Goal: Task Accomplishment & Management: Complete application form

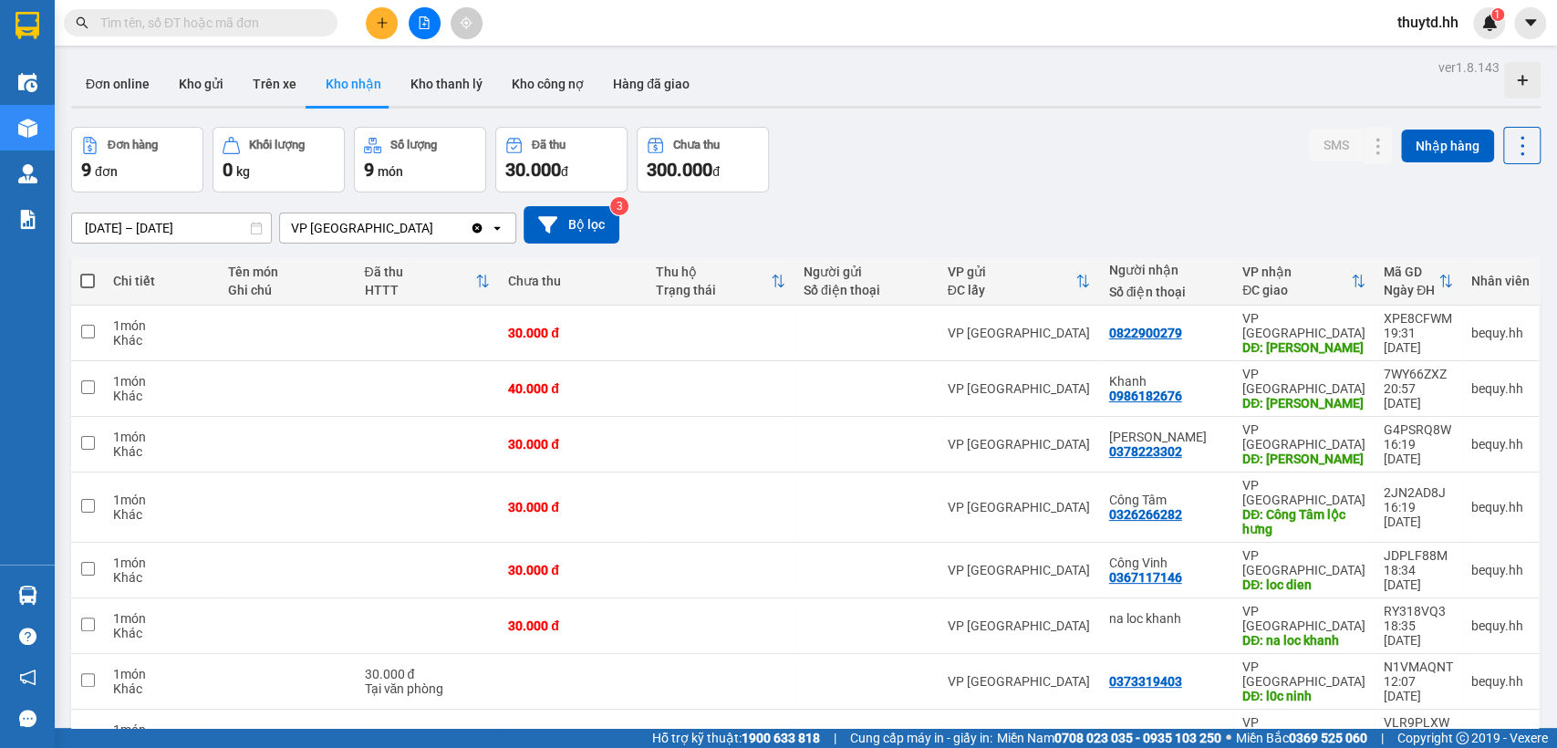
scroll to position [84, 0]
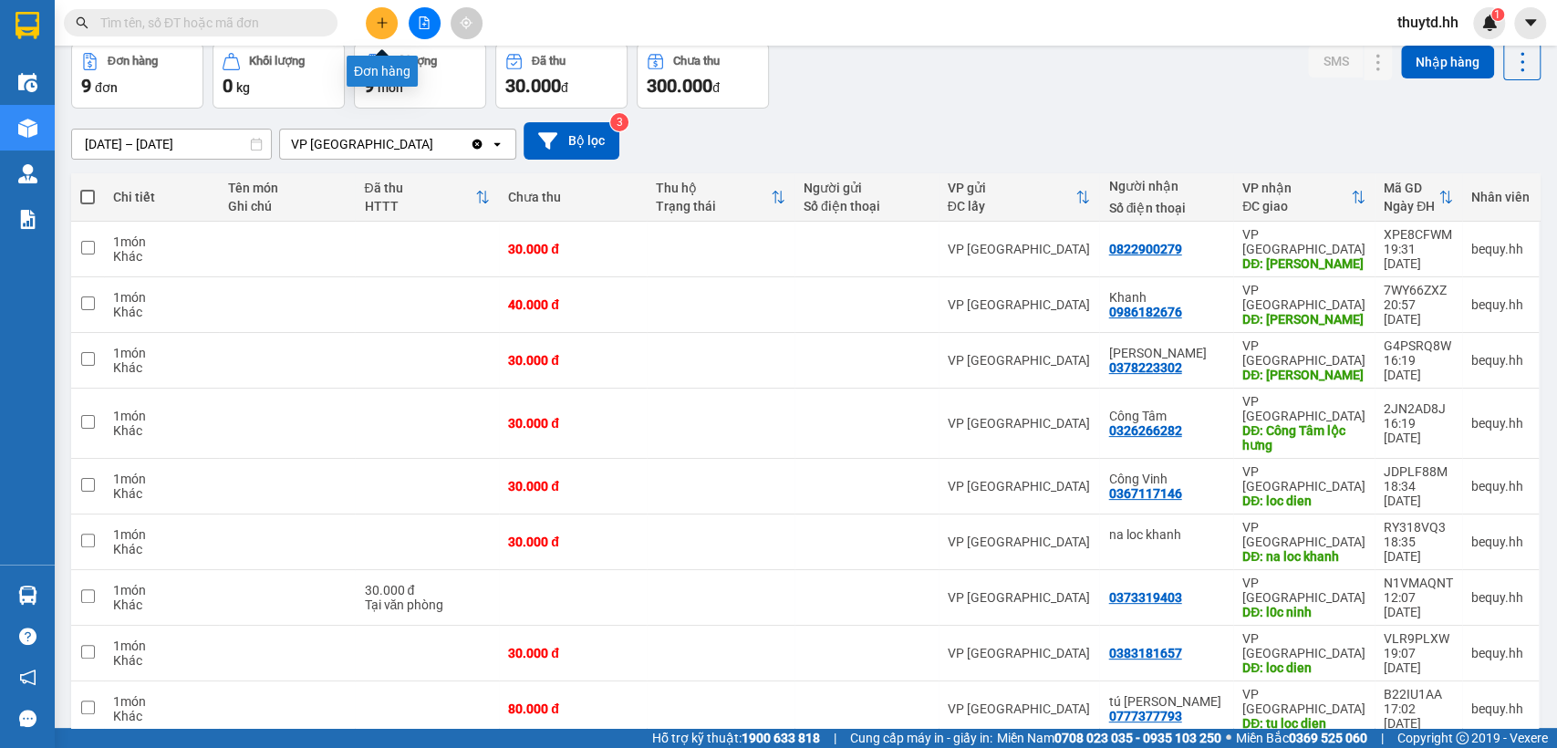
click at [380, 30] on button at bounding box center [382, 23] width 32 height 32
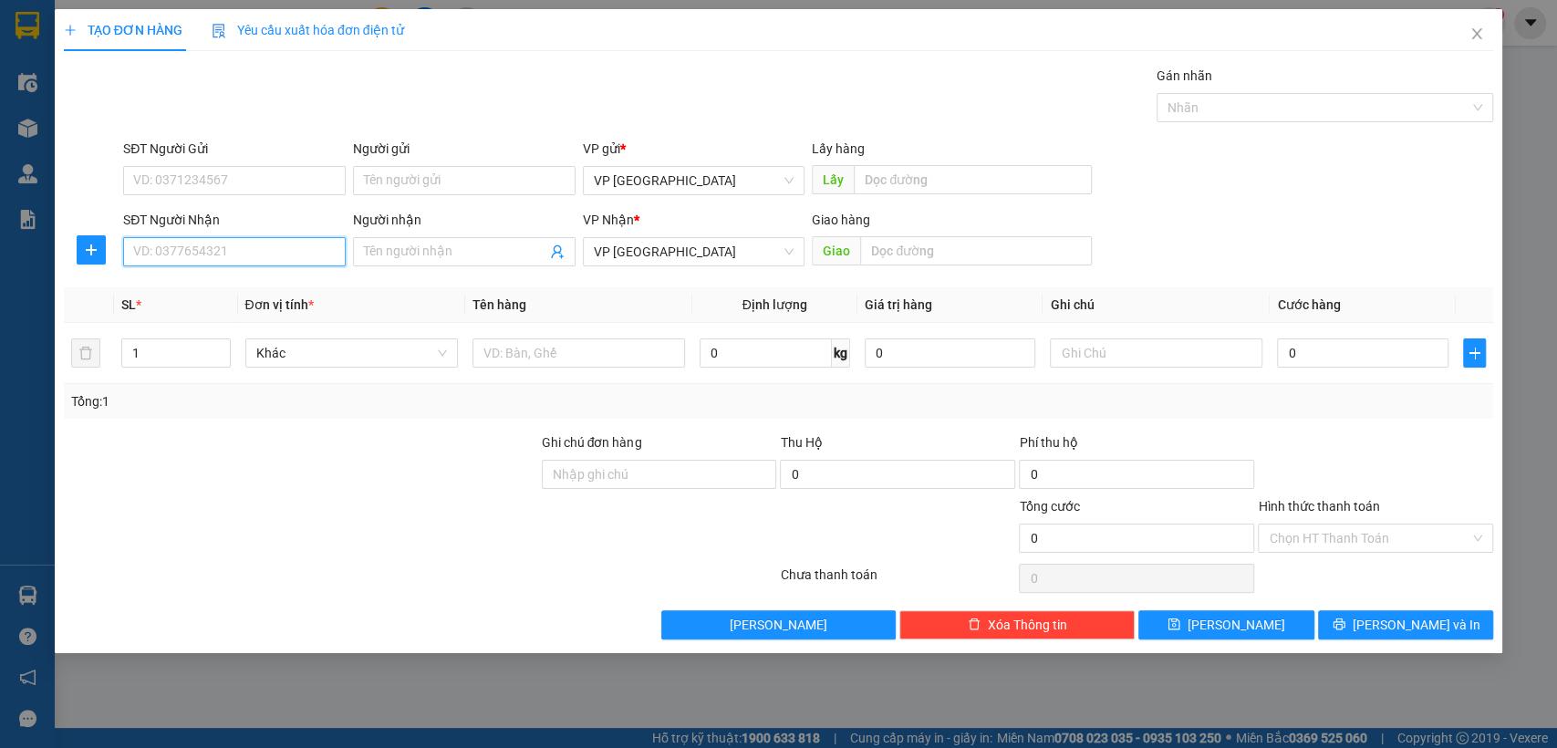
click at [277, 250] on input "SĐT Người Nhận" at bounding box center [234, 251] width 223 height 29
click at [453, 253] on input "Người nhận" at bounding box center [455, 252] width 182 height 20
type input "chi hai anh thanh"
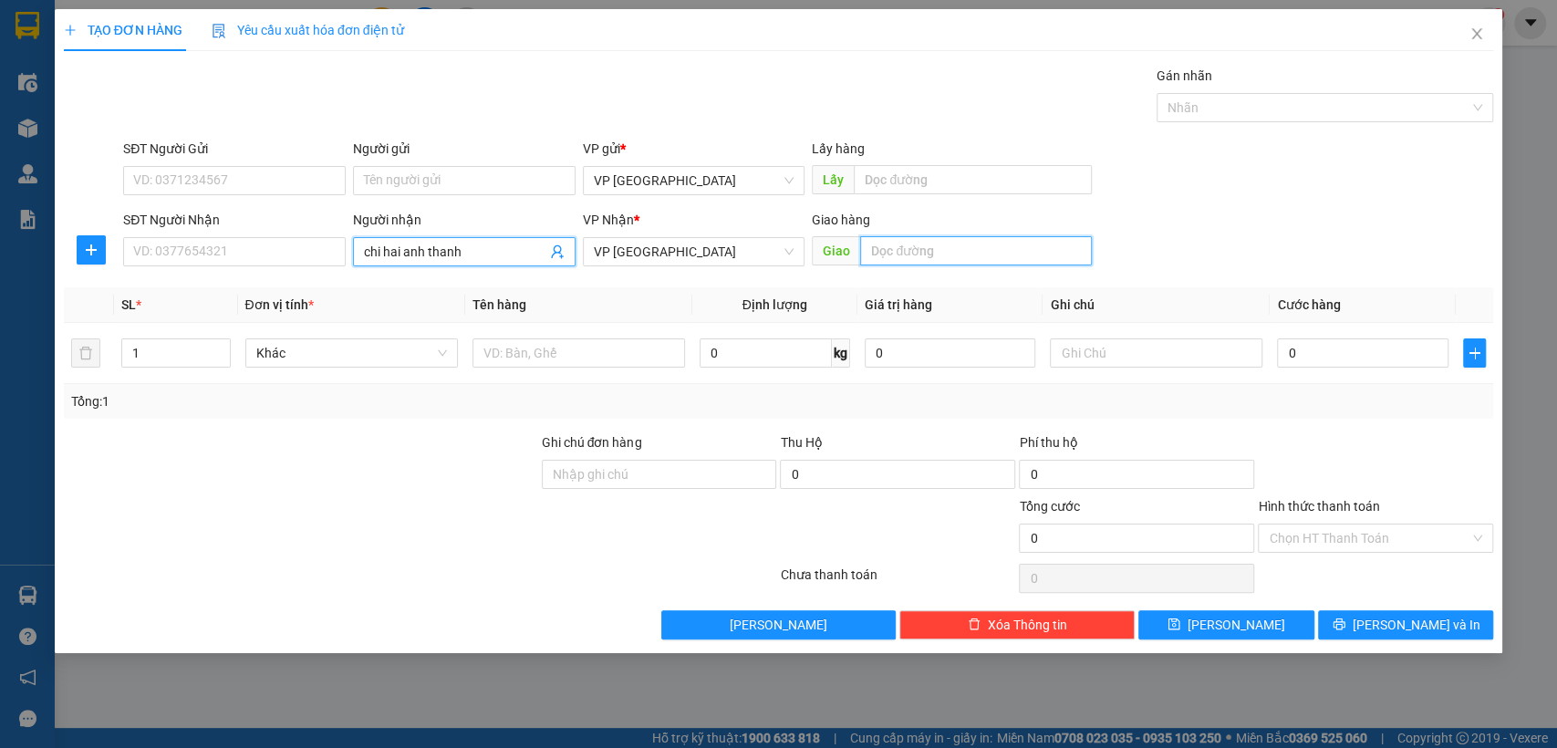
click at [942, 252] on input "text" at bounding box center [976, 250] width 232 height 29
type input "chi hai anh thanh [croi]"
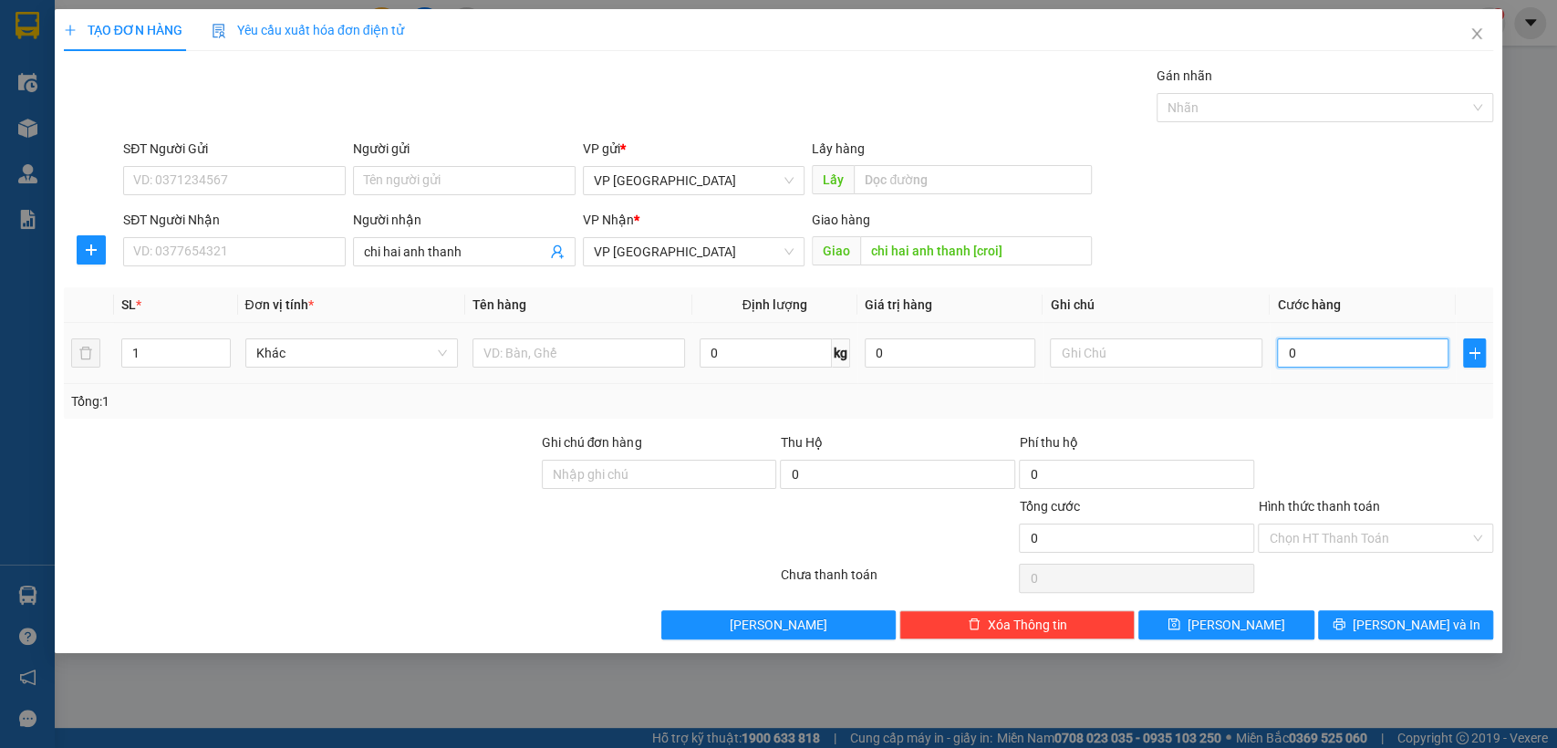
click at [1395, 350] on input "0" at bounding box center [1363, 352] width 172 height 29
type input "8"
type input "80"
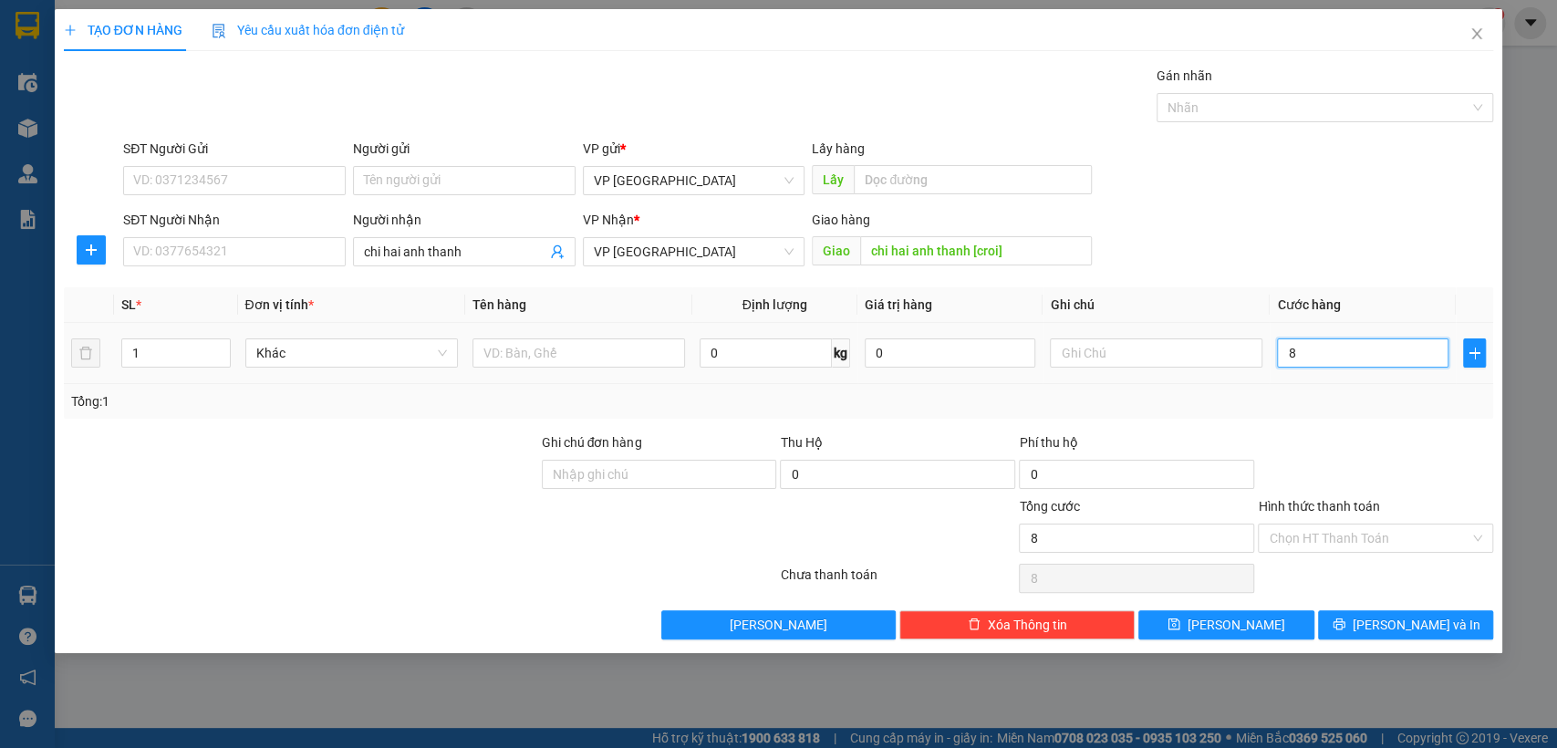
type input "80"
type input "800"
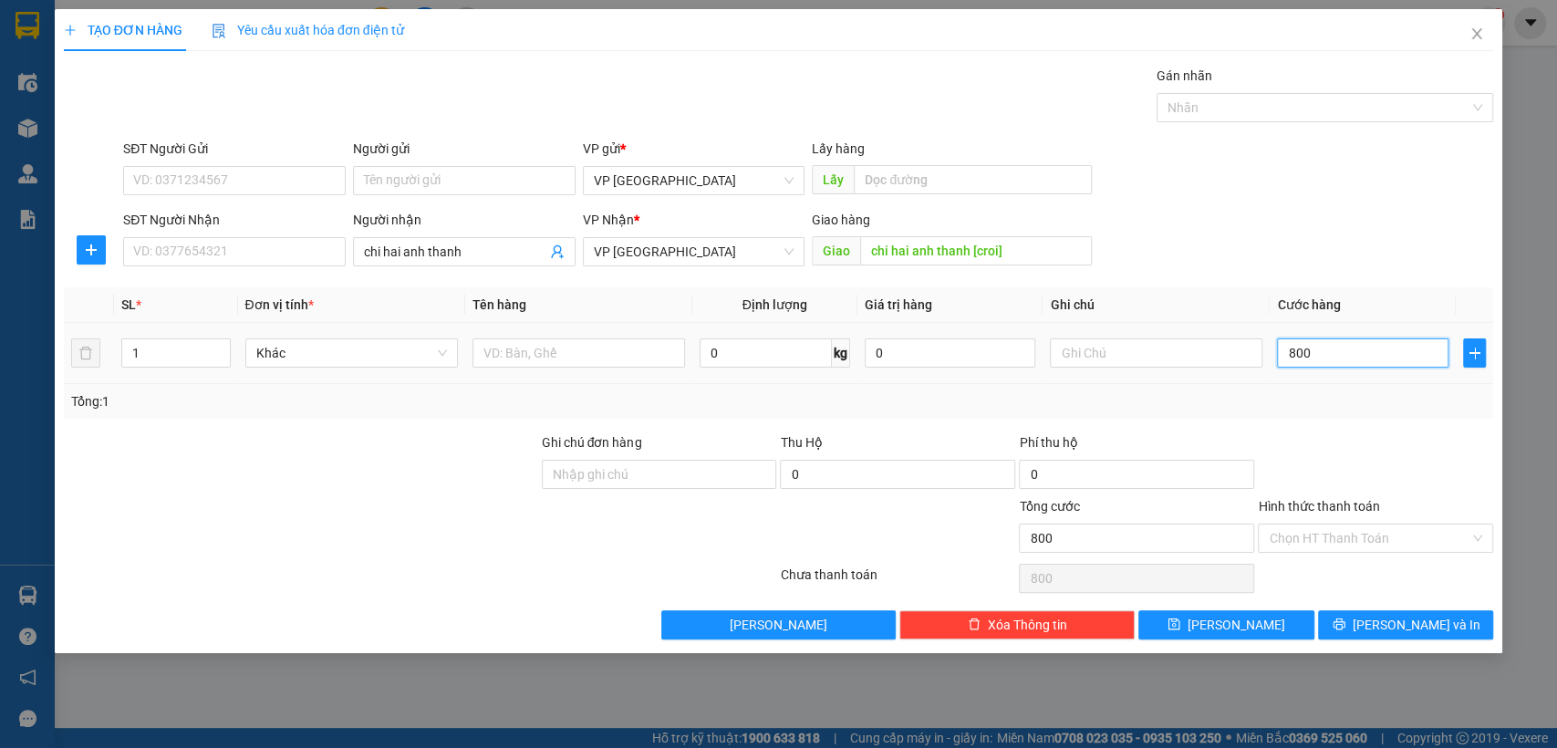
type input "8.000"
type input "80.000"
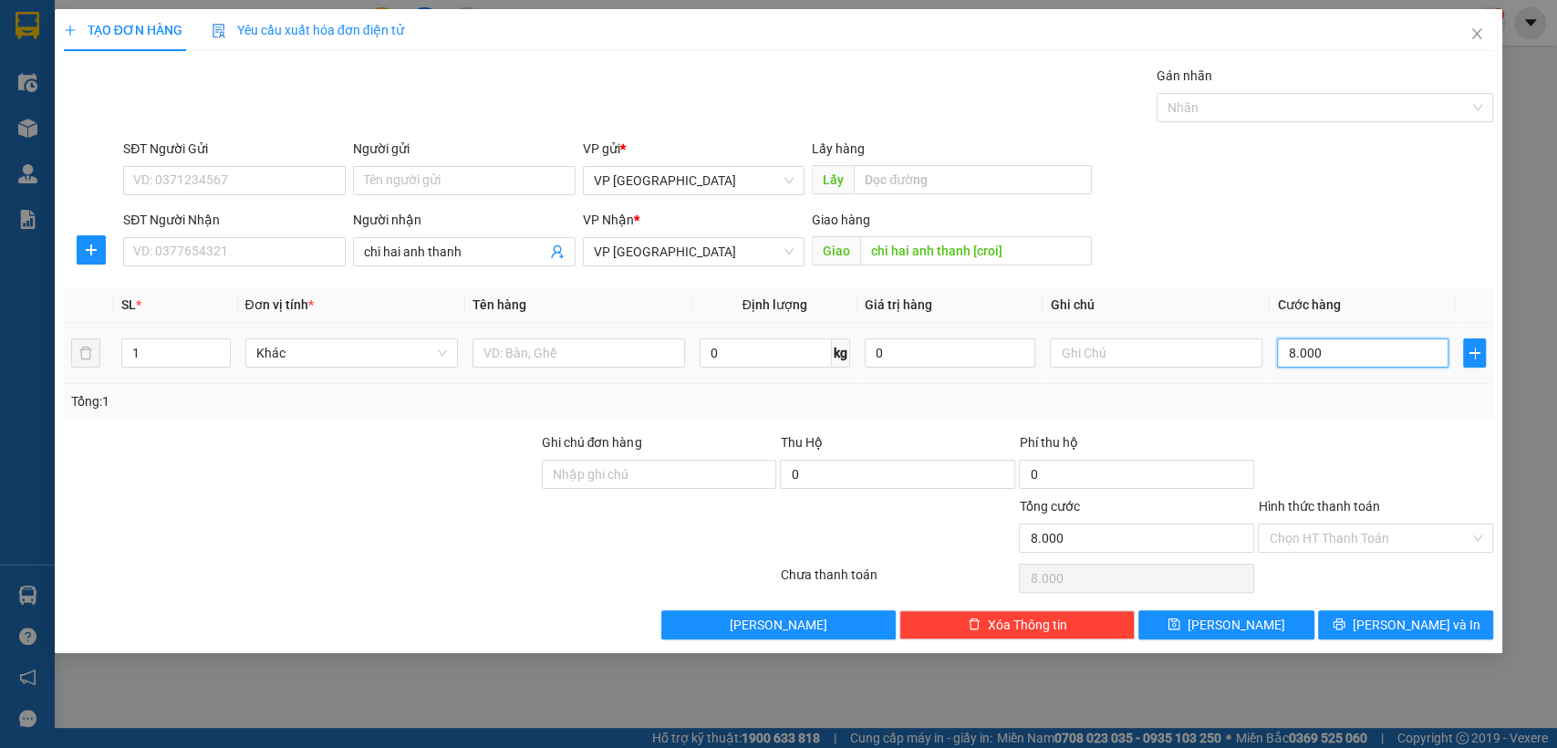
type input "80.000"
click at [1365, 539] on input "Hình thức thanh toán" at bounding box center [1369, 538] width 201 height 27
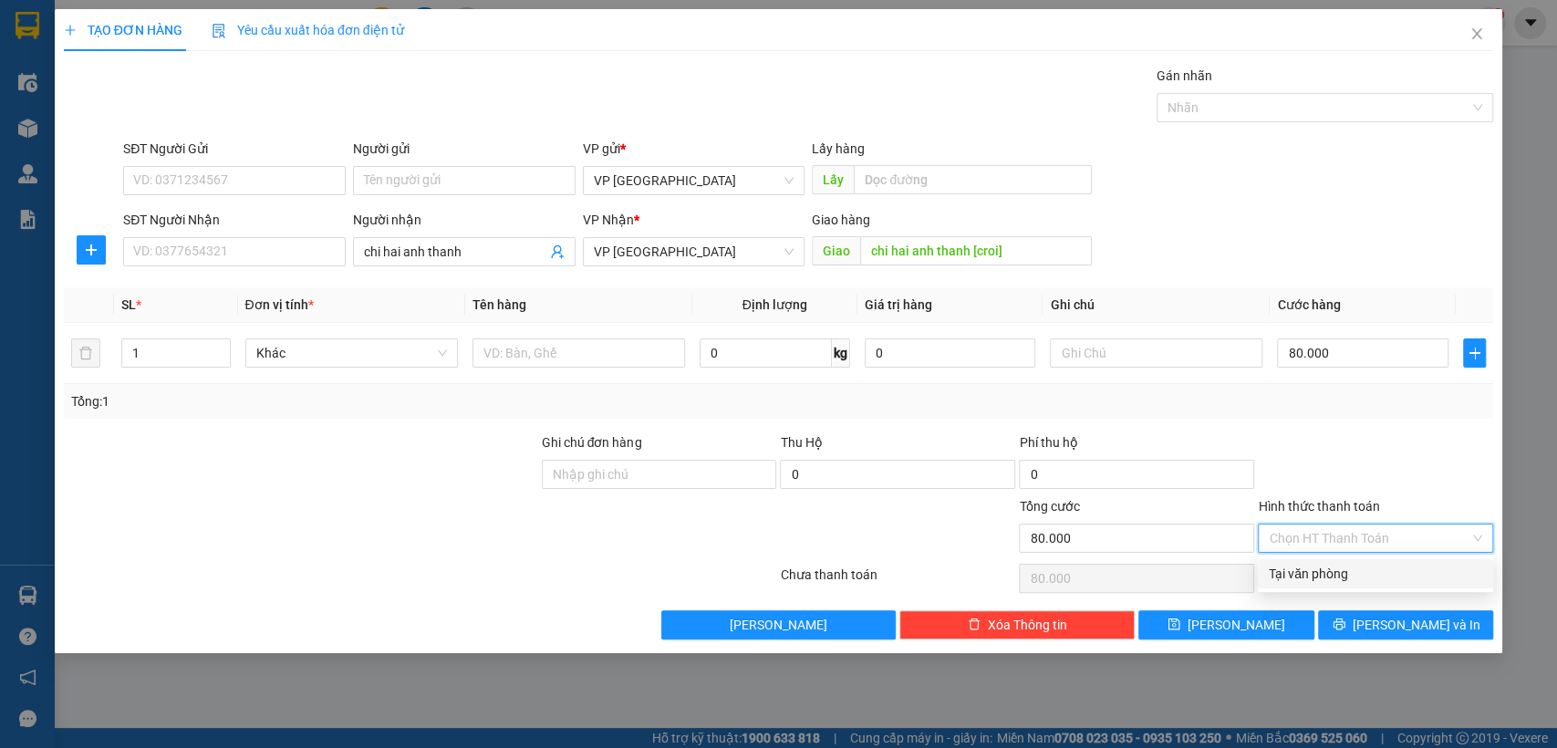
click at [1347, 573] on div "Tại văn phòng" at bounding box center [1375, 574] width 213 height 20
type input "0"
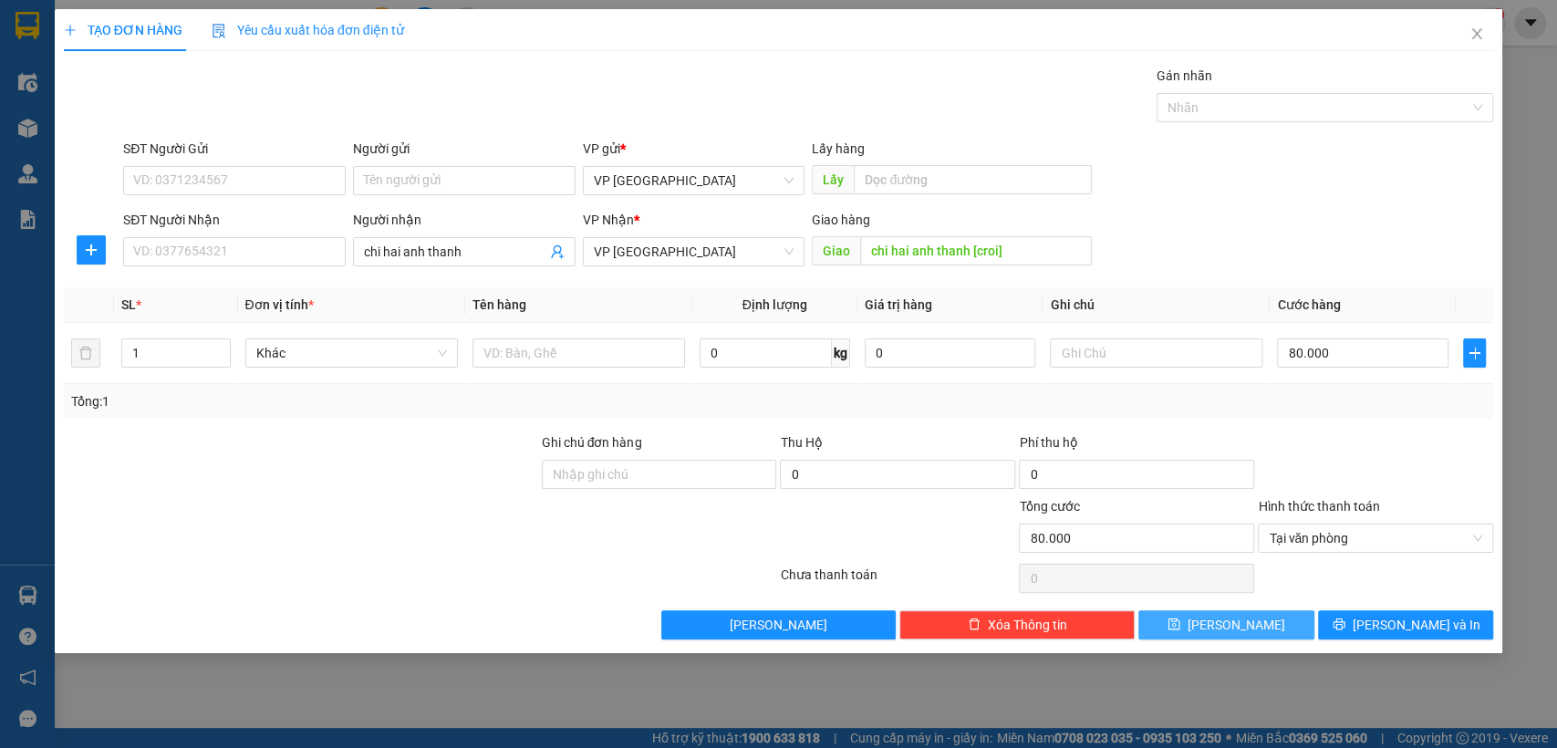
click at [1246, 632] on span "[PERSON_NAME]" at bounding box center [1237, 625] width 98 height 20
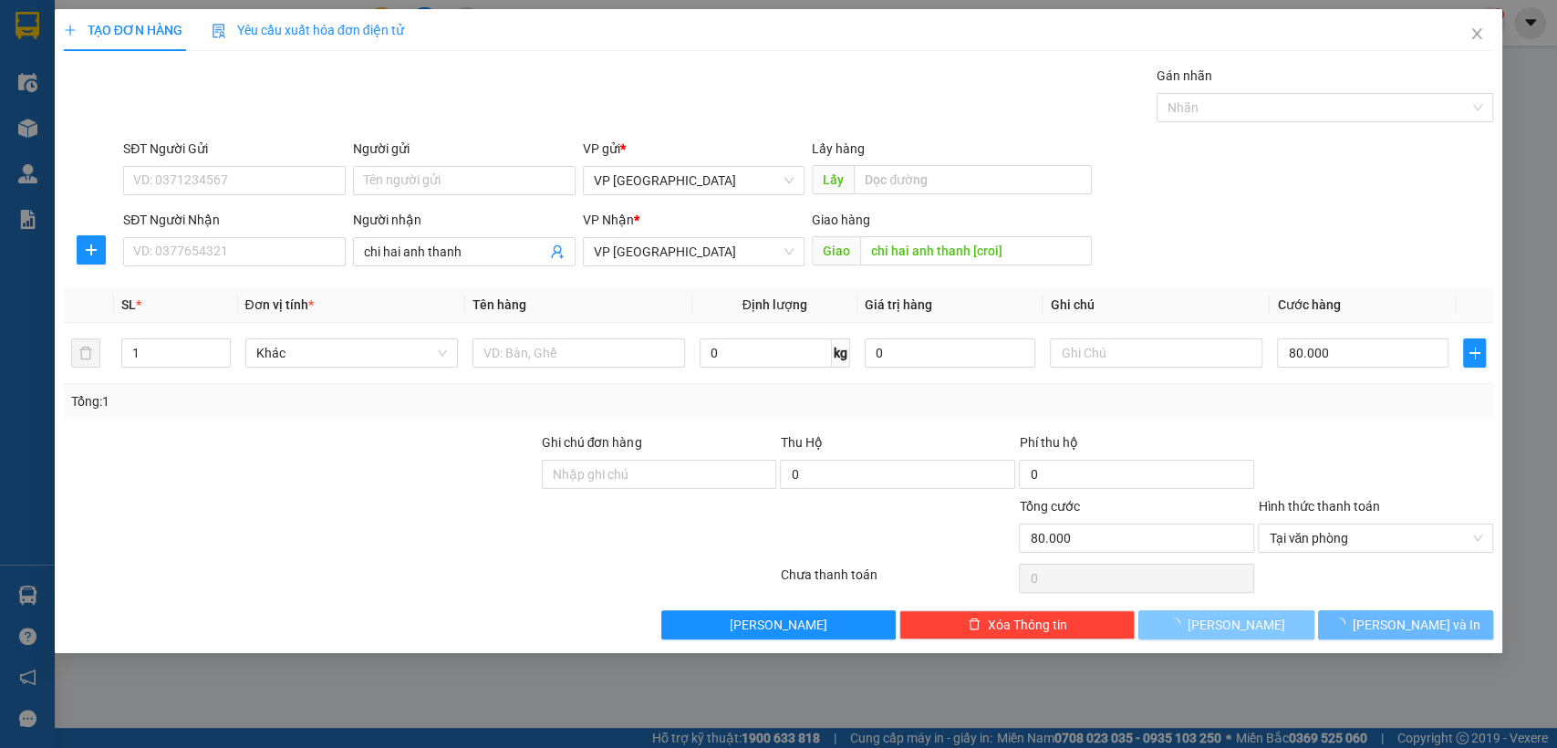
type input "0"
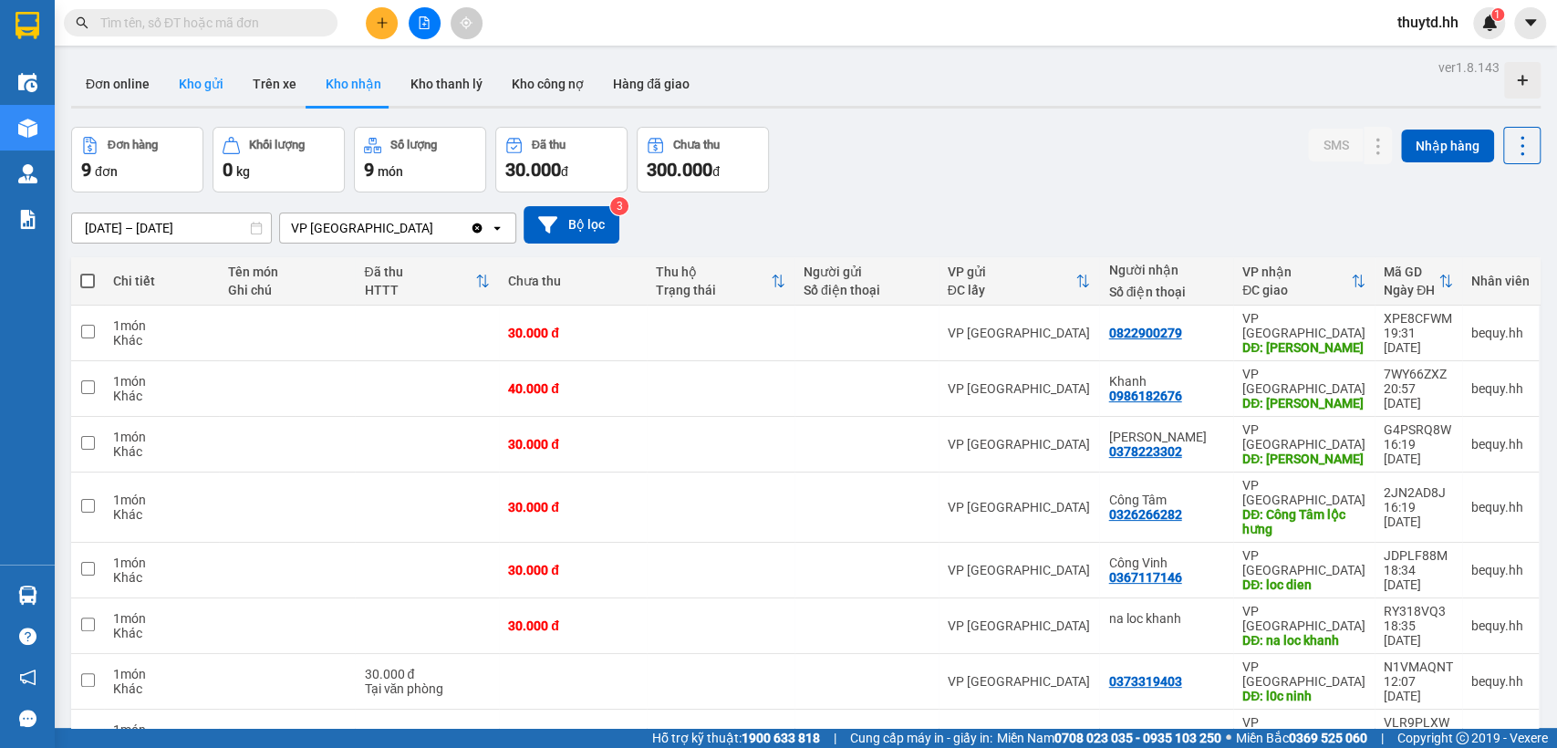
click at [206, 91] on button "Kho gửi" at bounding box center [201, 84] width 74 height 44
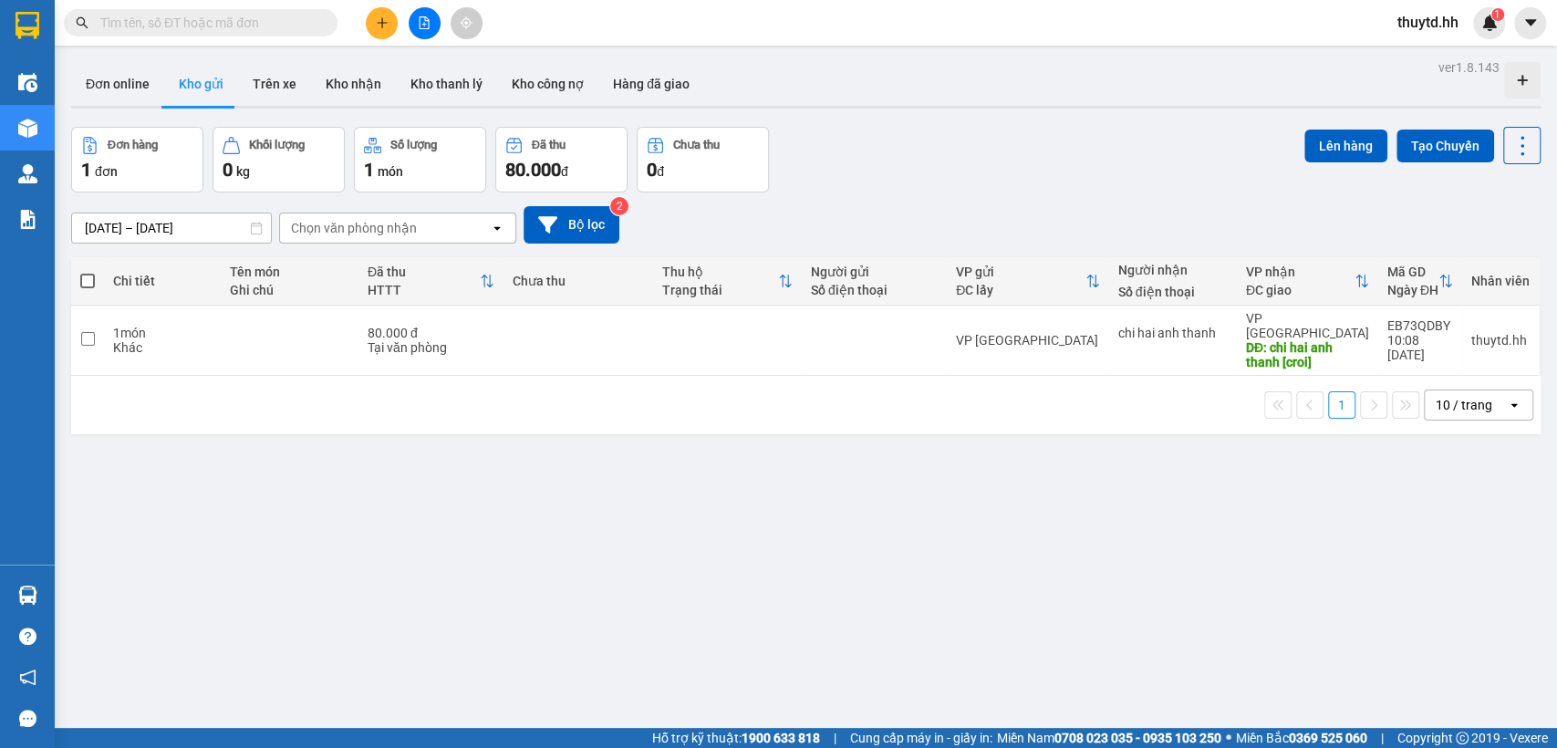
click at [84, 279] on span at bounding box center [87, 281] width 15 height 15
click at [88, 272] on input "checkbox" at bounding box center [88, 272] width 0 height 0
checkbox input "true"
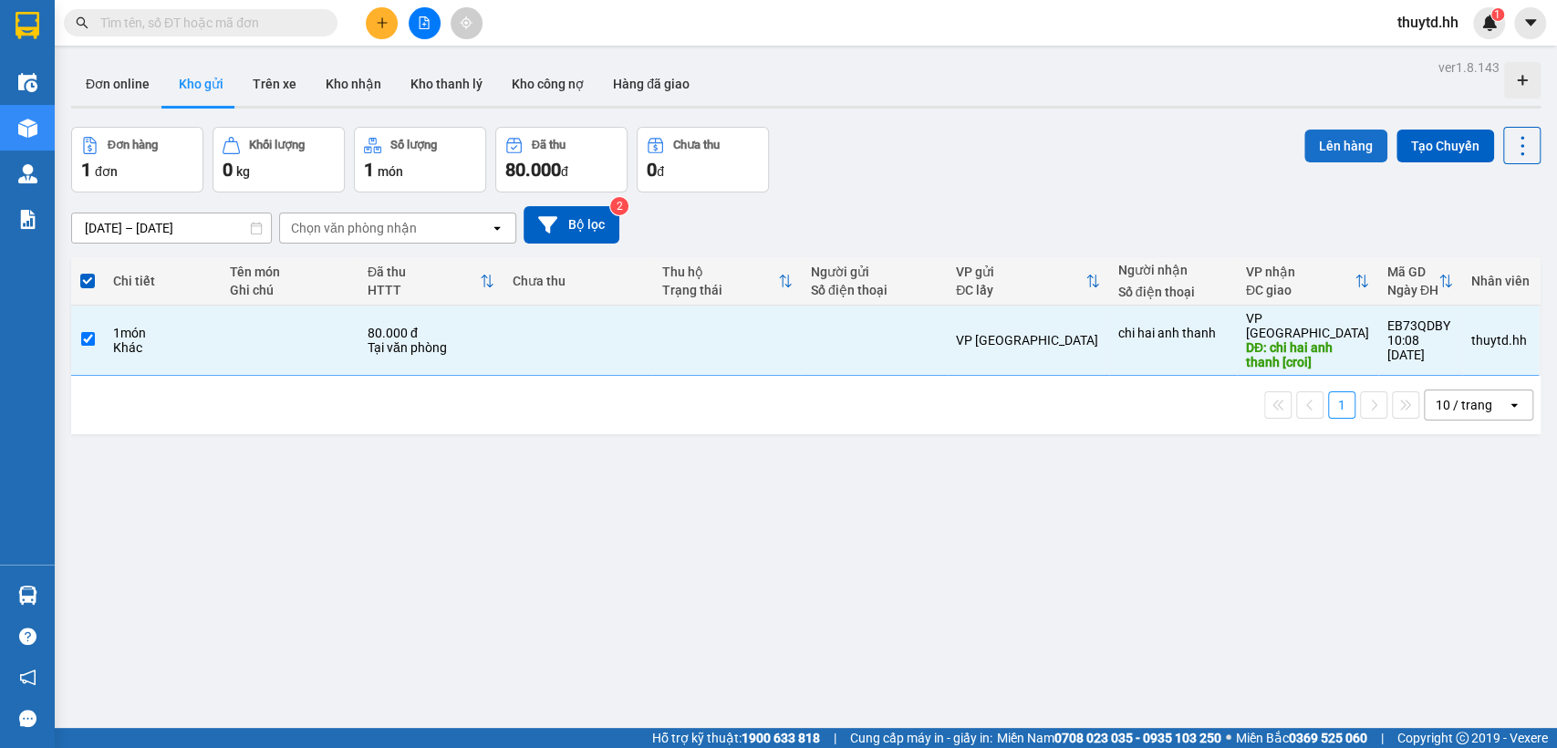
click at [1336, 135] on button "Lên hàng" at bounding box center [1346, 146] width 83 height 33
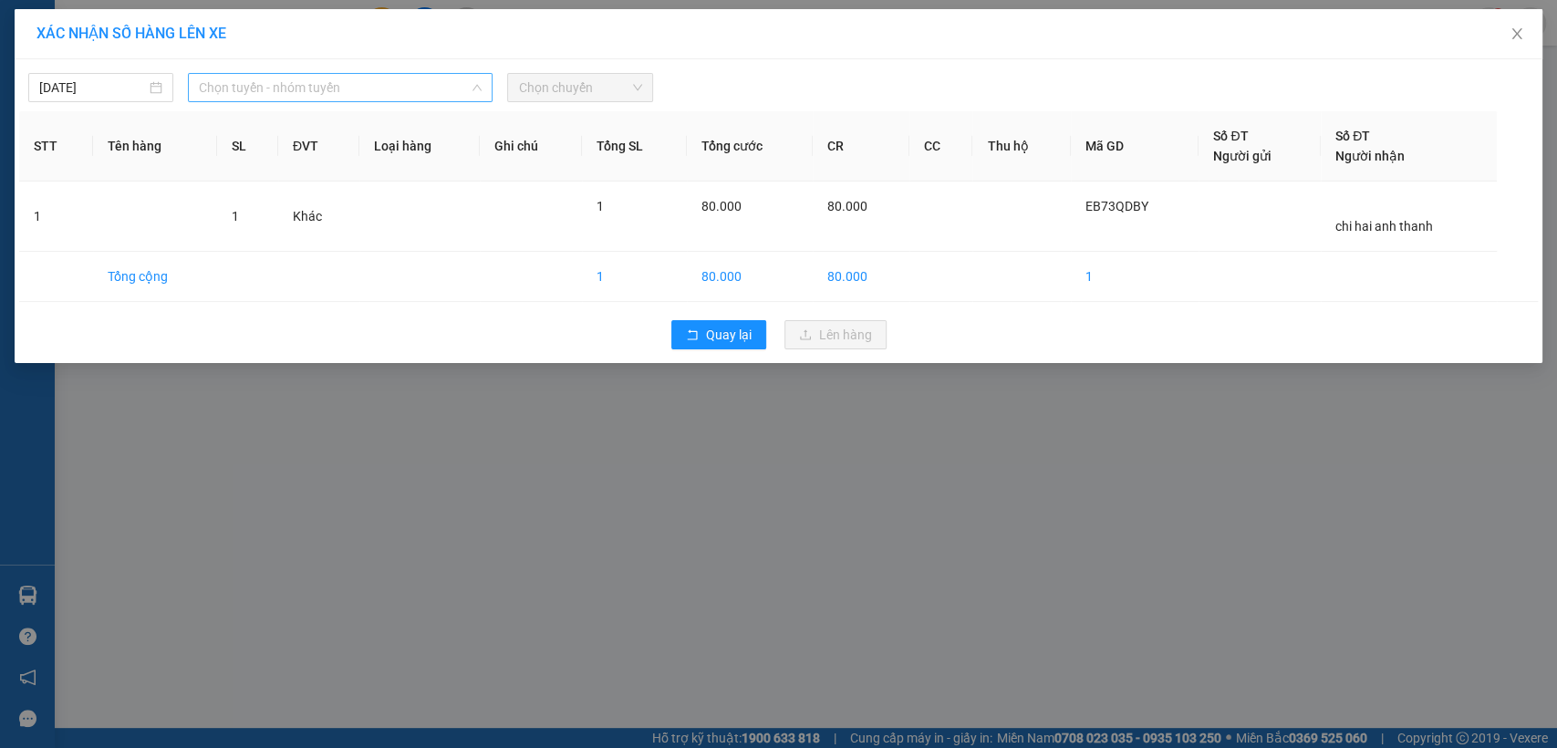
click at [401, 74] on span "Chọn tuyến - nhóm tuyến" at bounding box center [340, 87] width 283 height 27
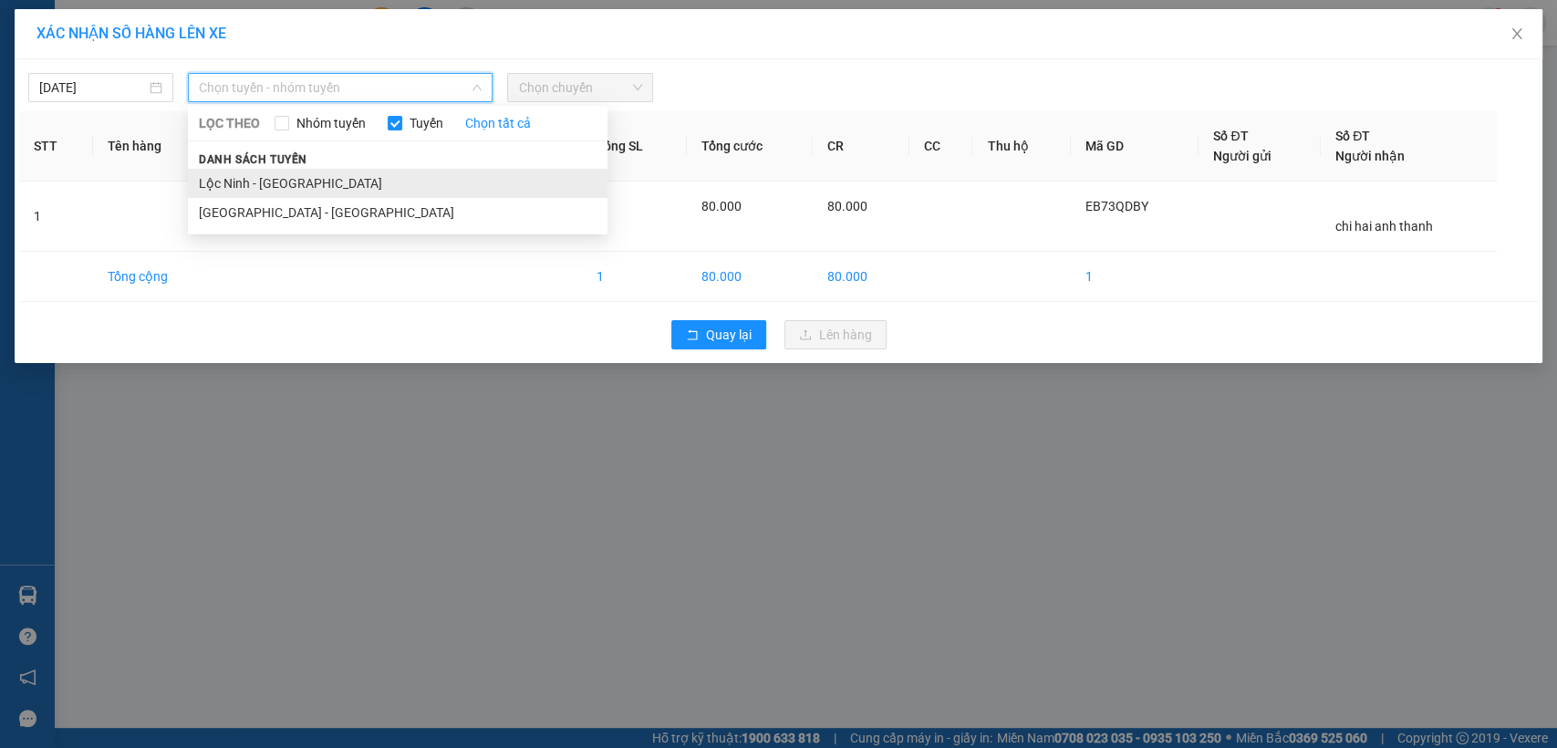
click at [212, 180] on li "Lộc Ninh - [GEOGRAPHIC_DATA]" at bounding box center [398, 183] width 420 height 29
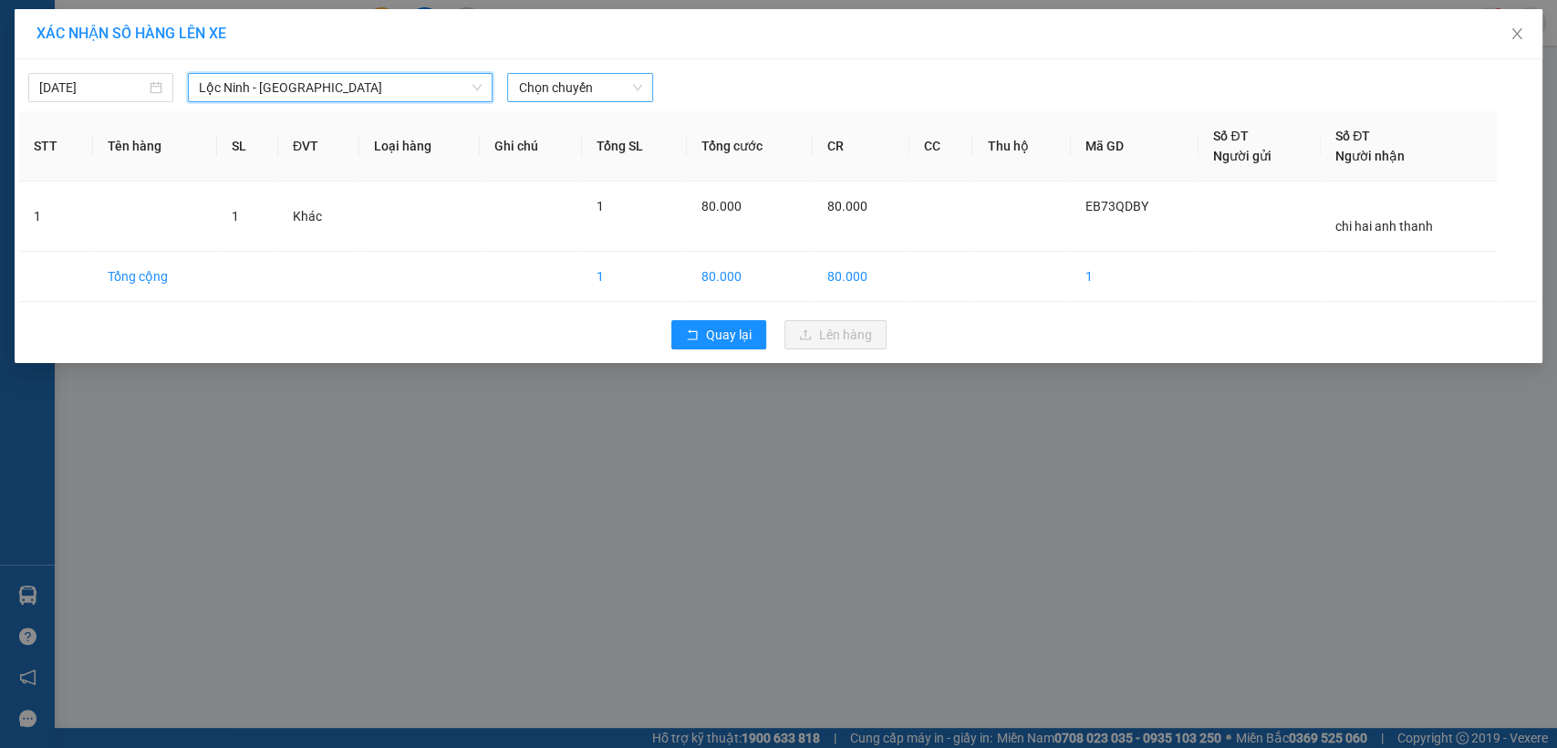
click at [552, 92] on span "Chọn chuyến" at bounding box center [579, 87] width 123 height 27
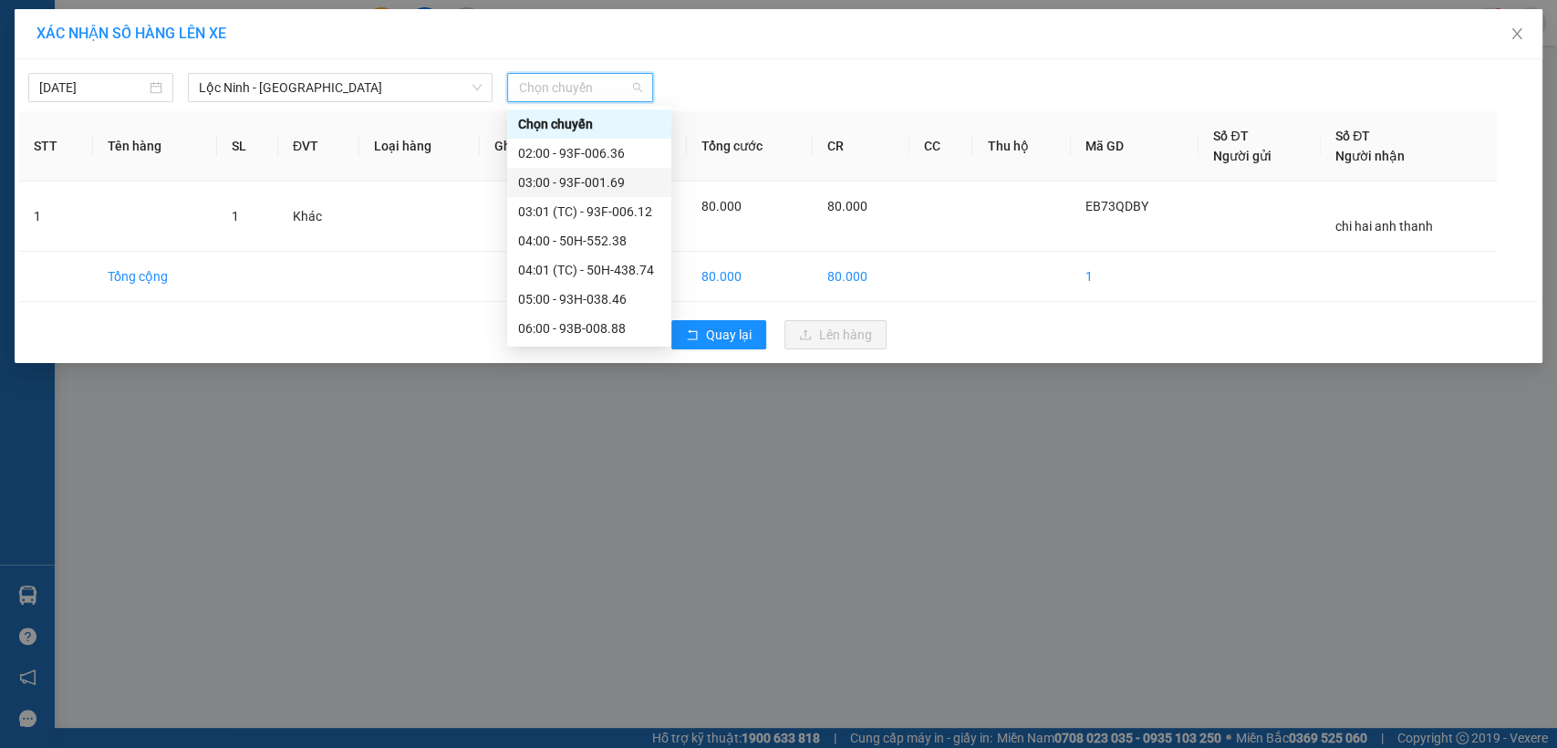
scroll to position [203, 0]
click at [567, 213] on div "09:00 - 93H-061.51" at bounding box center [589, 213] width 142 height 20
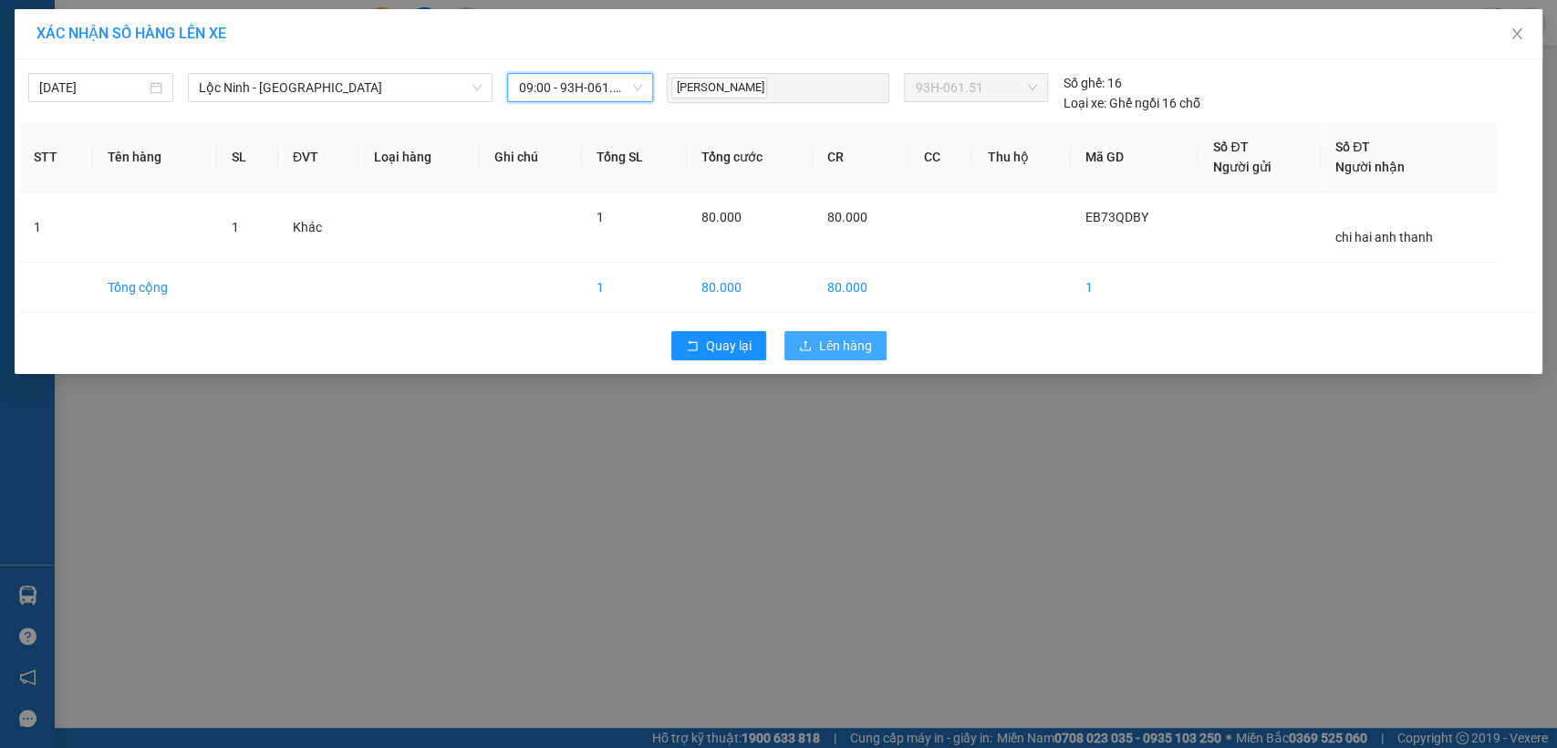
click at [846, 338] on span "Lên hàng" at bounding box center [845, 346] width 53 height 20
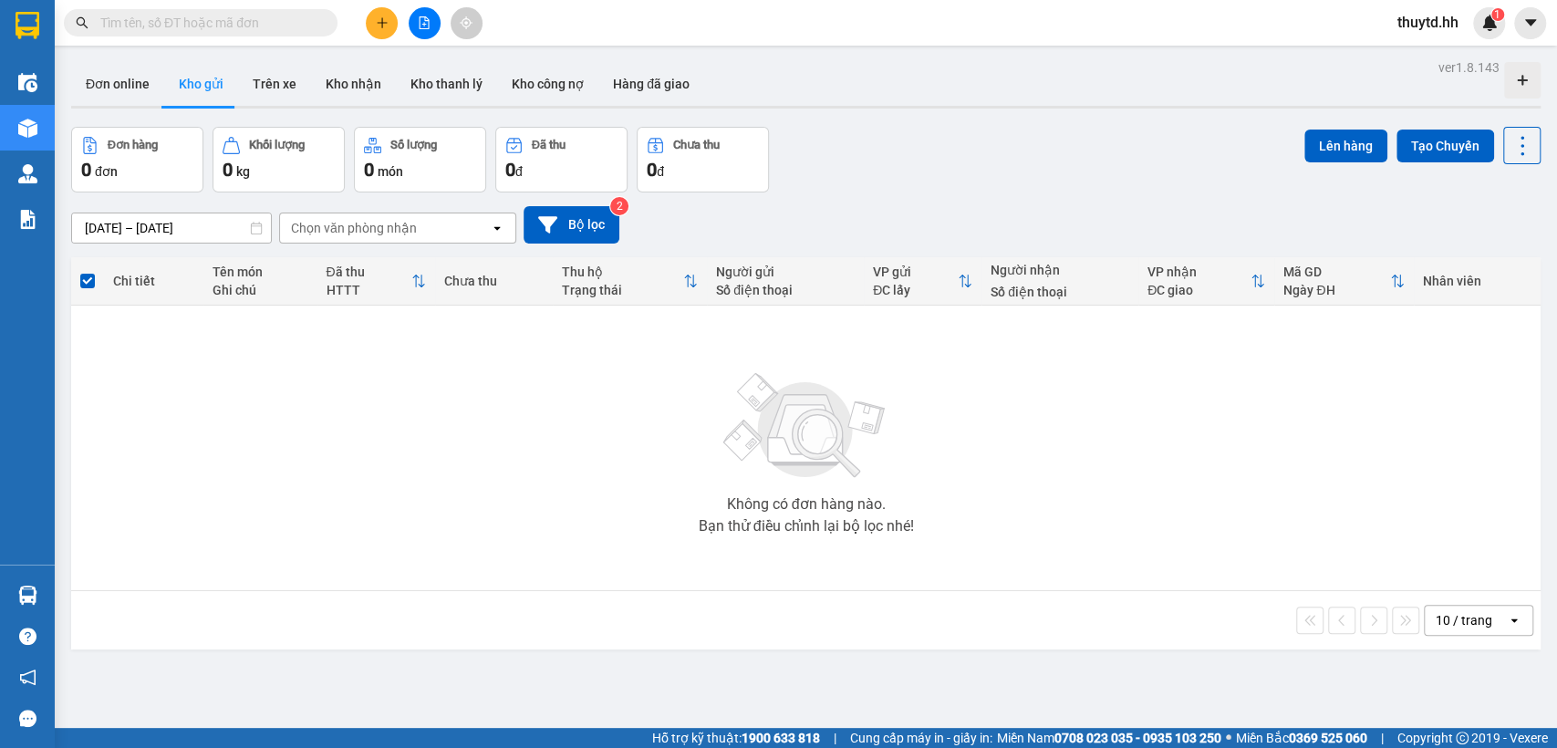
click at [619, 145] on button "Đã thu 0 đ" at bounding box center [561, 160] width 132 height 66
click at [613, 153] on div "Đã thu" at bounding box center [561, 145] width 112 height 17
drag, startPoint x: 609, startPoint y: 161, endPoint x: 478, endPoint y: 381, distance: 256.1
click at [478, 396] on div "Không có đơn hàng nào. Bạn thử điều chỉnh lại bộ lọc nhé!" at bounding box center [806, 448] width 1452 height 274
click at [380, 25] on icon "plus" at bounding box center [382, 22] width 13 height 13
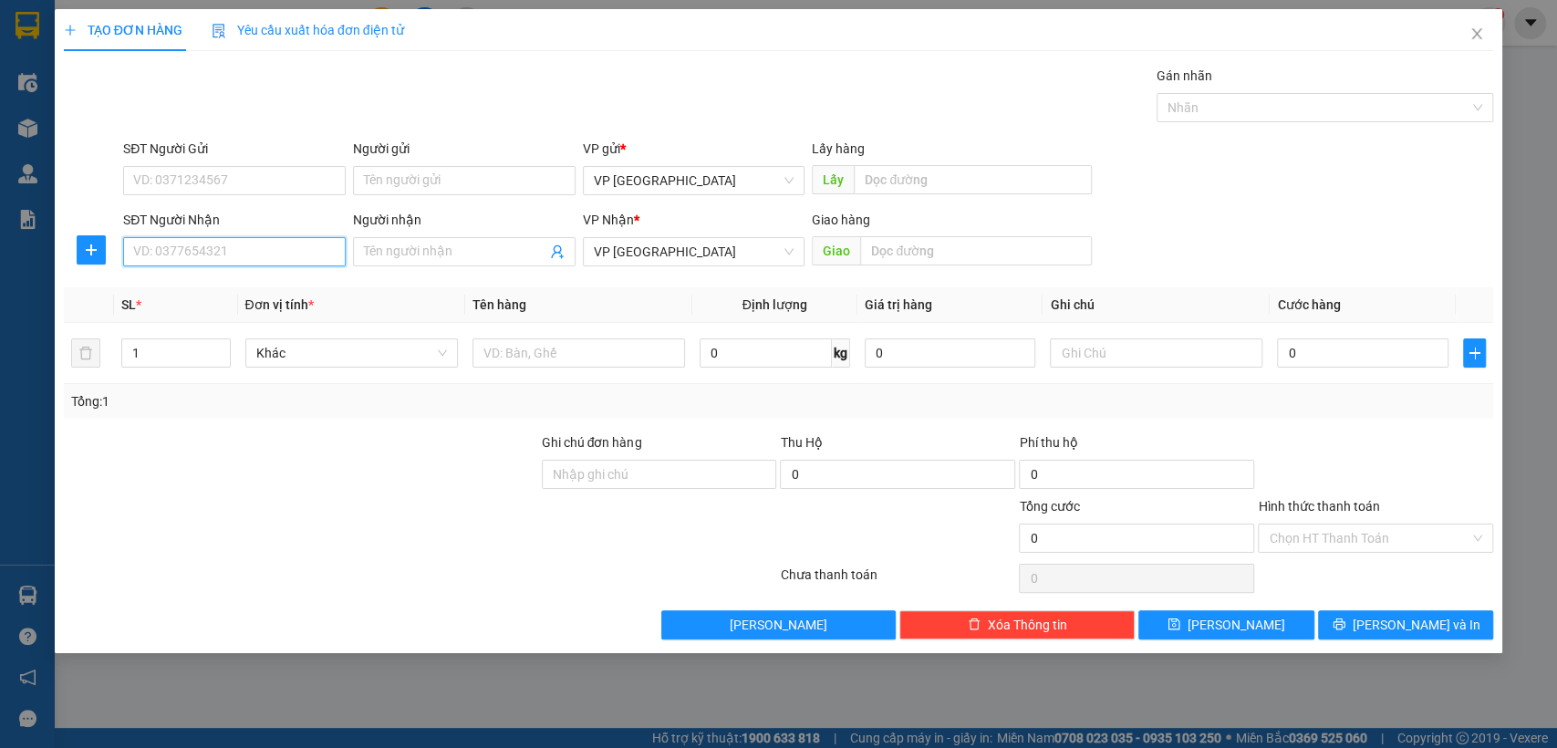
click at [238, 249] on input "SĐT Người Nhận" at bounding box center [234, 251] width 223 height 29
type input "0916041939"
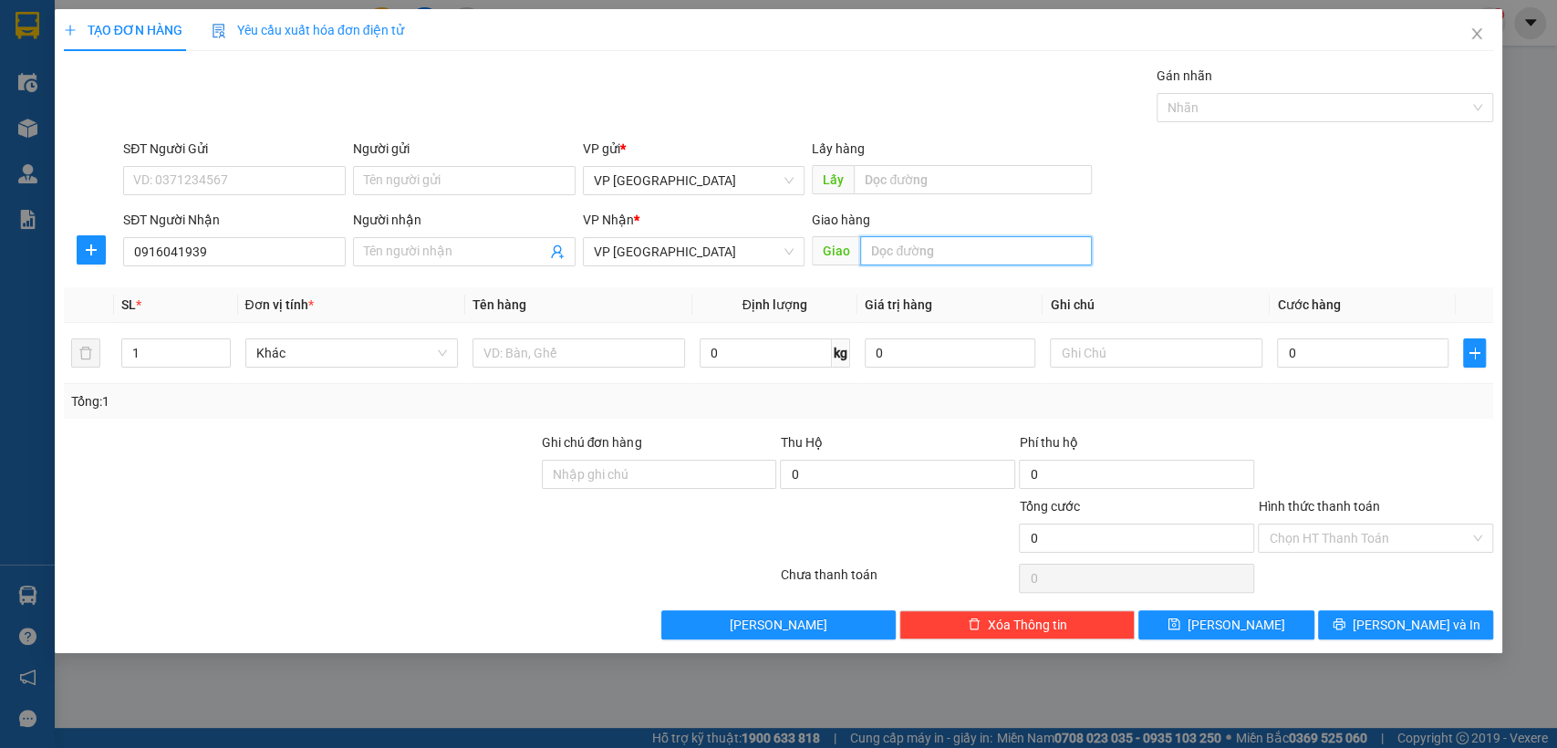
click at [898, 246] on input "text" at bounding box center [976, 250] width 232 height 29
type input "bai xe"
click at [1339, 344] on input "0" at bounding box center [1363, 352] width 172 height 29
type input "5"
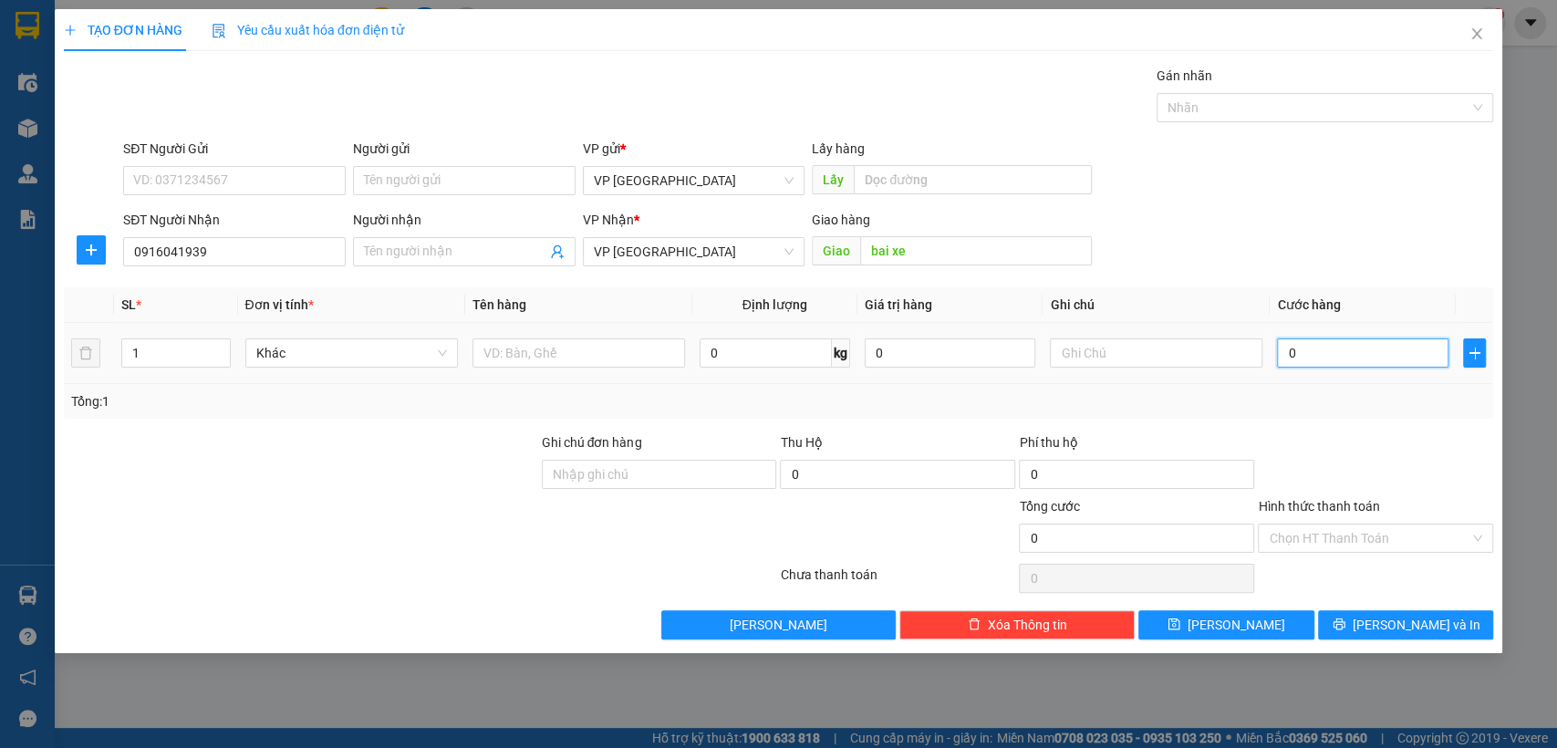
type input "5"
type input "50"
type input "500"
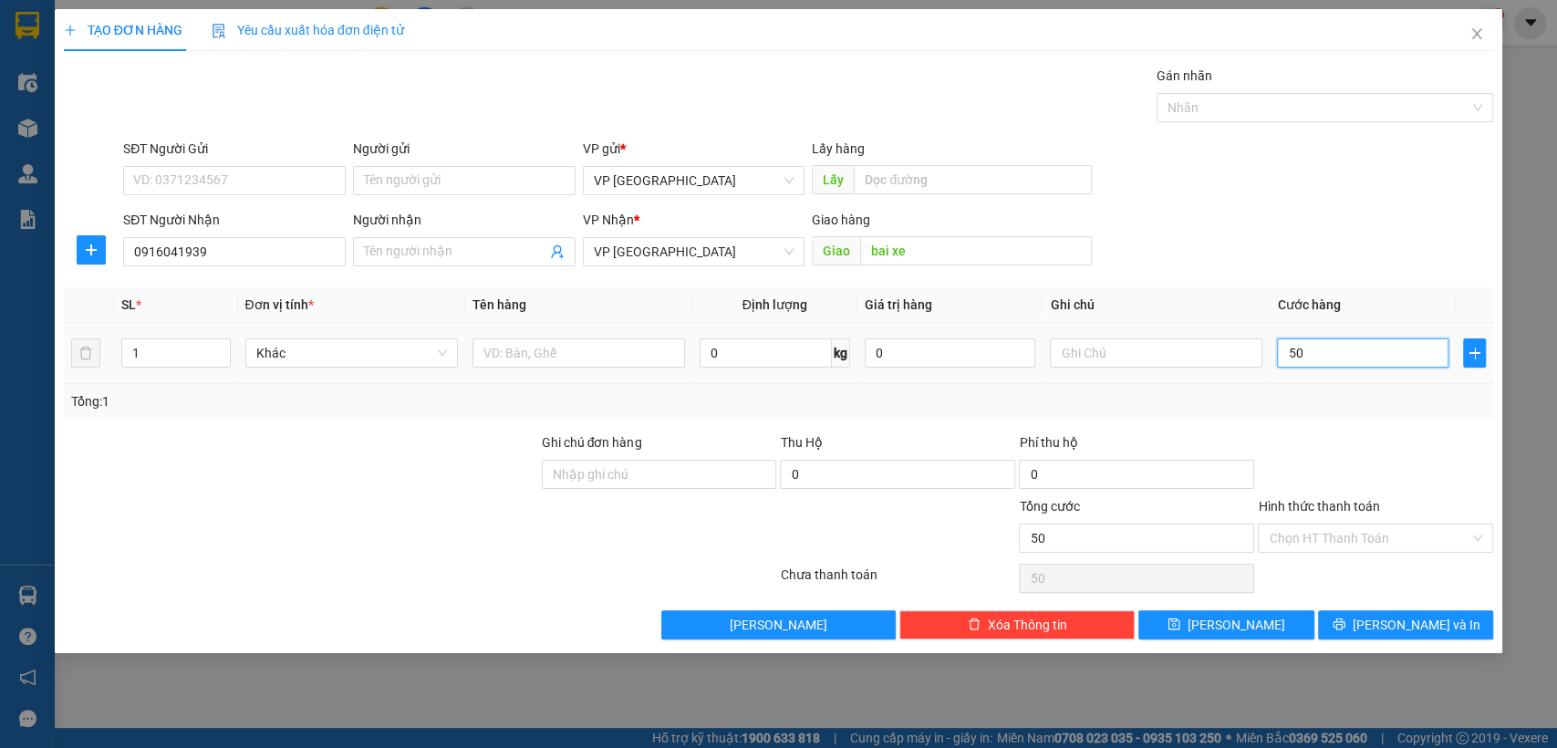
type input "500"
type input "5.000"
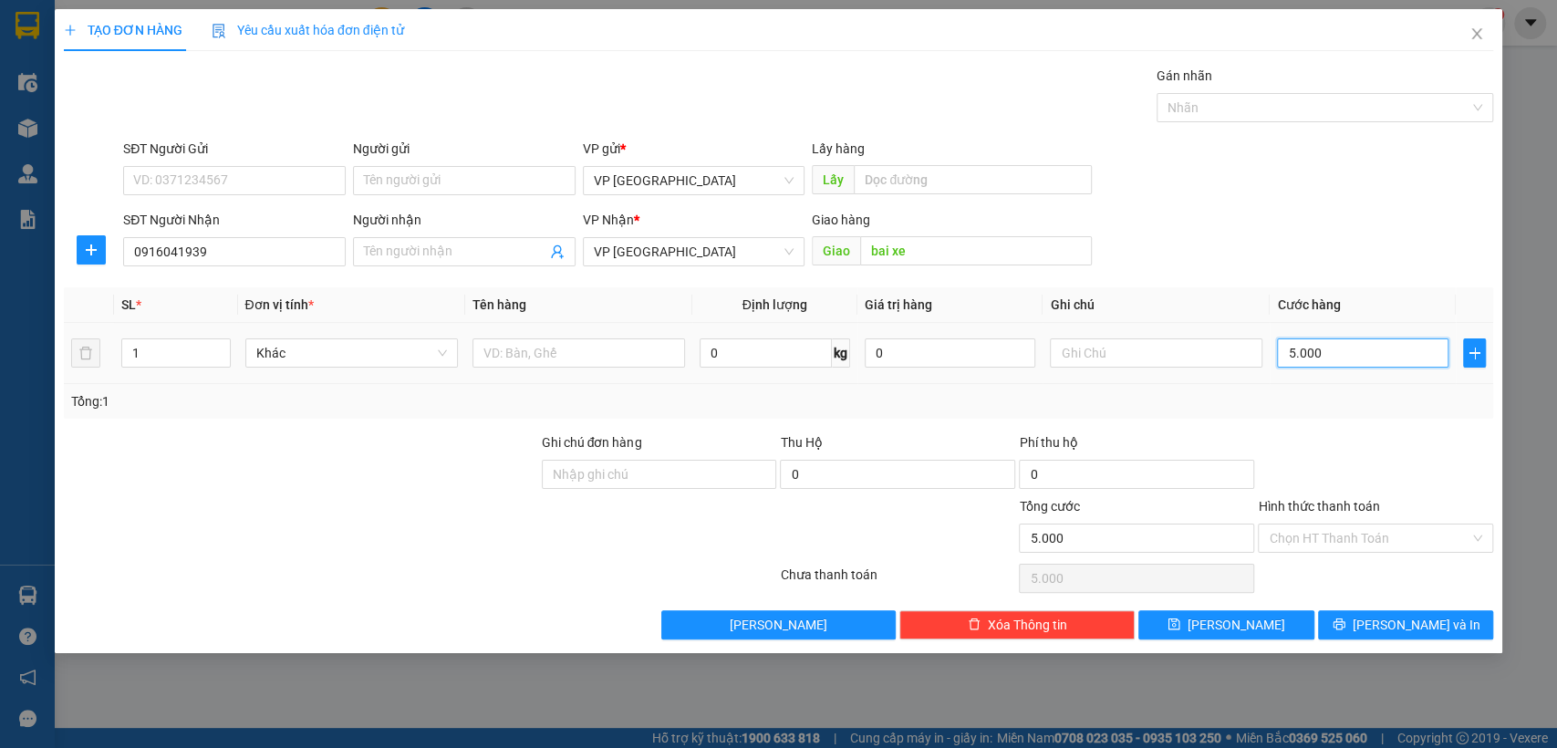
type input "50.000"
click at [1247, 625] on button "[PERSON_NAME]" at bounding box center [1226, 624] width 175 height 29
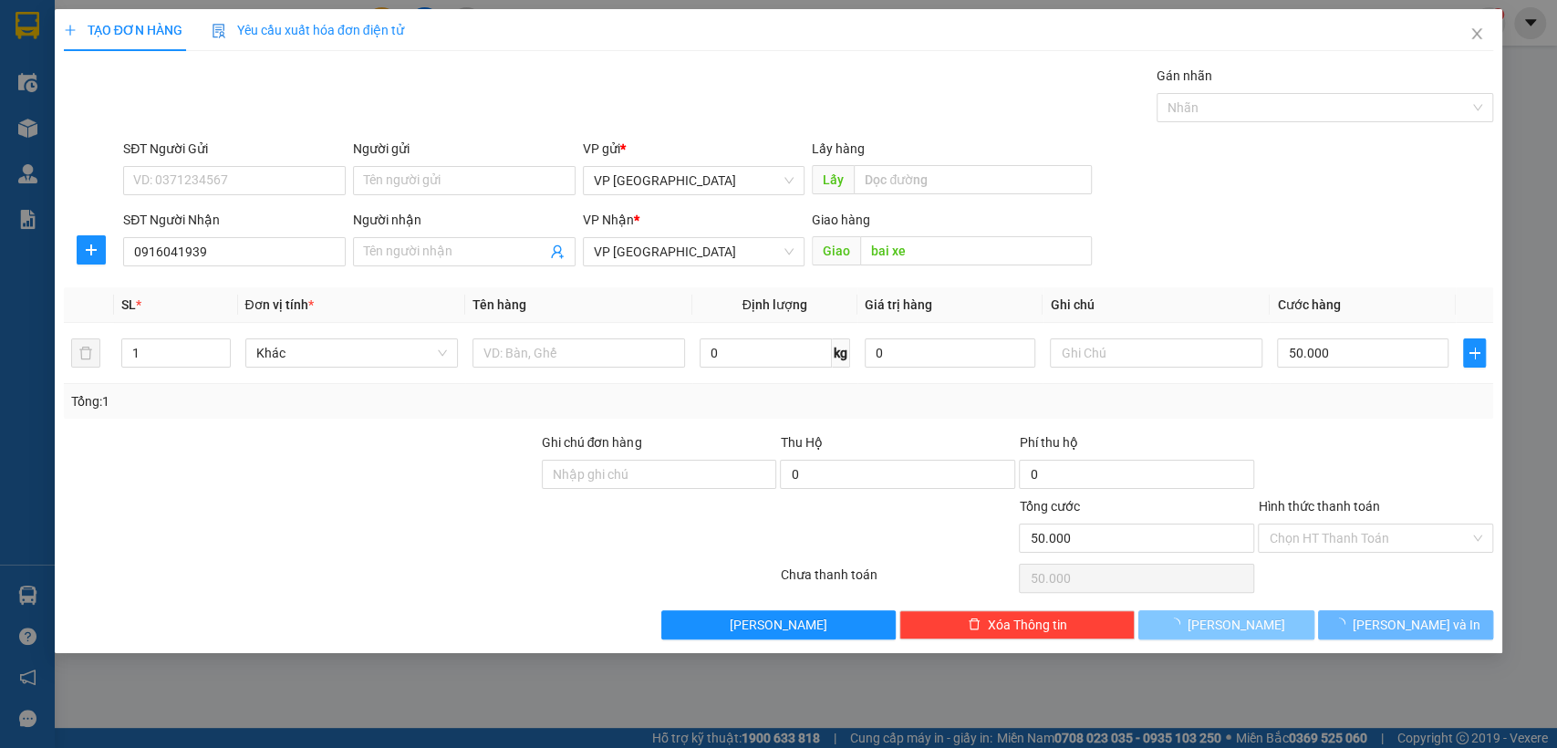
type input "0"
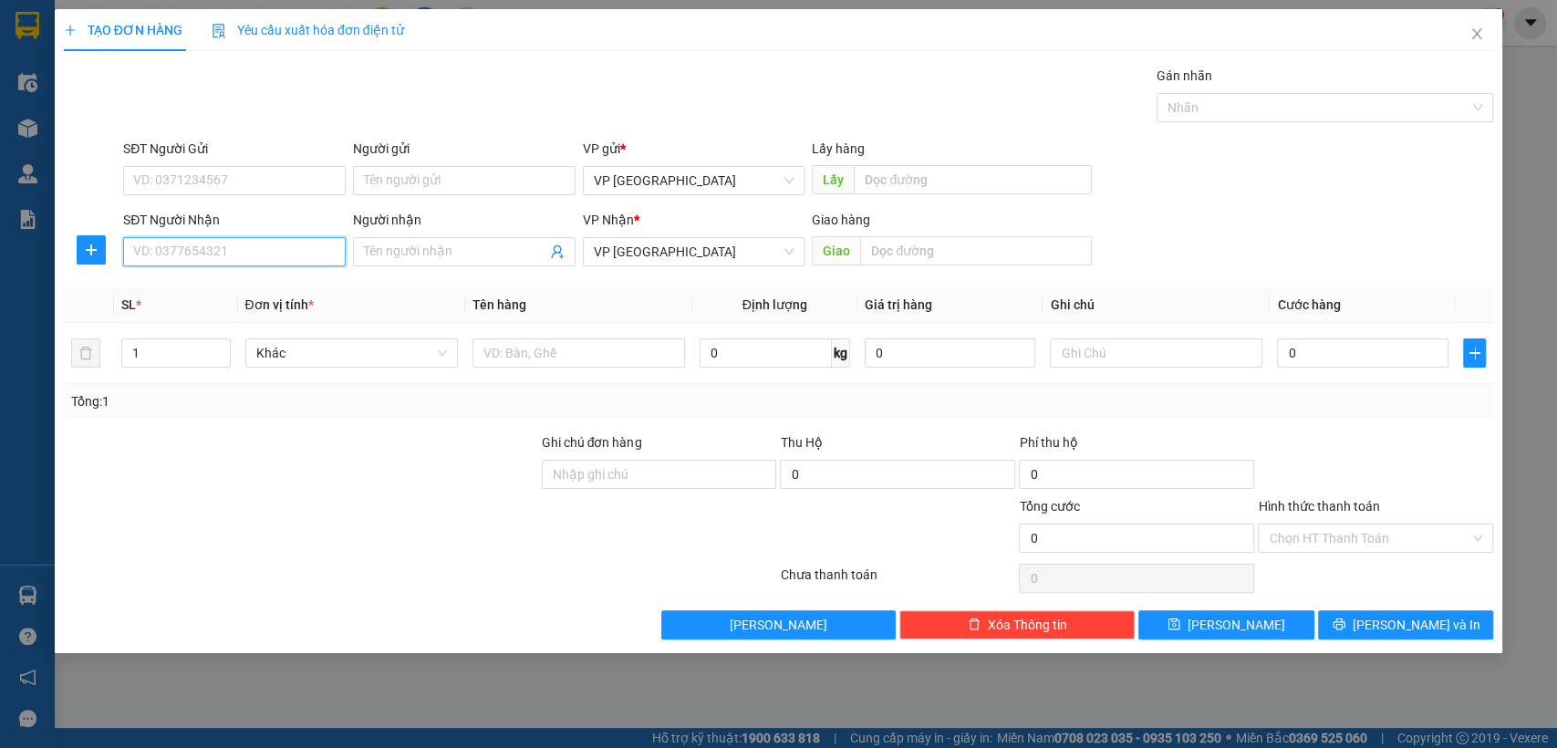
drag, startPoint x: 204, startPoint y: 242, endPoint x: 203, endPoint y: 254, distance: 11.9
click at [204, 244] on input "SĐT Người Nhận" at bounding box center [234, 251] width 223 height 29
type input "0919798342"
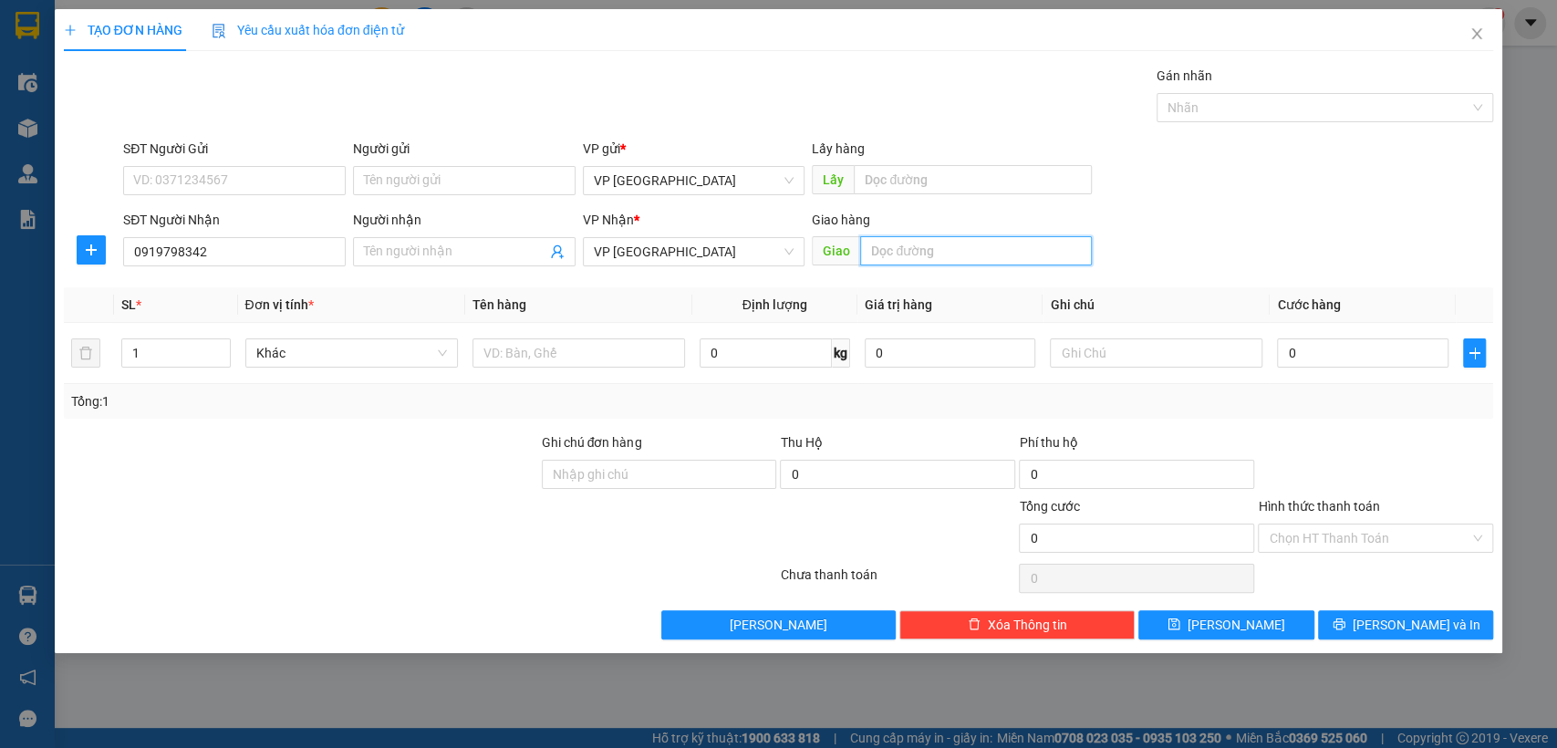
click at [920, 246] on input "text" at bounding box center [976, 250] width 232 height 29
click at [1401, 356] on input "0" at bounding box center [1363, 352] width 172 height 29
click at [934, 245] on input "bai xe" at bounding box center [976, 250] width 232 height 29
click at [934, 247] on input "bai xe" at bounding box center [976, 250] width 232 height 29
type input "bai xe [croi]"
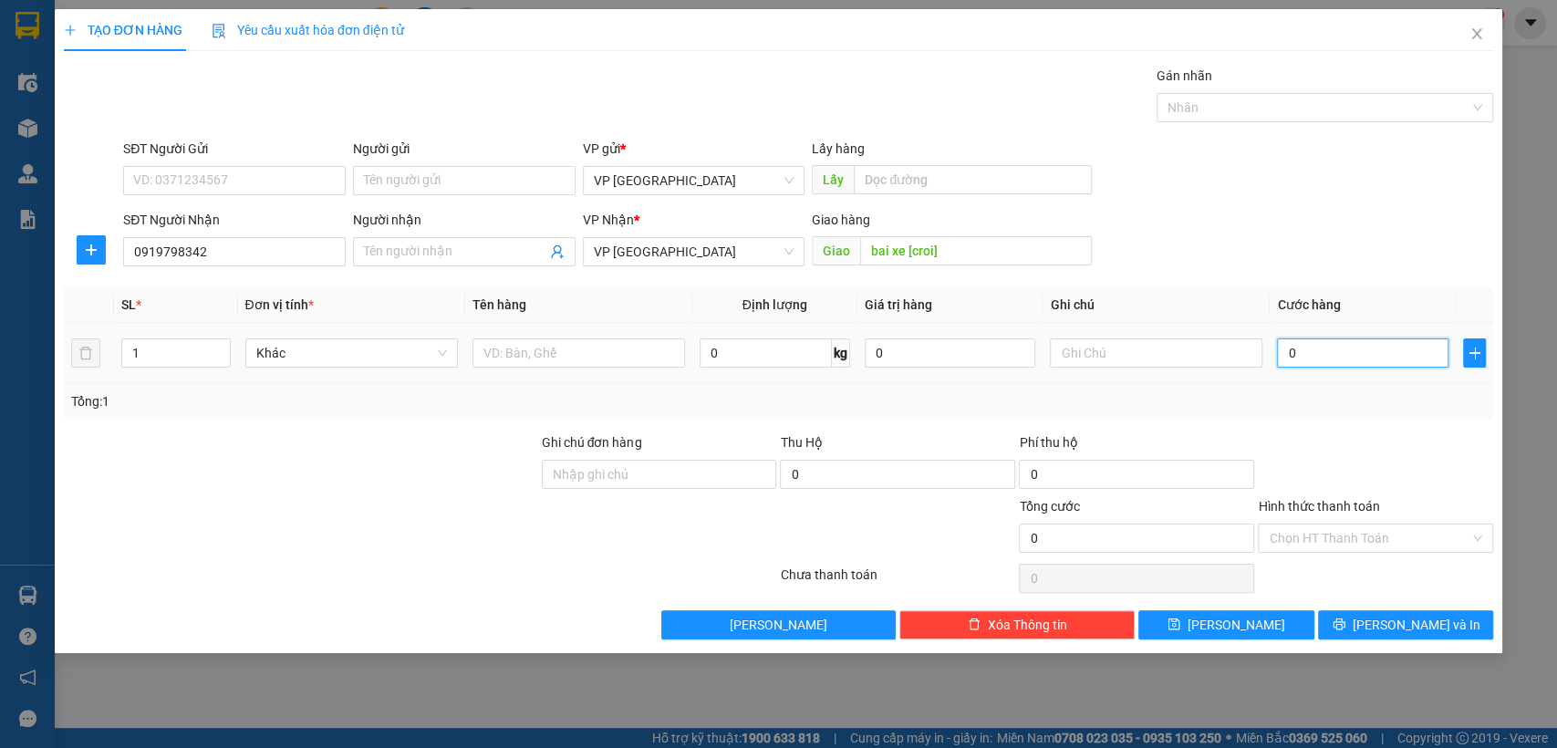
click at [1358, 338] on input "0" at bounding box center [1363, 352] width 172 height 29
type input "3"
type input "30"
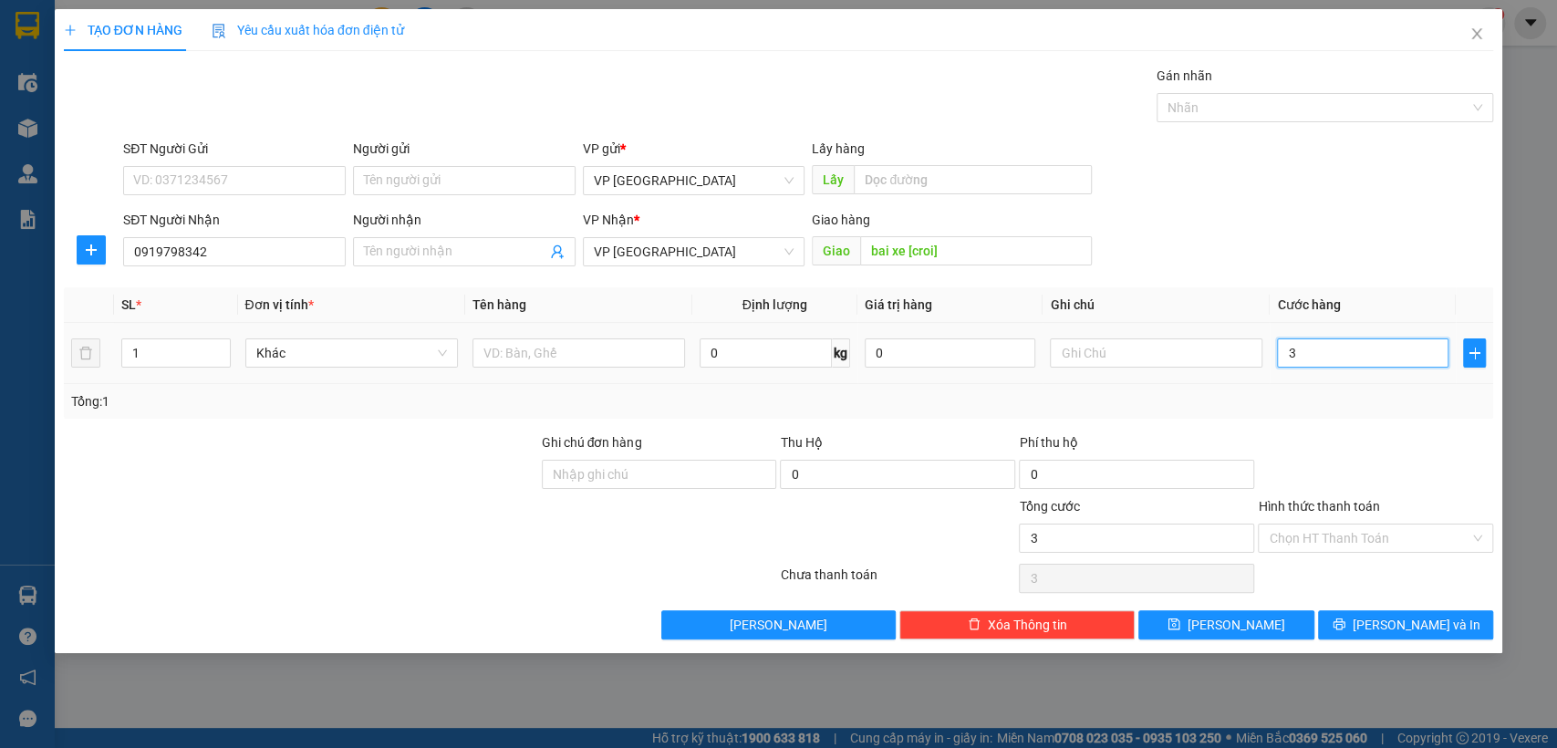
type input "30"
type input "300"
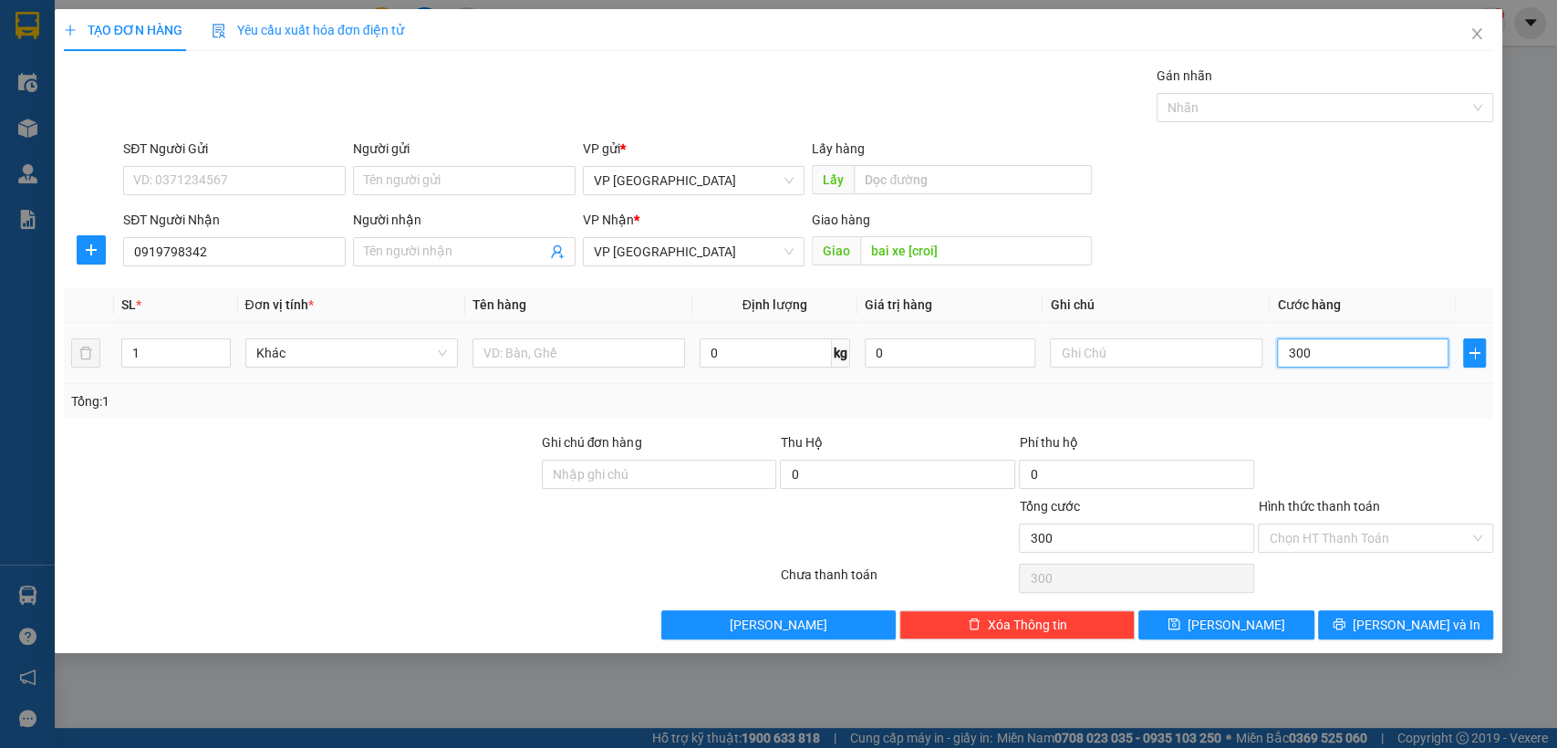
type input "3.000"
type input "30.000"
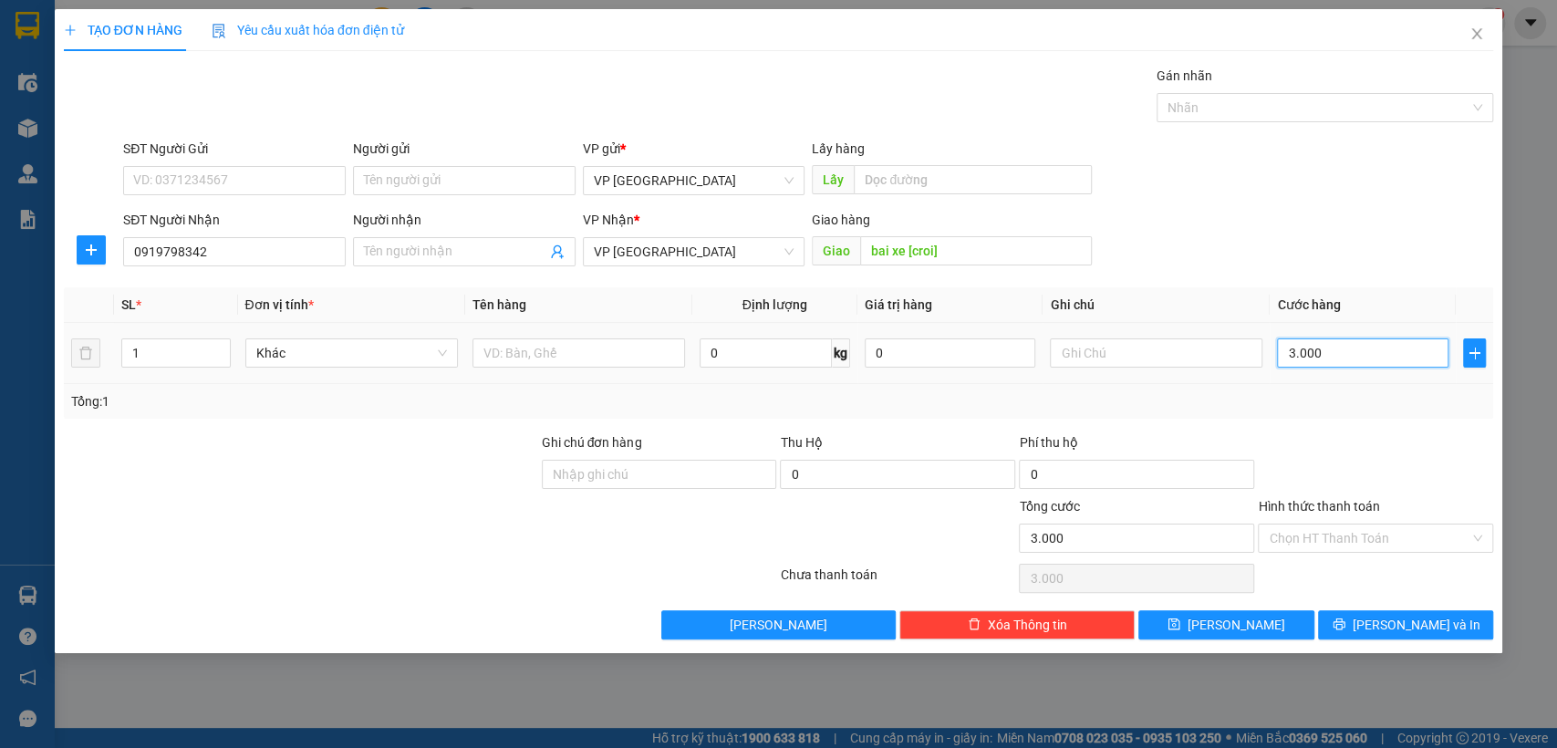
type input "30.000"
click at [1326, 539] on input "Hình thức thanh toán" at bounding box center [1369, 538] width 201 height 27
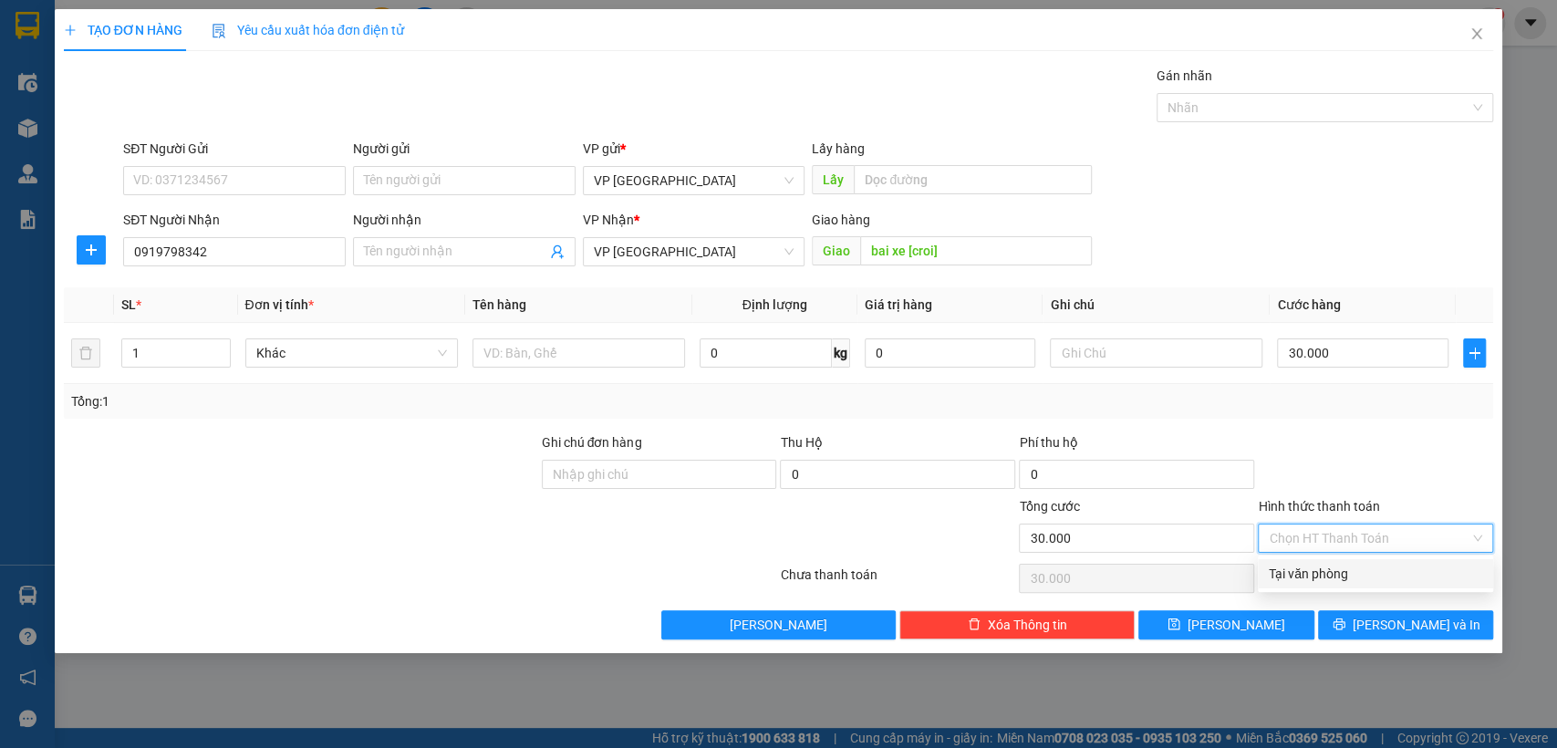
click at [1318, 571] on div "Tại văn phòng" at bounding box center [1375, 574] width 213 height 20
type input "0"
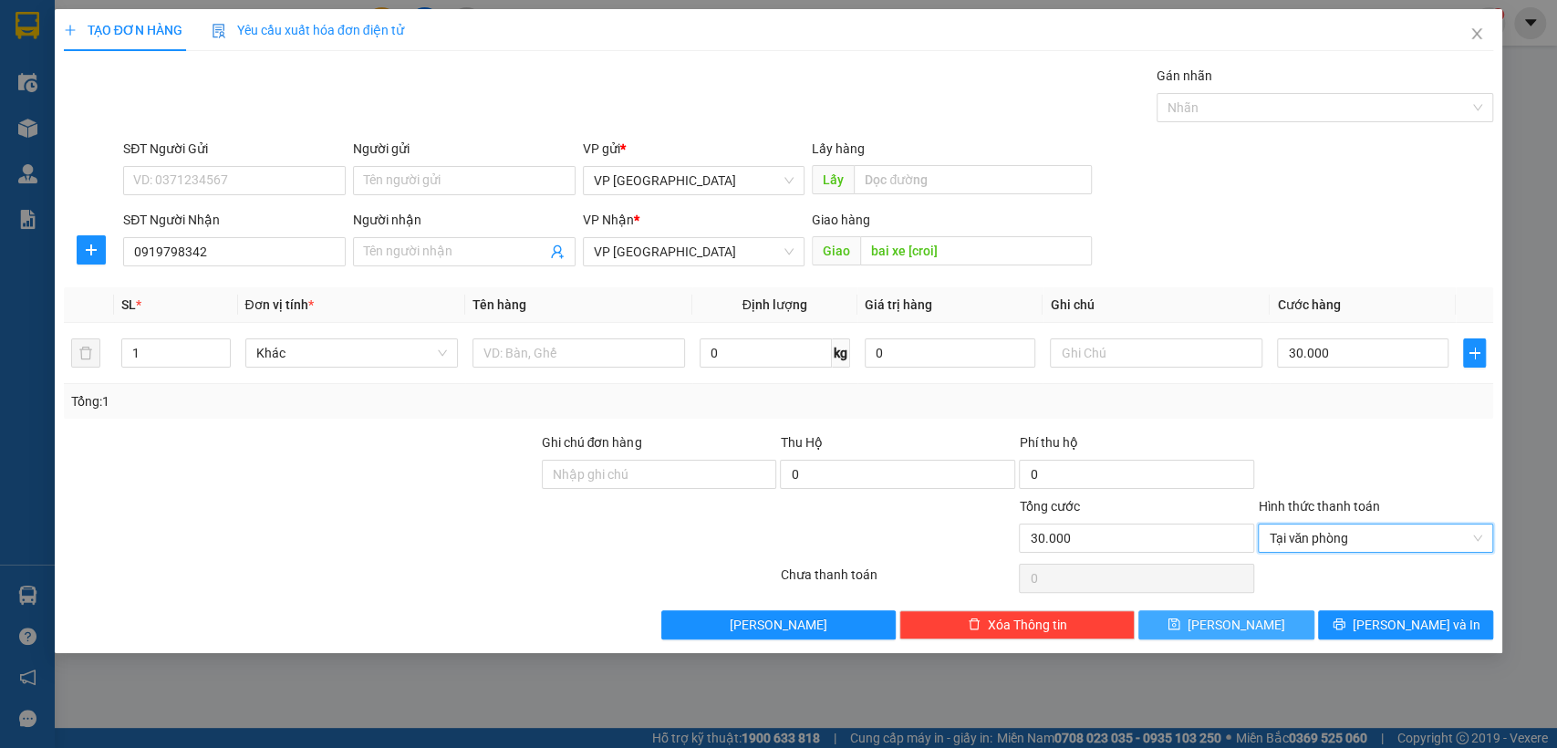
click at [1281, 623] on button "[PERSON_NAME]" at bounding box center [1226, 624] width 175 height 29
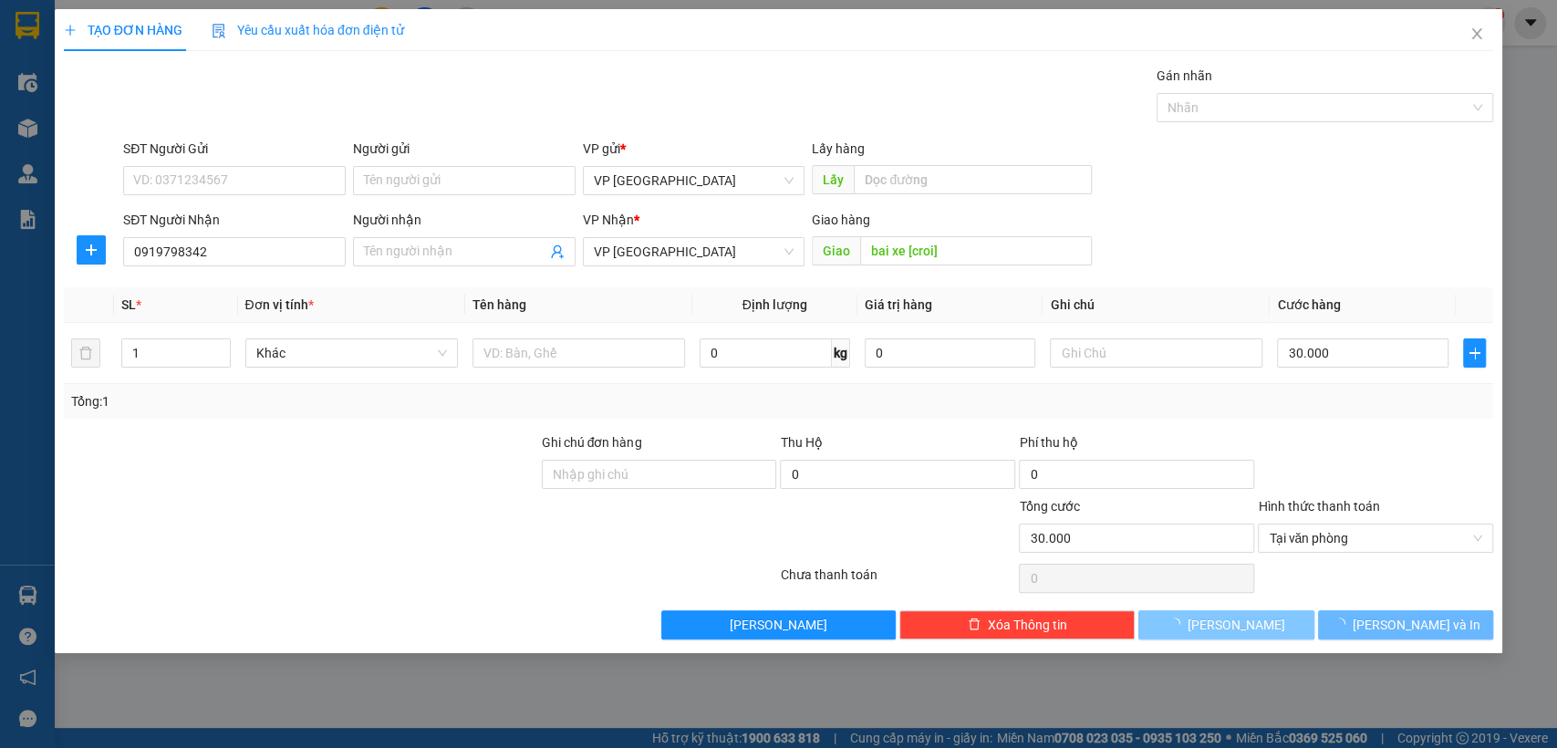
type input "0"
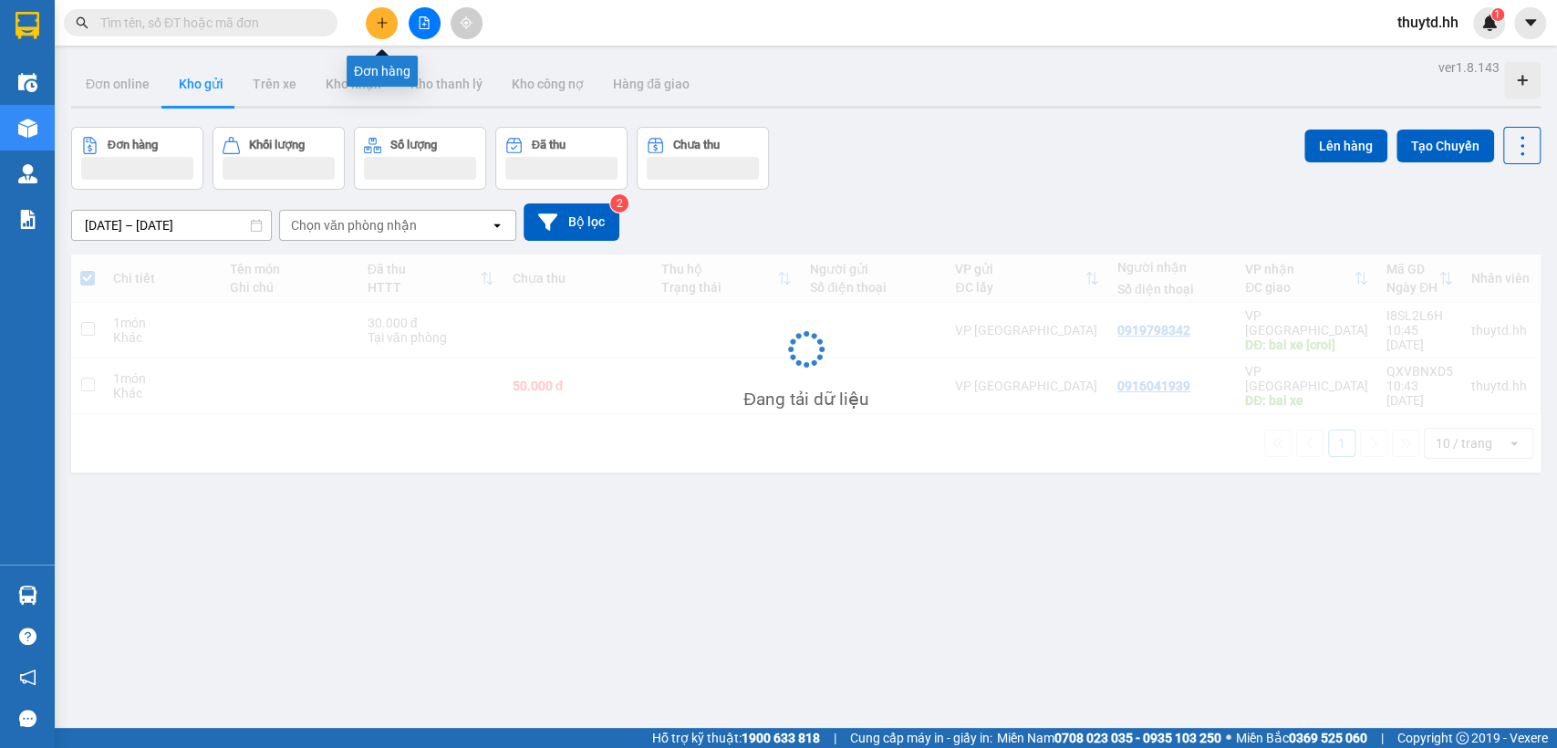
click at [380, 26] on icon "plus" at bounding box center [382, 22] width 13 height 13
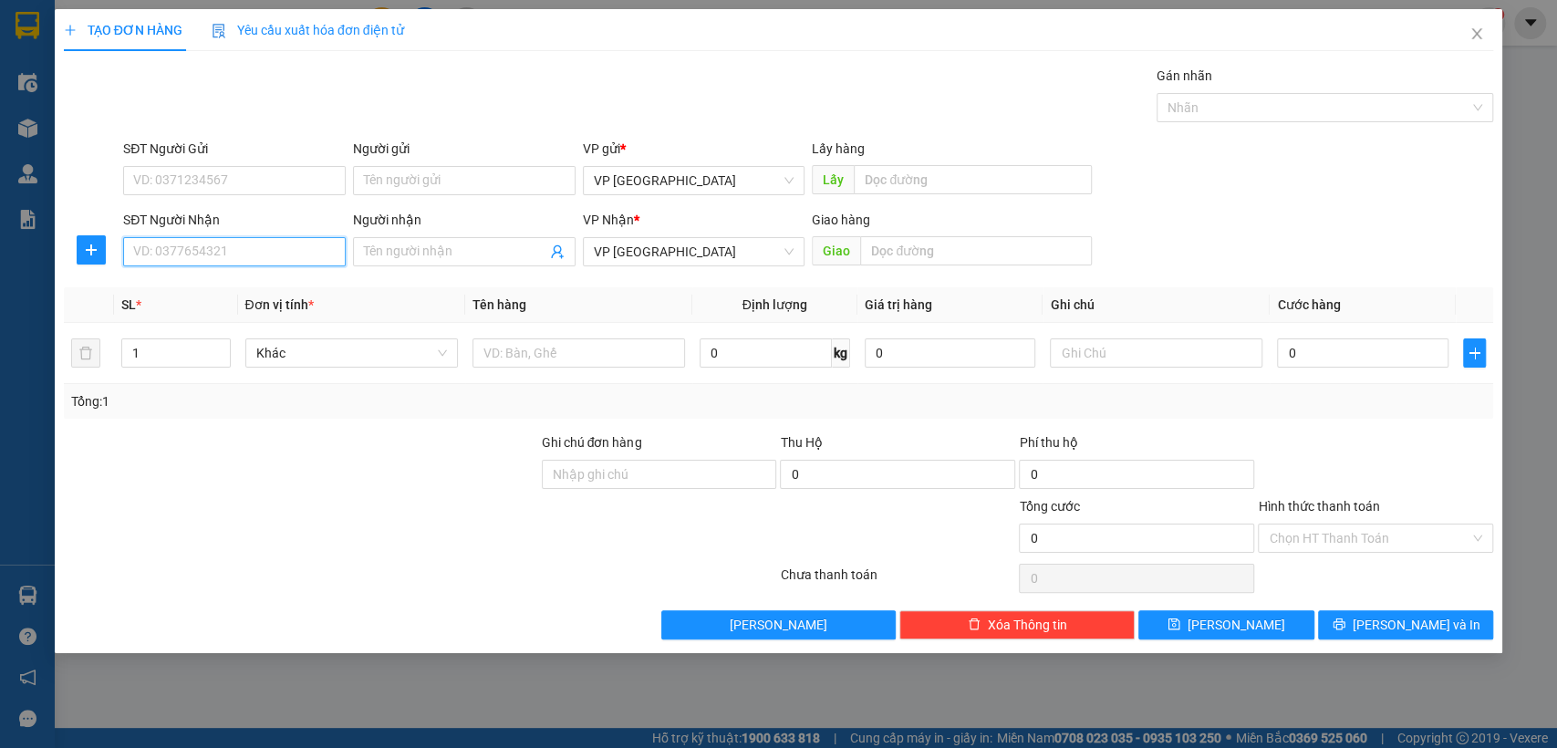
click at [259, 241] on input "SĐT Người Nhận" at bounding box center [234, 251] width 223 height 29
type input "0965433556"
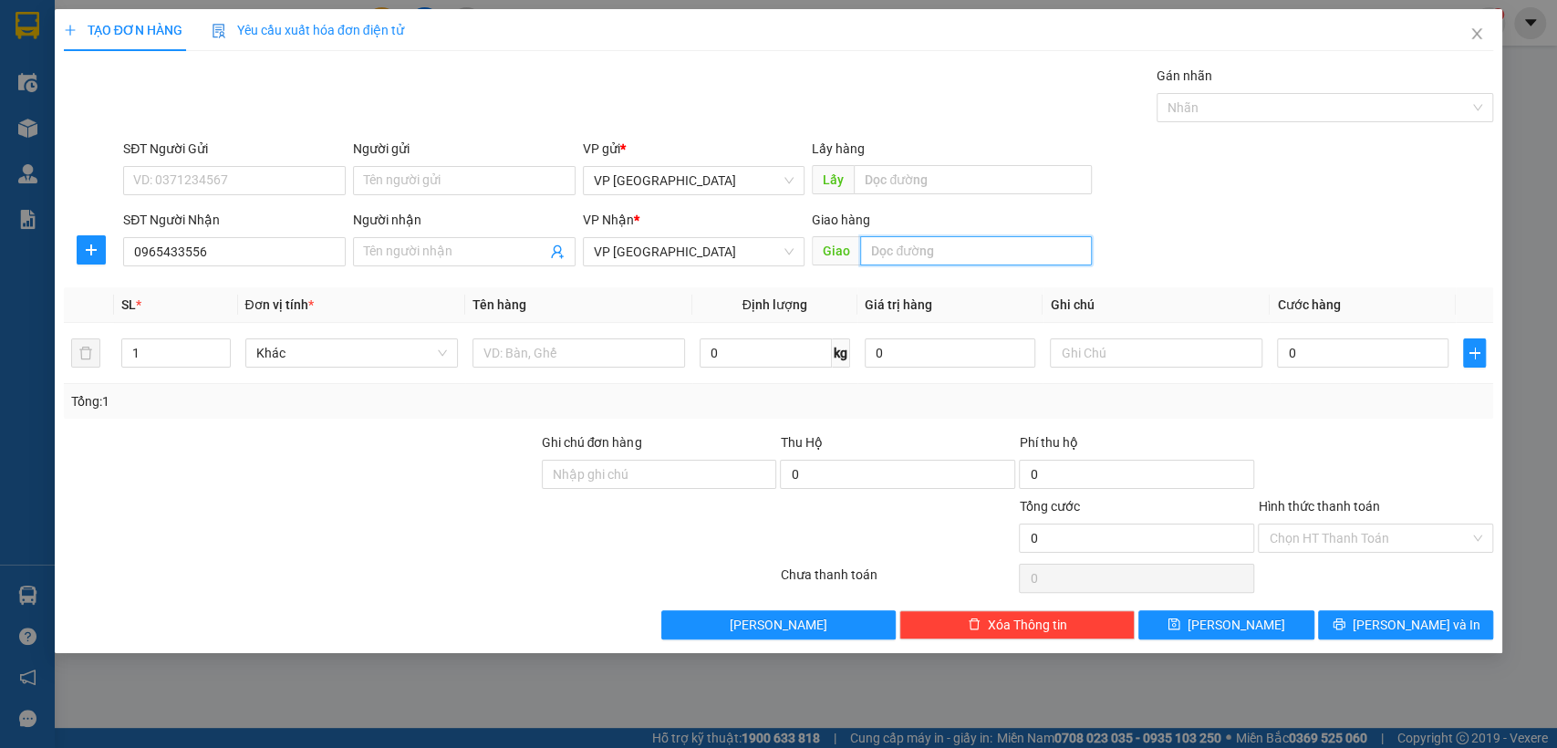
click at [967, 258] on input "text" at bounding box center [976, 250] width 232 height 29
type input "ph v dong"
click at [1363, 359] on input "0" at bounding box center [1363, 352] width 172 height 29
type input "7"
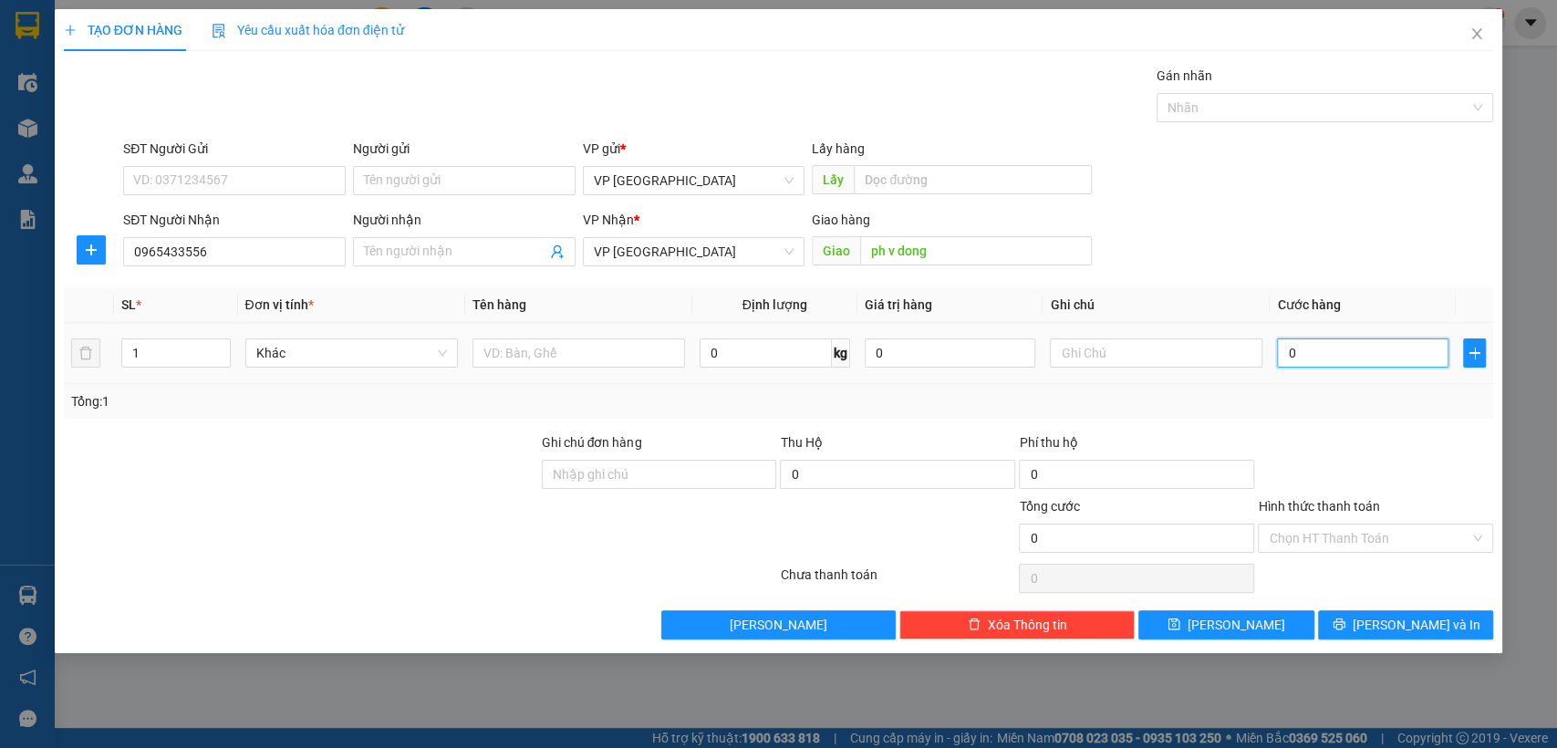
type input "7"
type input "70"
type input "700"
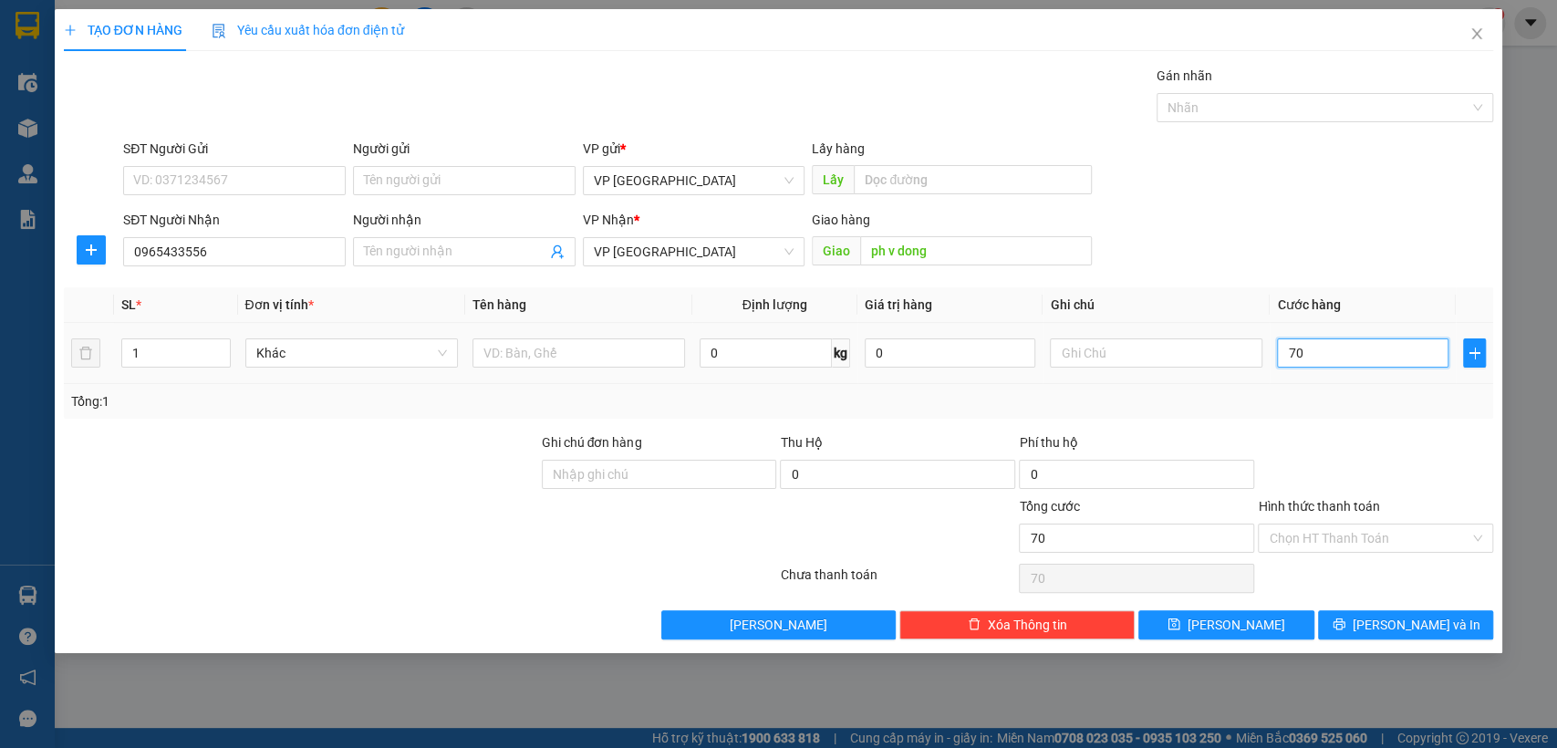
type input "700"
type input "7.000"
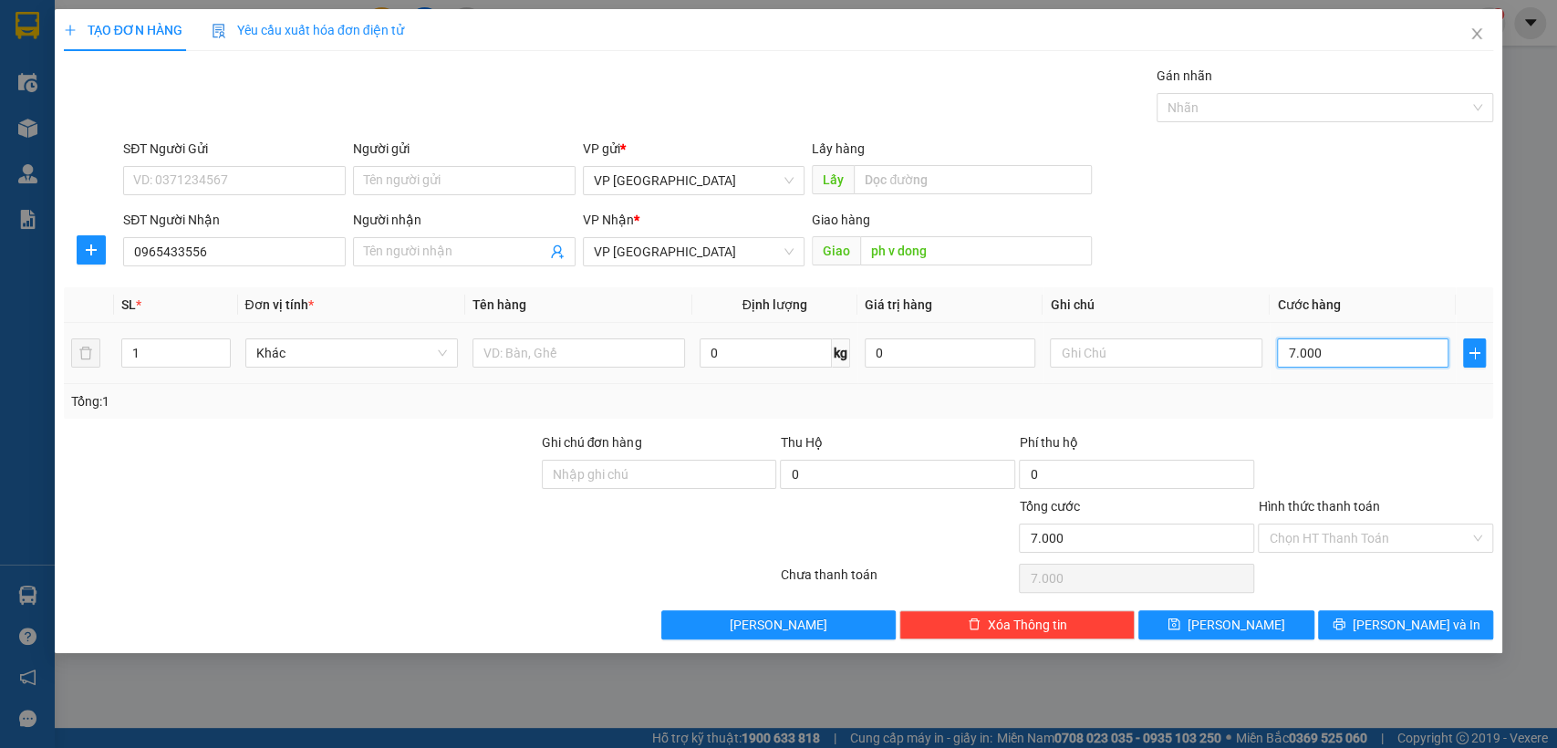
type input "70.000"
click at [1262, 620] on button "[PERSON_NAME]" at bounding box center [1226, 624] width 175 height 29
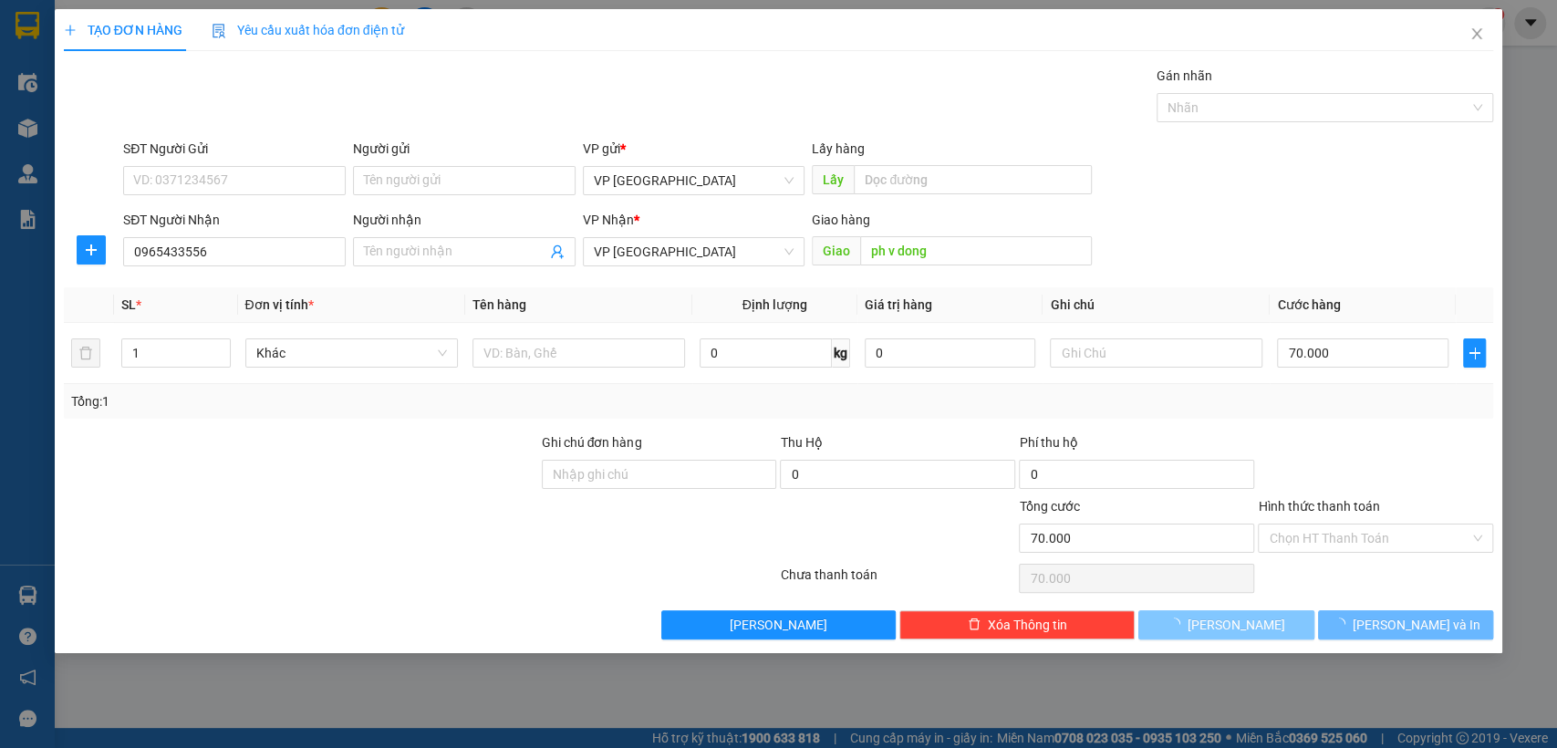
type input "0"
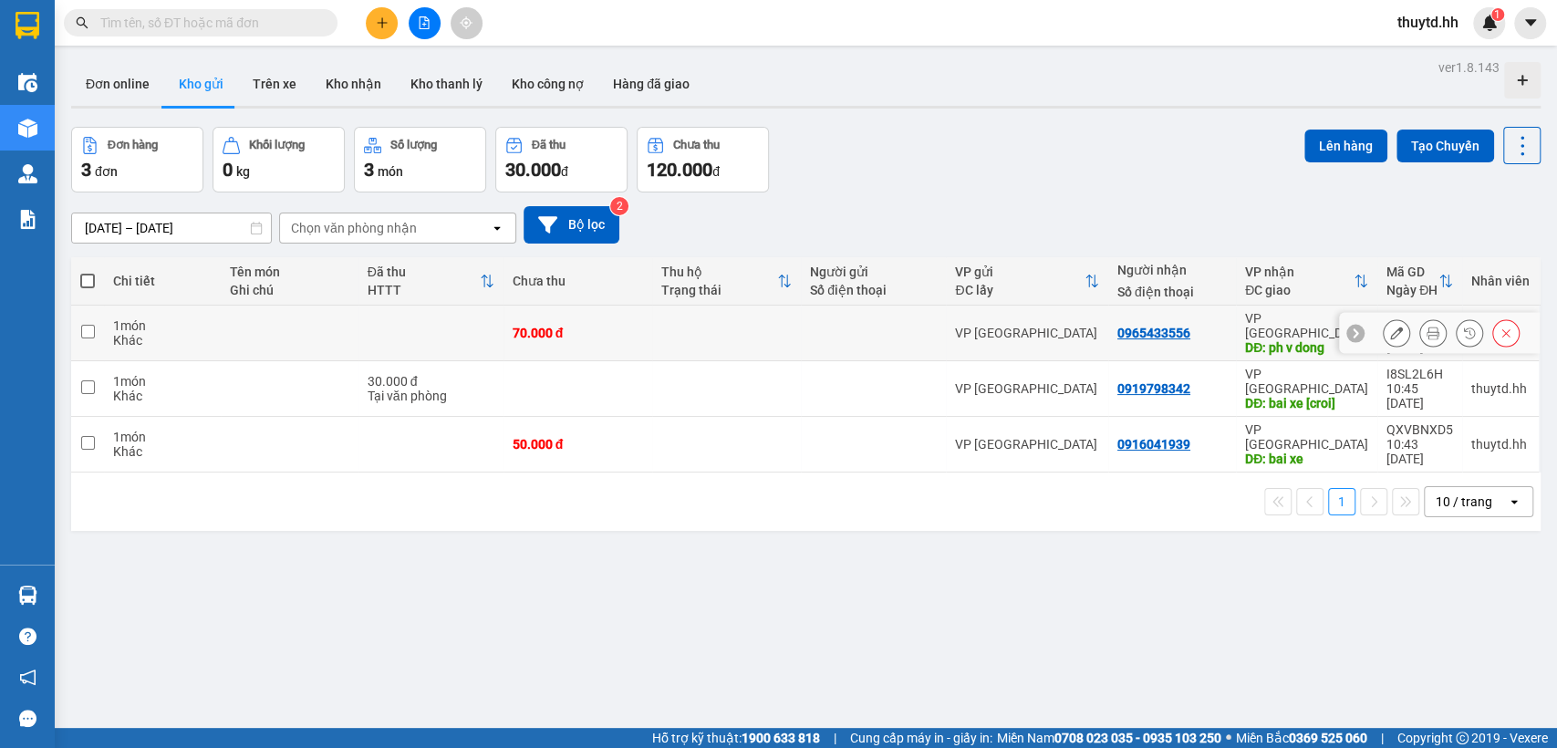
drag, startPoint x: 90, startPoint y: 323, endPoint x: 158, endPoint y: 317, distance: 67.8
click at [90, 325] on input "checkbox" at bounding box center [88, 332] width 14 height 14
checkbox input "true"
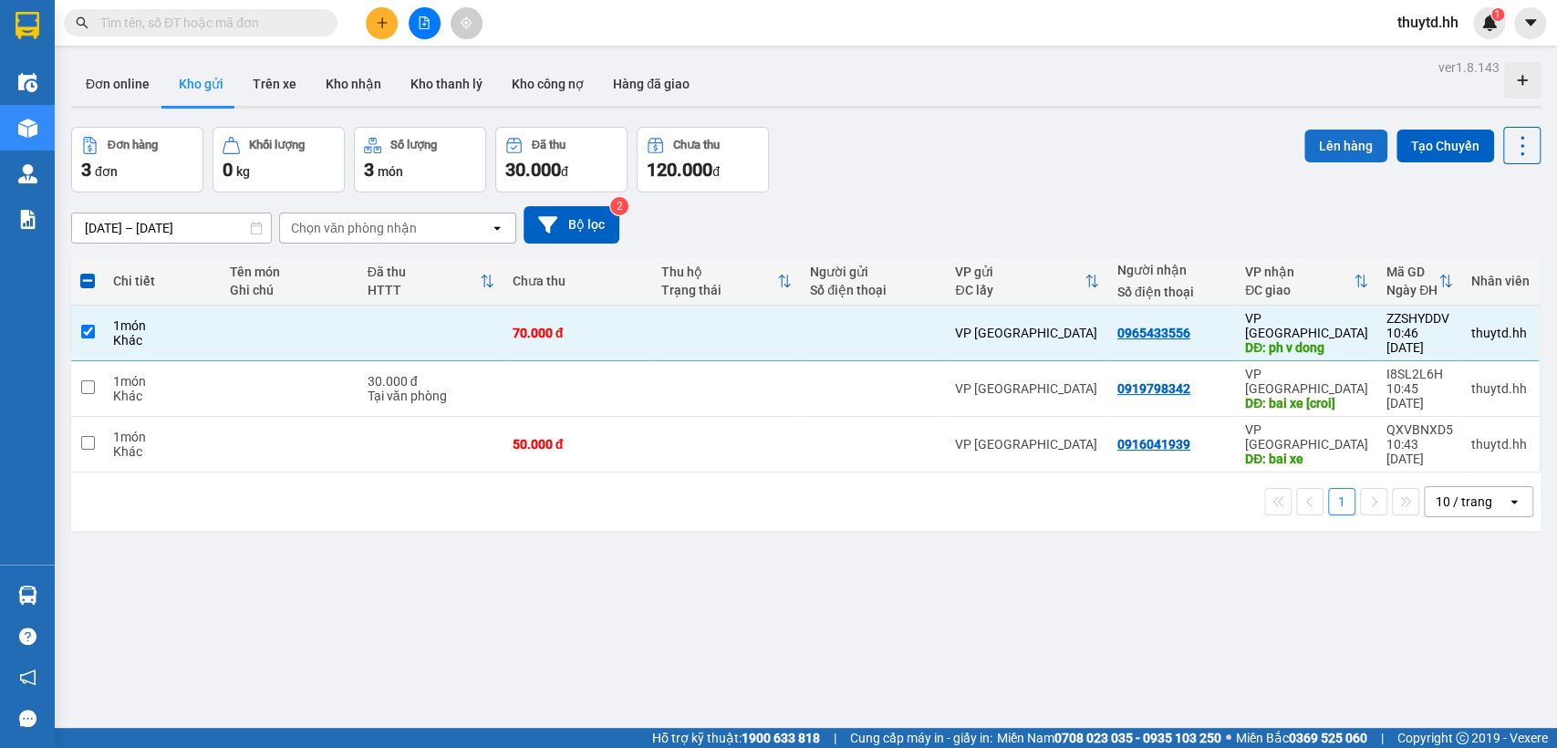
click at [1321, 136] on button "Lên hàng" at bounding box center [1346, 146] width 83 height 33
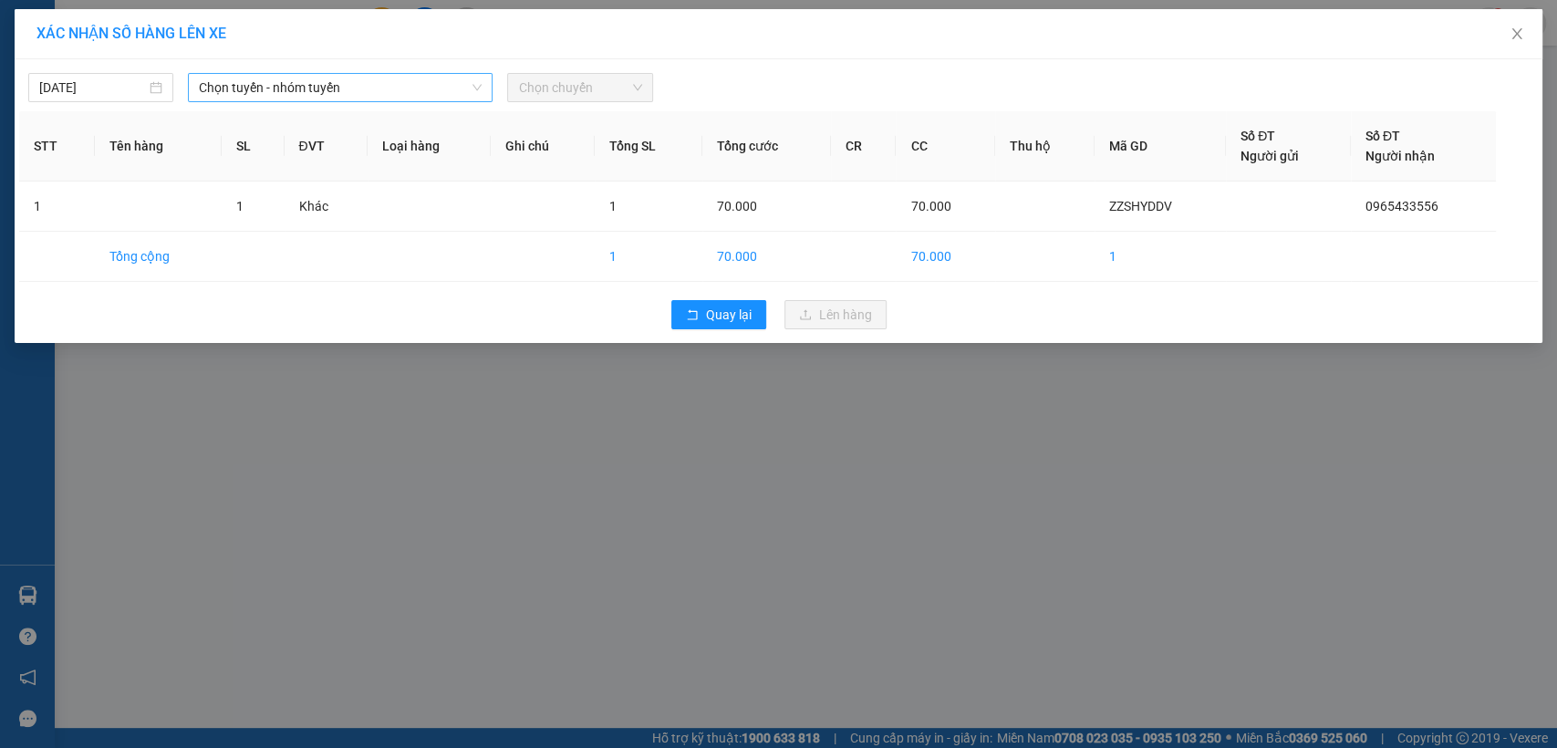
click at [400, 86] on span "Chọn tuyến - nhóm tuyến" at bounding box center [340, 87] width 283 height 27
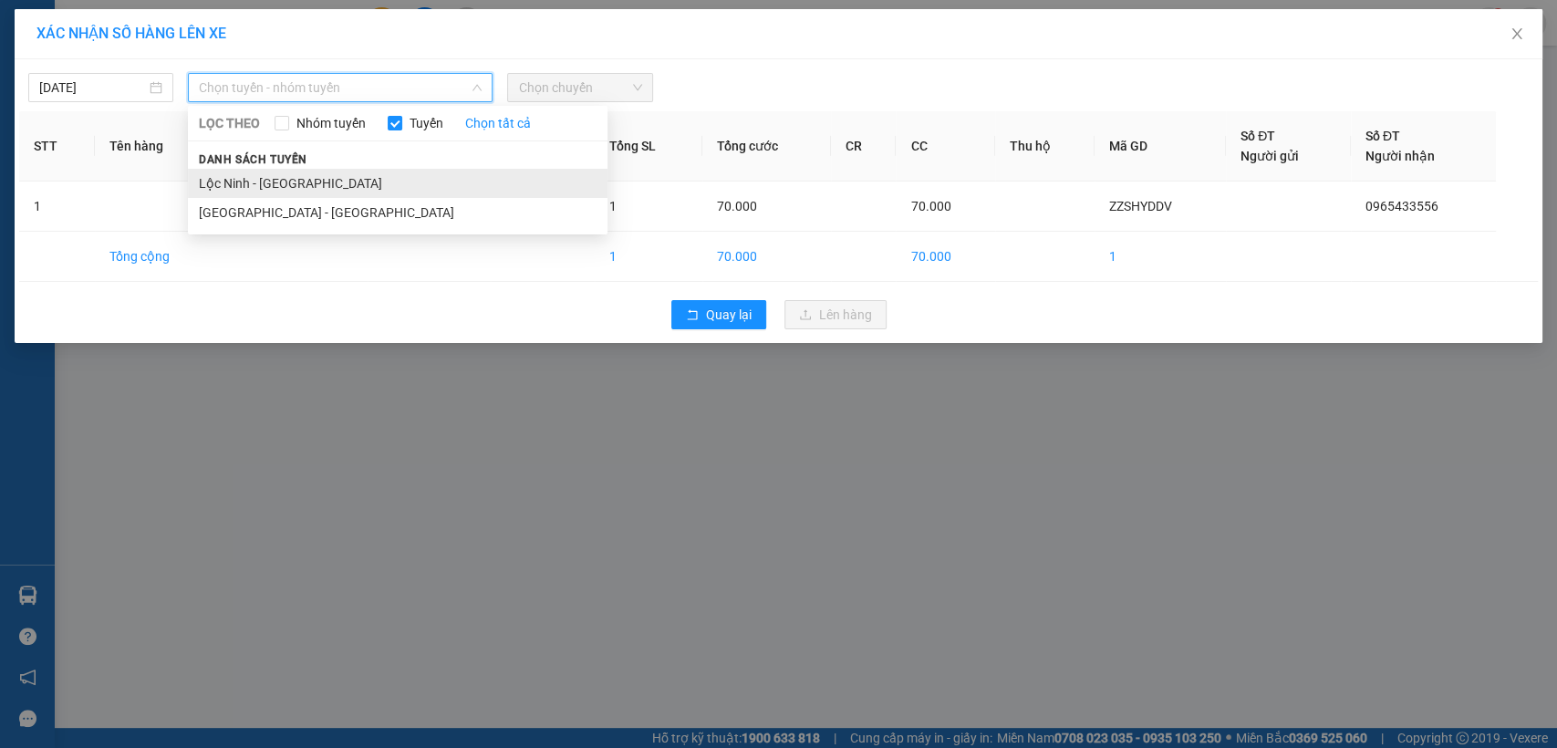
click at [276, 180] on li "Lộc Ninh - [GEOGRAPHIC_DATA]" at bounding box center [398, 183] width 420 height 29
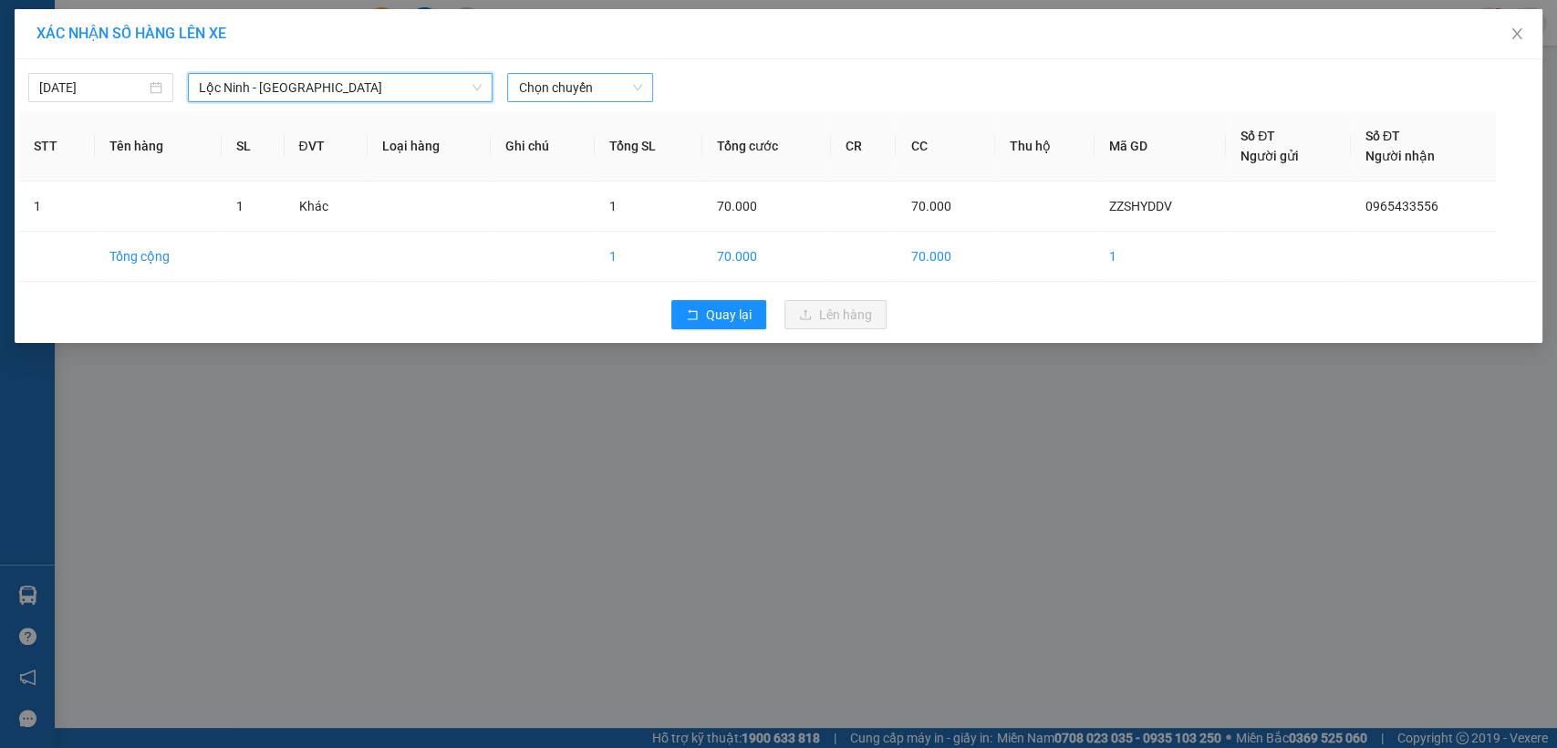
click at [607, 88] on span "Chọn chuyến" at bounding box center [579, 87] width 123 height 27
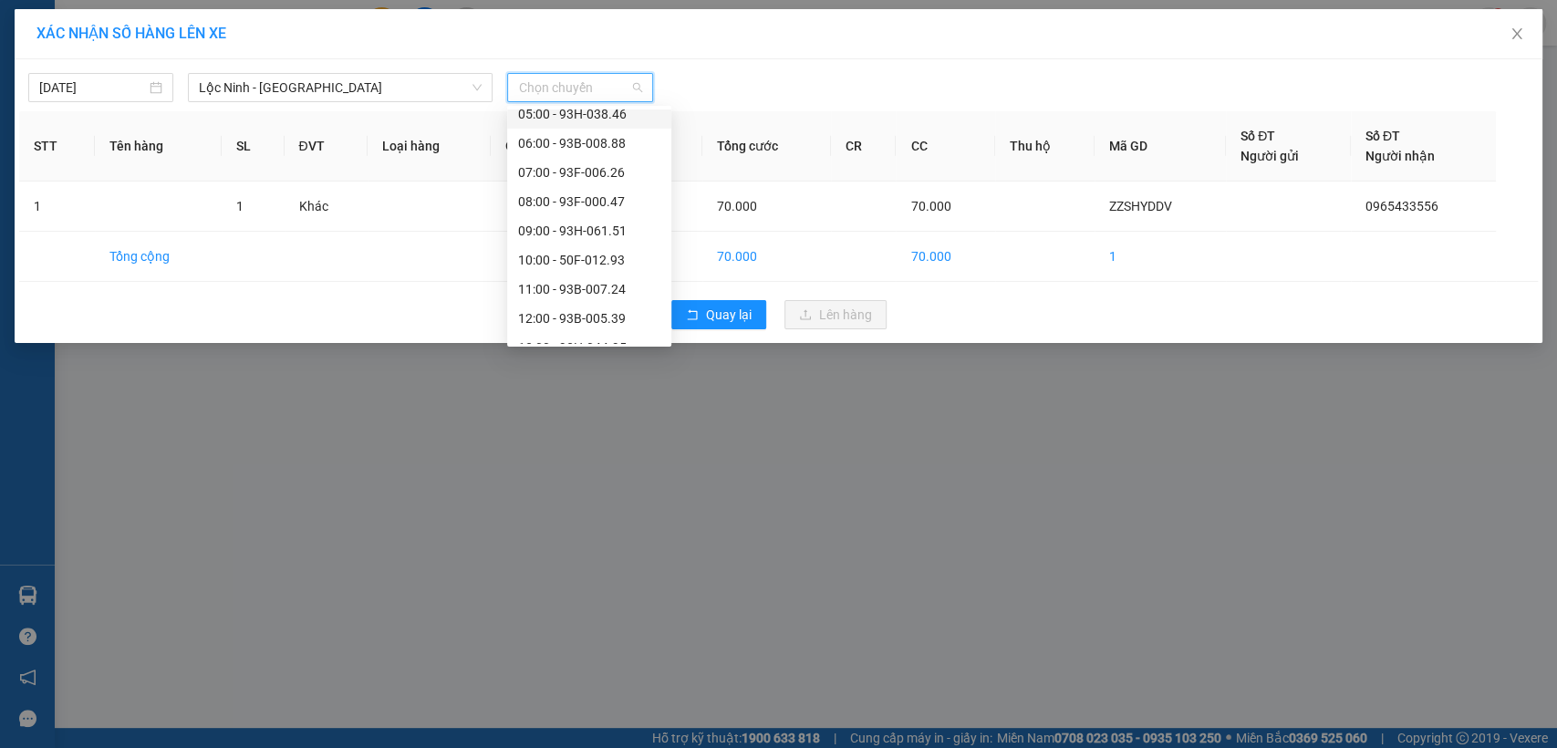
scroll to position [203, 0]
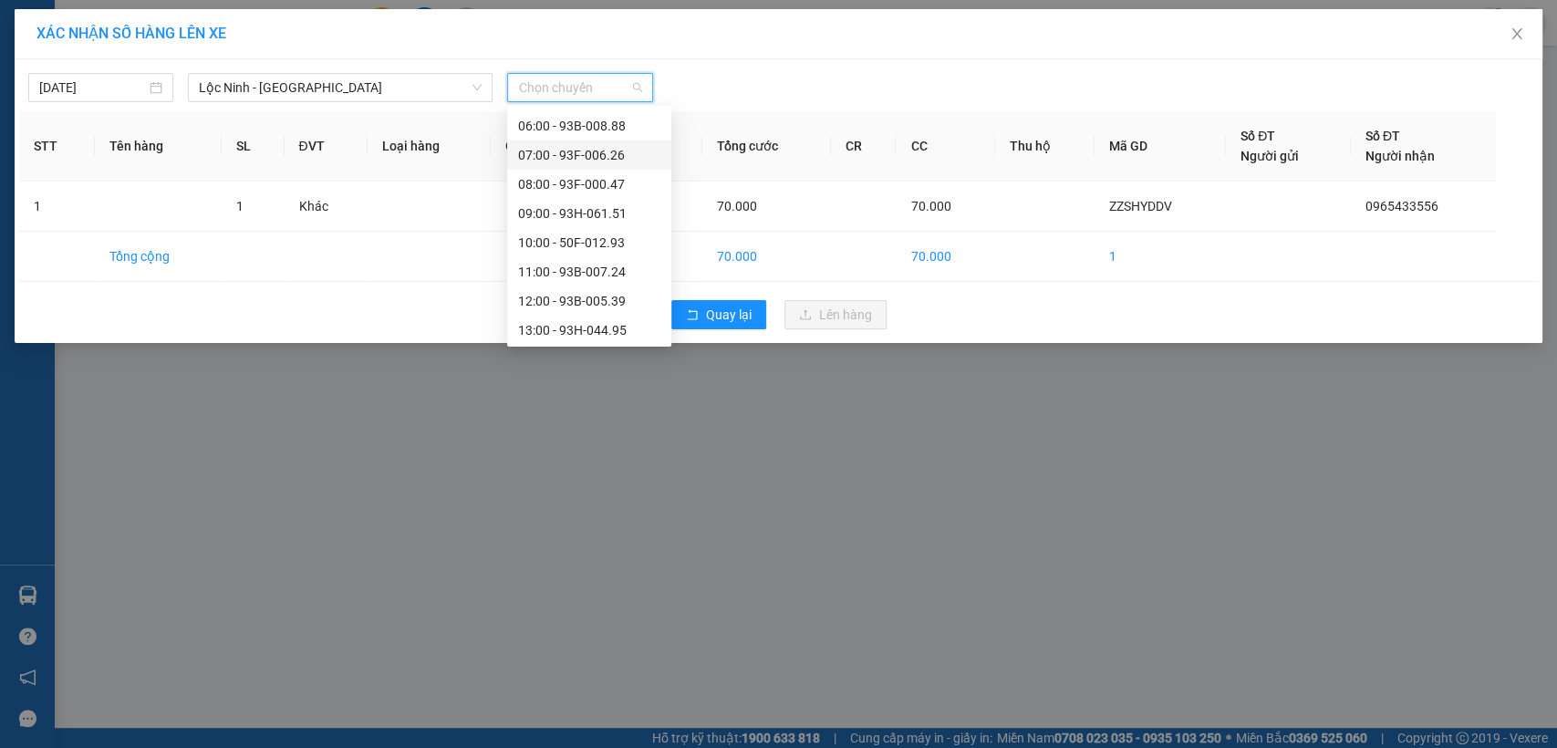
click at [599, 158] on div "07:00 - 93F-006.26" at bounding box center [589, 155] width 142 height 20
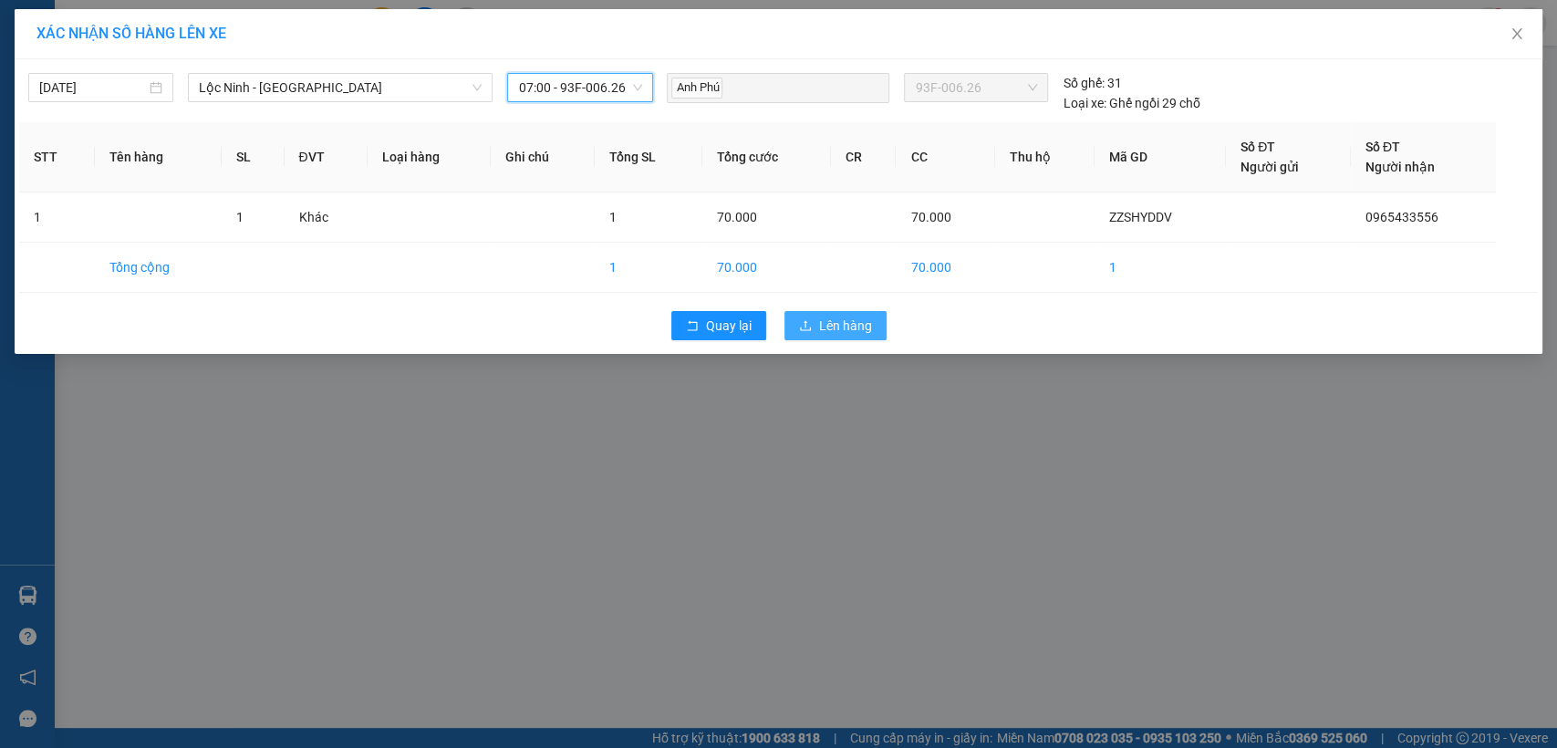
click at [833, 322] on span "Lên hàng" at bounding box center [845, 326] width 53 height 20
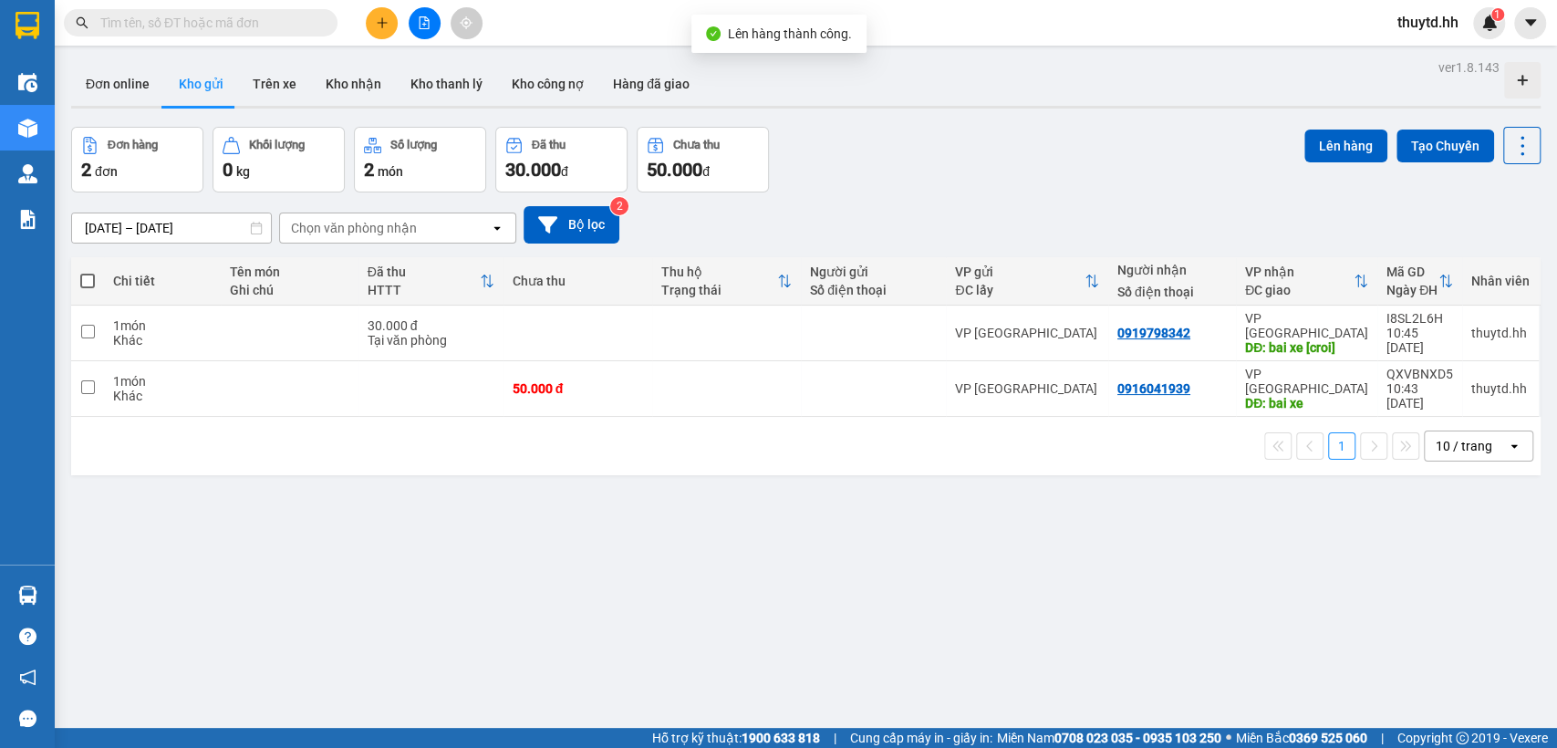
drag, startPoint x: 89, startPoint y: 276, endPoint x: 176, endPoint y: 259, distance: 88.4
click at [91, 276] on span at bounding box center [87, 281] width 15 height 15
click at [88, 272] on input "checkbox" at bounding box center [88, 272] width 0 height 0
checkbox input "true"
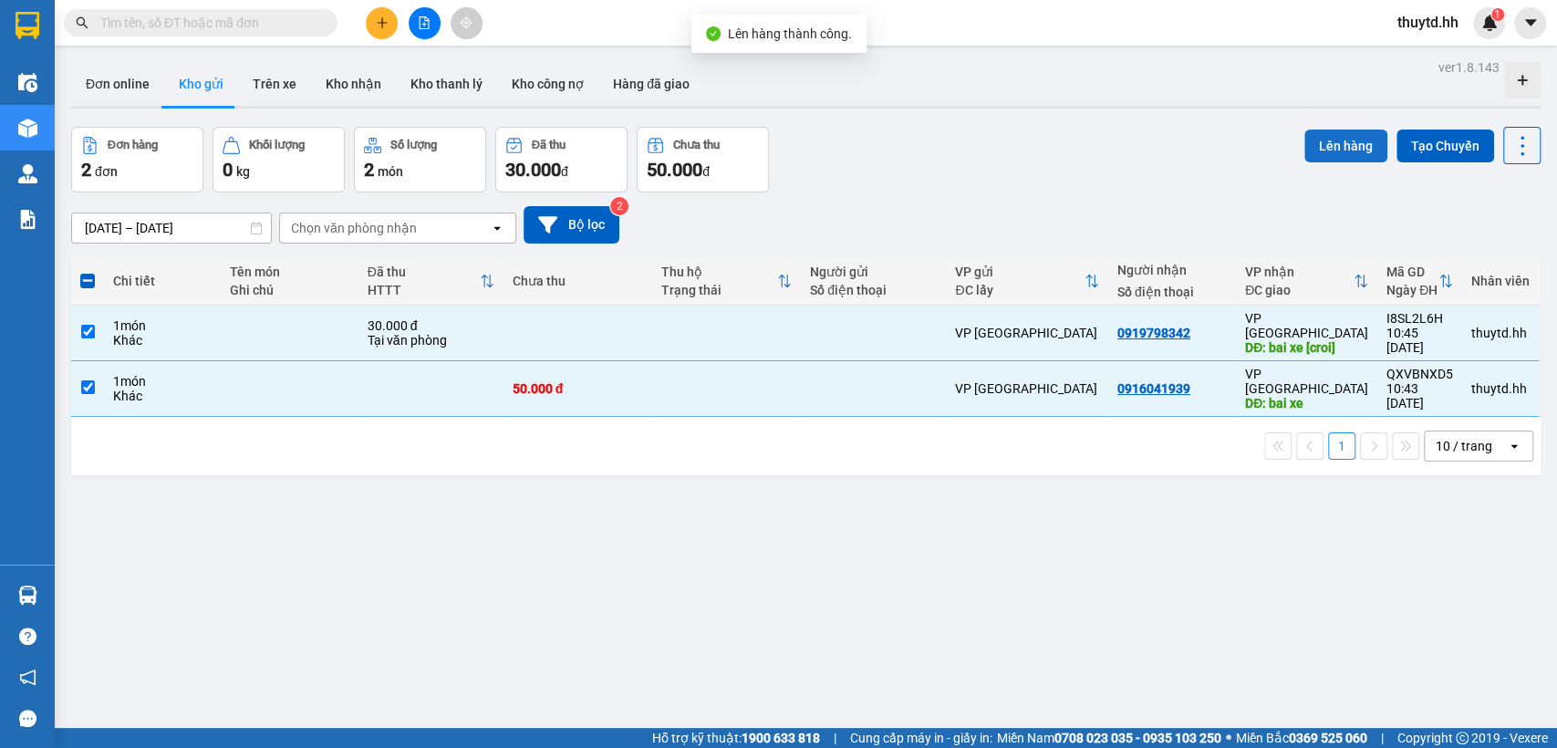
click at [1333, 150] on button "Lên hàng" at bounding box center [1346, 146] width 83 height 33
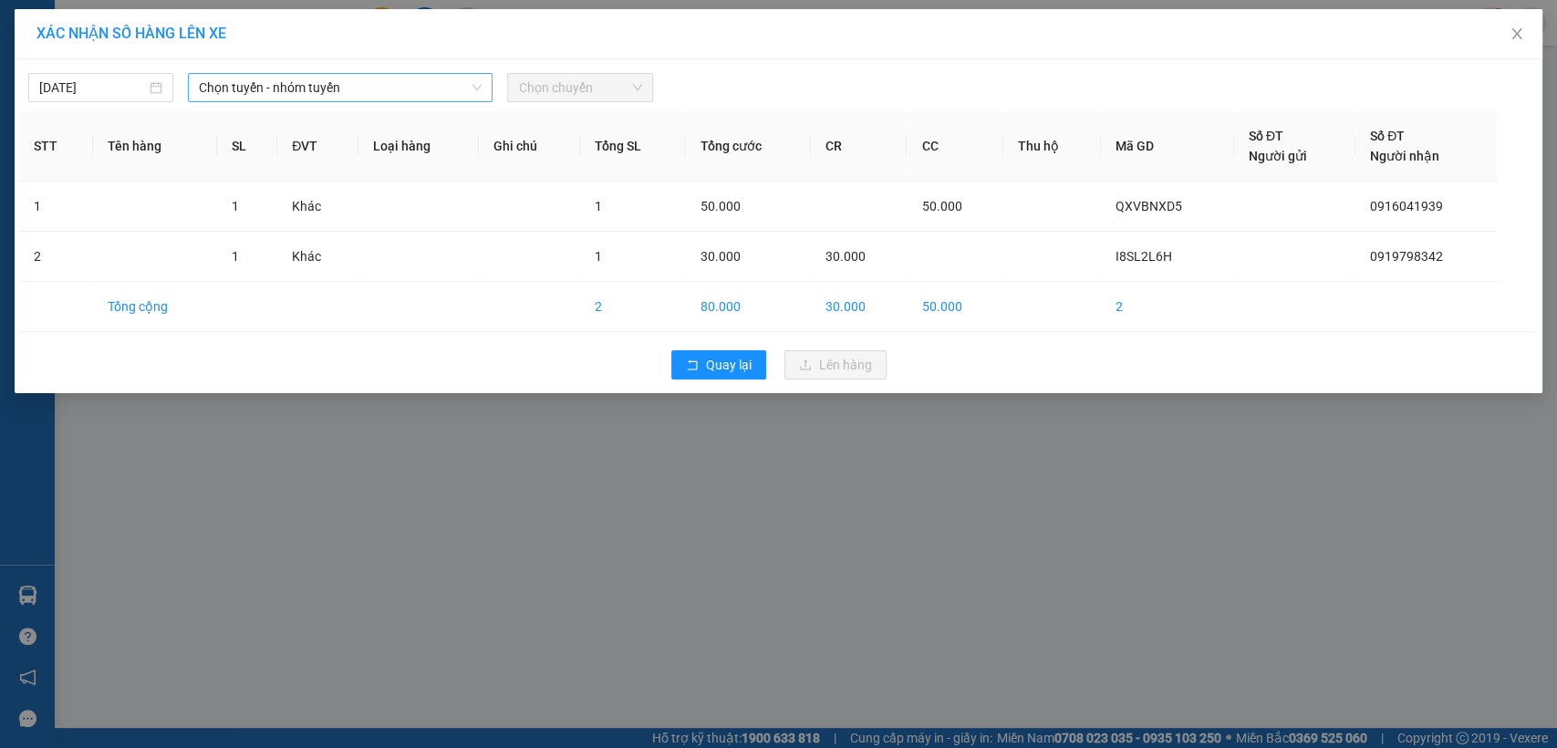
click at [382, 96] on span "Chọn tuyến - nhóm tuyến" at bounding box center [340, 87] width 283 height 27
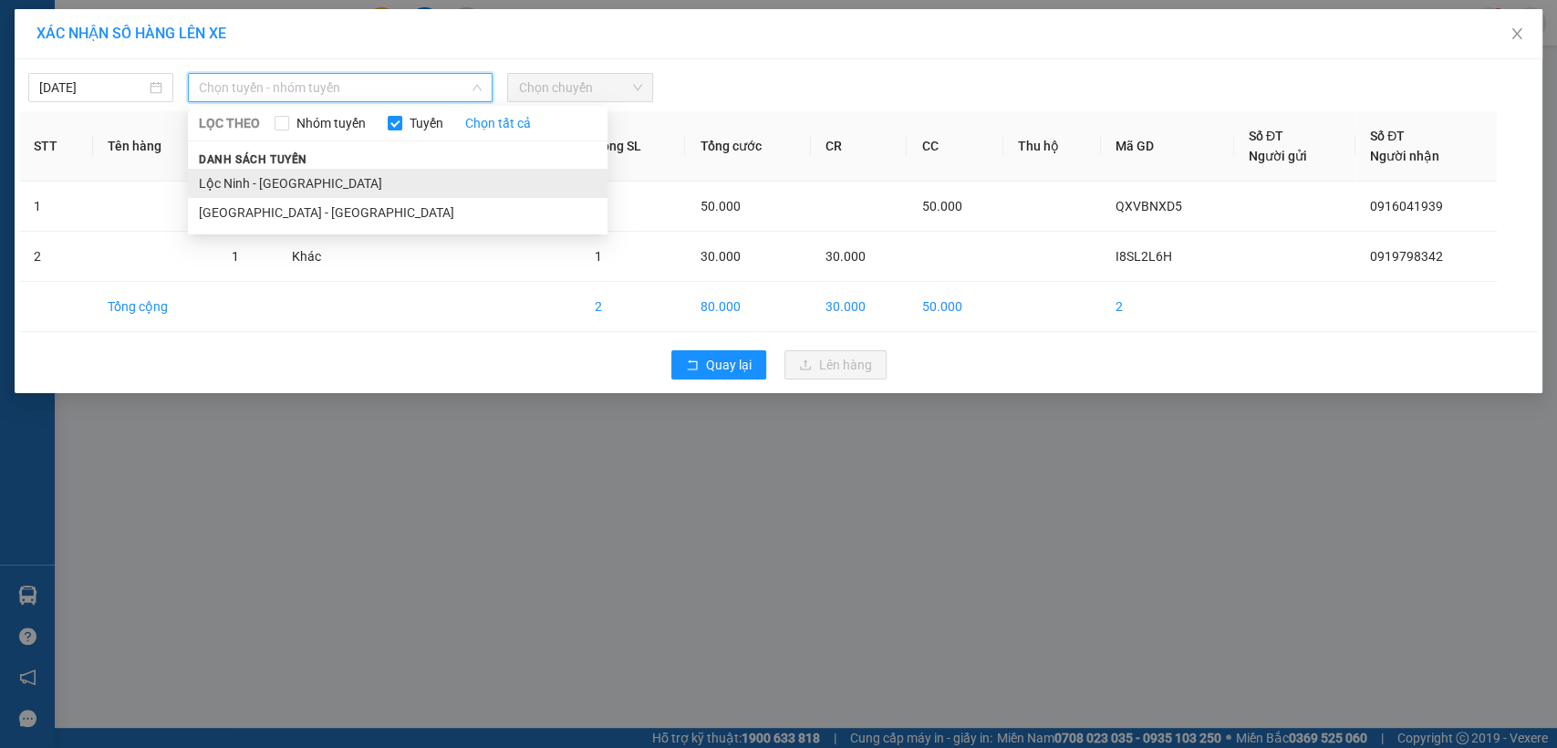
click at [248, 187] on li "Lộc Ninh - [GEOGRAPHIC_DATA]" at bounding box center [398, 183] width 420 height 29
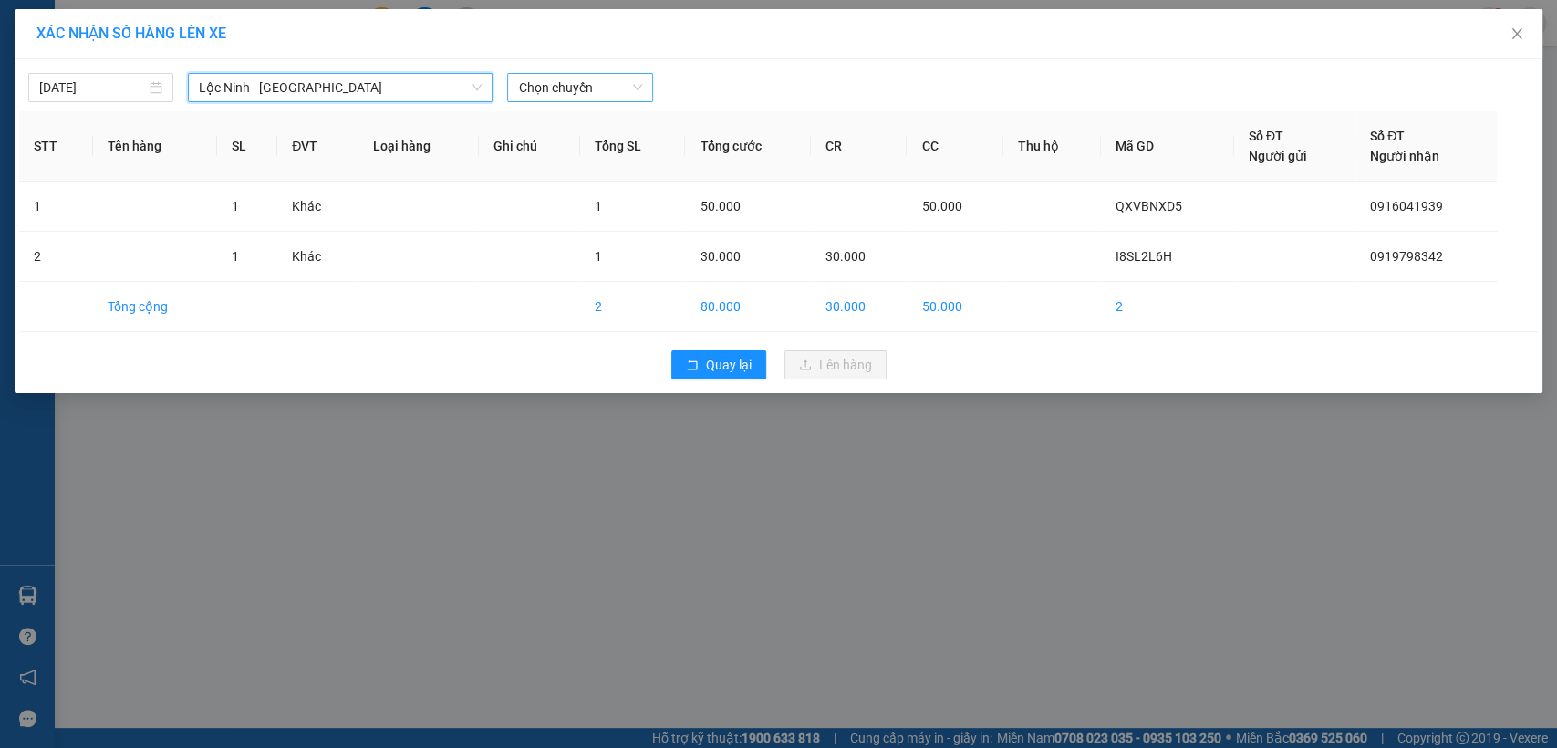
click at [589, 93] on span "Chọn chuyến" at bounding box center [579, 87] width 123 height 27
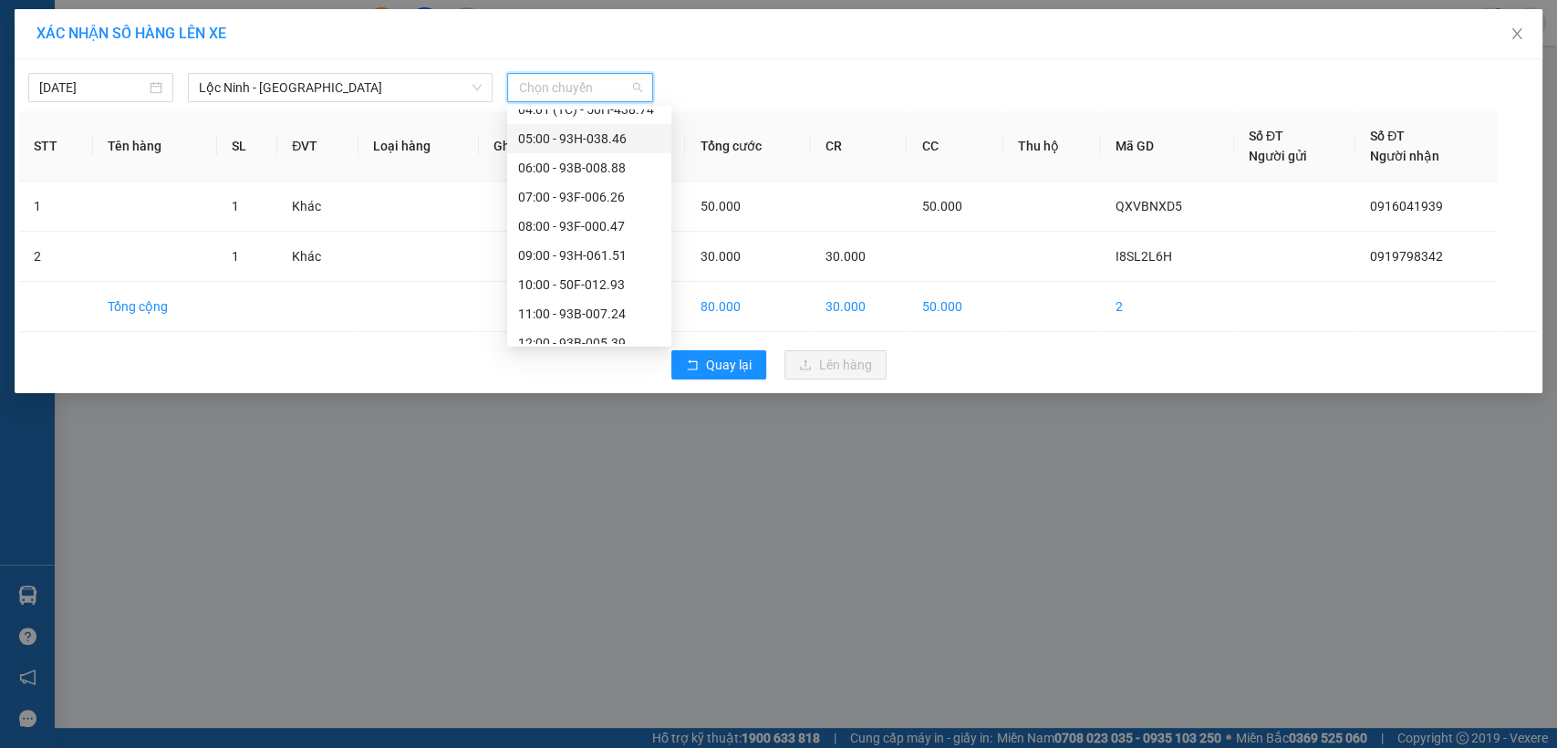
scroll to position [203, 0]
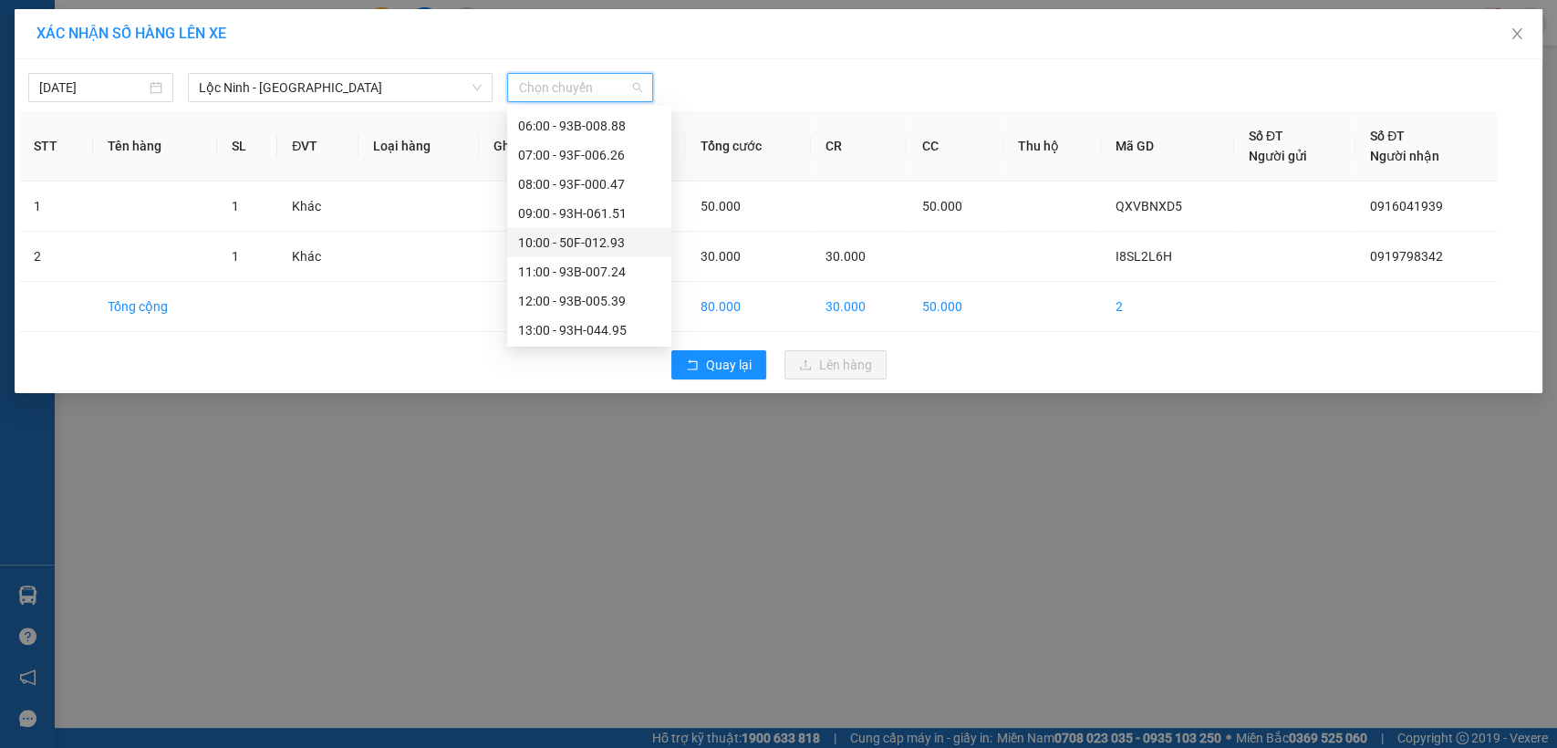
click at [599, 243] on div "10:00 - 50F-012.93" at bounding box center [589, 243] width 142 height 20
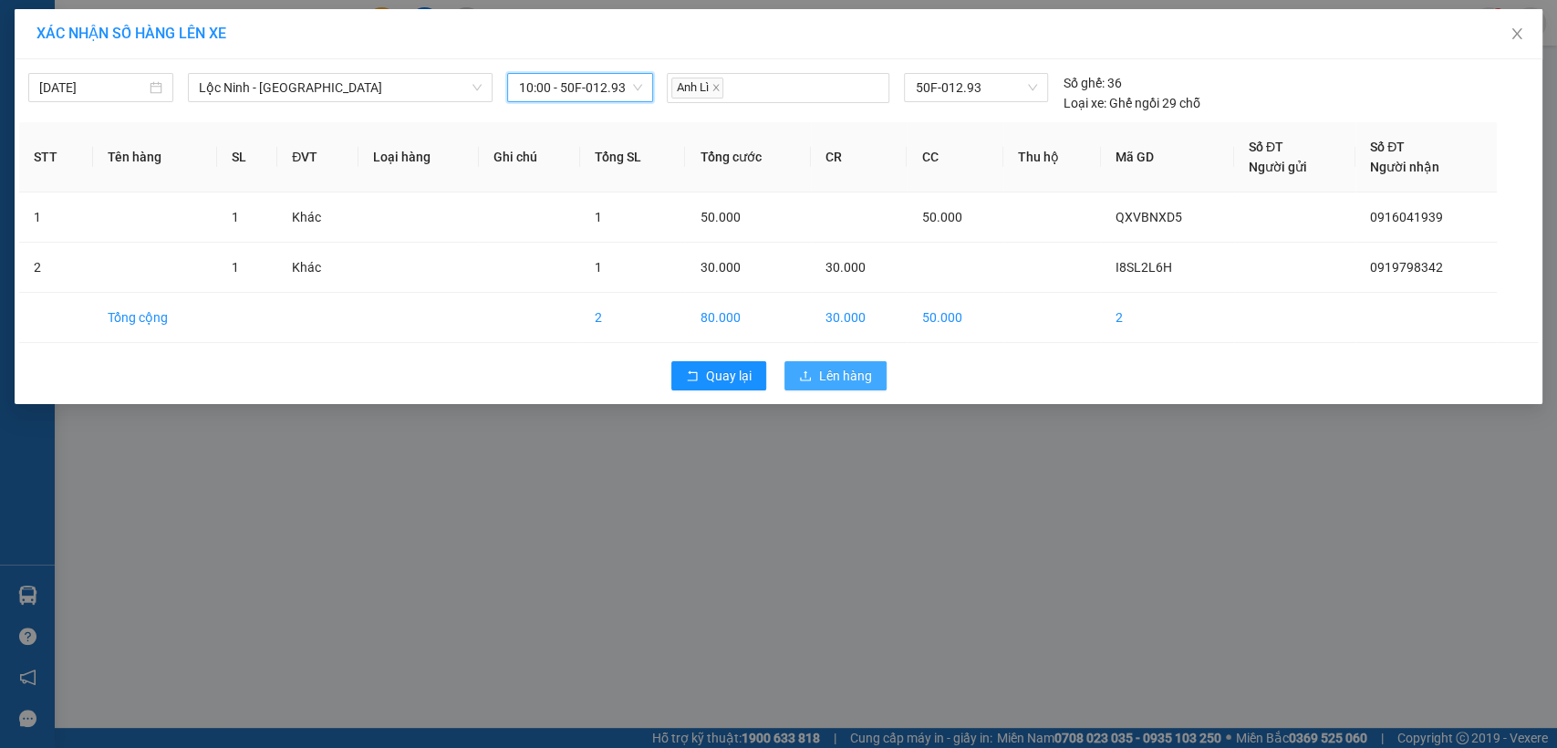
click at [863, 380] on span "Lên hàng" at bounding box center [845, 376] width 53 height 20
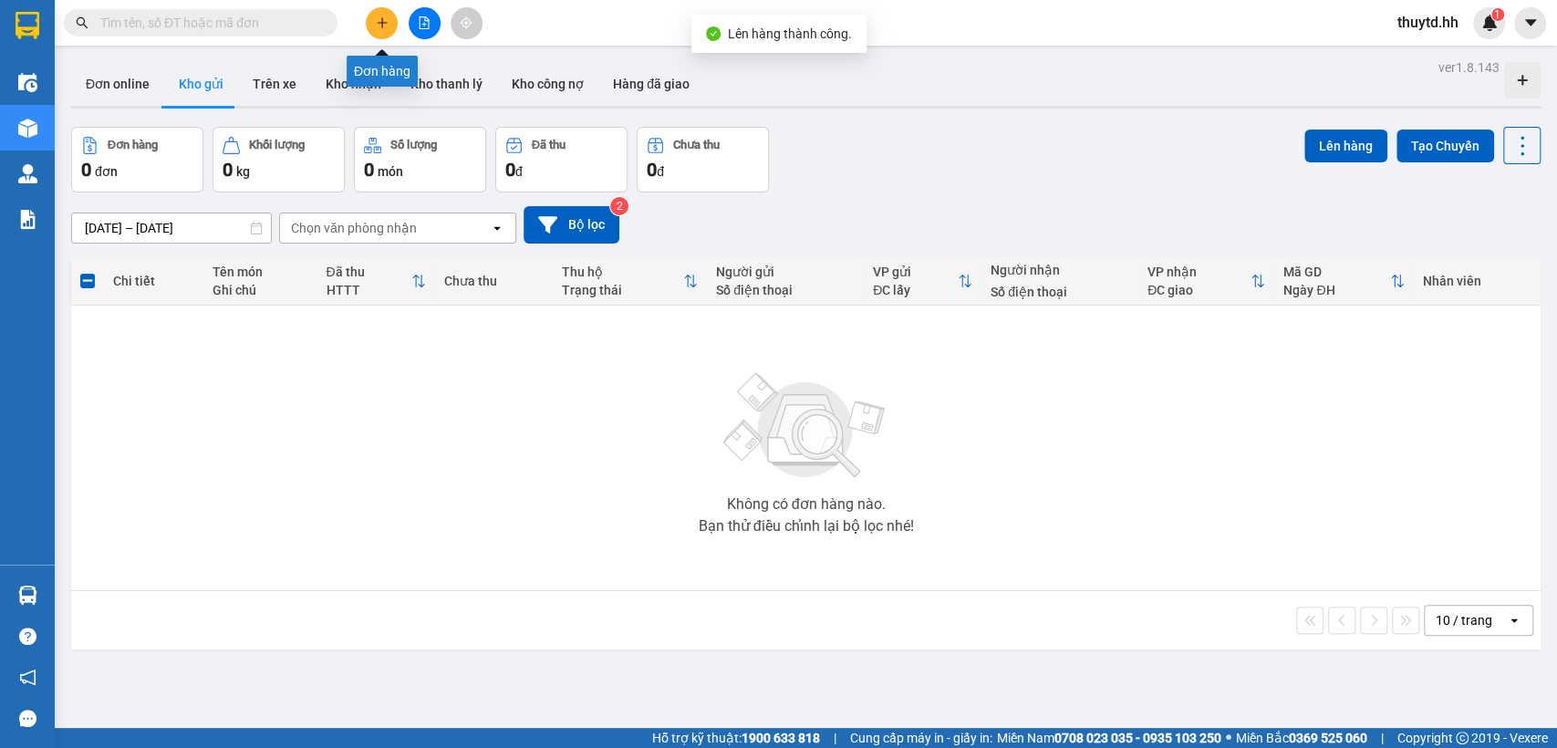
click at [382, 23] on icon "plus" at bounding box center [382, 22] width 10 height 1
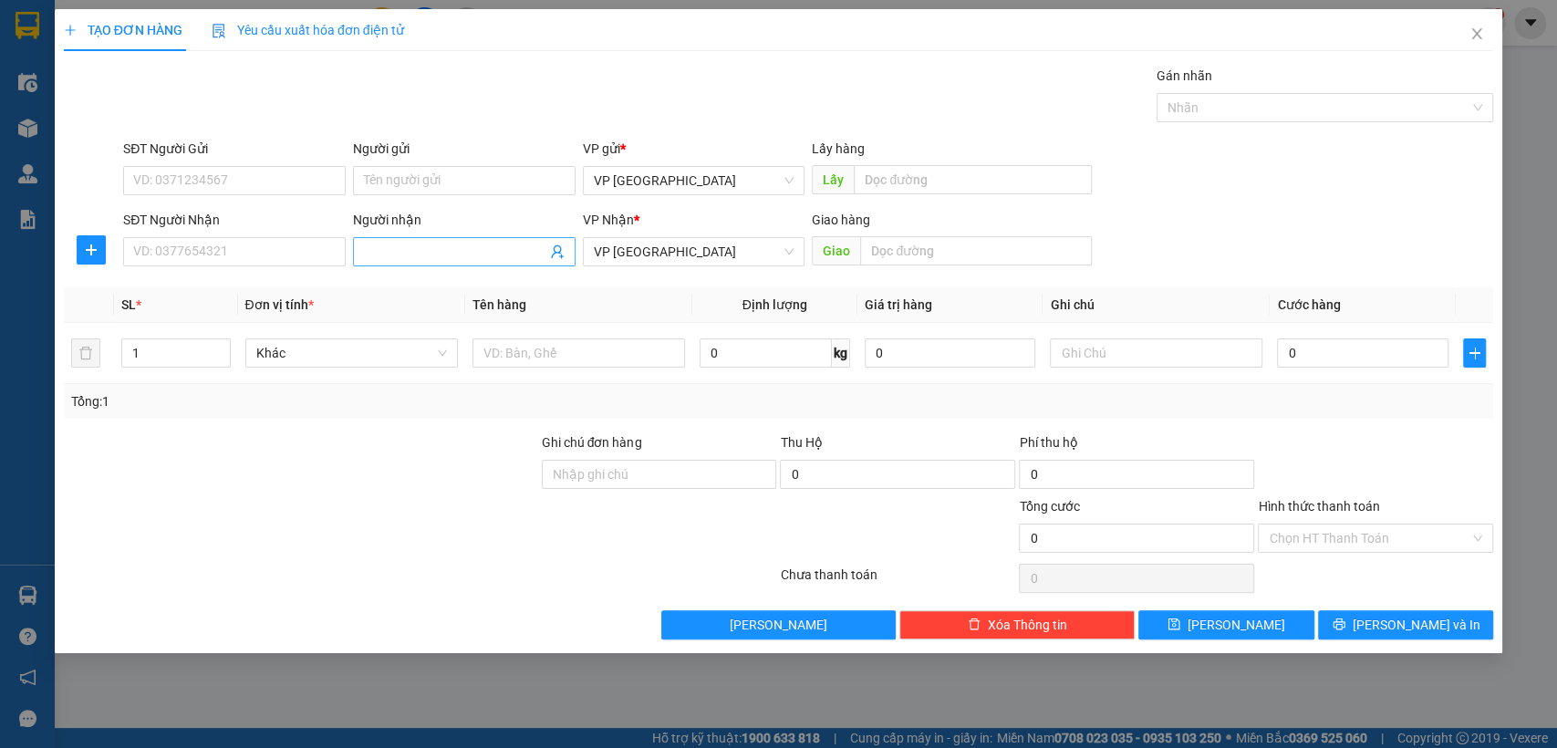
click at [426, 245] on input "Người nhận" at bounding box center [455, 252] width 182 height 20
type input "2bao vai bai xe [croi]"
click at [922, 247] on input "text" at bounding box center [976, 250] width 232 height 29
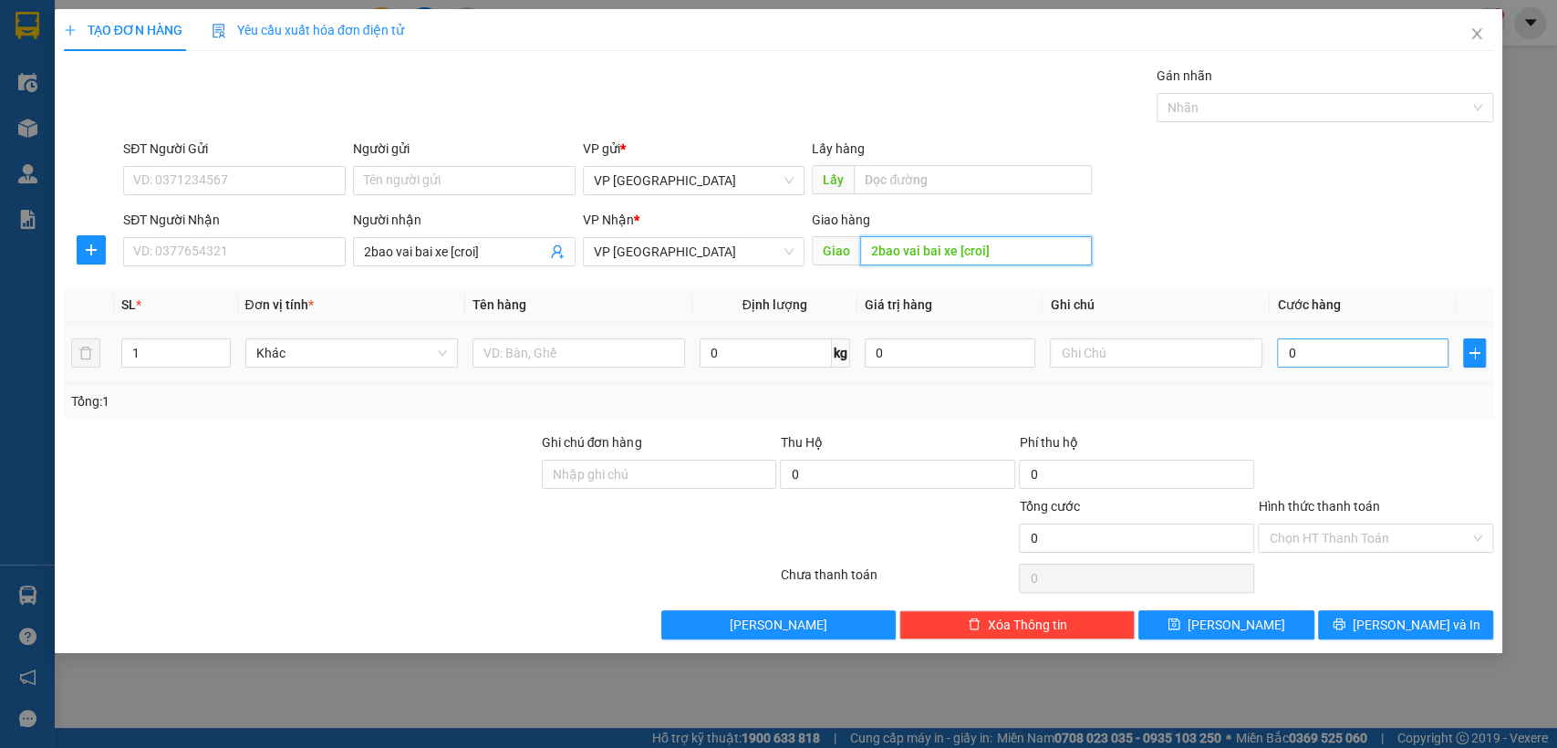
type input "2bao vai bai xe [croi]"
click at [1347, 344] on input "0" at bounding box center [1363, 352] width 172 height 29
type input "2"
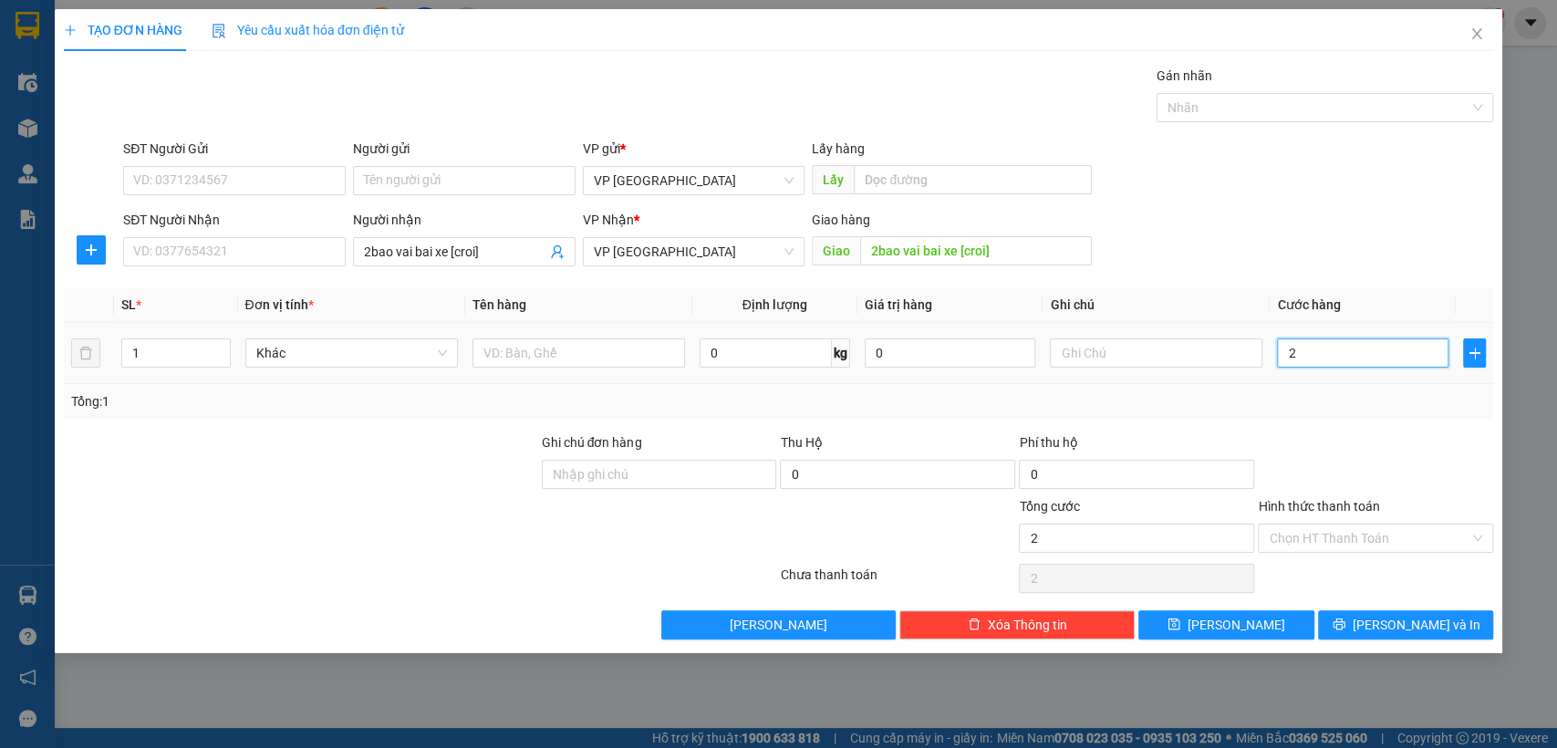
type input "20"
type input "200"
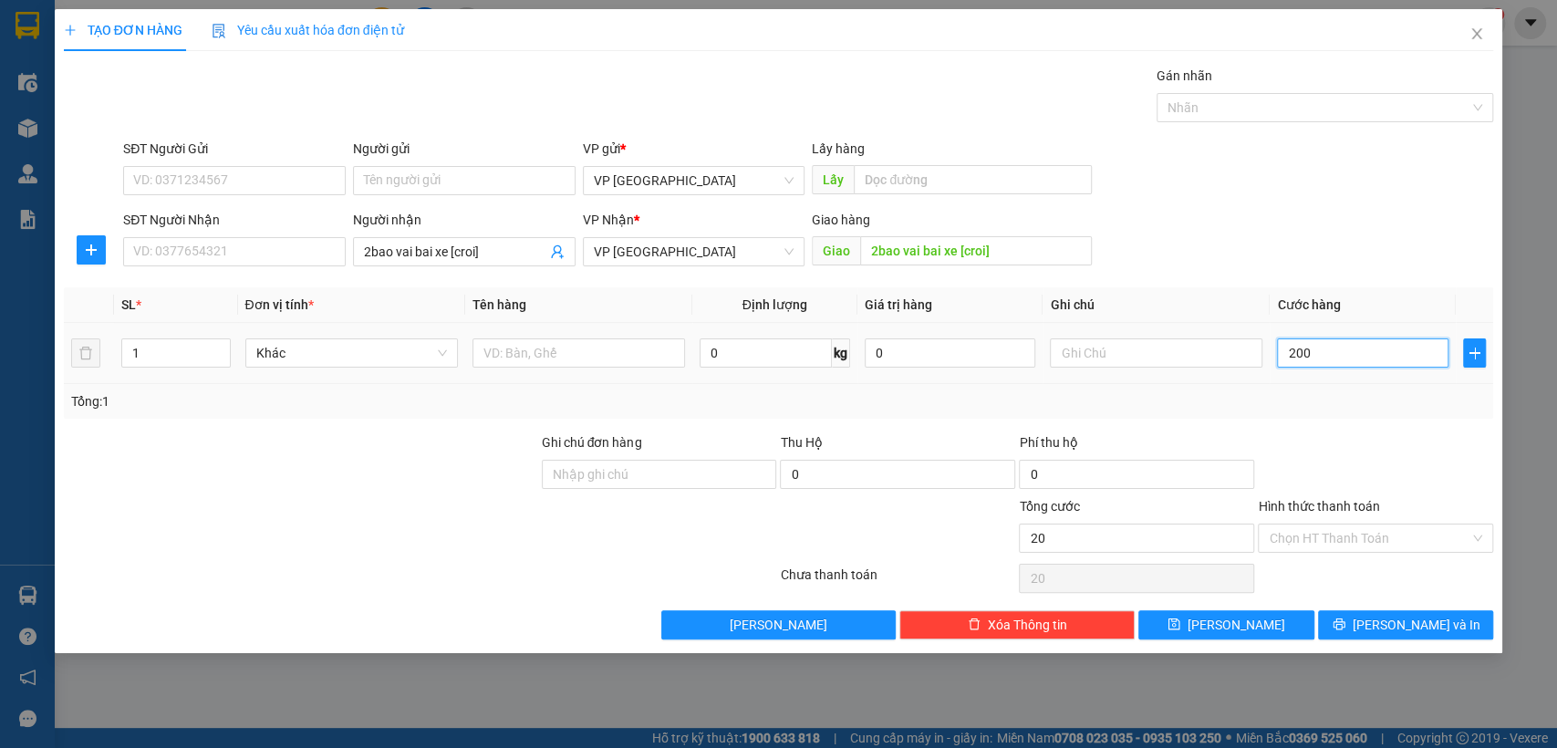
type input "200"
type input "2.000"
type input "20.000"
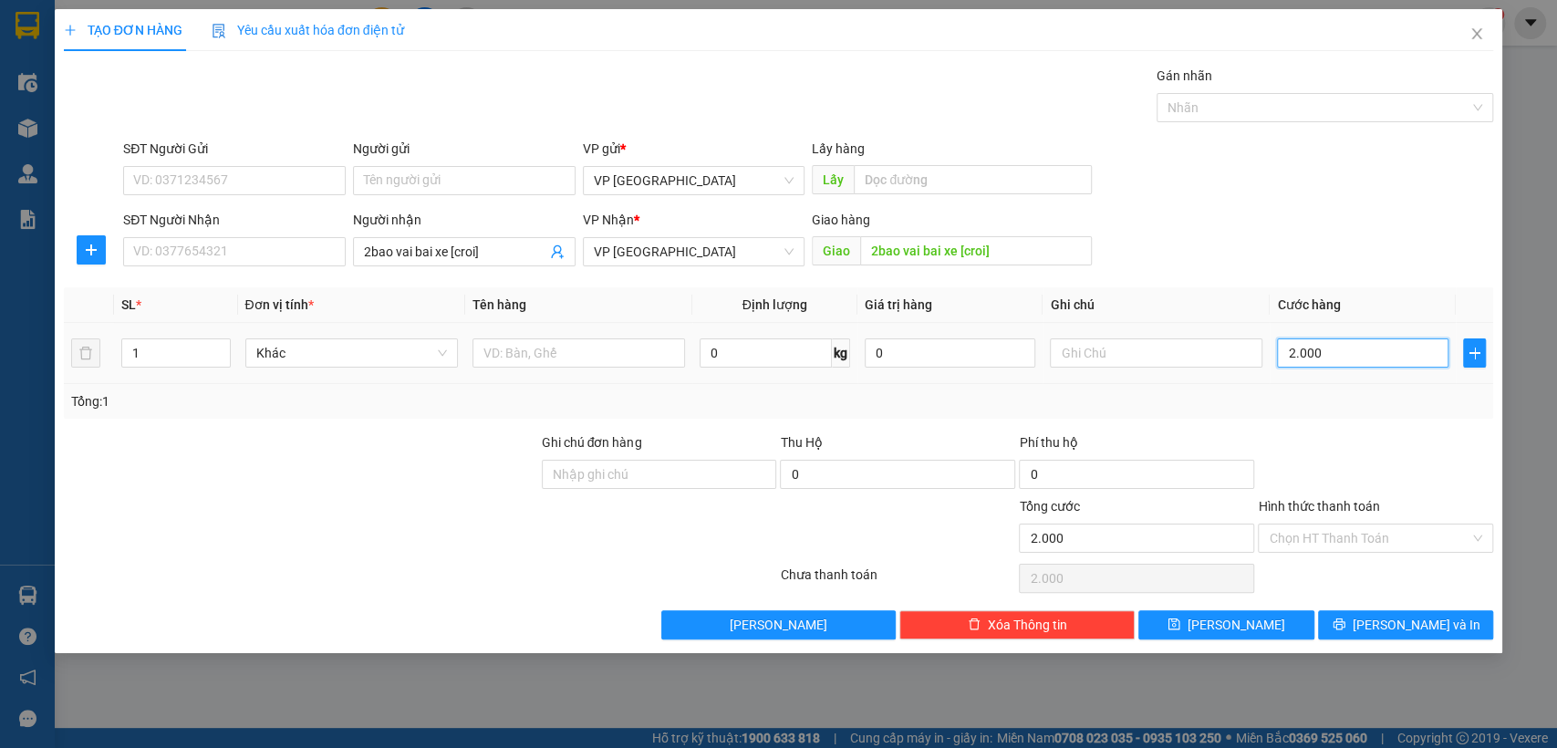
type input "20.000"
type input "200.000"
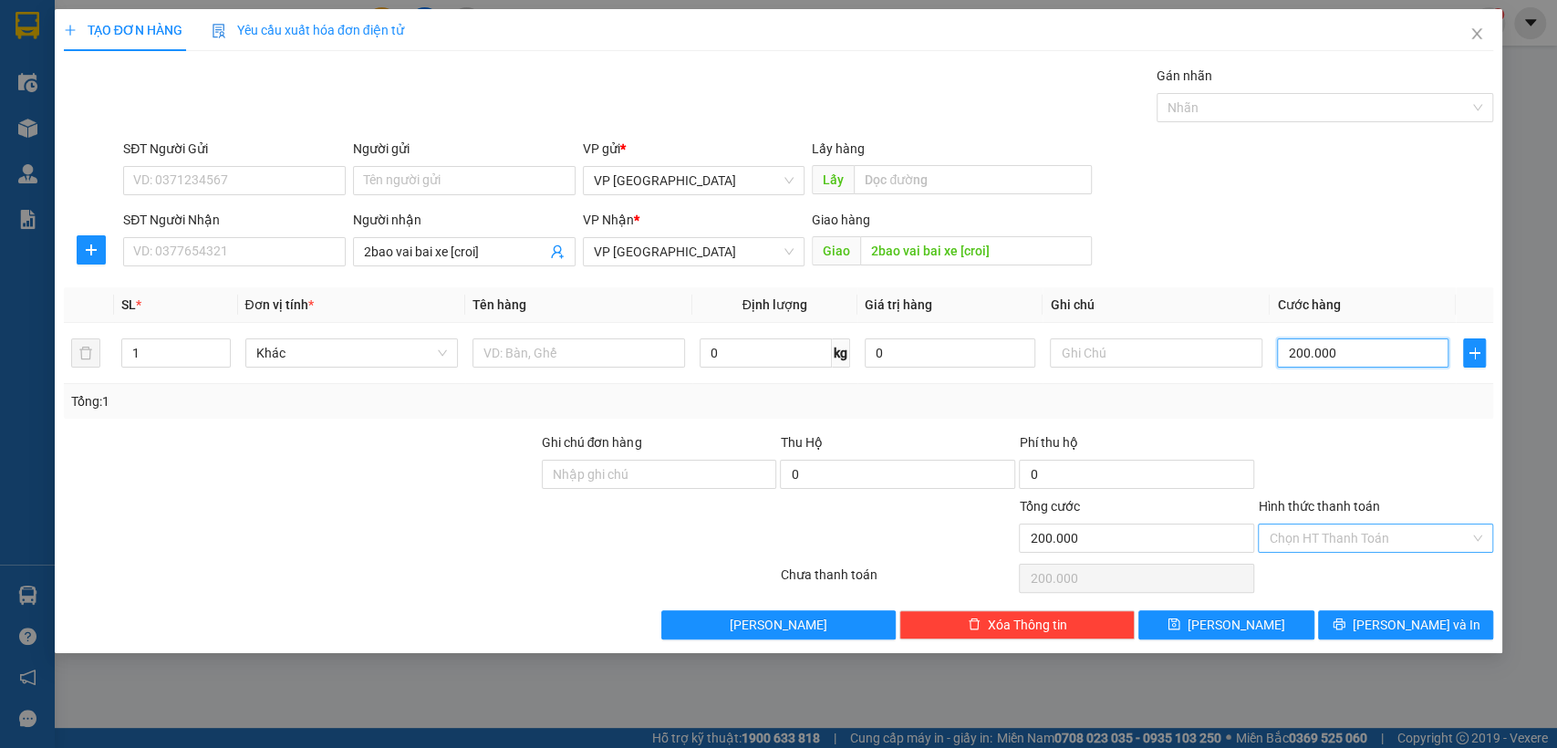
type input "200.000"
click at [1414, 536] on input "Hình thức thanh toán" at bounding box center [1369, 538] width 201 height 27
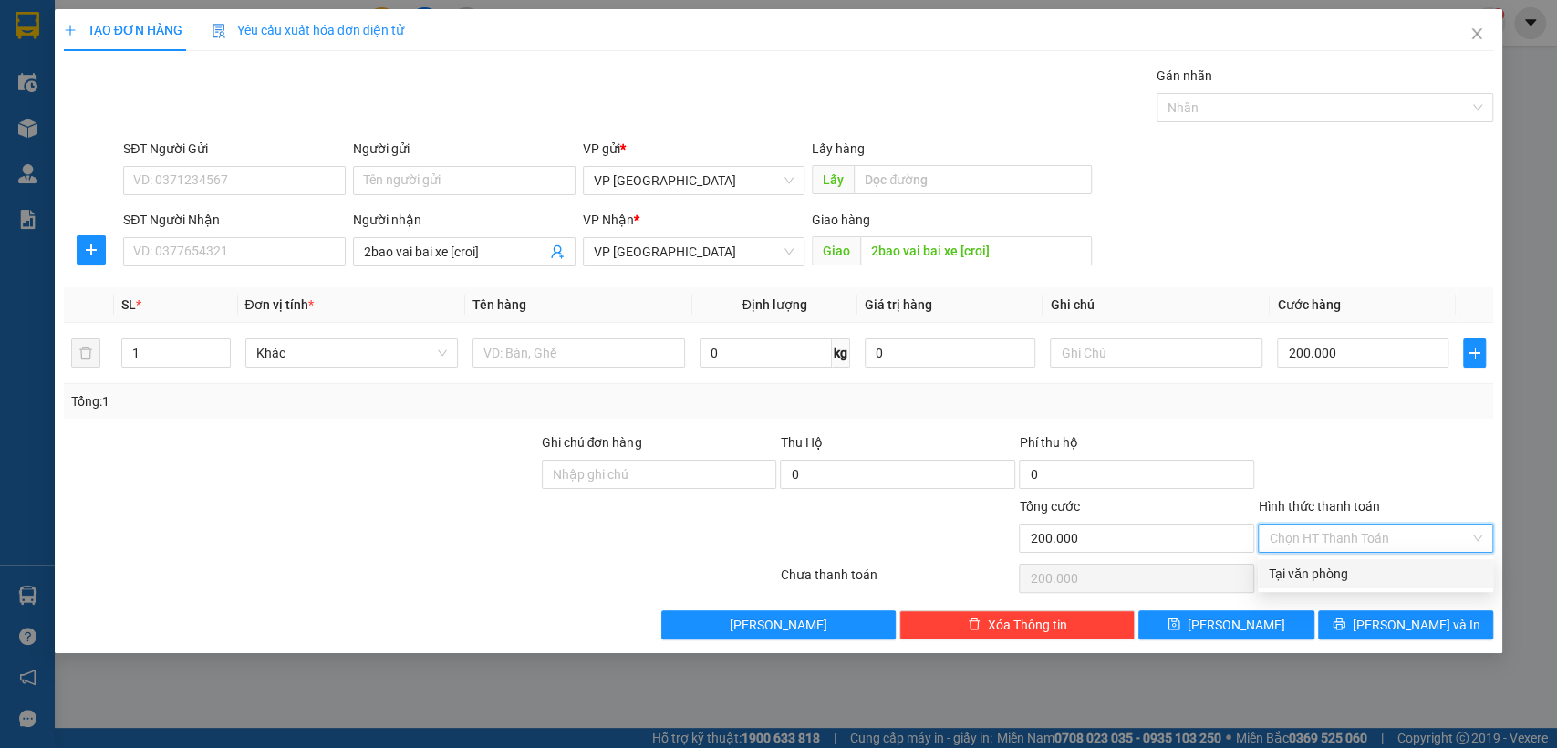
click at [1384, 571] on div "Tại văn phòng" at bounding box center [1375, 574] width 213 height 20
type input "0"
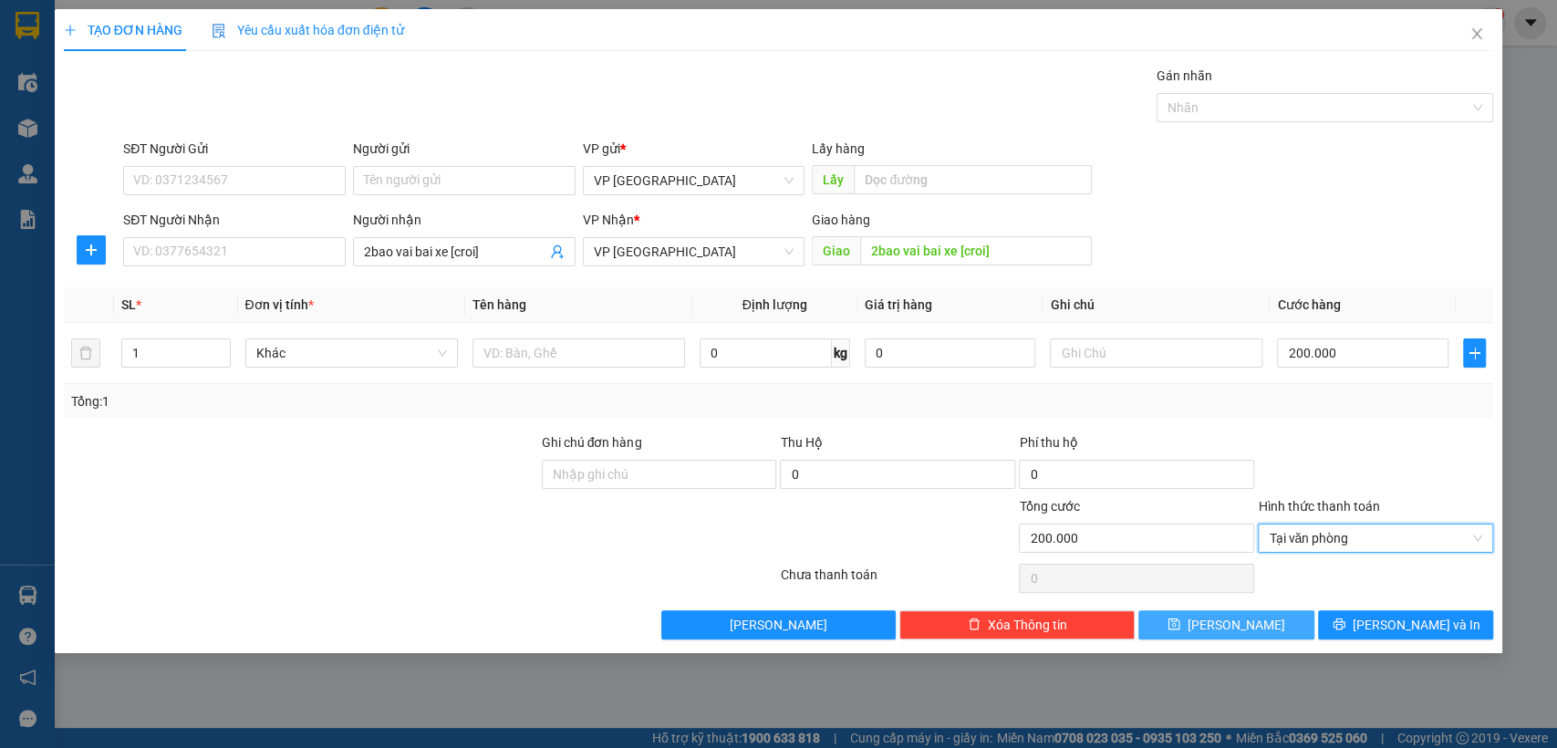
click at [1256, 634] on button "[PERSON_NAME]" at bounding box center [1226, 624] width 175 height 29
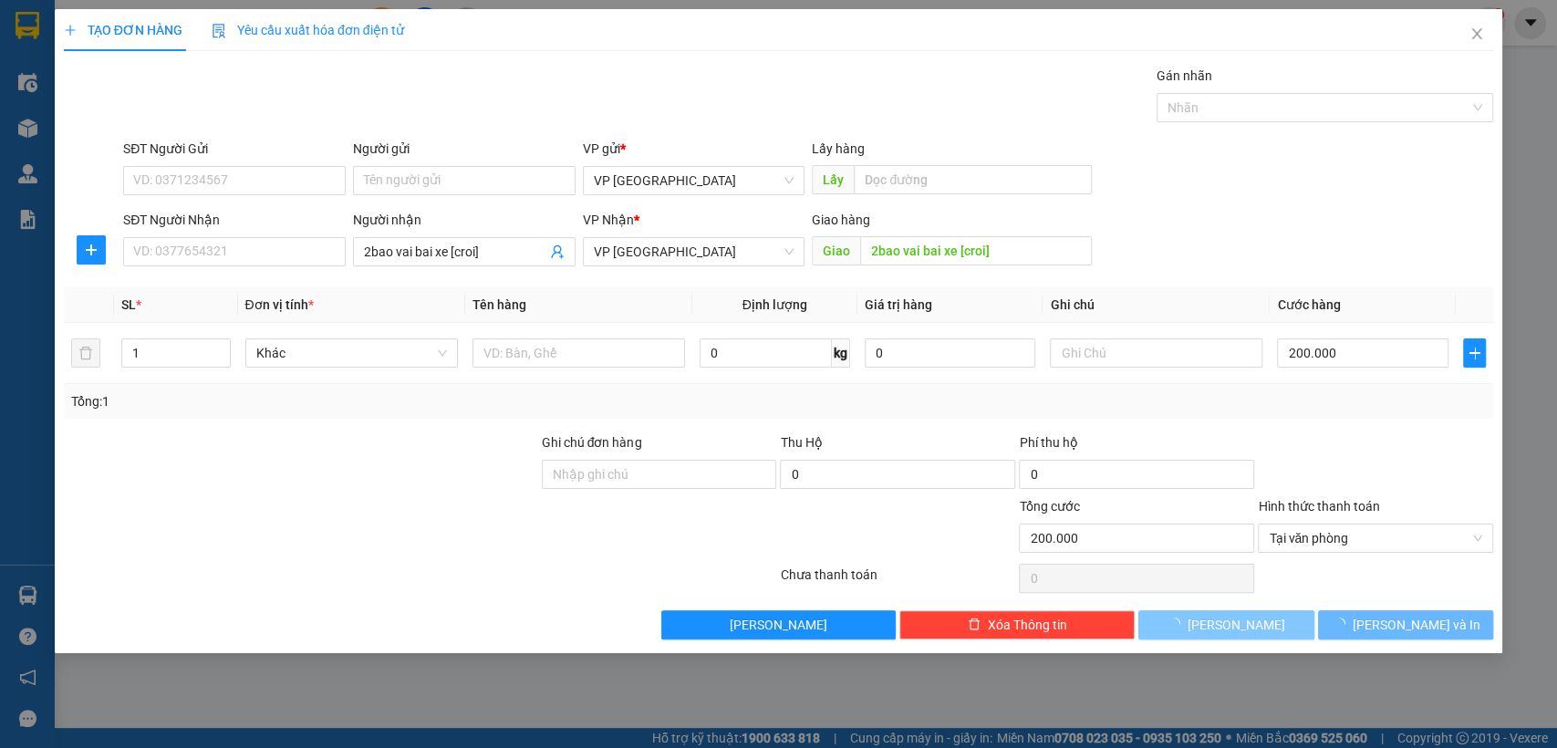
type input "0"
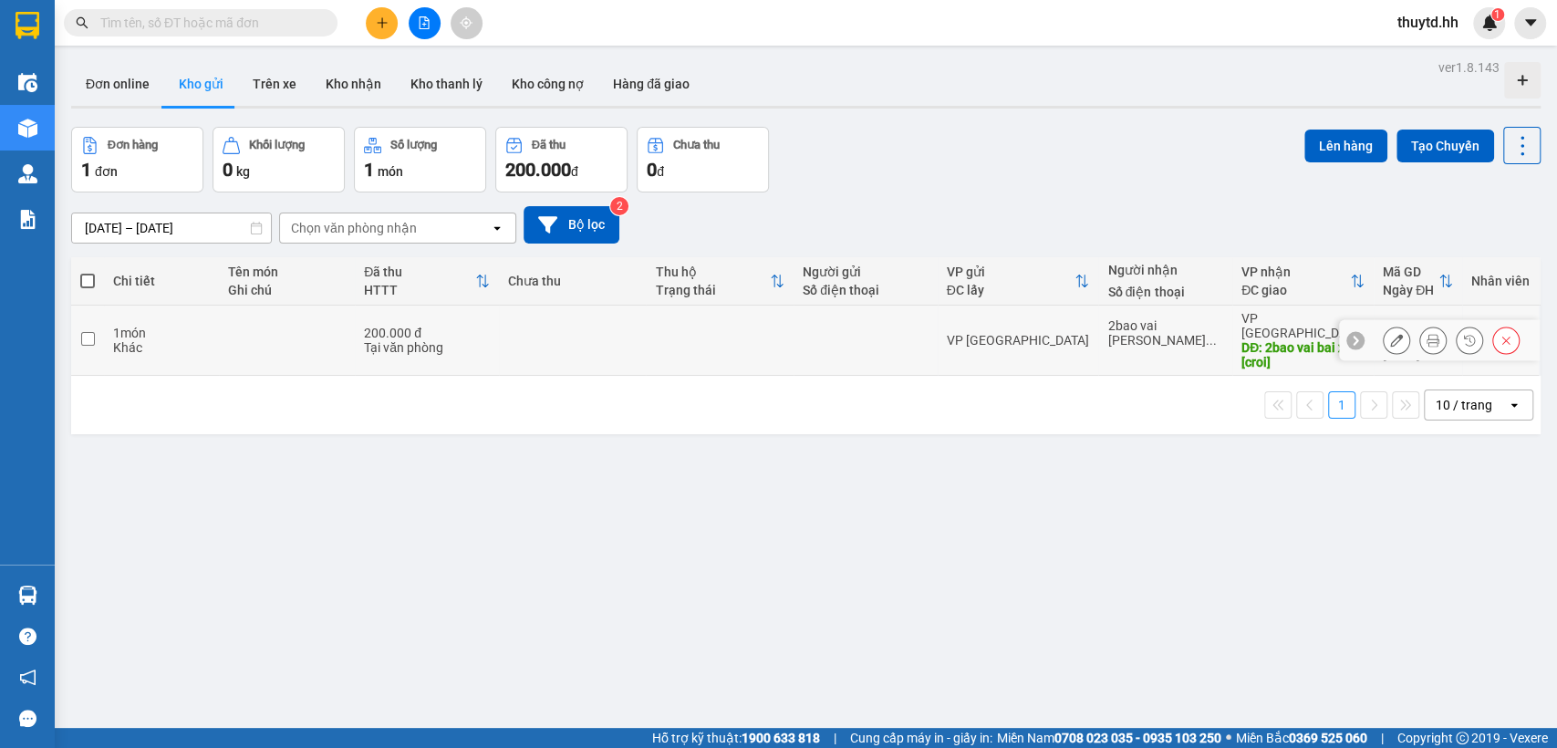
click at [92, 332] on input "checkbox" at bounding box center [88, 339] width 14 height 14
checkbox input "true"
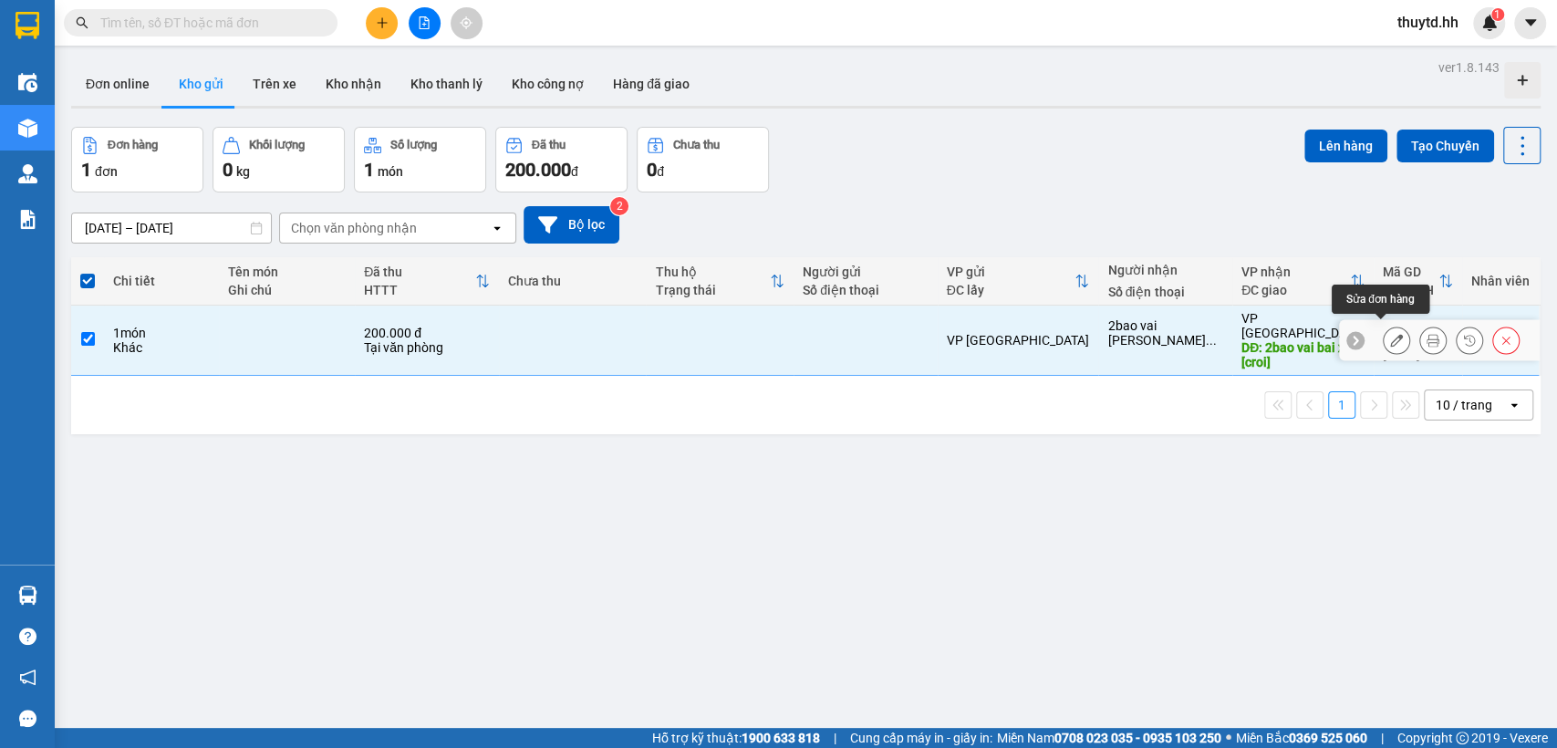
click at [1387, 338] on button at bounding box center [1397, 341] width 26 height 32
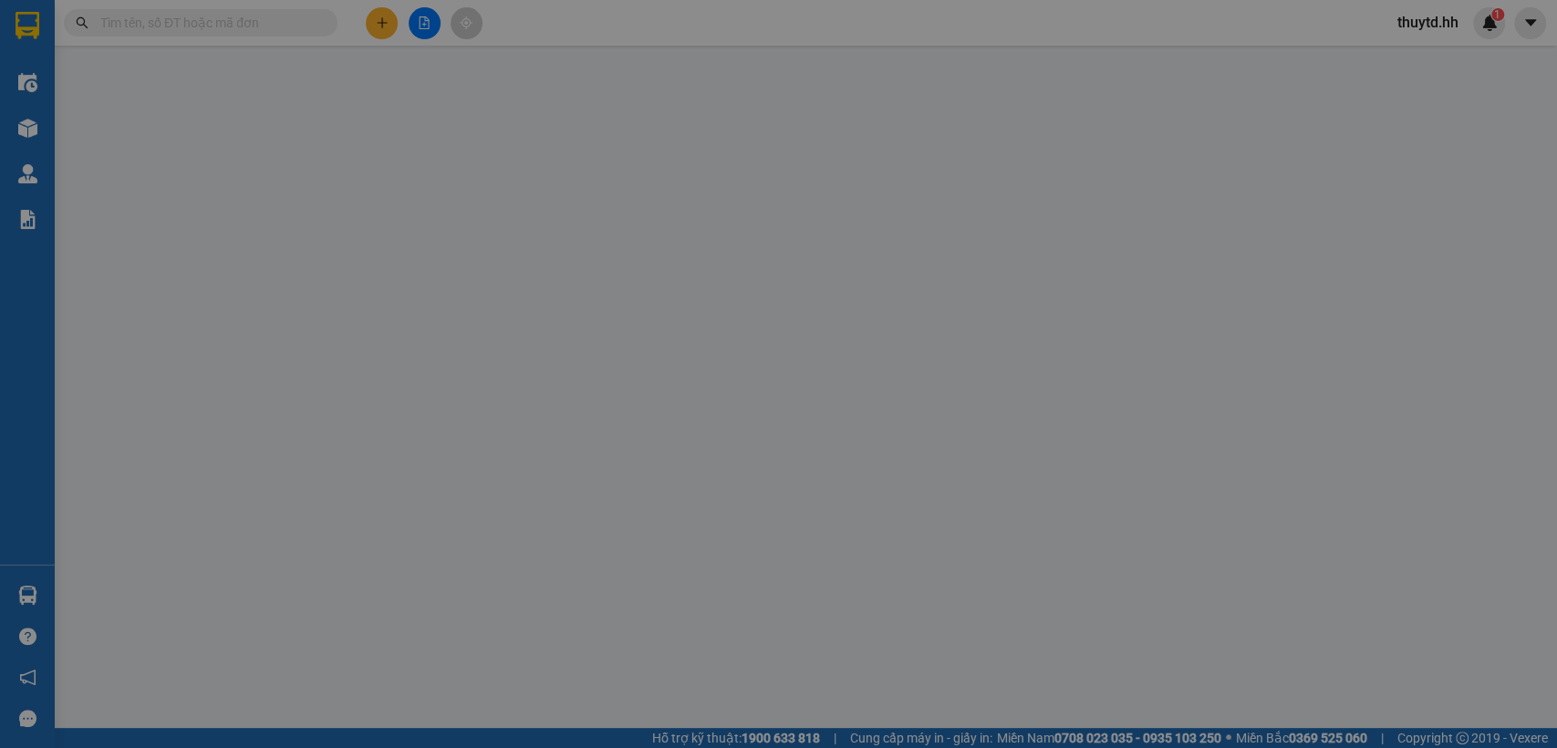
type input "2bao vai bai xe [croi]"
type input "200.000"
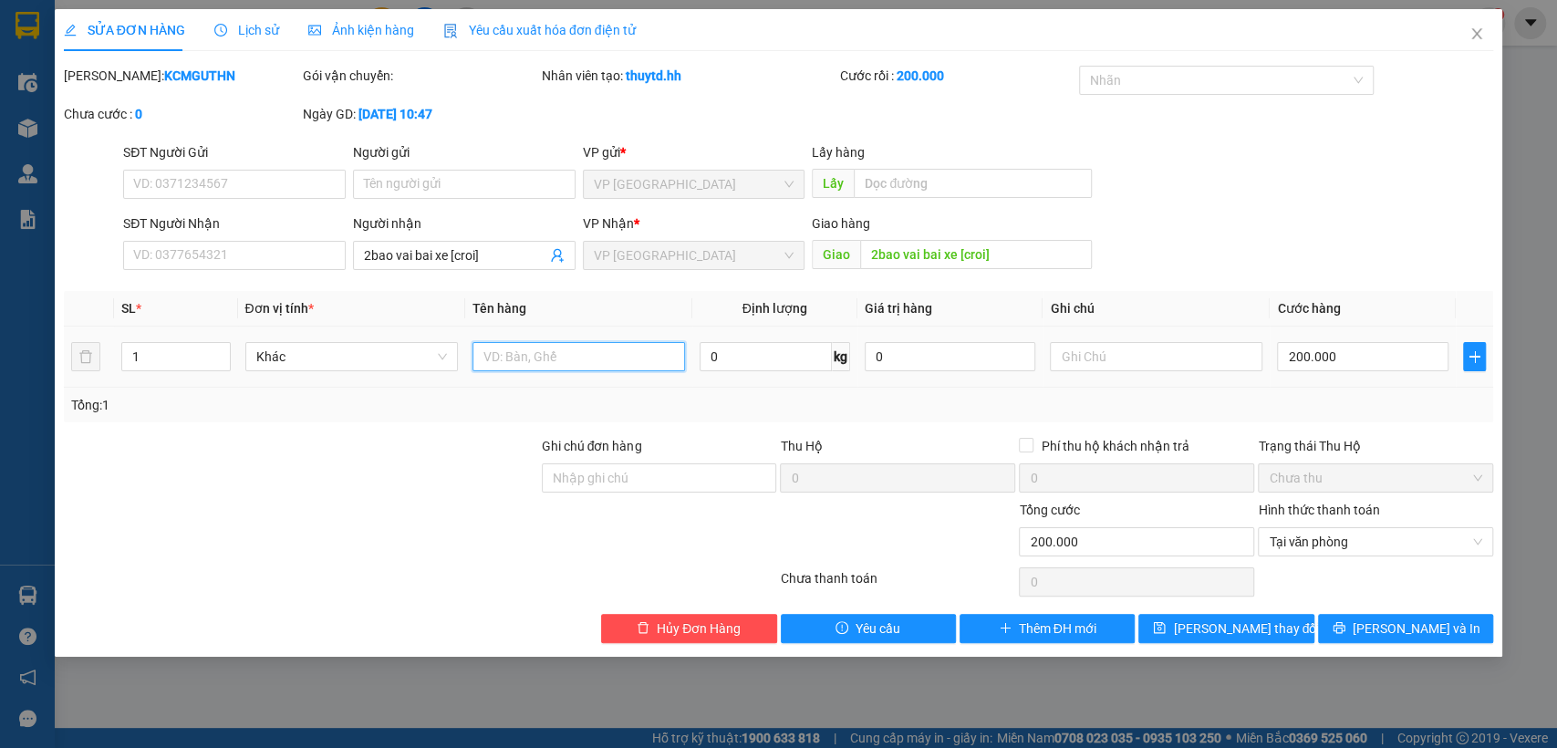
click at [582, 355] on input "text" at bounding box center [579, 356] width 213 height 29
type input "cuoc roi"
click at [1164, 351] on input "text" at bounding box center [1156, 356] width 213 height 29
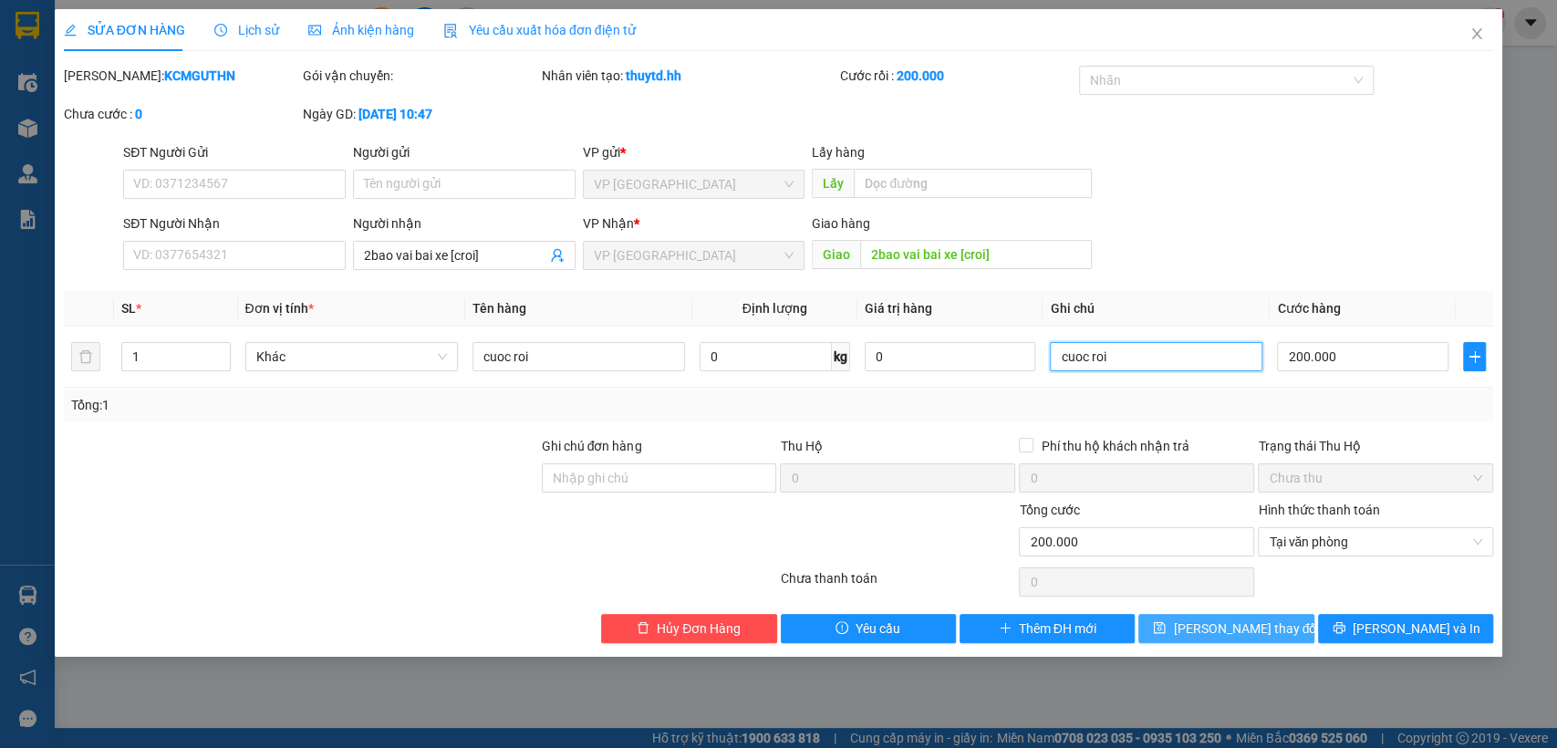
type input "cuoc roi"
click at [1263, 635] on span "[PERSON_NAME] thay đổi" at bounding box center [1246, 629] width 146 height 20
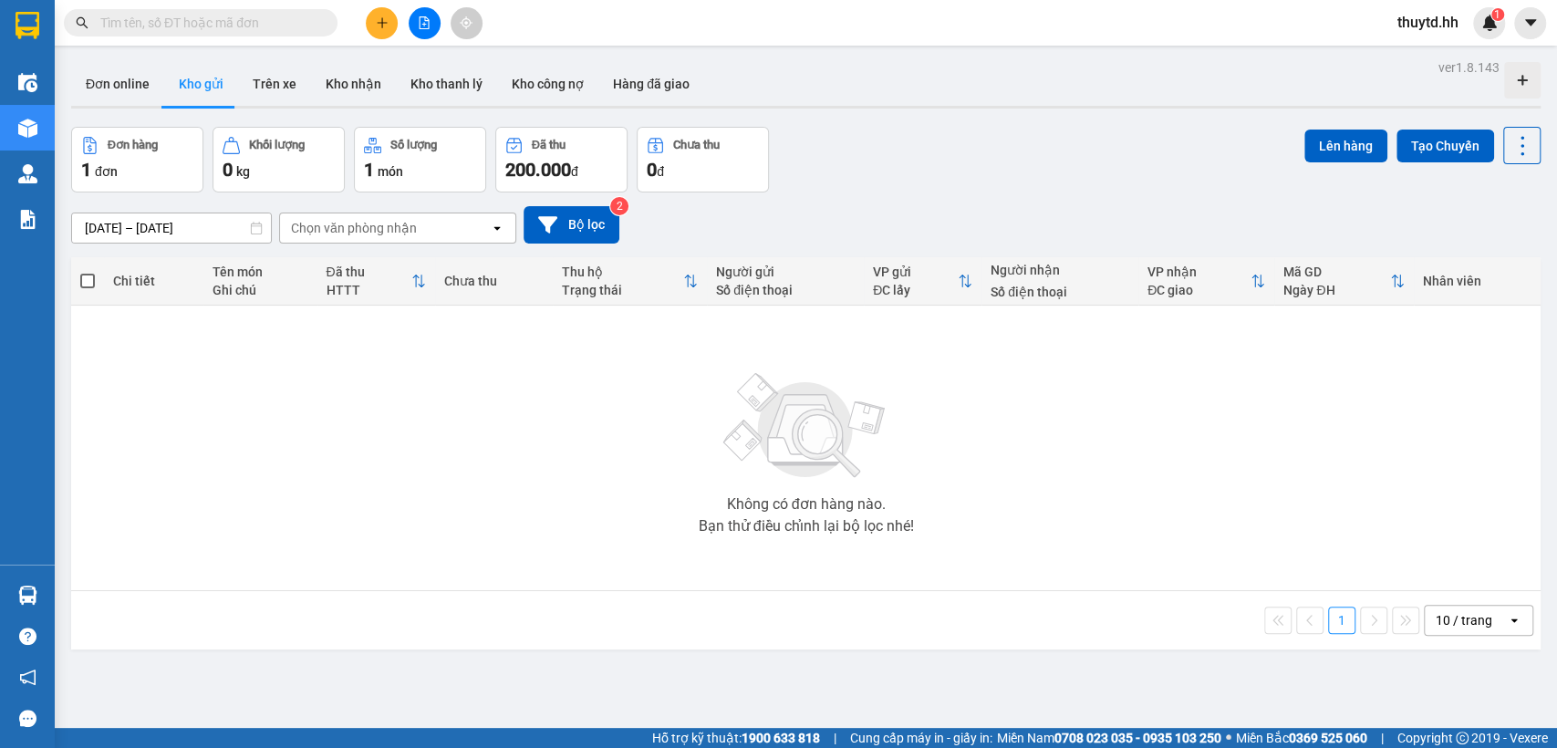
click at [215, 90] on button "Kho gửi" at bounding box center [201, 84] width 74 height 44
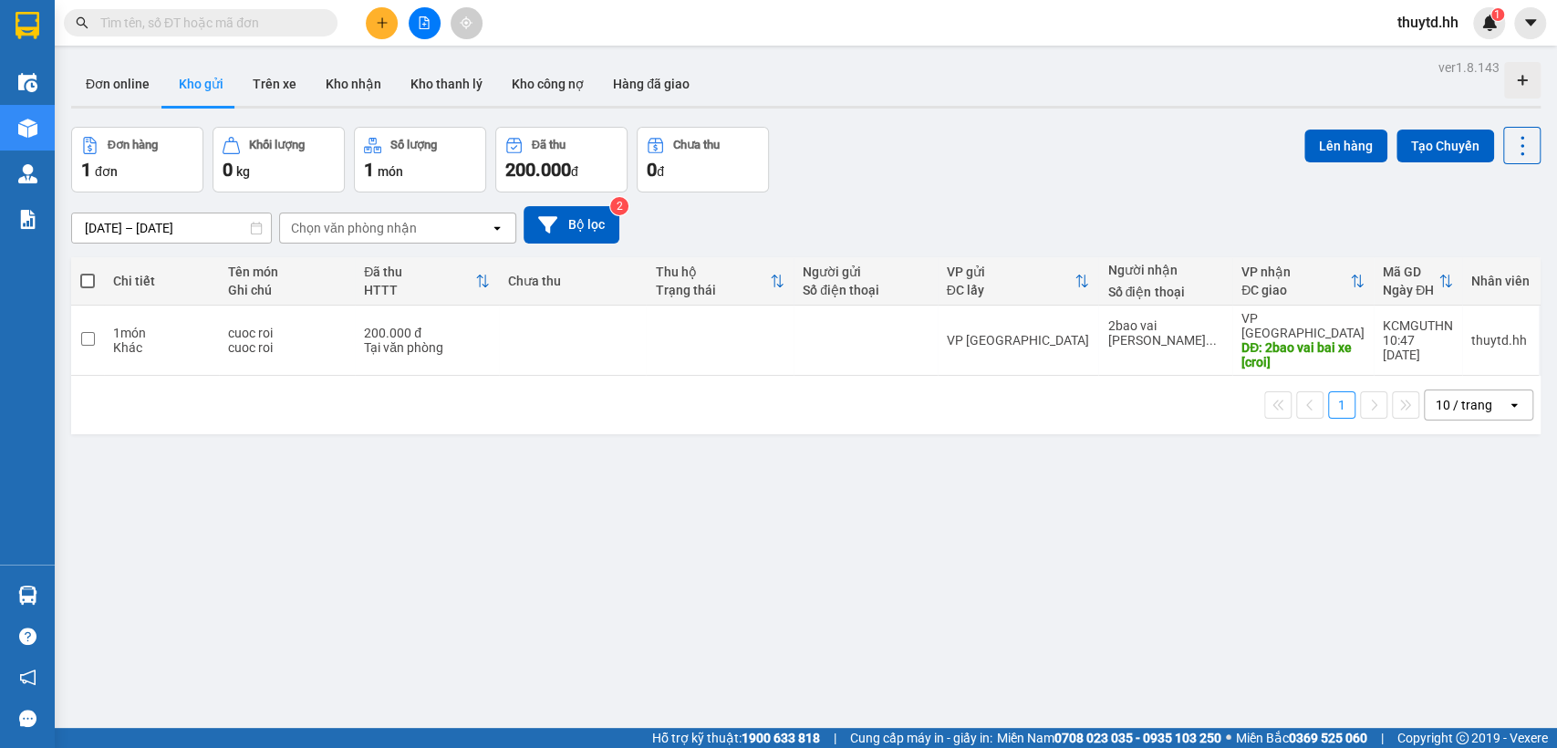
click at [89, 284] on span at bounding box center [87, 281] width 15 height 15
click at [88, 272] on input "checkbox" at bounding box center [88, 272] width 0 height 0
checkbox input "true"
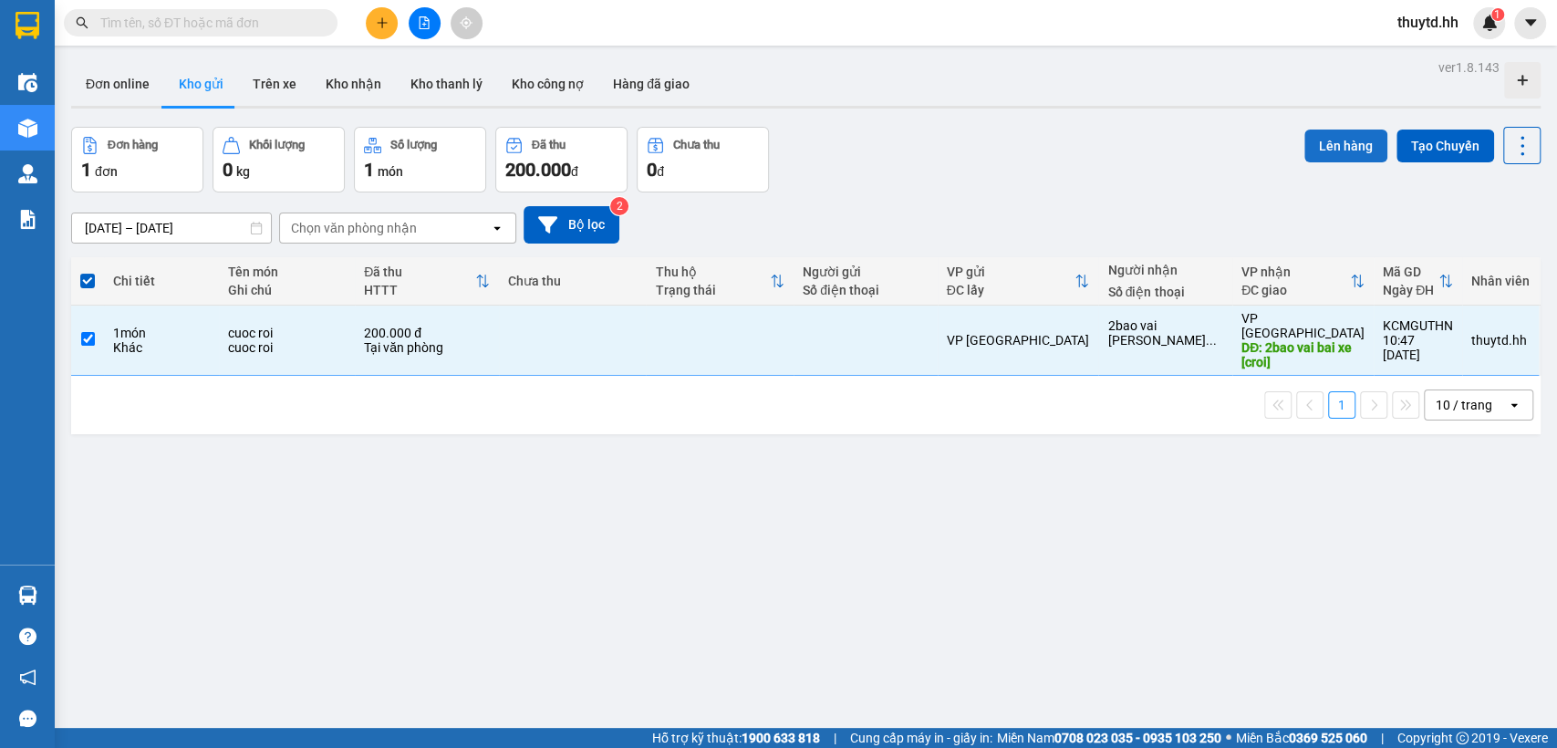
click at [1328, 143] on button "Lên hàng" at bounding box center [1346, 146] width 83 height 33
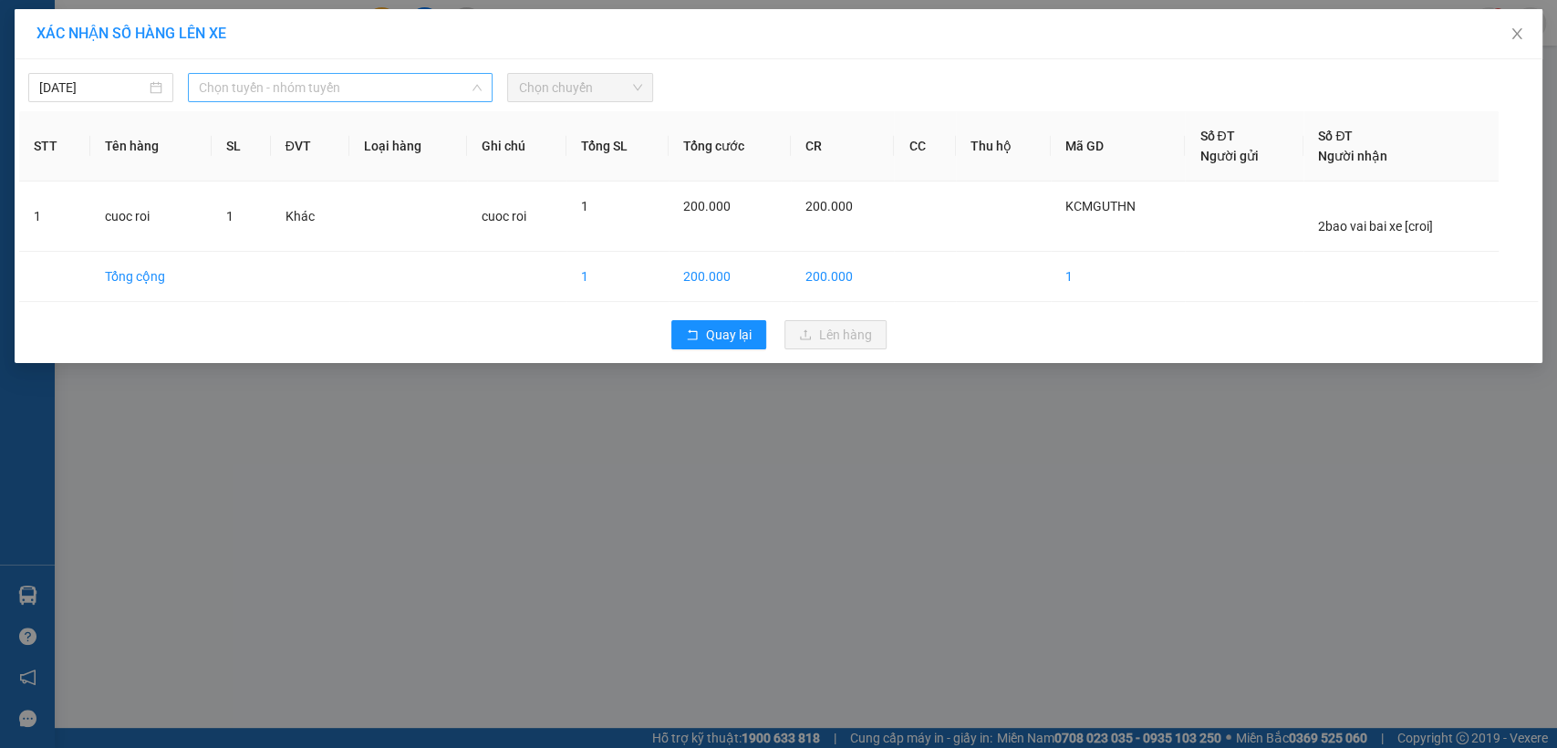
click at [353, 81] on span "Chọn tuyến - nhóm tuyến" at bounding box center [340, 87] width 283 height 27
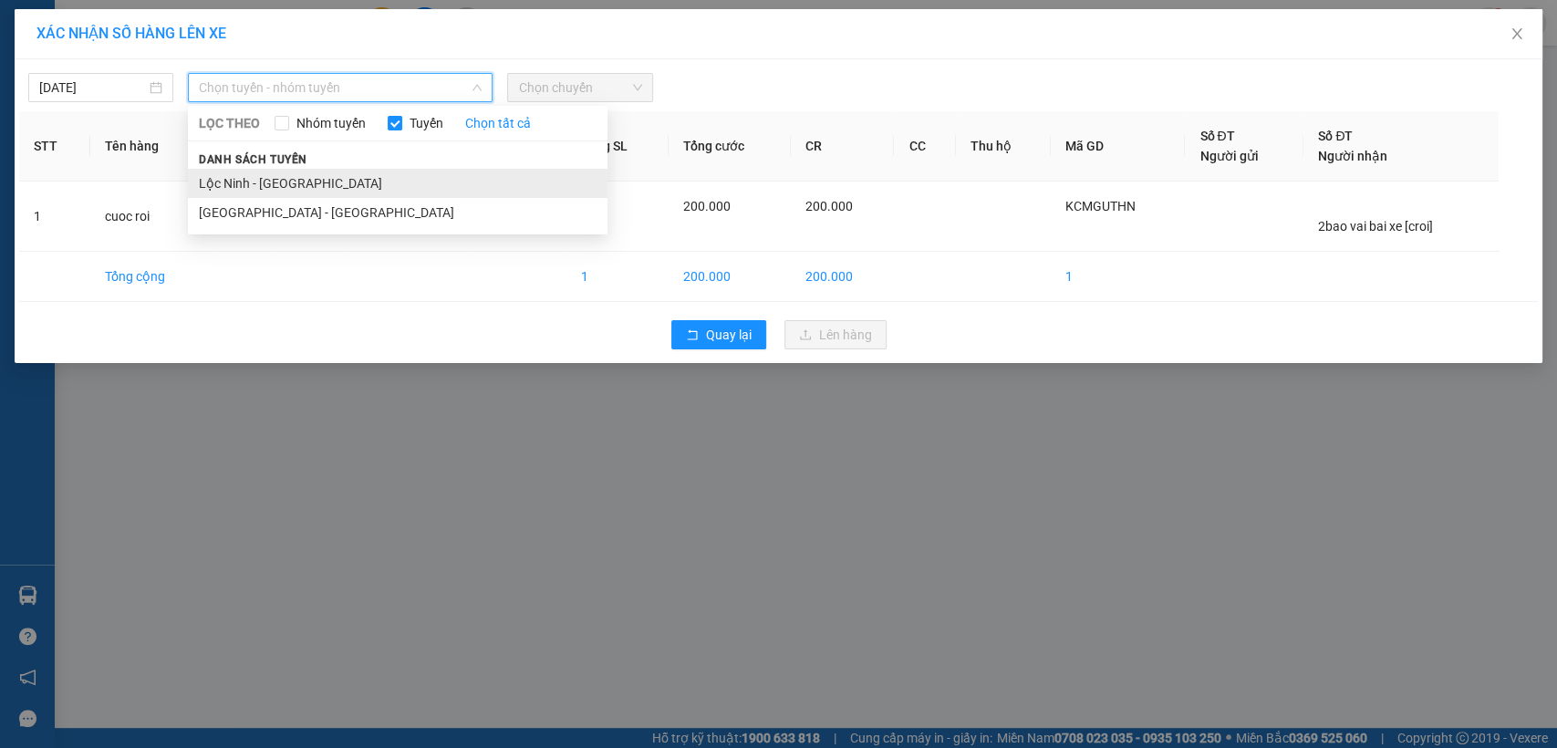
click at [232, 183] on li "Lộc Ninh - [GEOGRAPHIC_DATA]" at bounding box center [398, 183] width 420 height 29
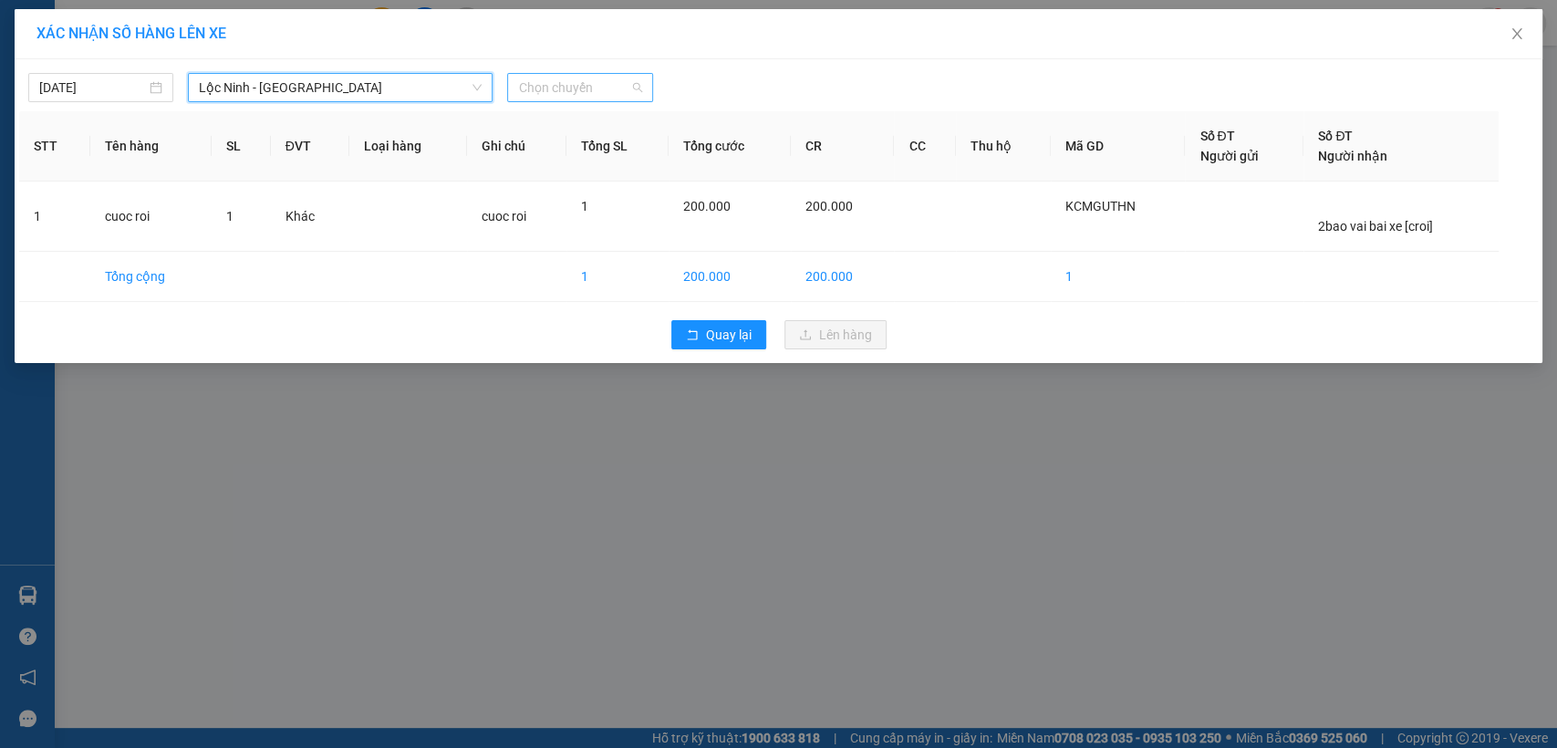
click at [562, 90] on span "Chọn chuyến" at bounding box center [579, 87] width 123 height 27
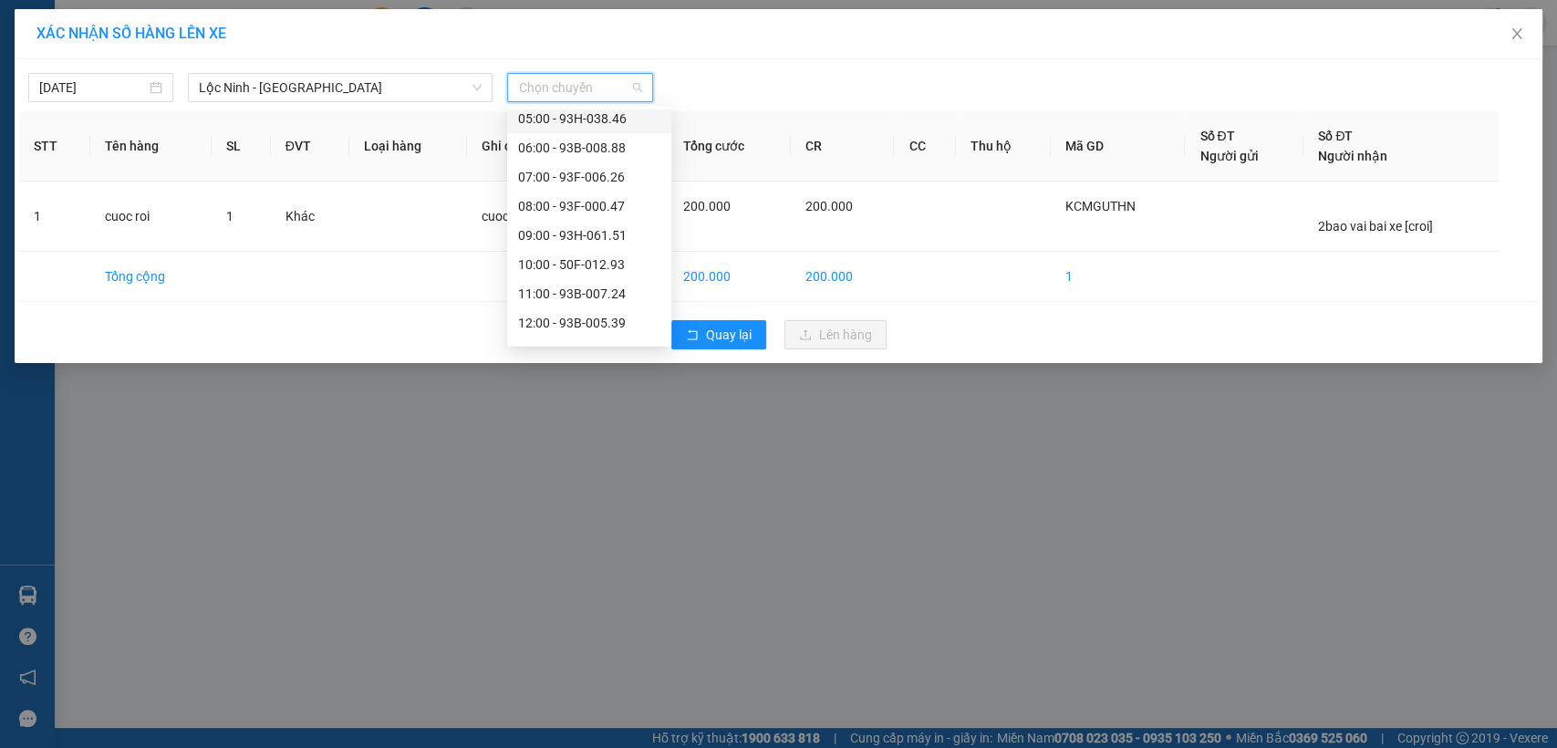
scroll to position [203, 0]
click at [592, 276] on div "11:00 - 93B-007.24" at bounding box center [589, 272] width 142 height 20
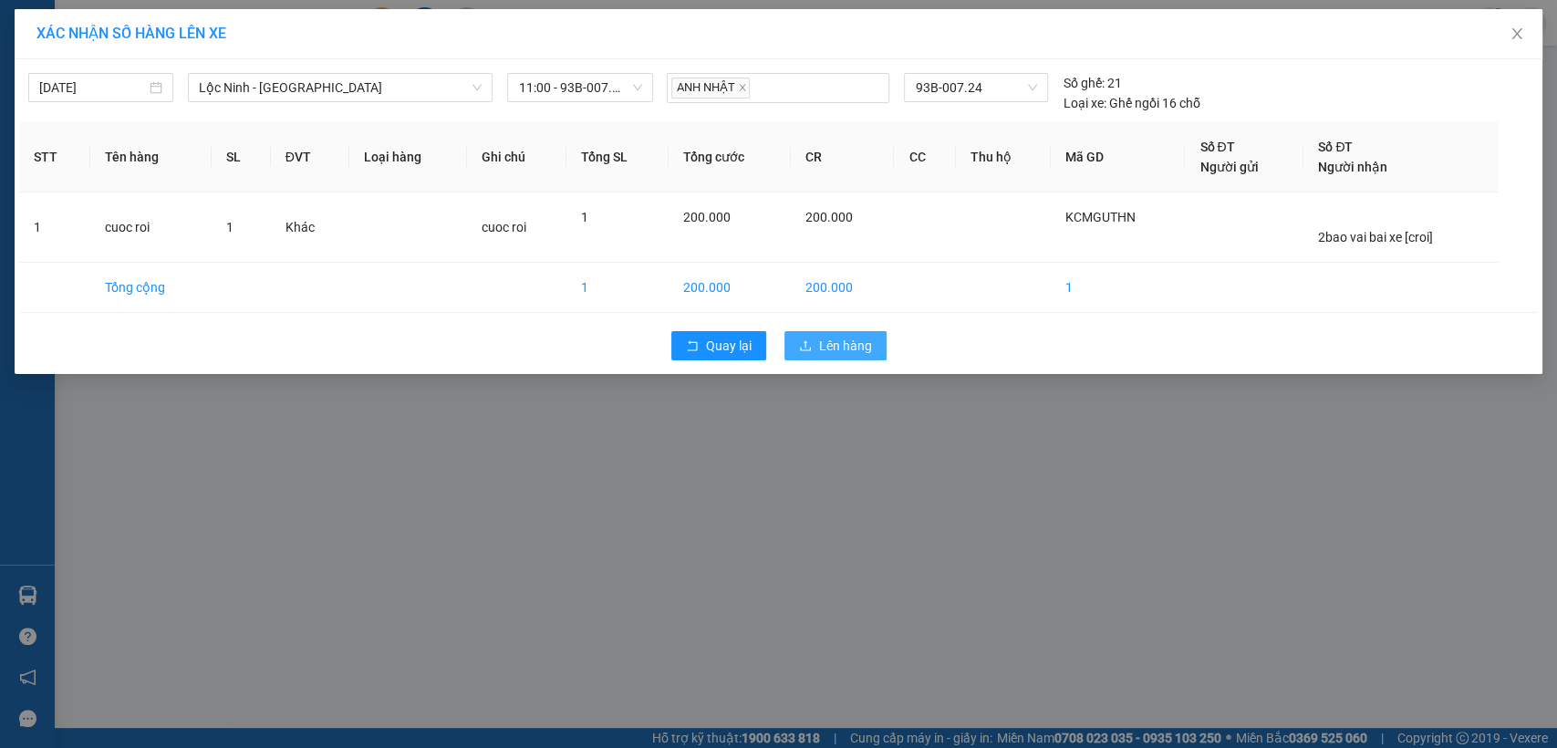
click at [837, 341] on span "Lên hàng" at bounding box center [845, 346] width 53 height 20
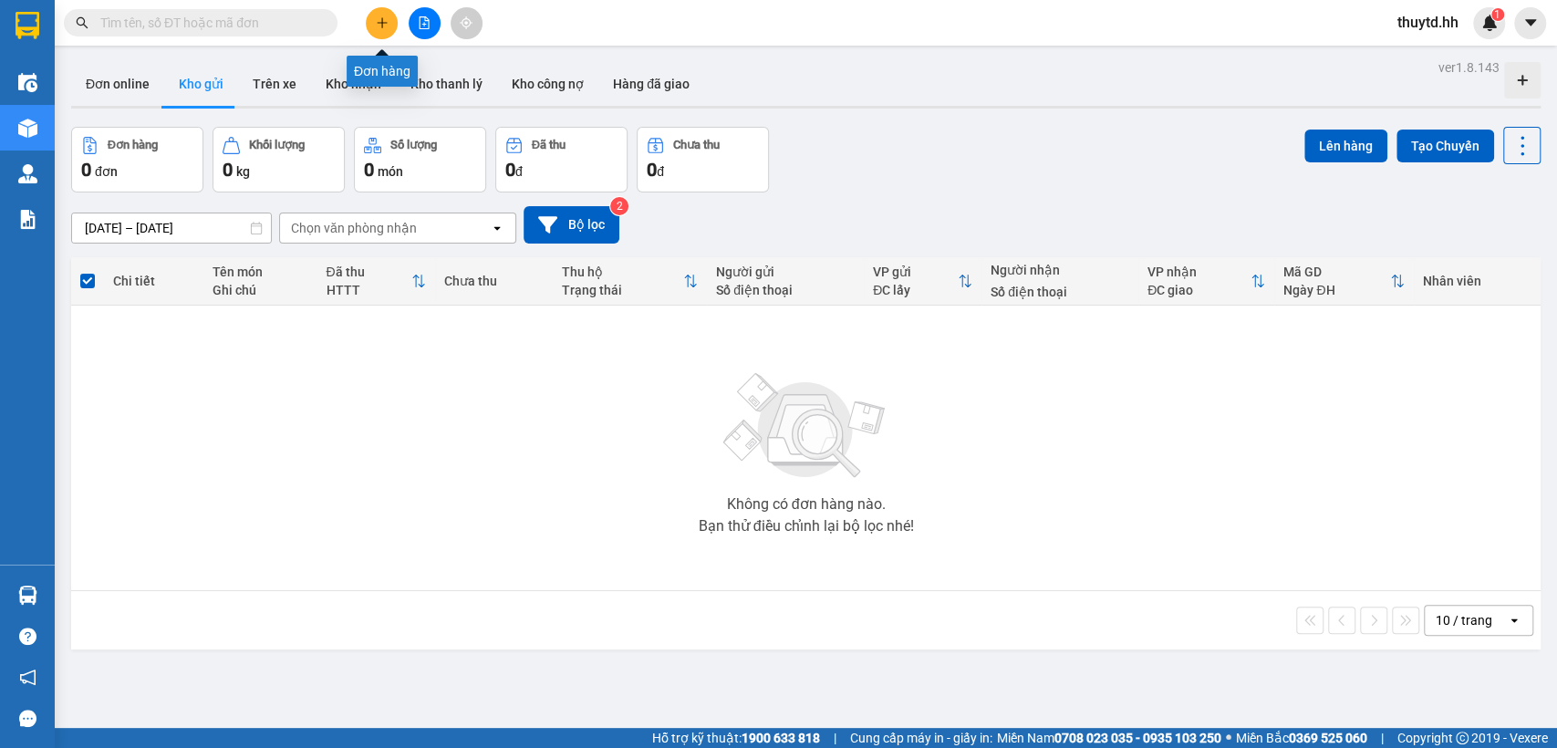
click at [370, 18] on button at bounding box center [382, 23] width 32 height 32
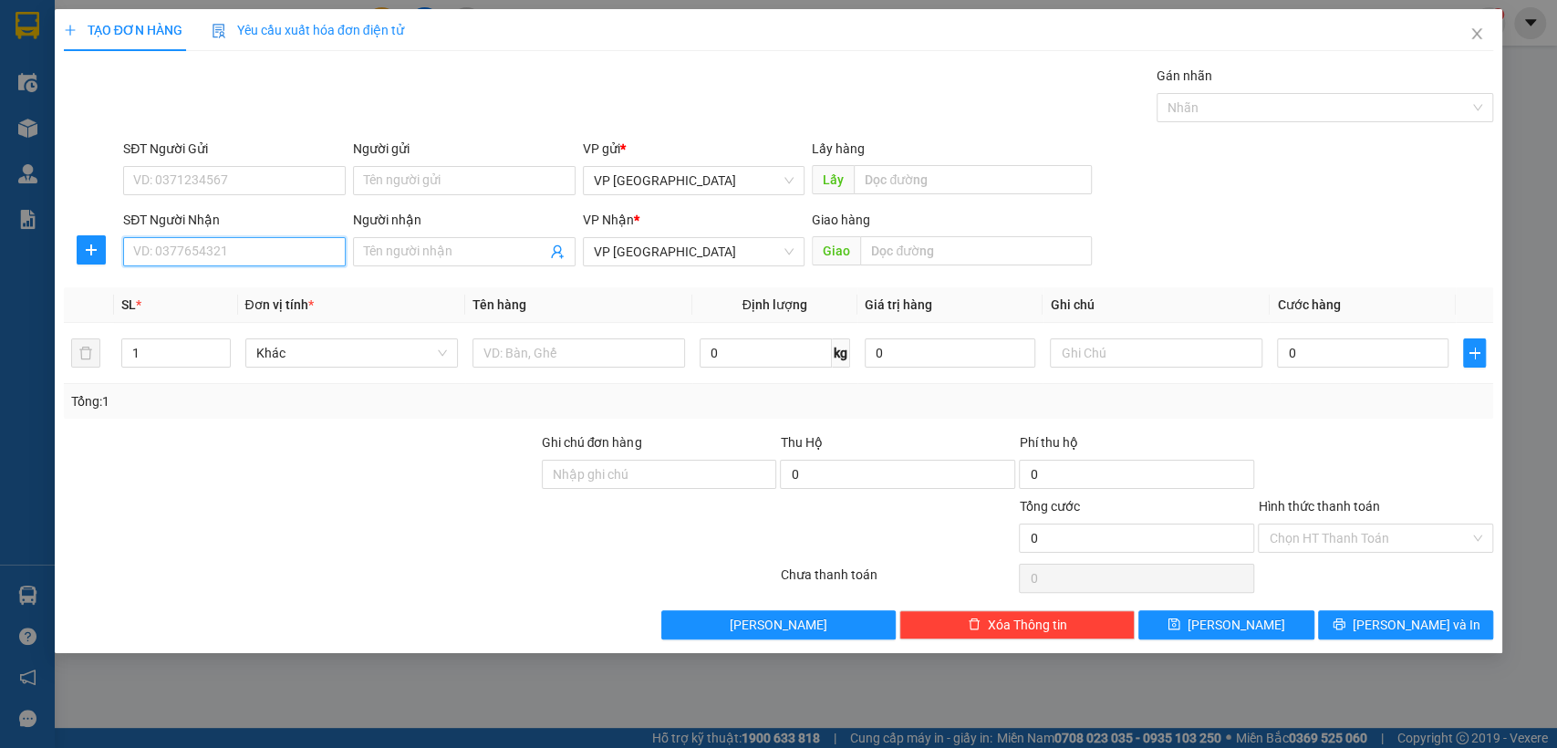
click at [256, 245] on input "SĐT Người Nhận" at bounding box center [234, 251] width 223 height 29
type input "0989047098"
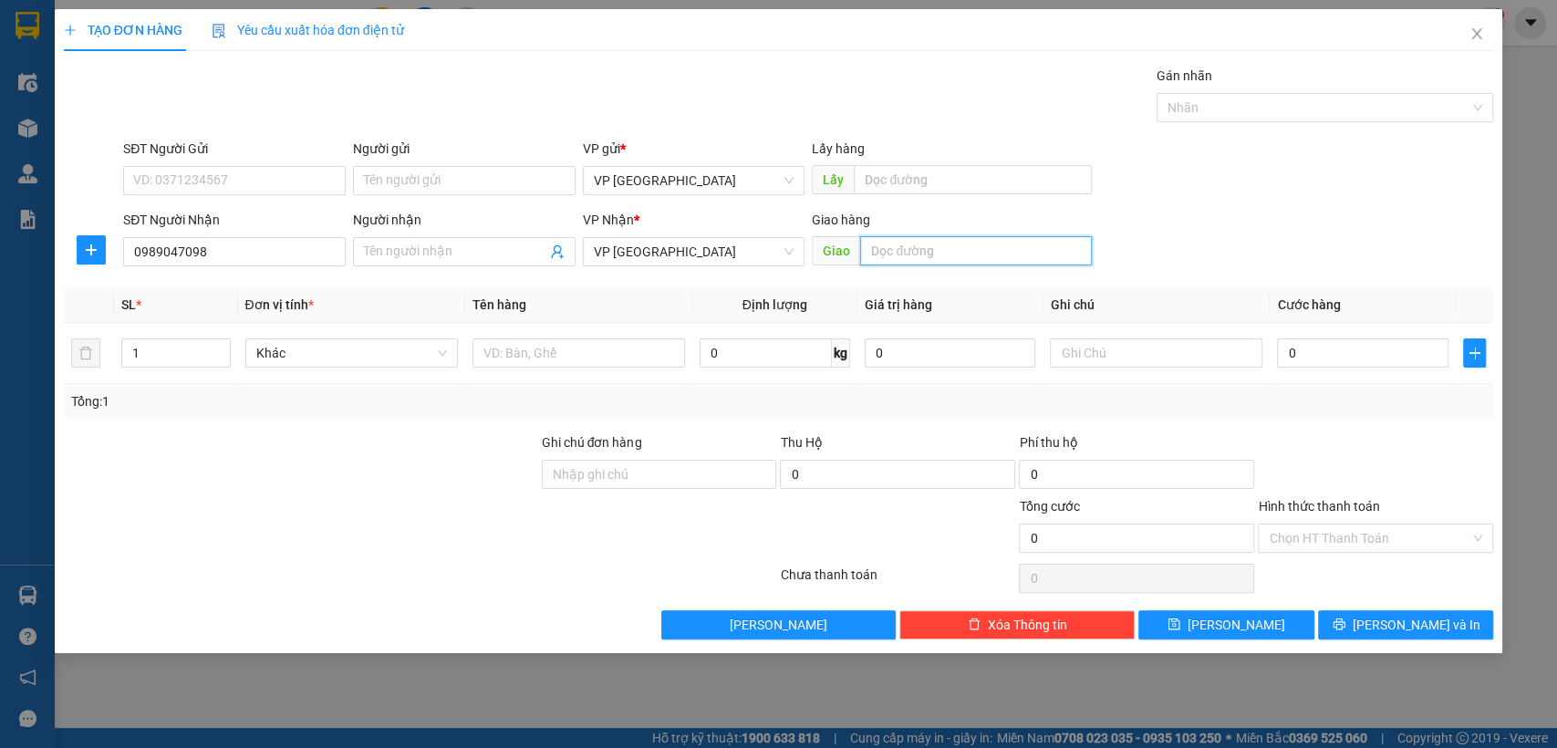
click at [902, 251] on input "text" at bounding box center [976, 250] width 232 height 29
type input "tan khai"
click at [1352, 359] on input "0" at bounding box center [1363, 352] width 172 height 29
type input "1"
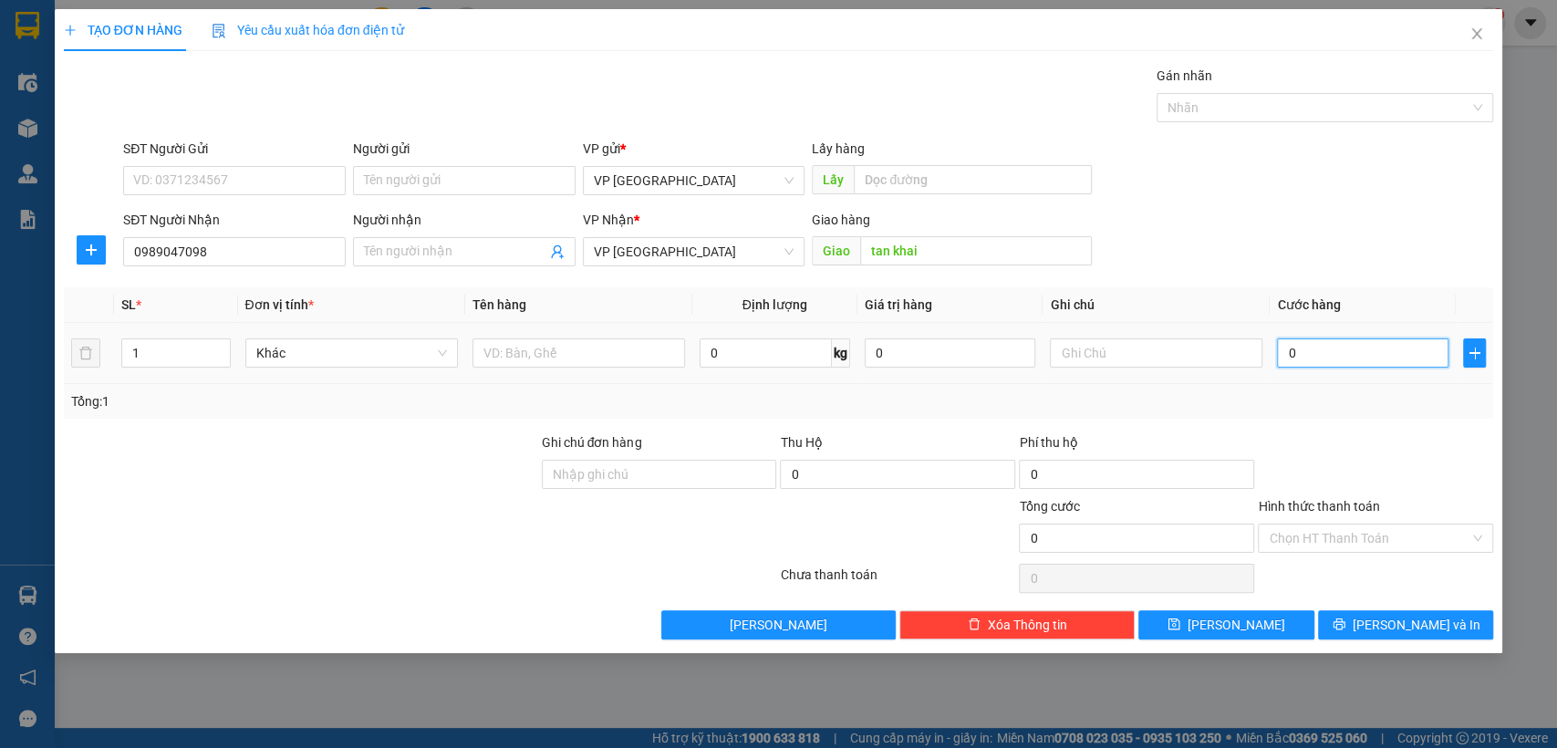
type input "1"
type input "10"
type input "100"
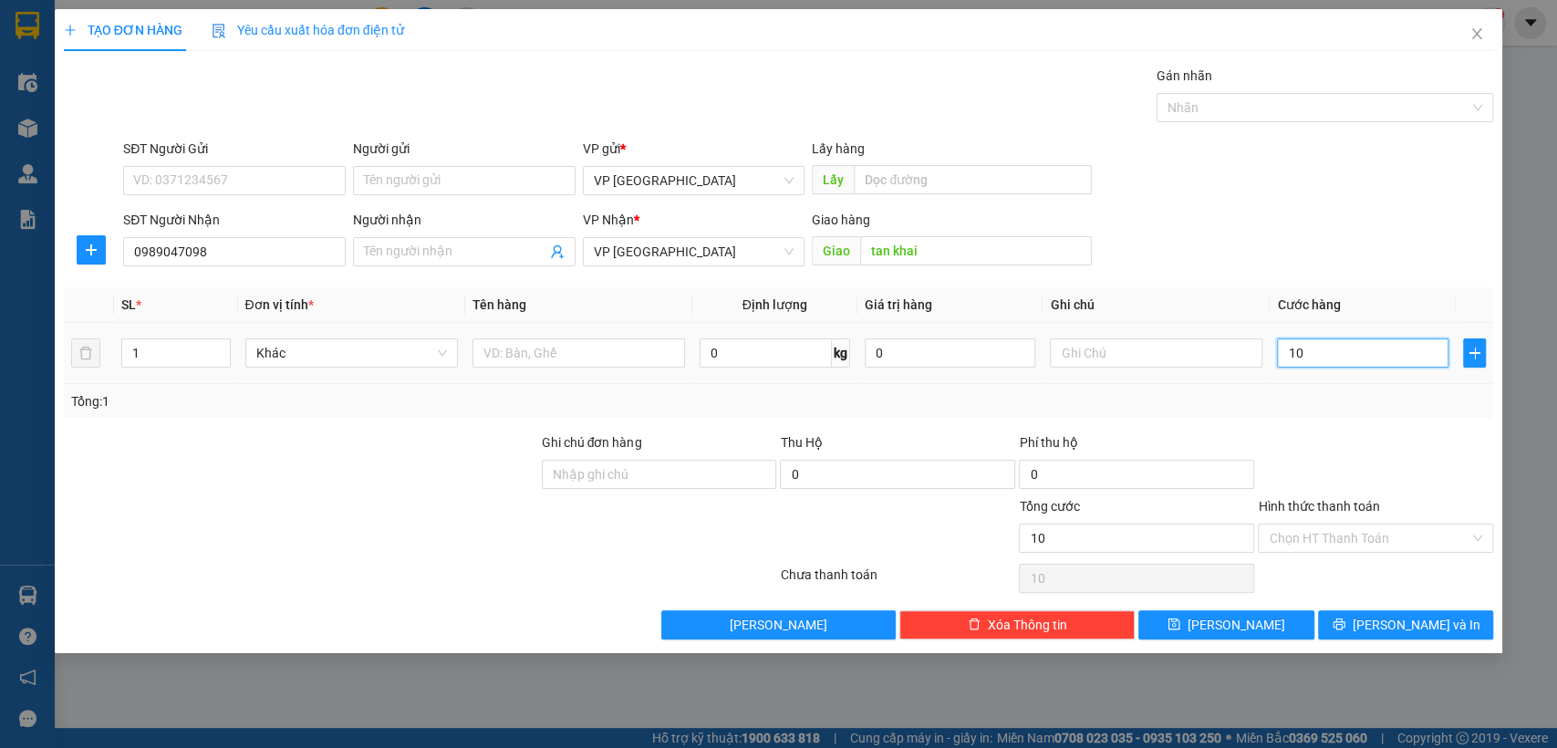
type input "100"
type input "1.000"
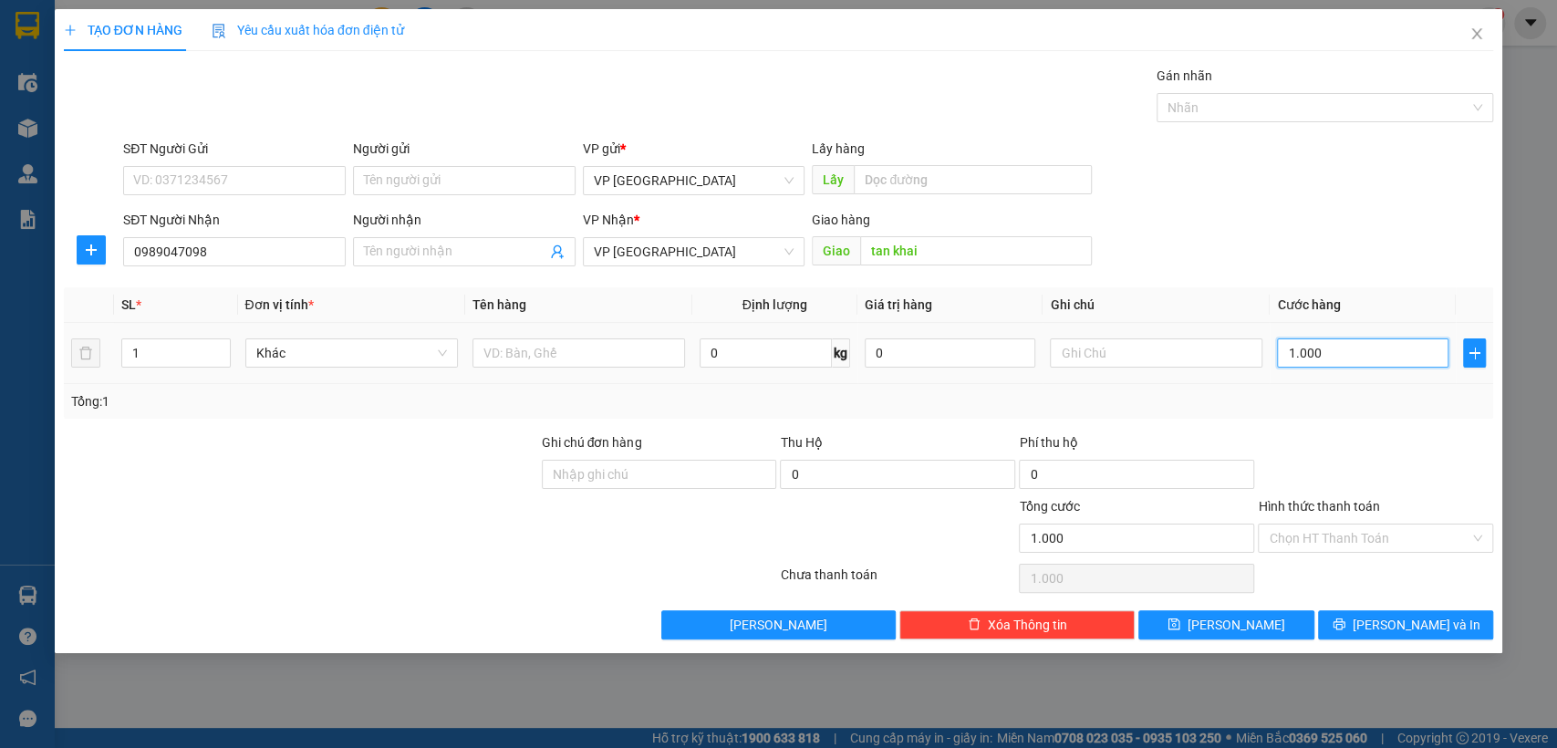
type input "10.000"
type input "100.000"
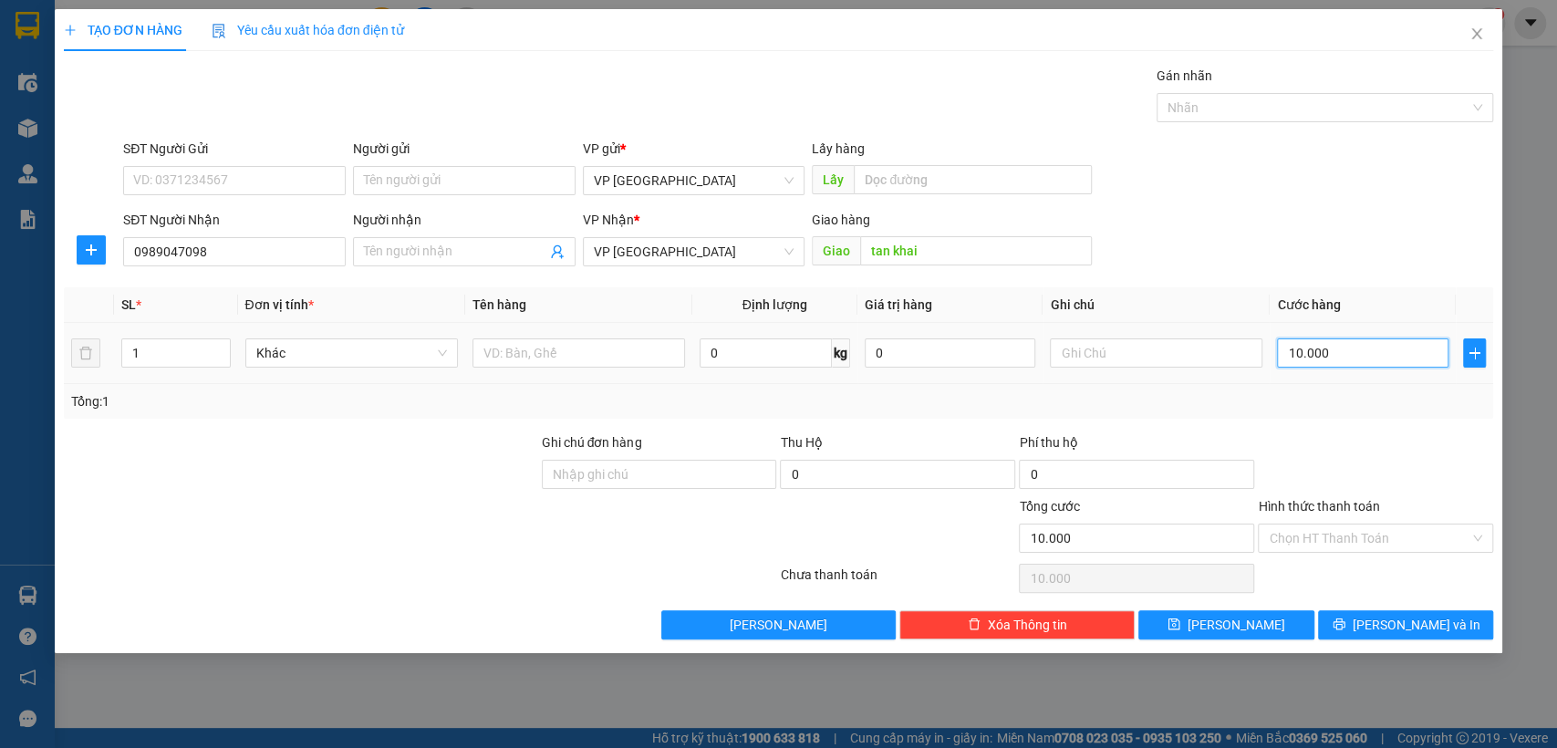
type input "100.000"
type input "10.000"
type input "1.000"
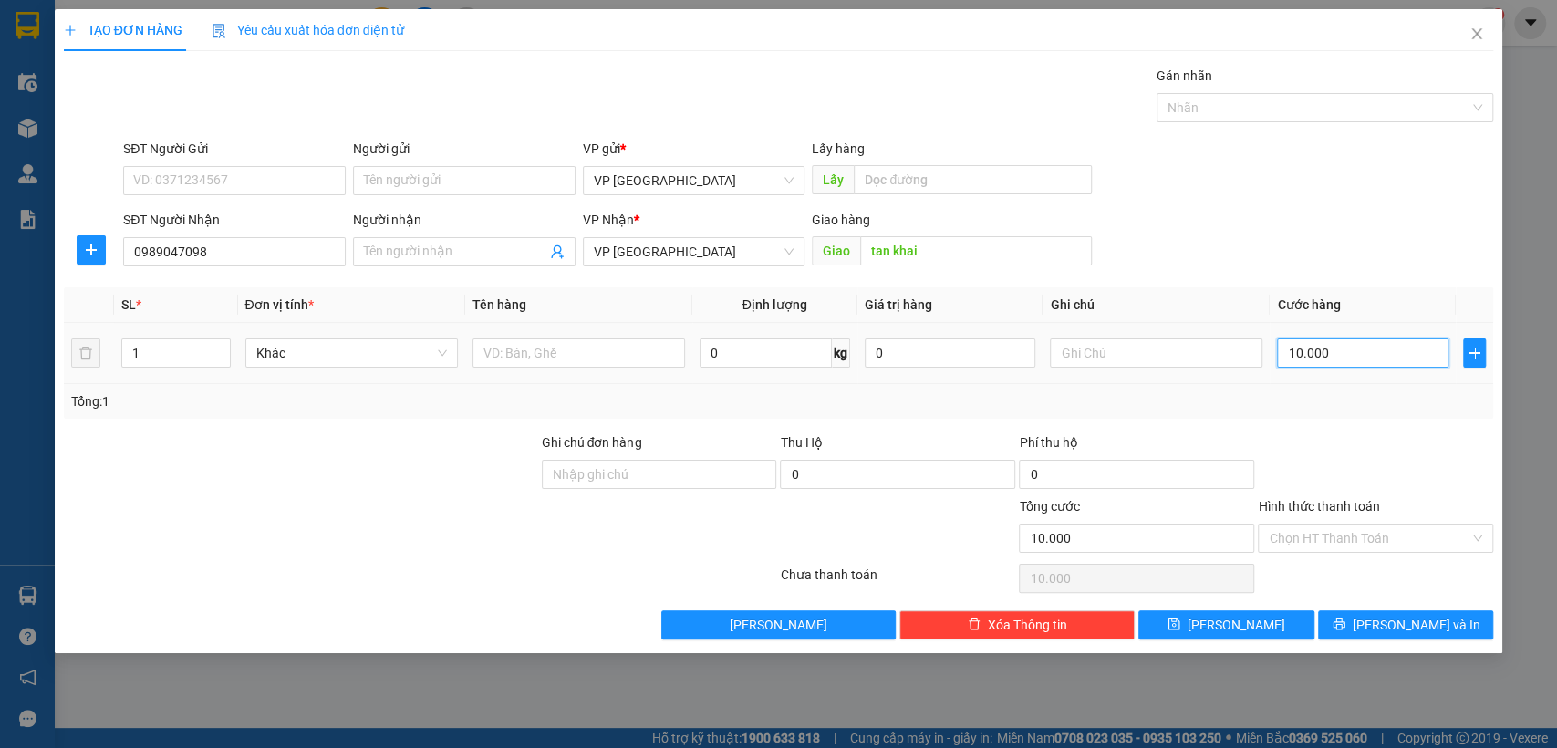
type input "1.000"
type input "100"
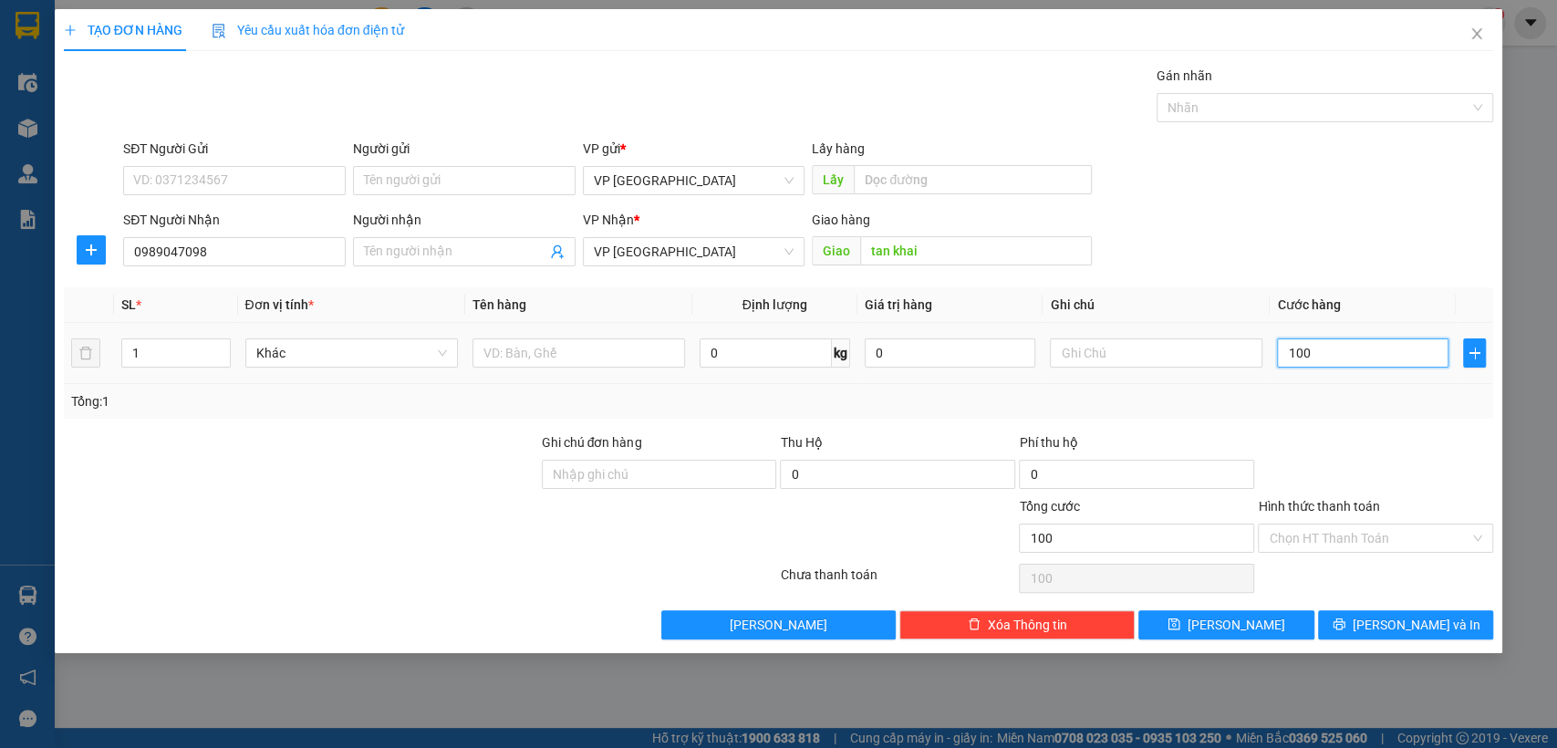
type input "10"
type input "1"
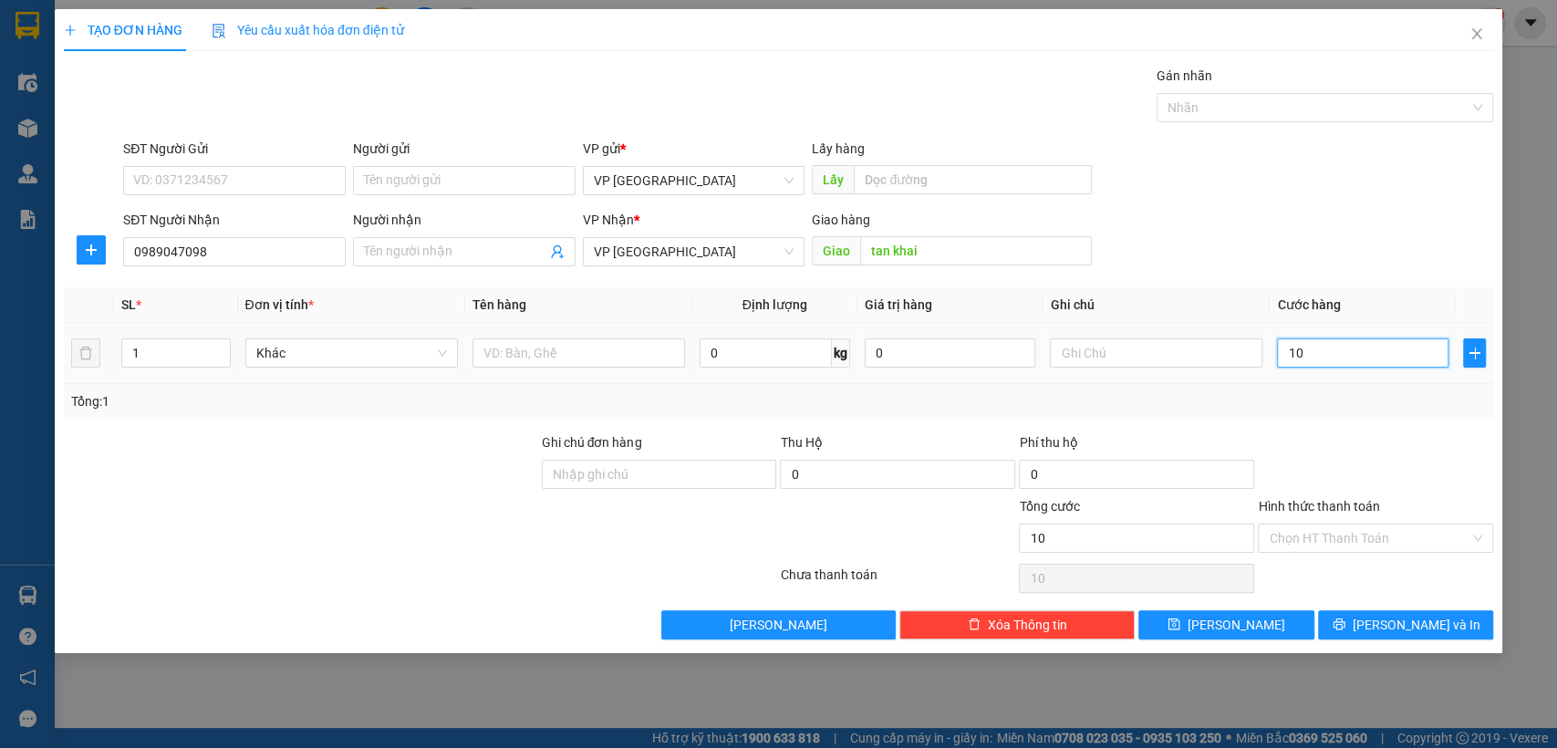
type input "1"
type input "0"
click at [1284, 351] on input "0" at bounding box center [1363, 352] width 172 height 29
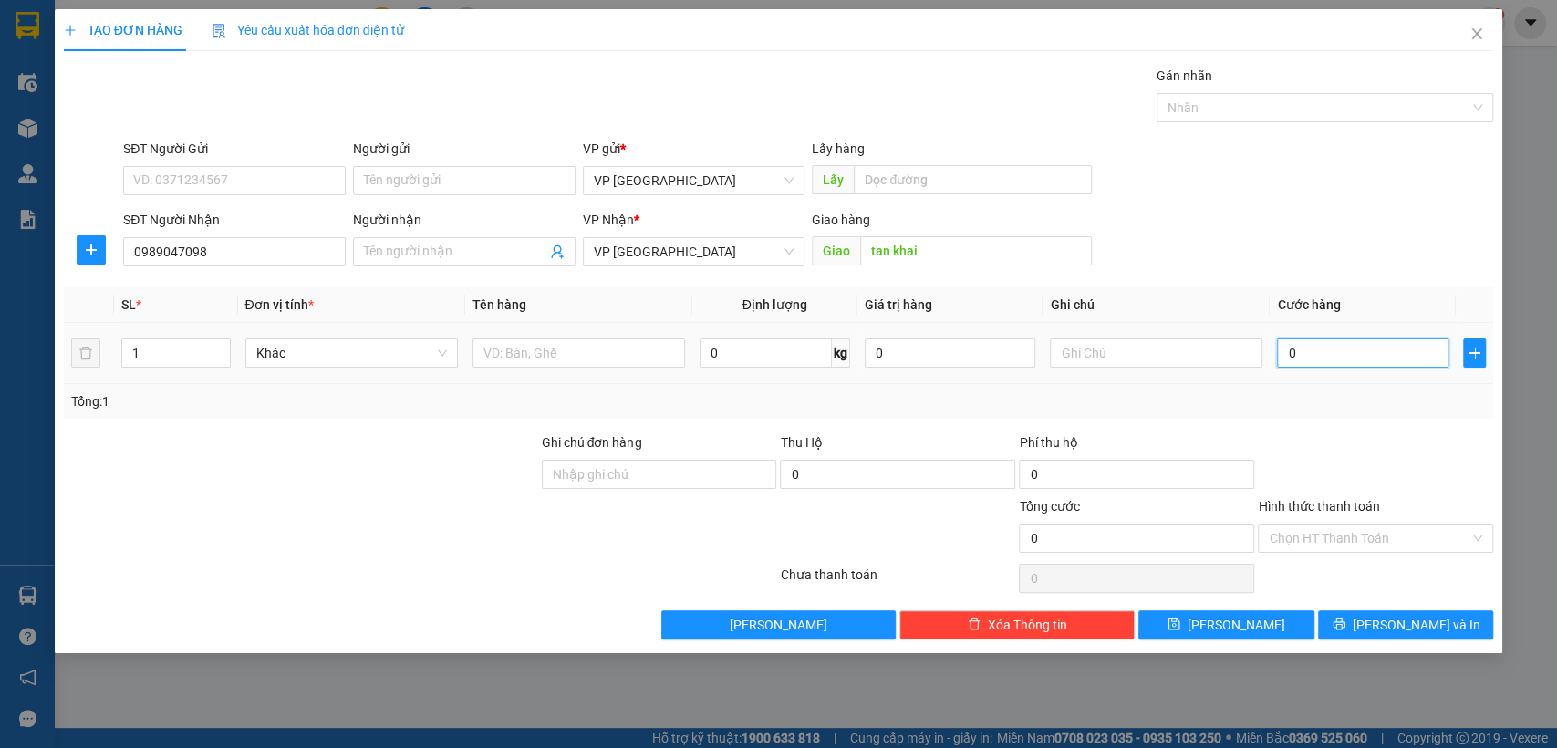
type input "90"
type input "0"
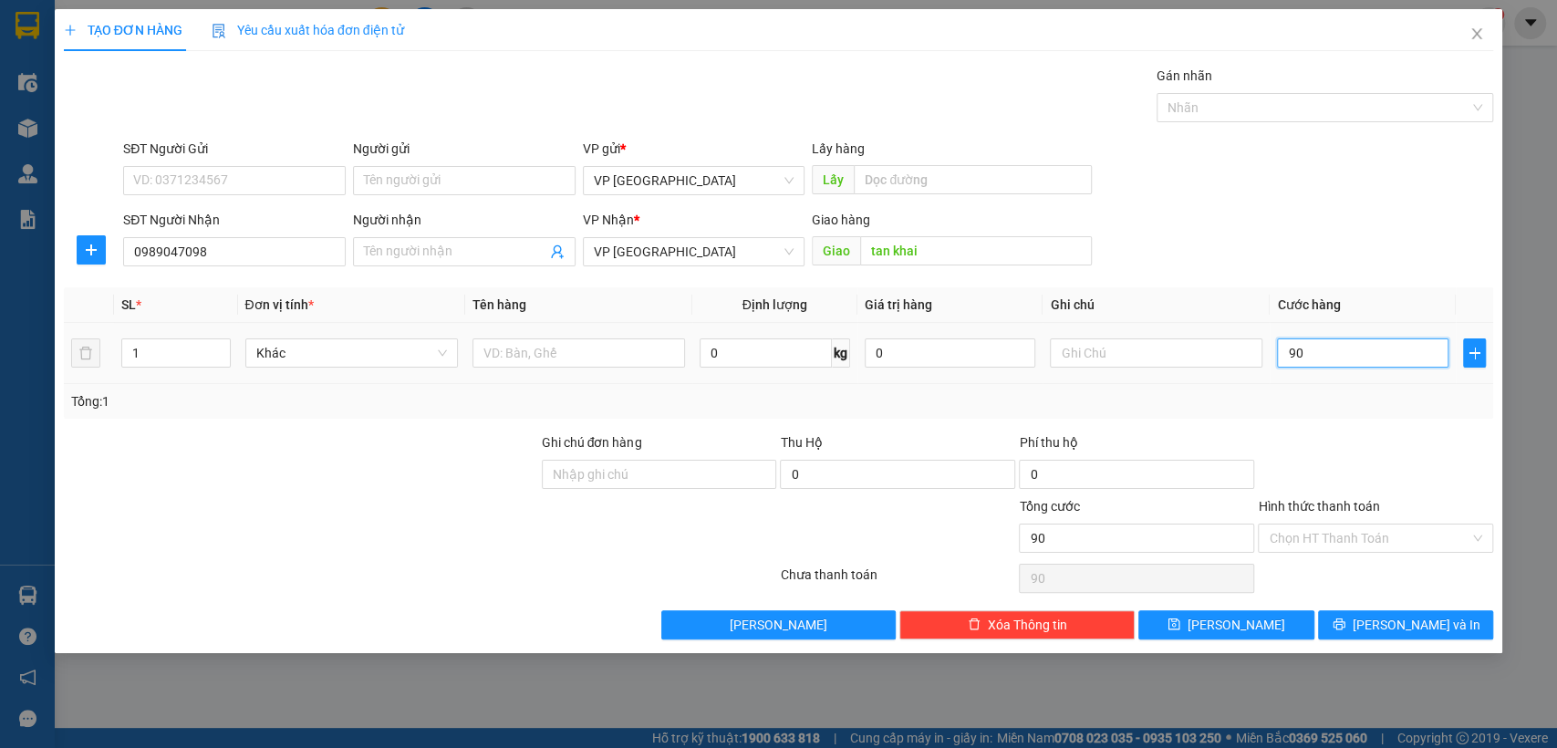
type input "0"
type input "80"
type input "800"
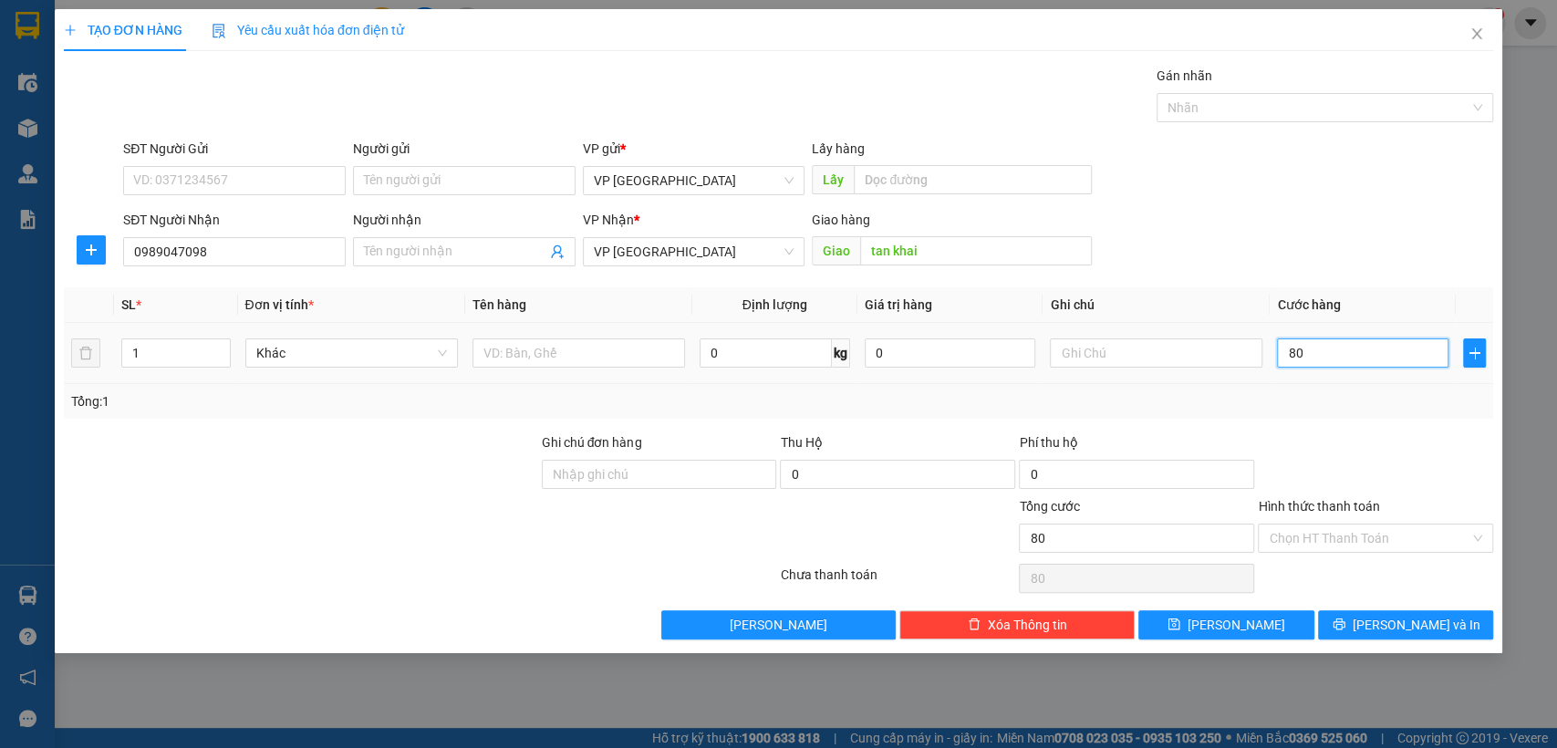
type input "800"
type input "8.000"
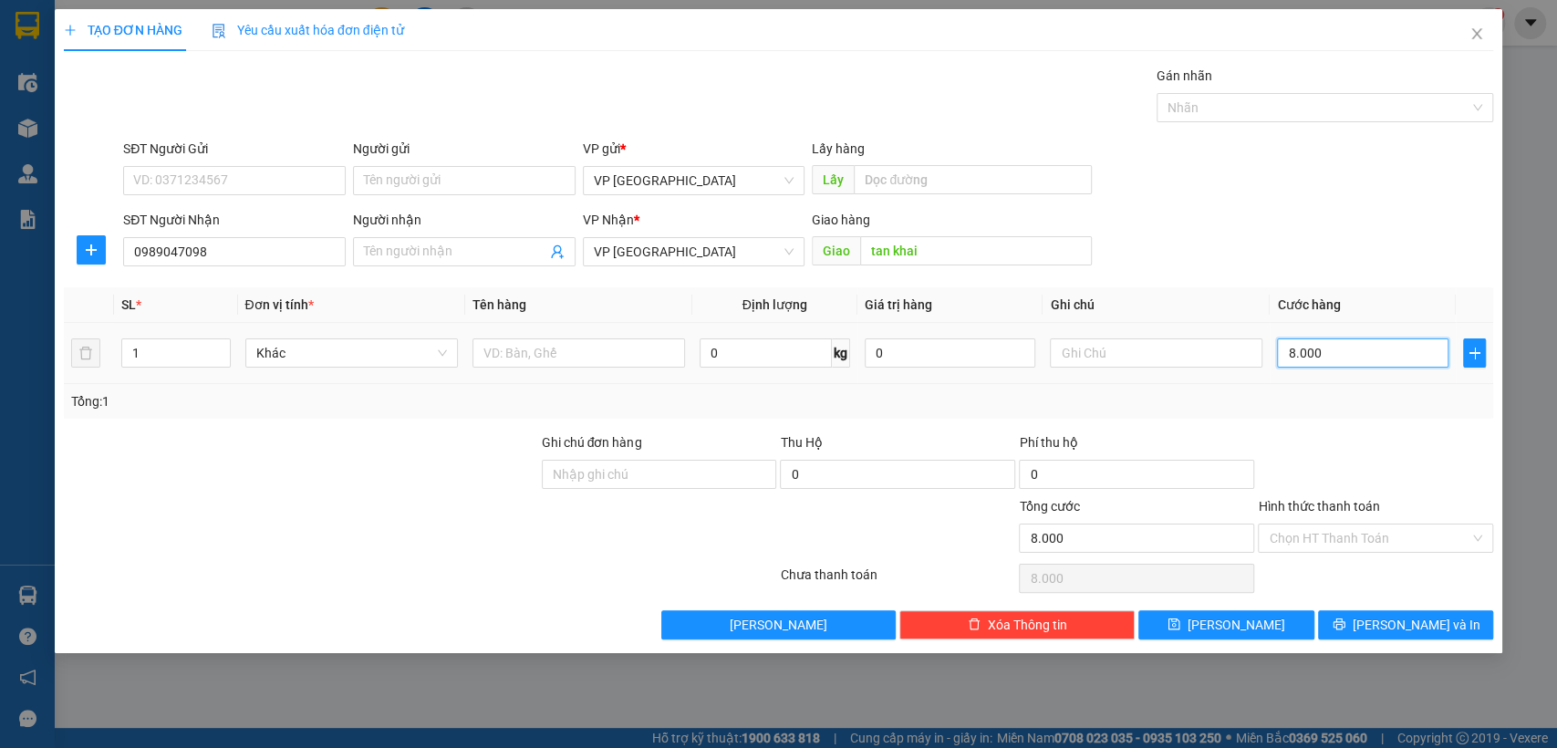
type input "80.000"
type input "800.000"
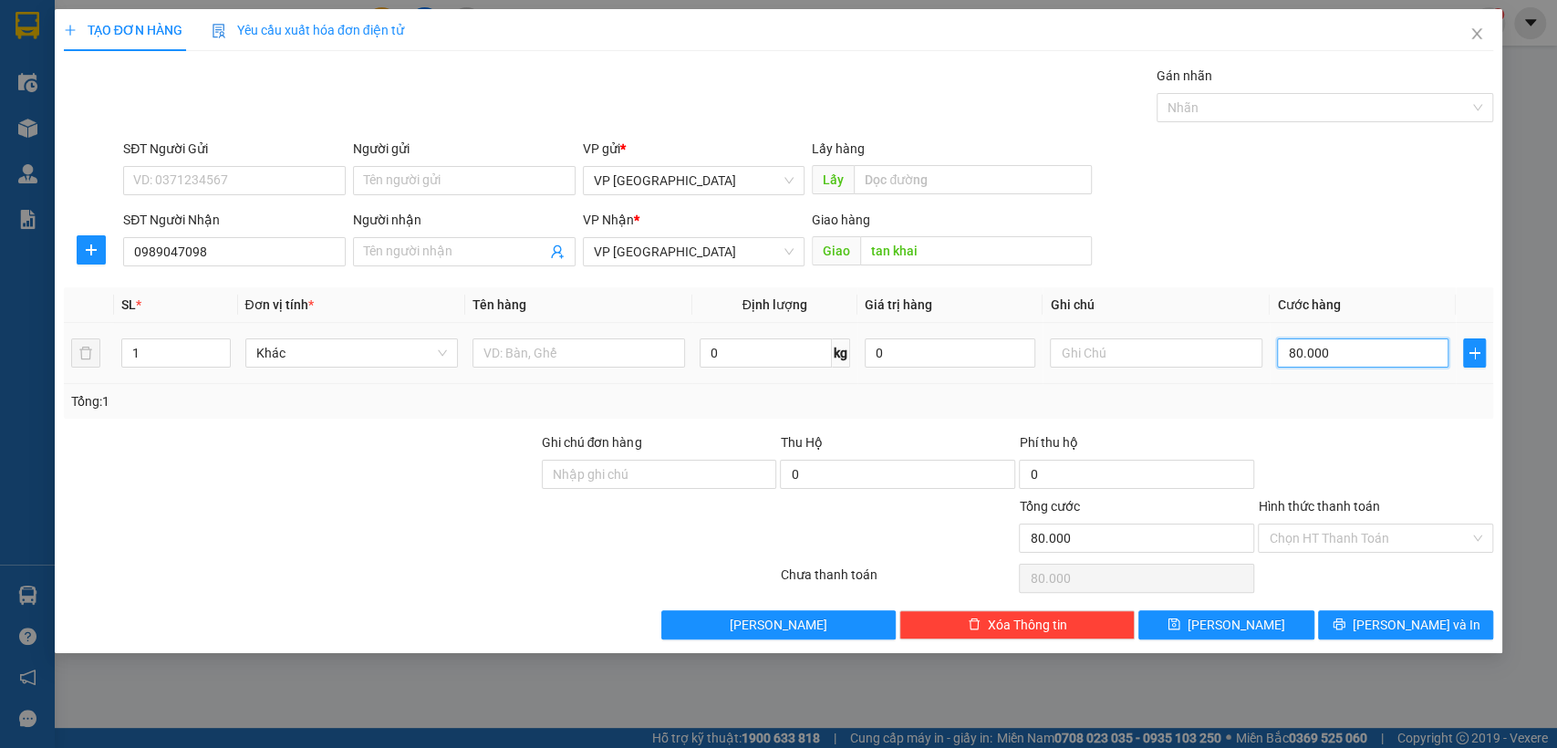
type input "800.000"
type input "80.000"
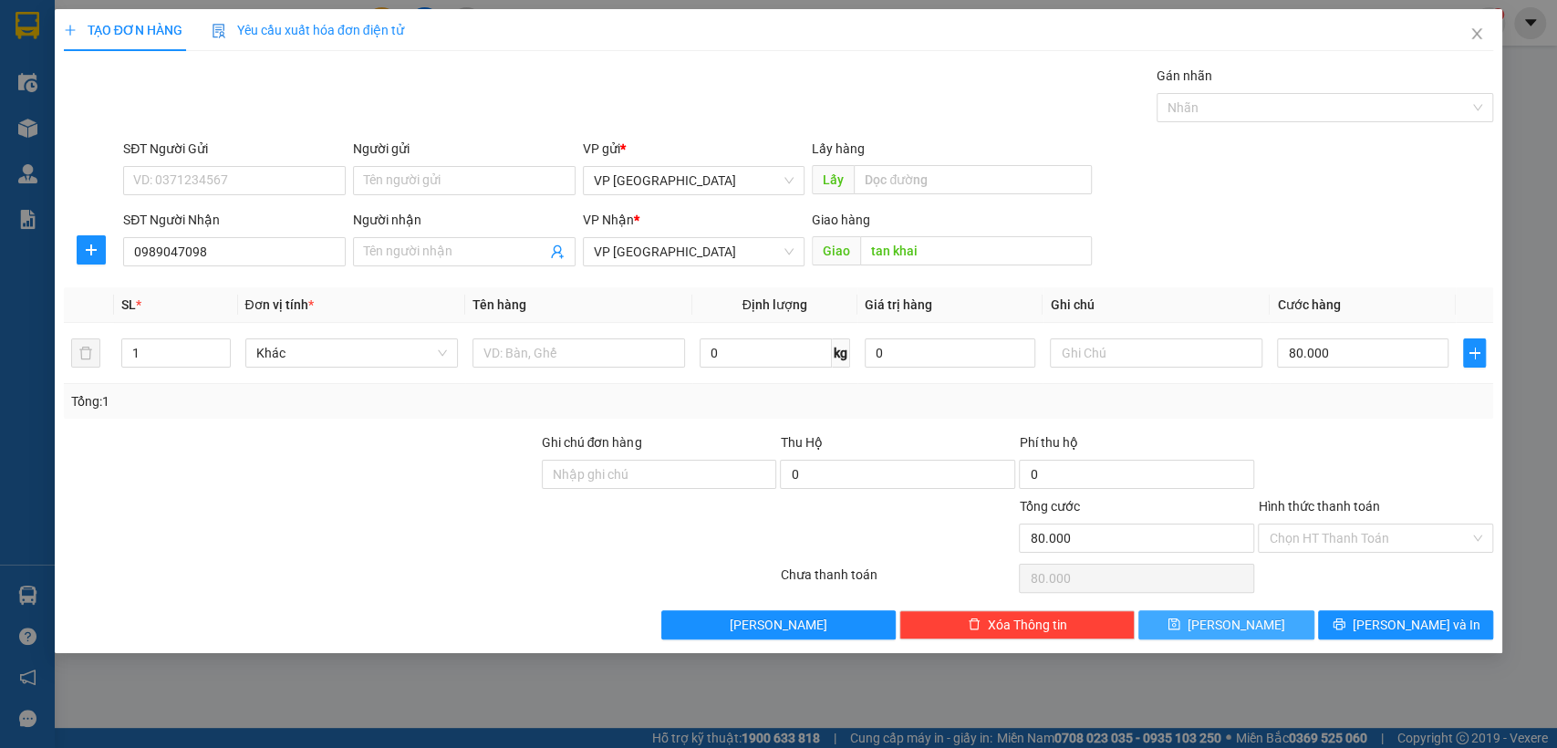
click at [1224, 624] on button "[PERSON_NAME]" at bounding box center [1226, 624] width 175 height 29
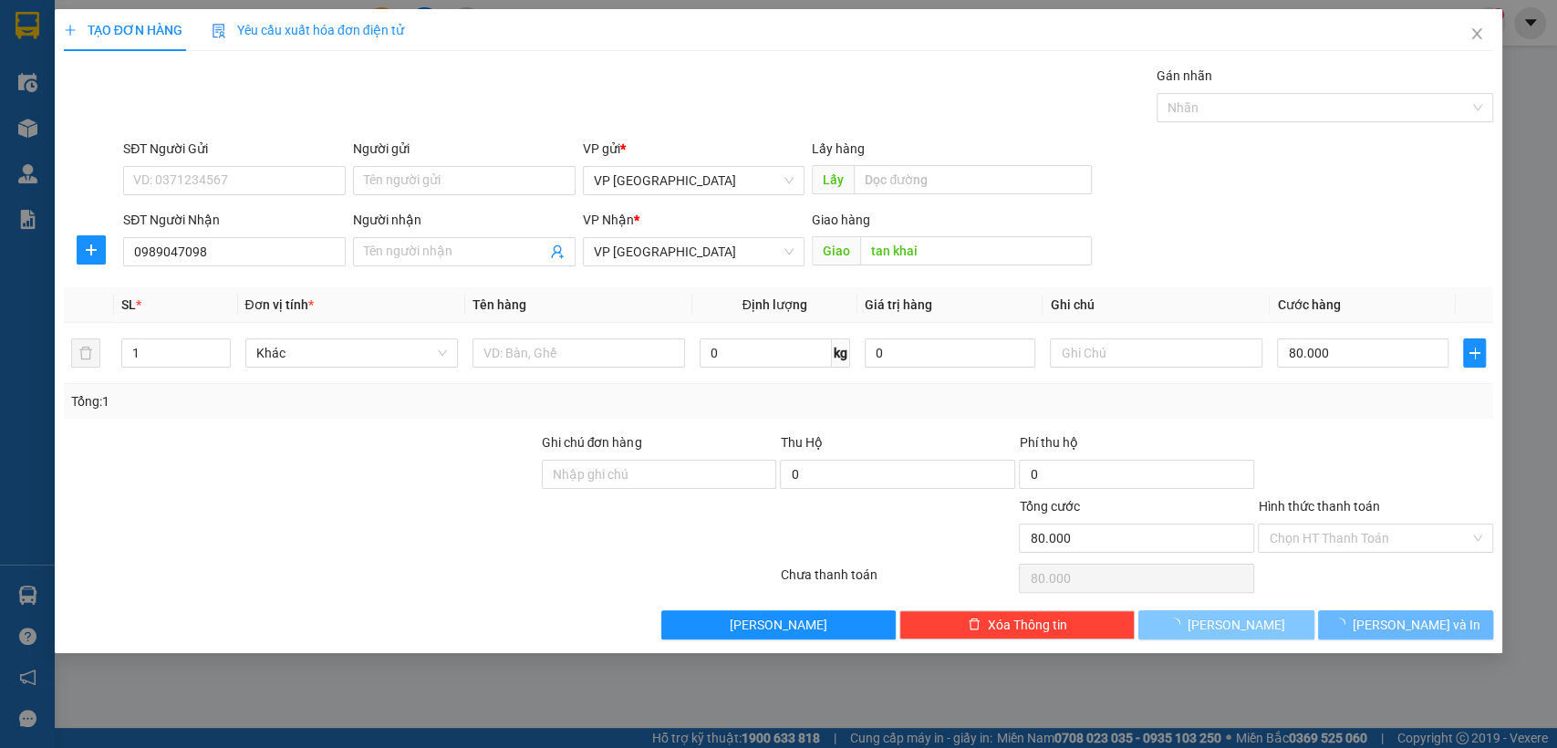
type input "0"
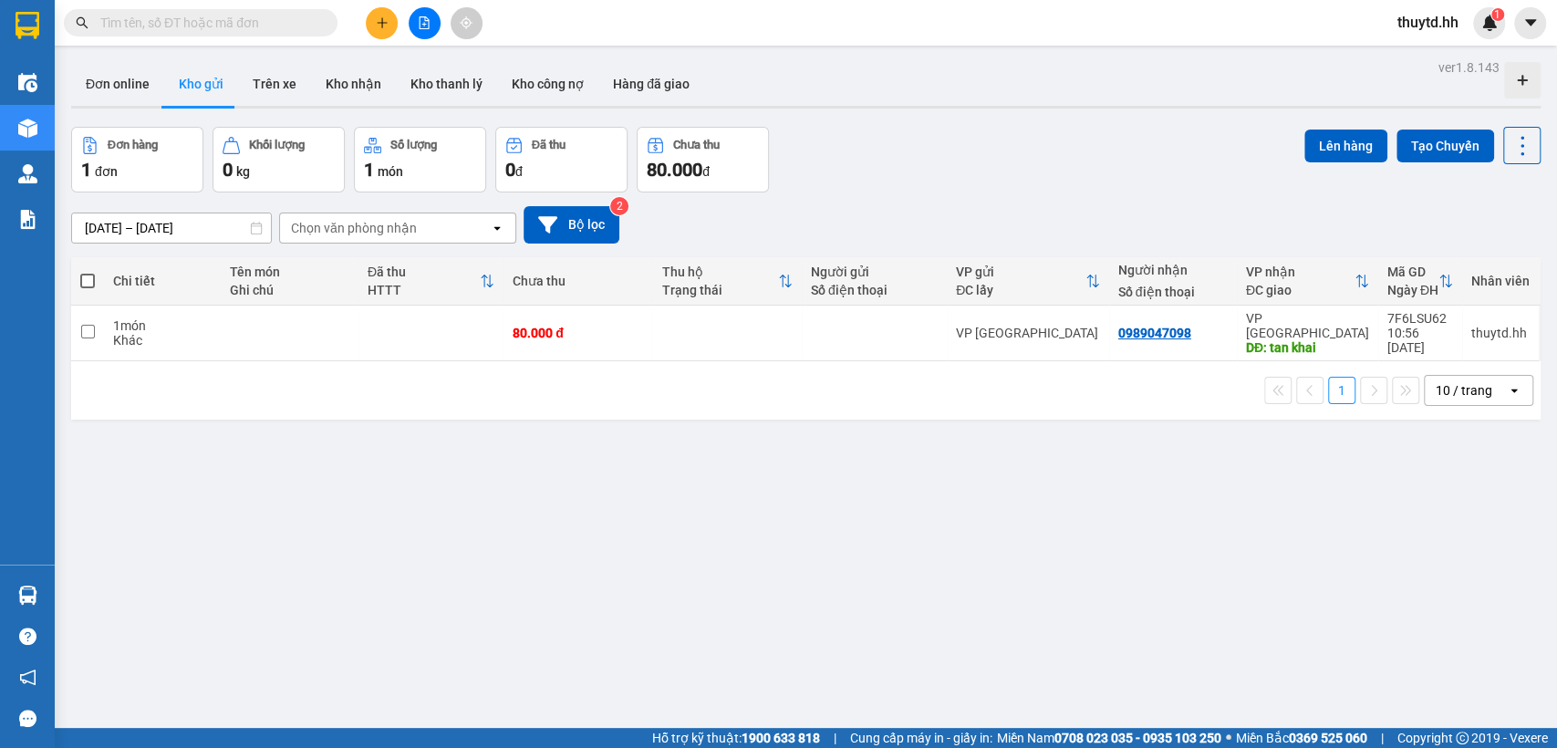
drag, startPoint x: 88, startPoint y: 279, endPoint x: 223, endPoint y: 265, distance: 135.8
click at [88, 278] on span at bounding box center [87, 281] width 15 height 15
click at [88, 272] on input "checkbox" at bounding box center [88, 272] width 0 height 0
checkbox input "true"
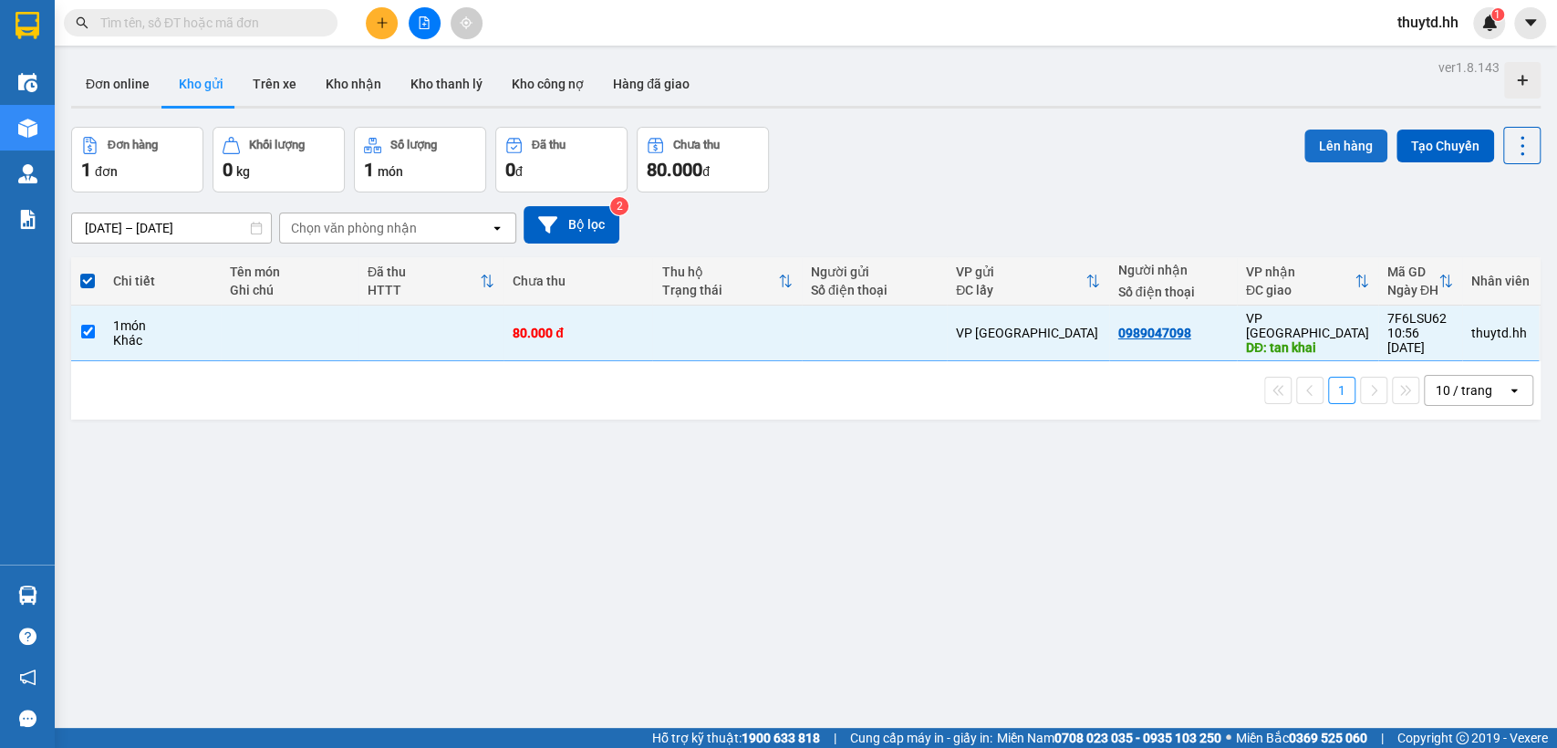
click at [1340, 139] on button "Lên hàng" at bounding box center [1346, 146] width 83 height 33
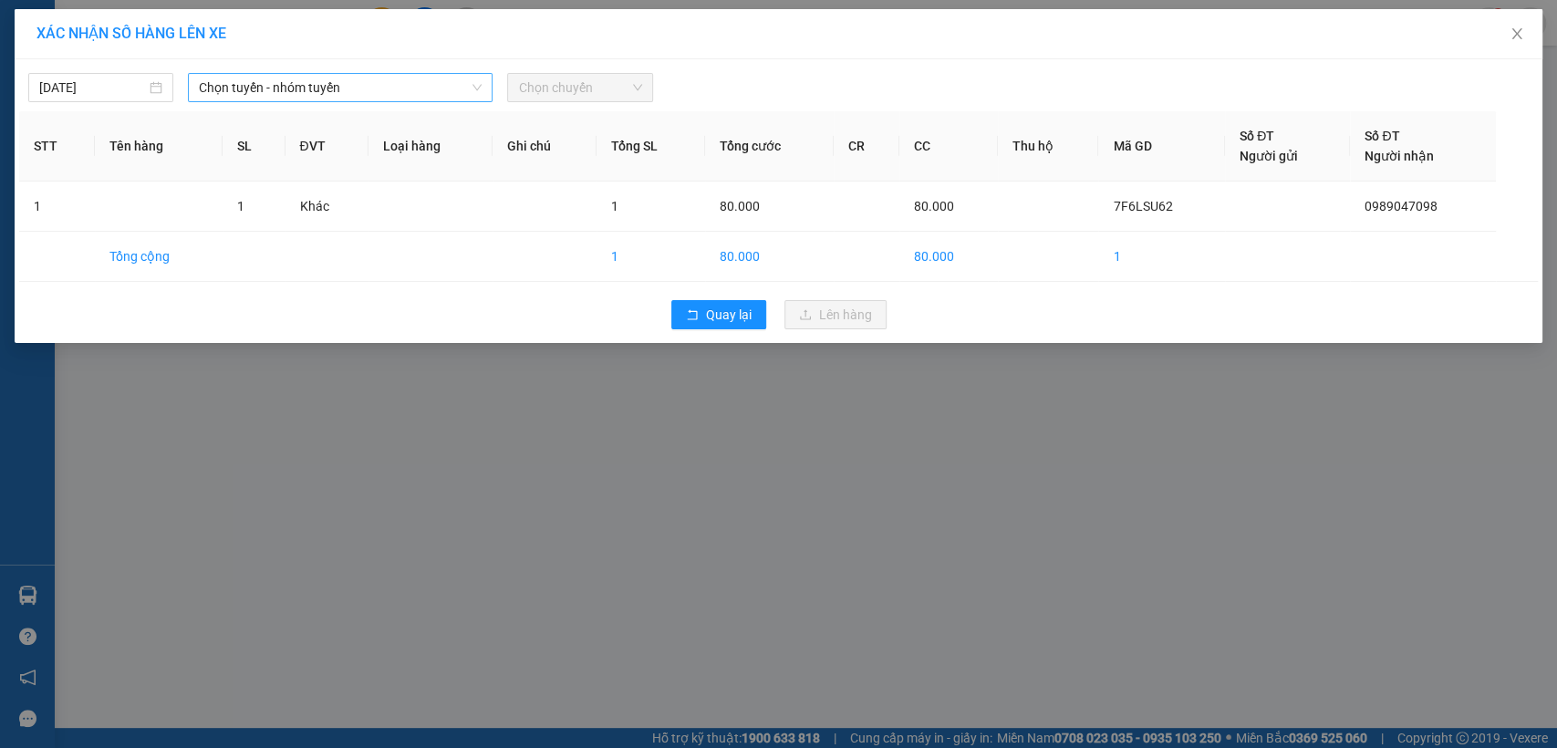
click at [450, 90] on span "Chọn tuyến - nhóm tuyến" at bounding box center [340, 87] width 283 height 27
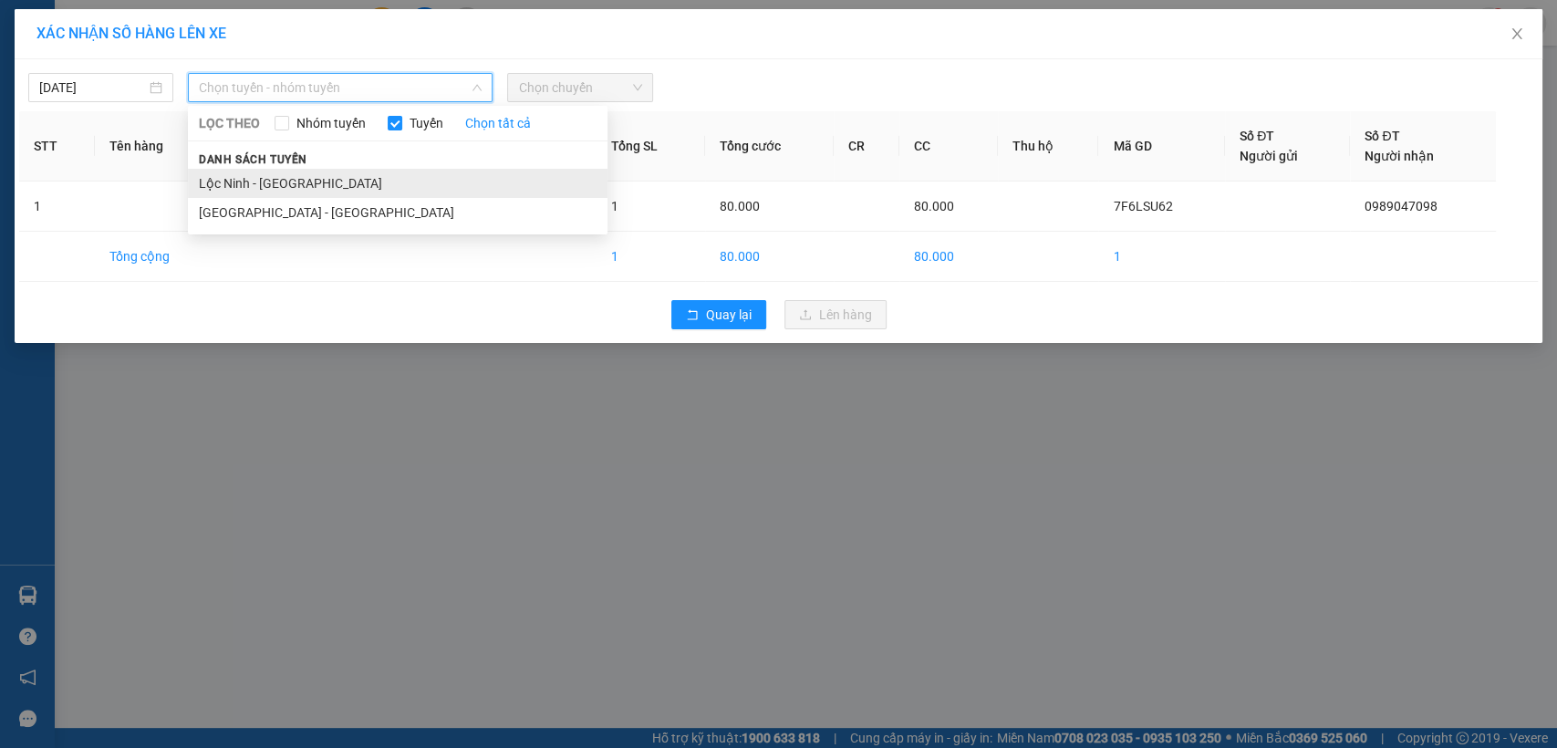
click at [279, 184] on li "Lộc Ninh - [GEOGRAPHIC_DATA]" at bounding box center [398, 183] width 420 height 29
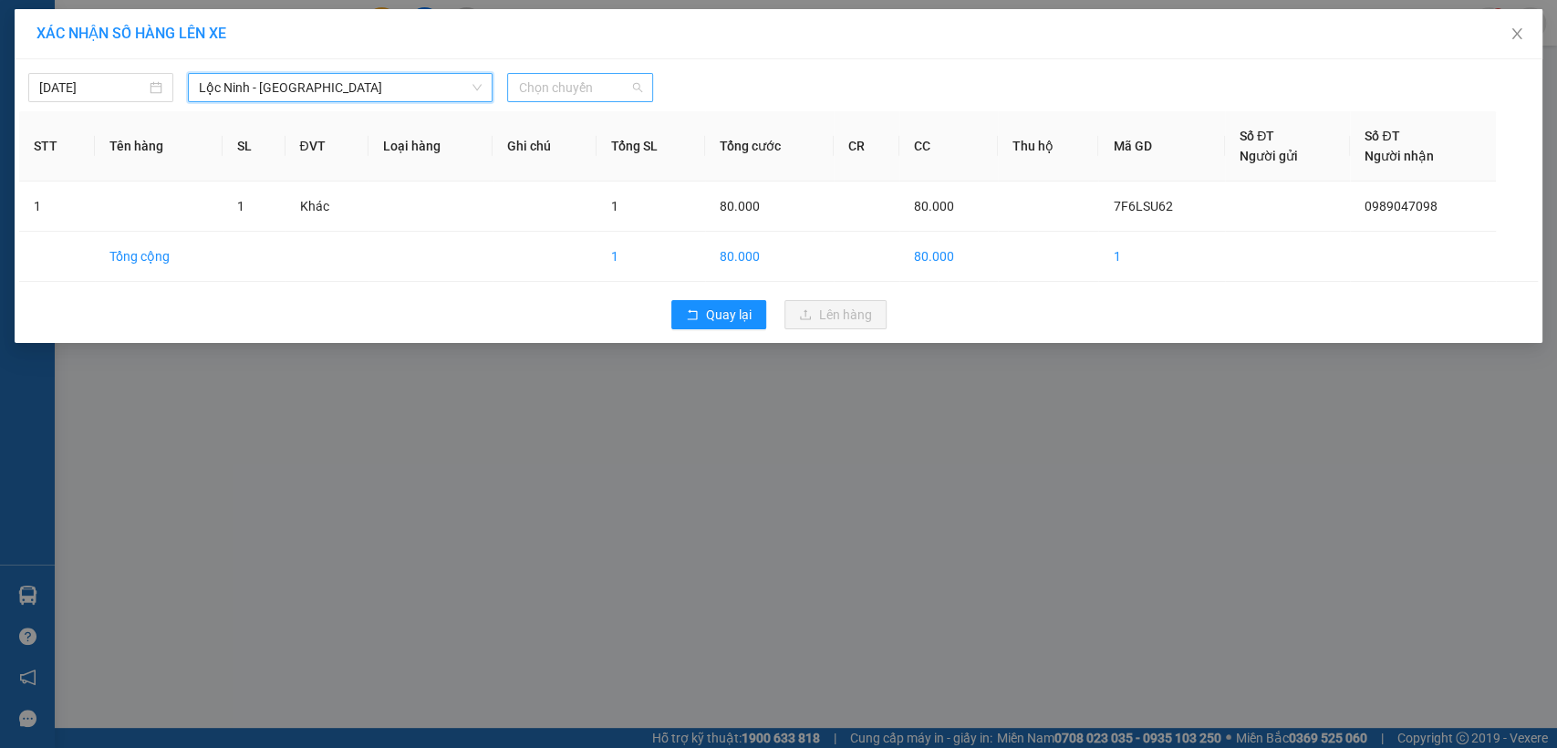
click at [635, 79] on span "Chọn chuyến" at bounding box center [579, 87] width 123 height 27
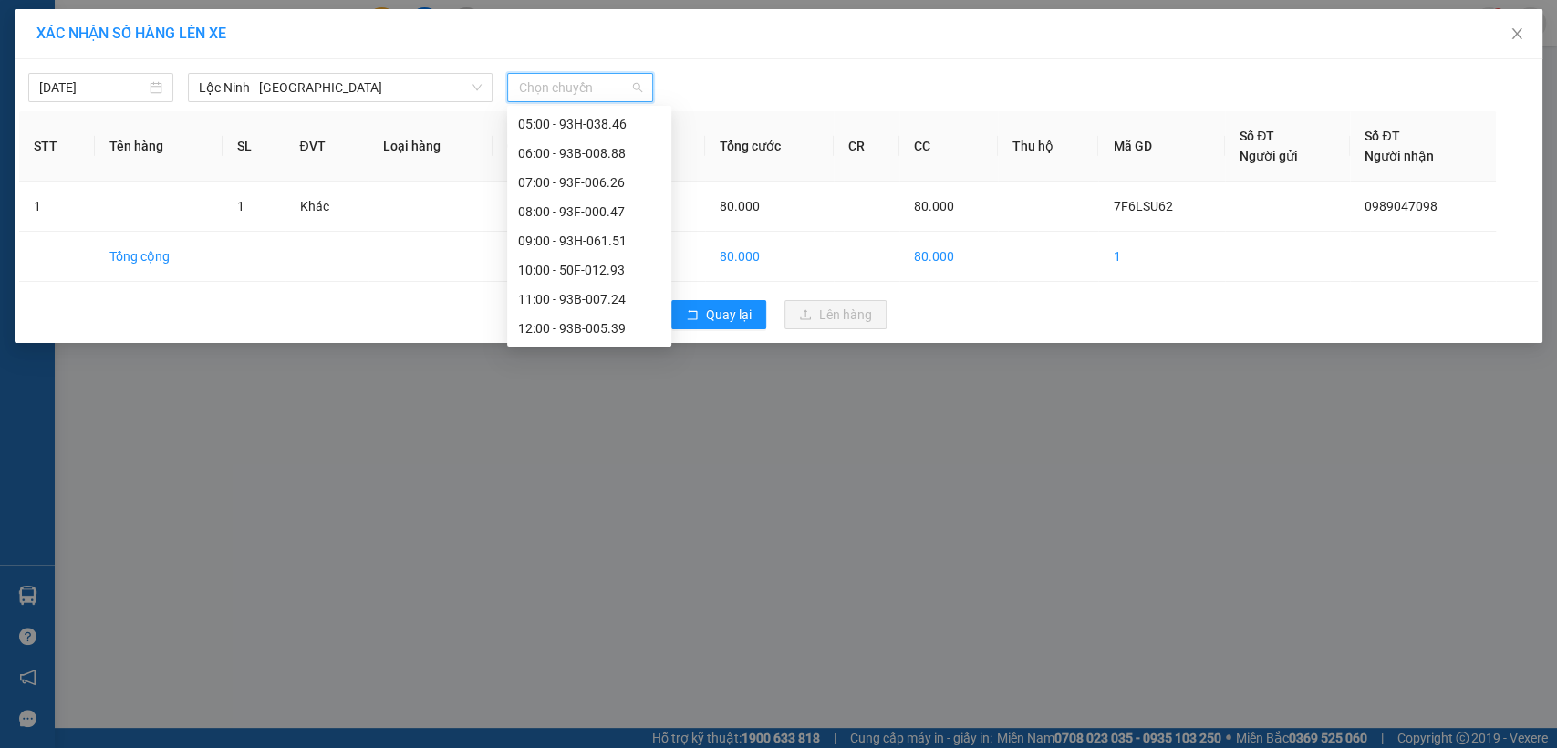
scroll to position [203, 0]
click at [556, 277] on div "11:00 - 93B-007.24" at bounding box center [589, 272] width 142 height 20
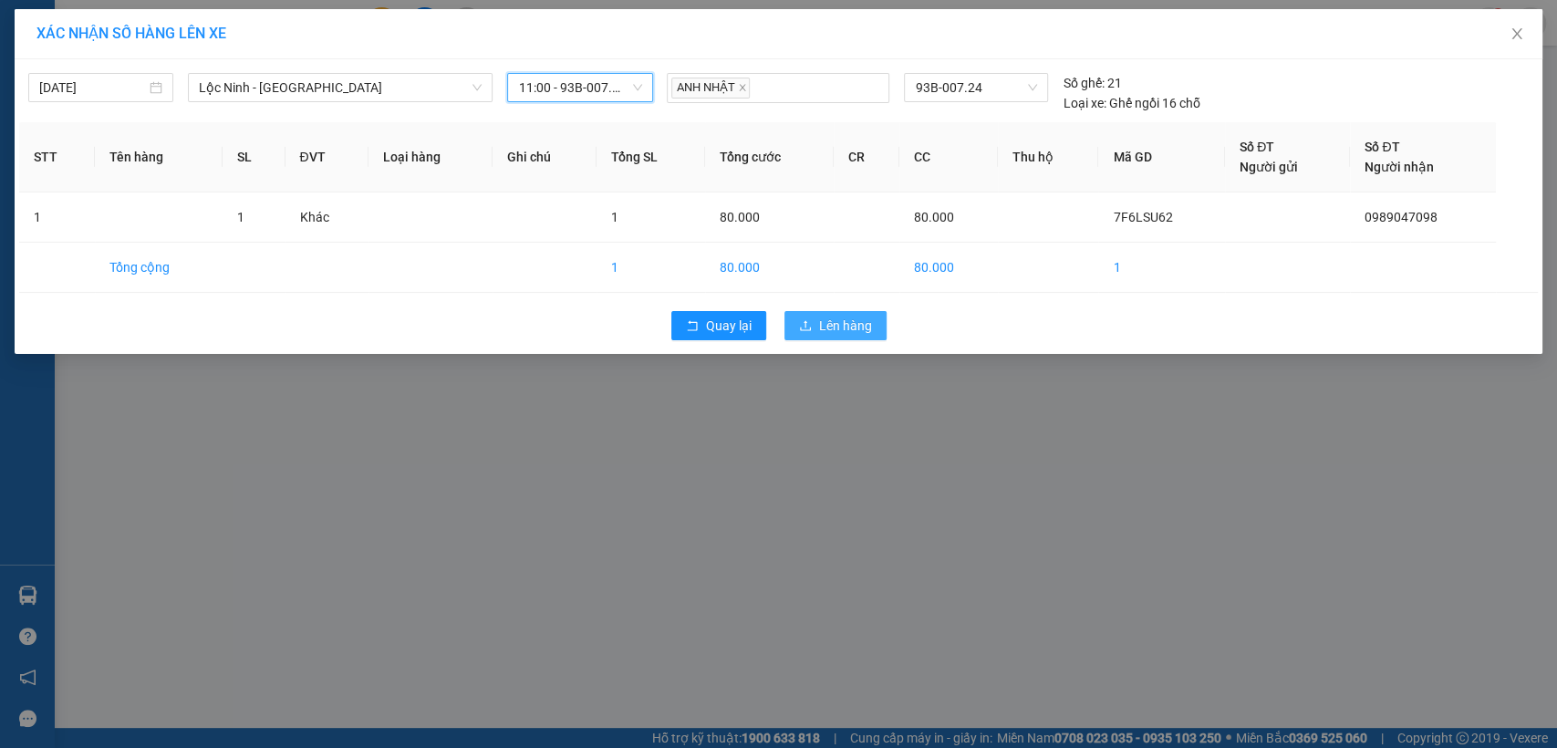
click at [832, 335] on span "Lên hàng" at bounding box center [845, 326] width 53 height 20
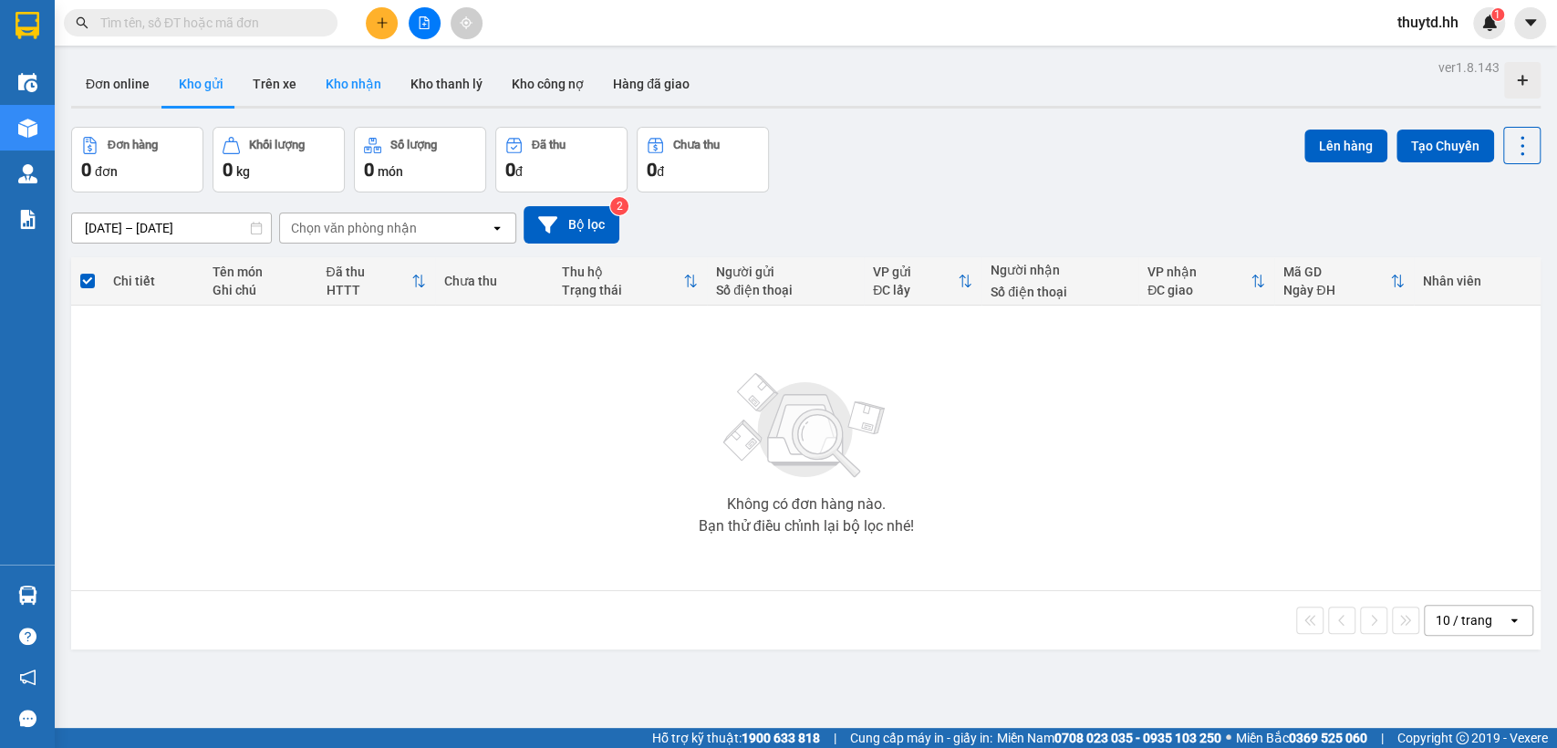
click at [375, 86] on button "Kho nhận" at bounding box center [353, 84] width 85 height 44
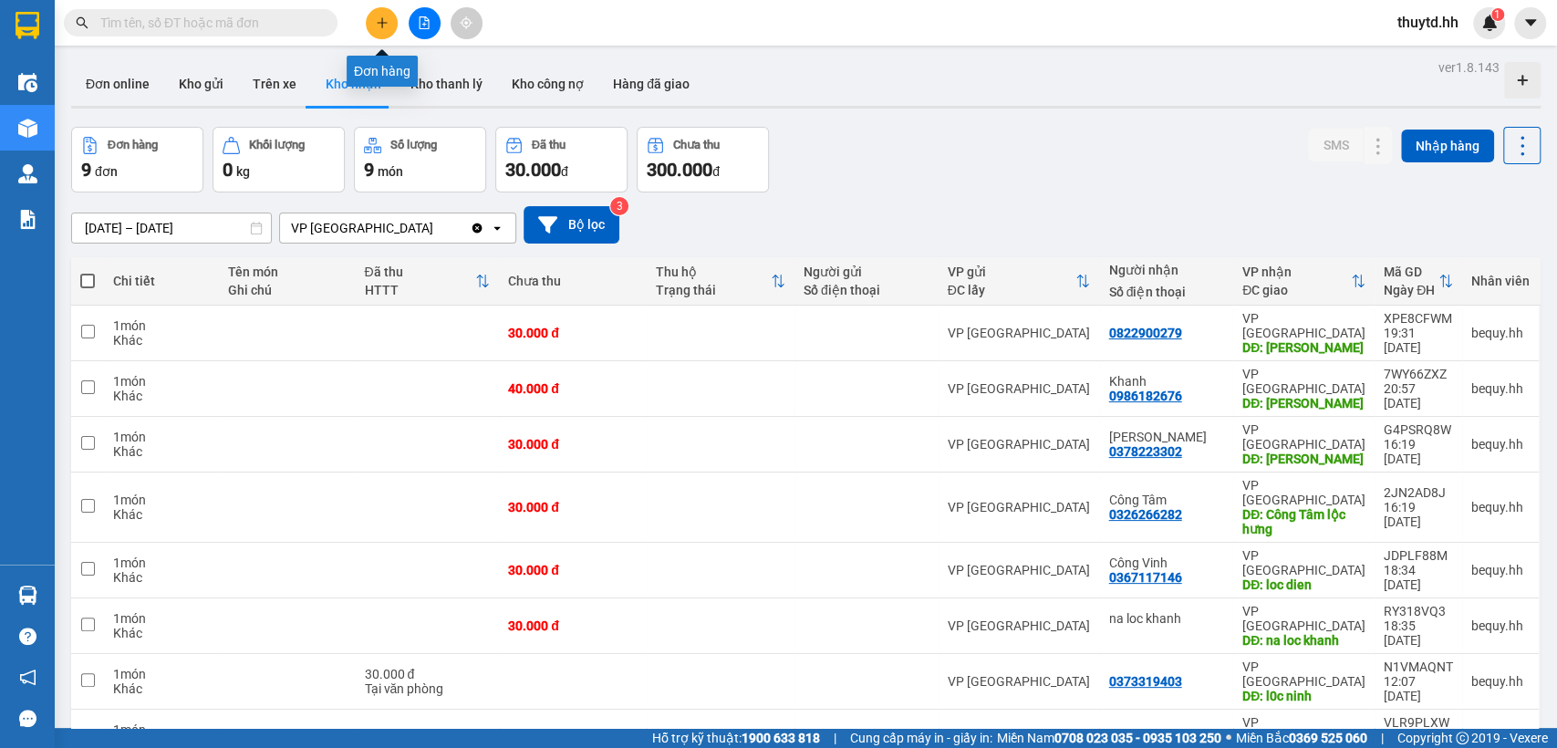
click at [384, 24] on icon "plus" at bounding box center [382, 22] width 13 height 13
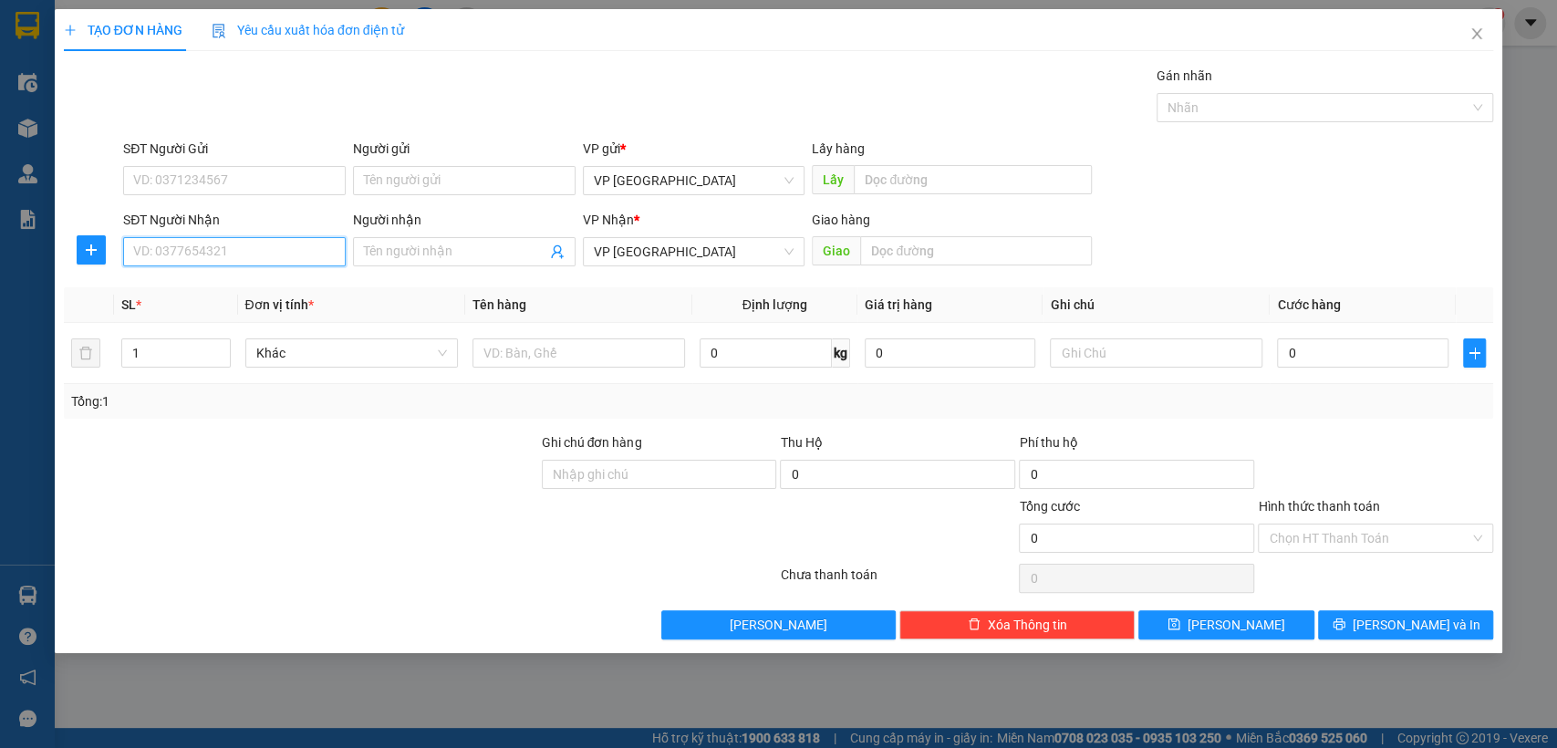
click at [290, 255] on input "SĐT Người Nhận" at bounding box center [234, 251] width 223 height 29
type input "0328218017"
click at [242, 302] on div "0328218017" at bounding box center [234, 288] width 223 height 29
type input "loc thai"
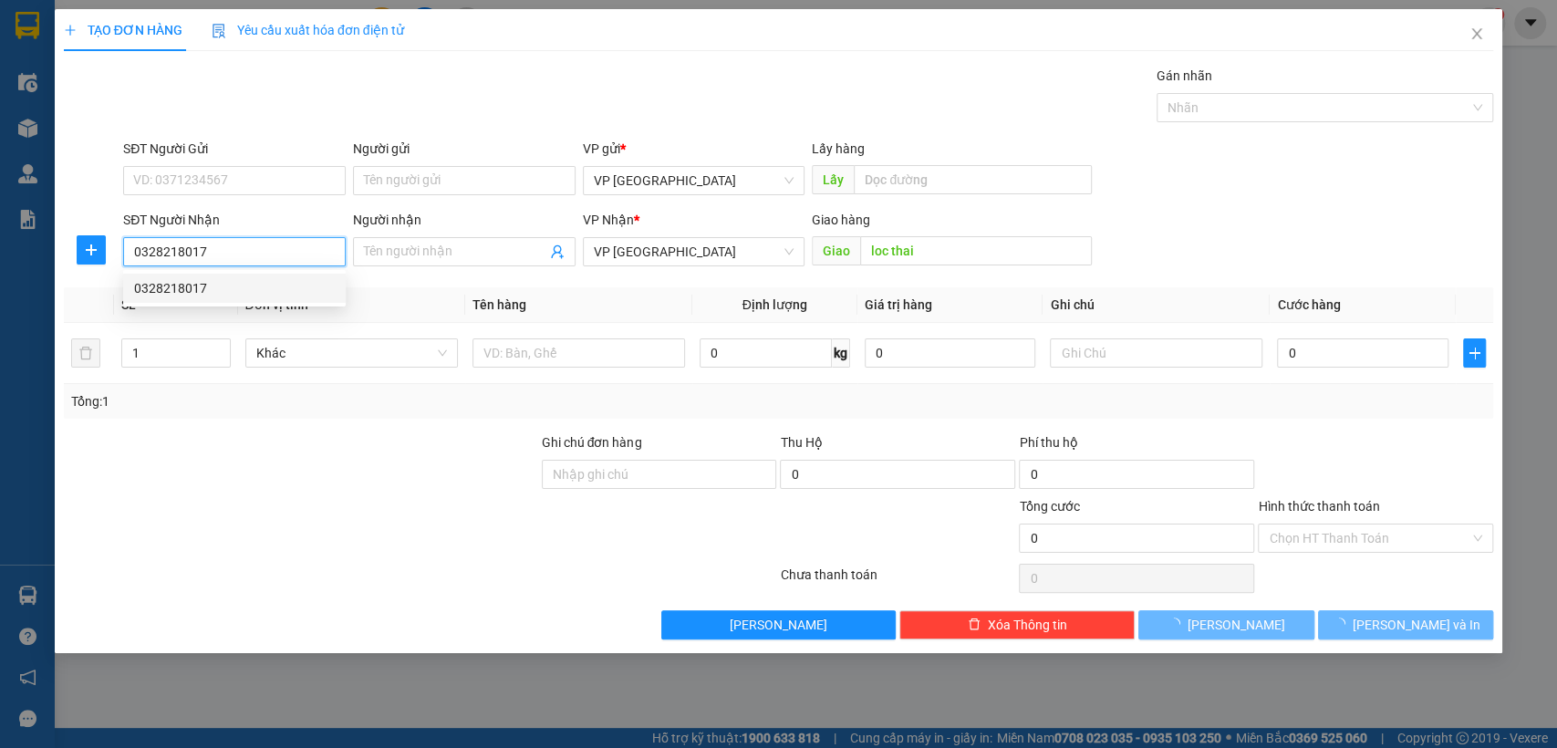
type input "50.000"
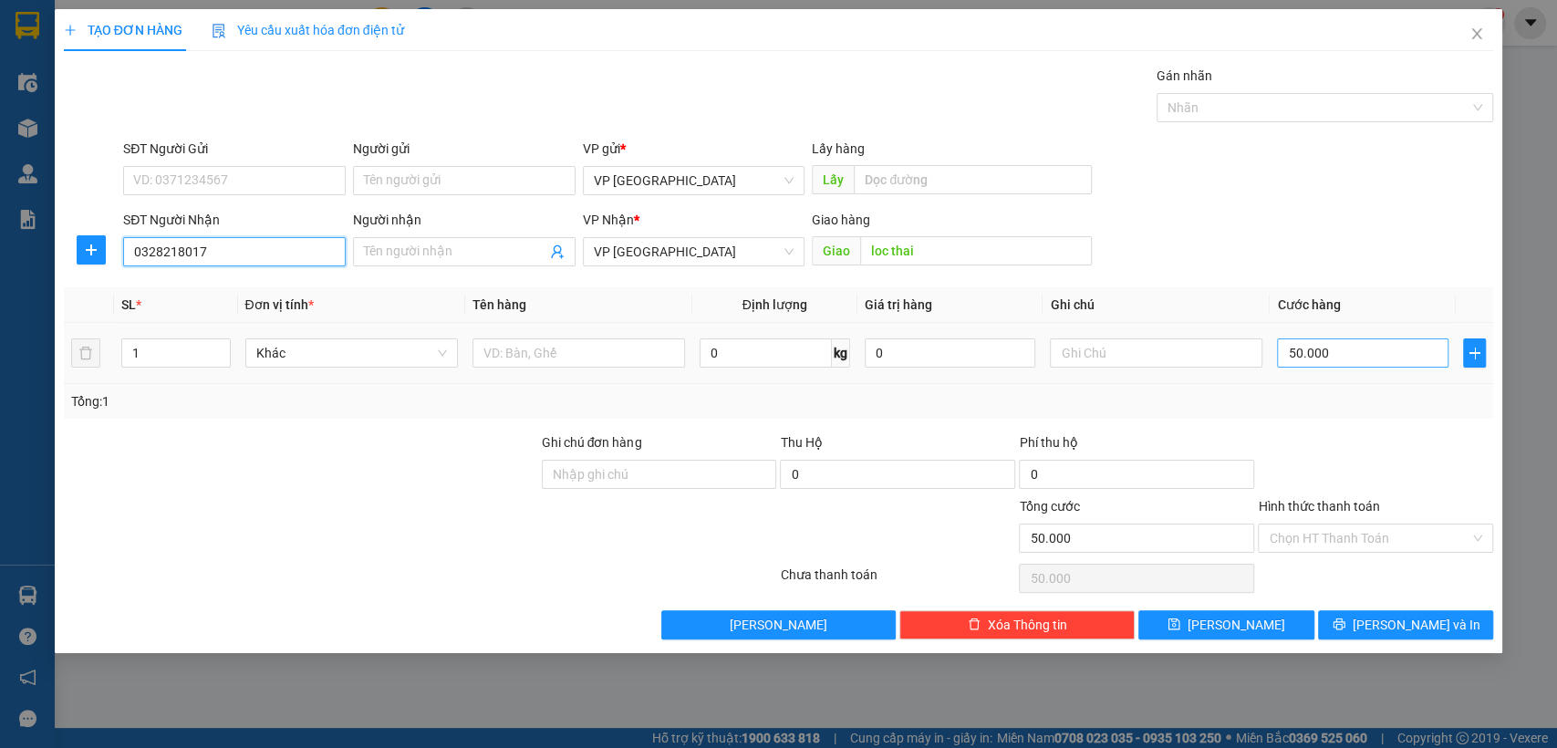
type input "0328218017"
click at [1374, 354] on input "50.000" at bounding box center [1363, 352] width 172 height 29
type input "4"
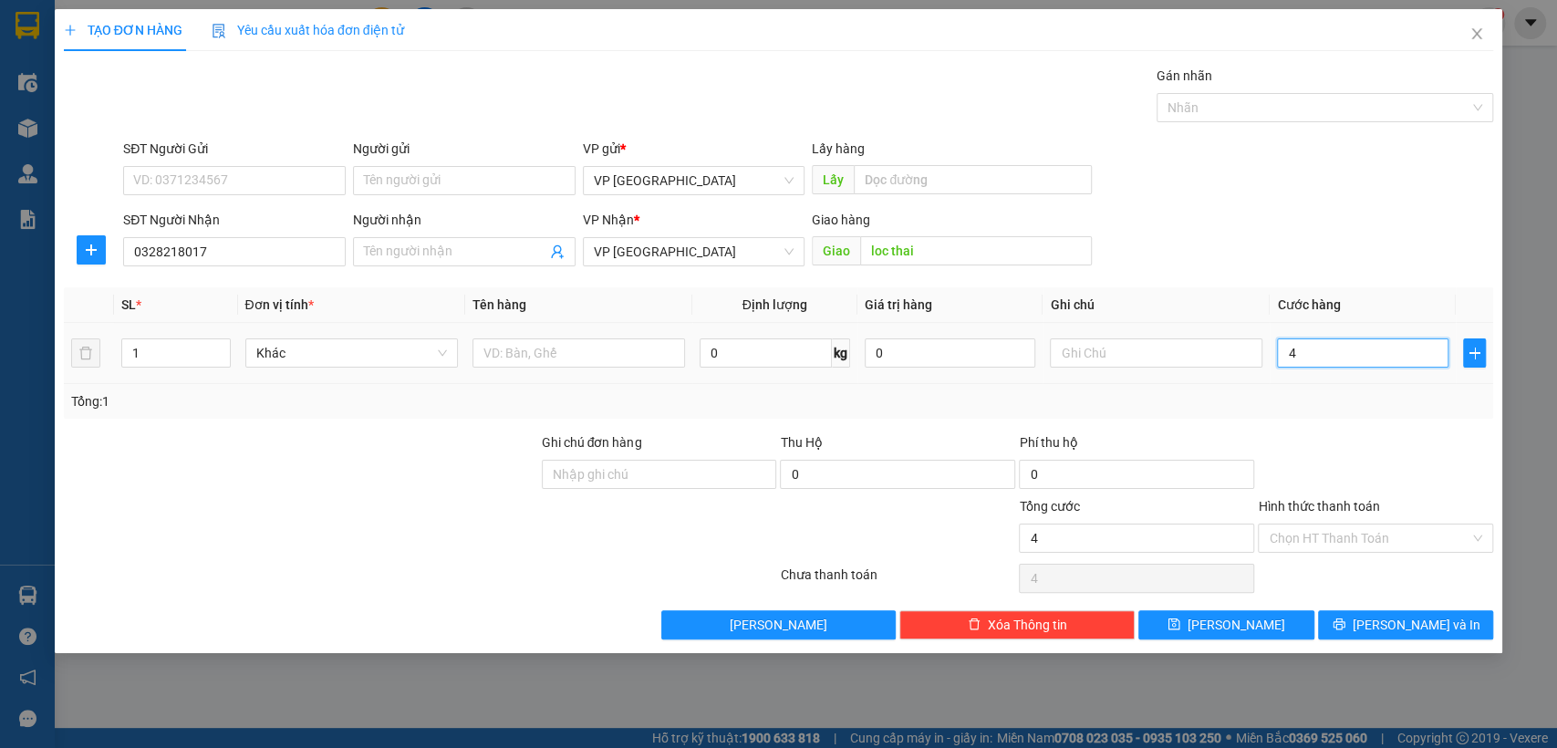
type input "40"
type input "400"
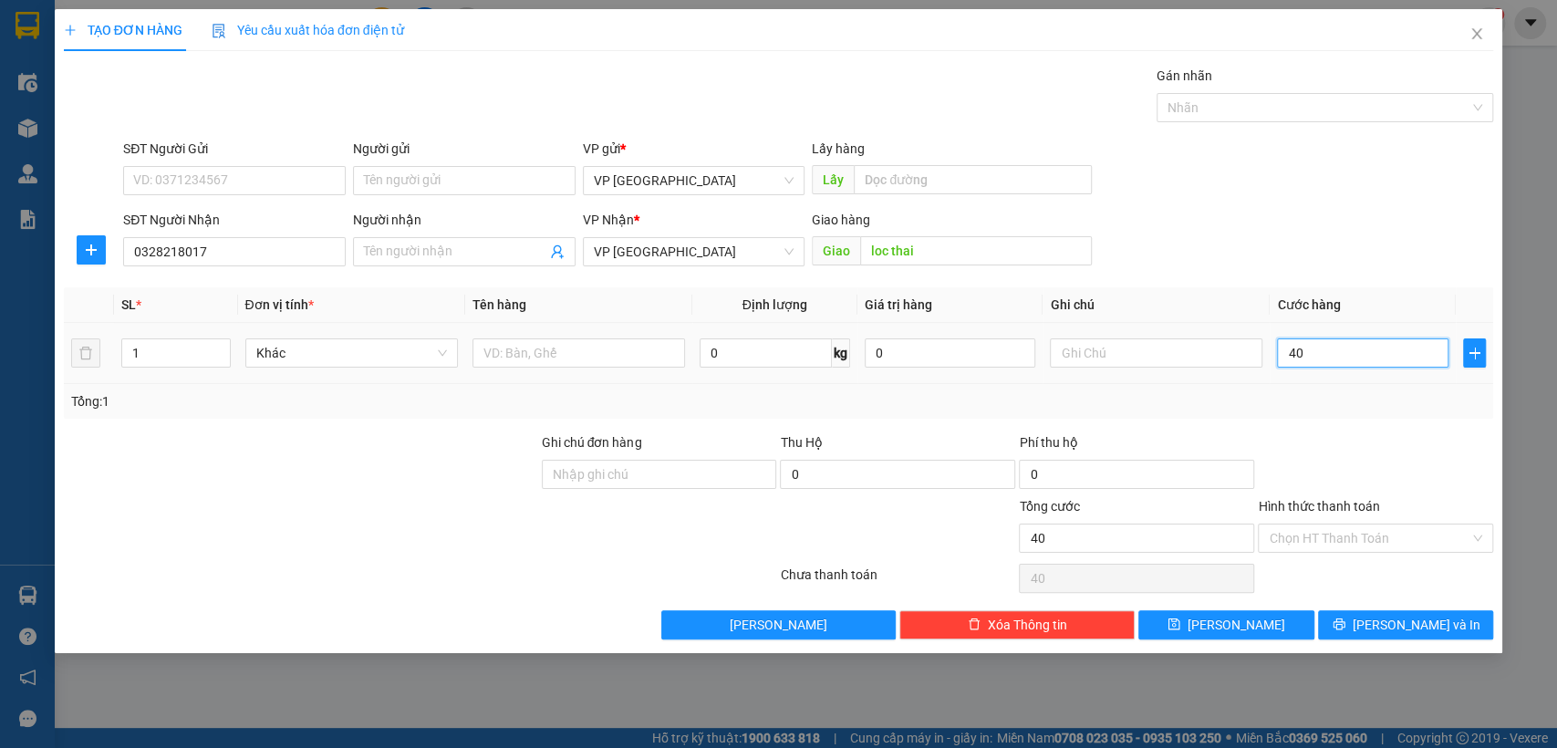
type input "400"
type input "4.000"
type input "40.000"
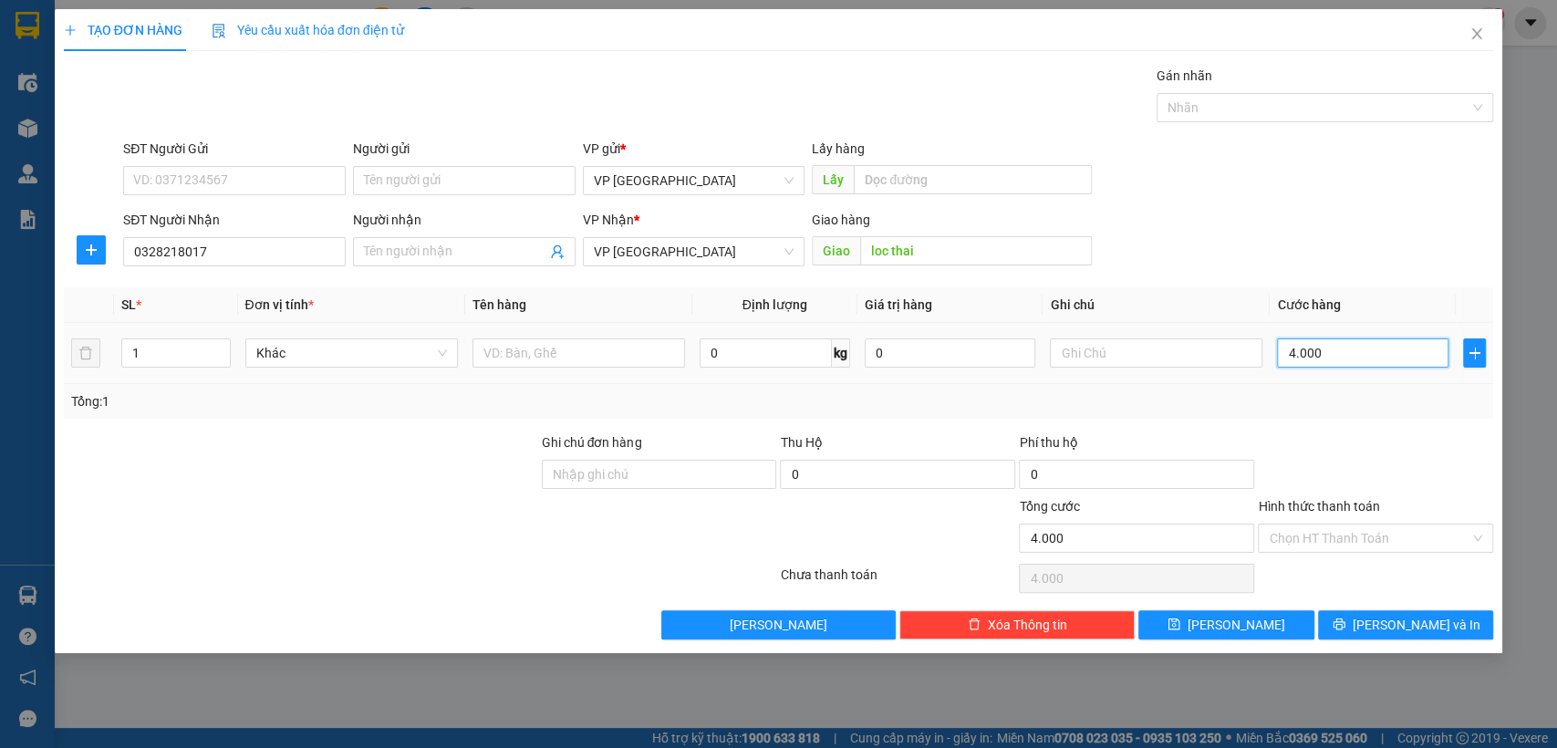
type input "40.000"
click at [1270, 617] on button "[PERSON_NAME]" at bounding box center [1226, 624] width 175 height 29
type input "0"
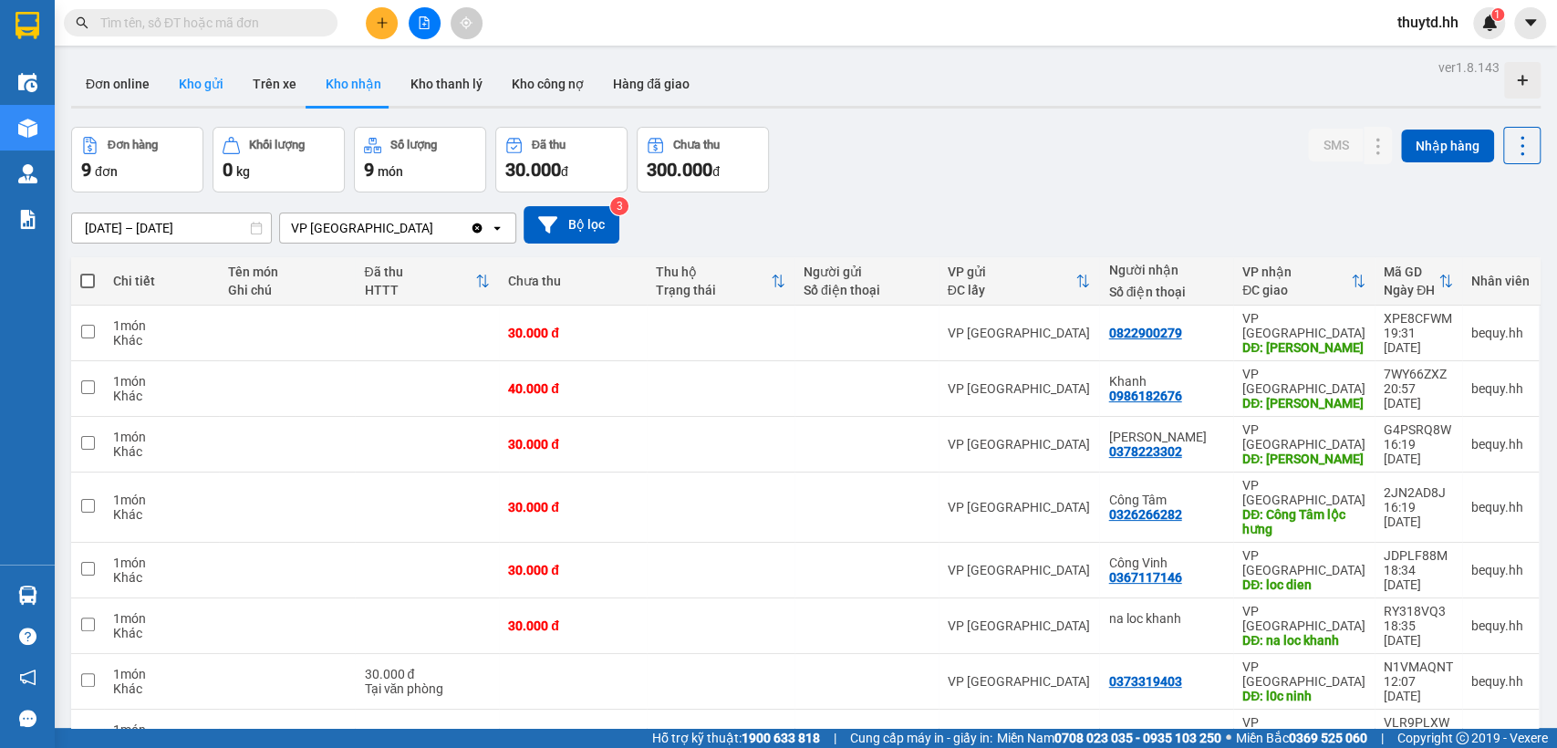
click at [212, 80] on button "Kho gửi" at bounding box center [201, 84] width 74 height 44
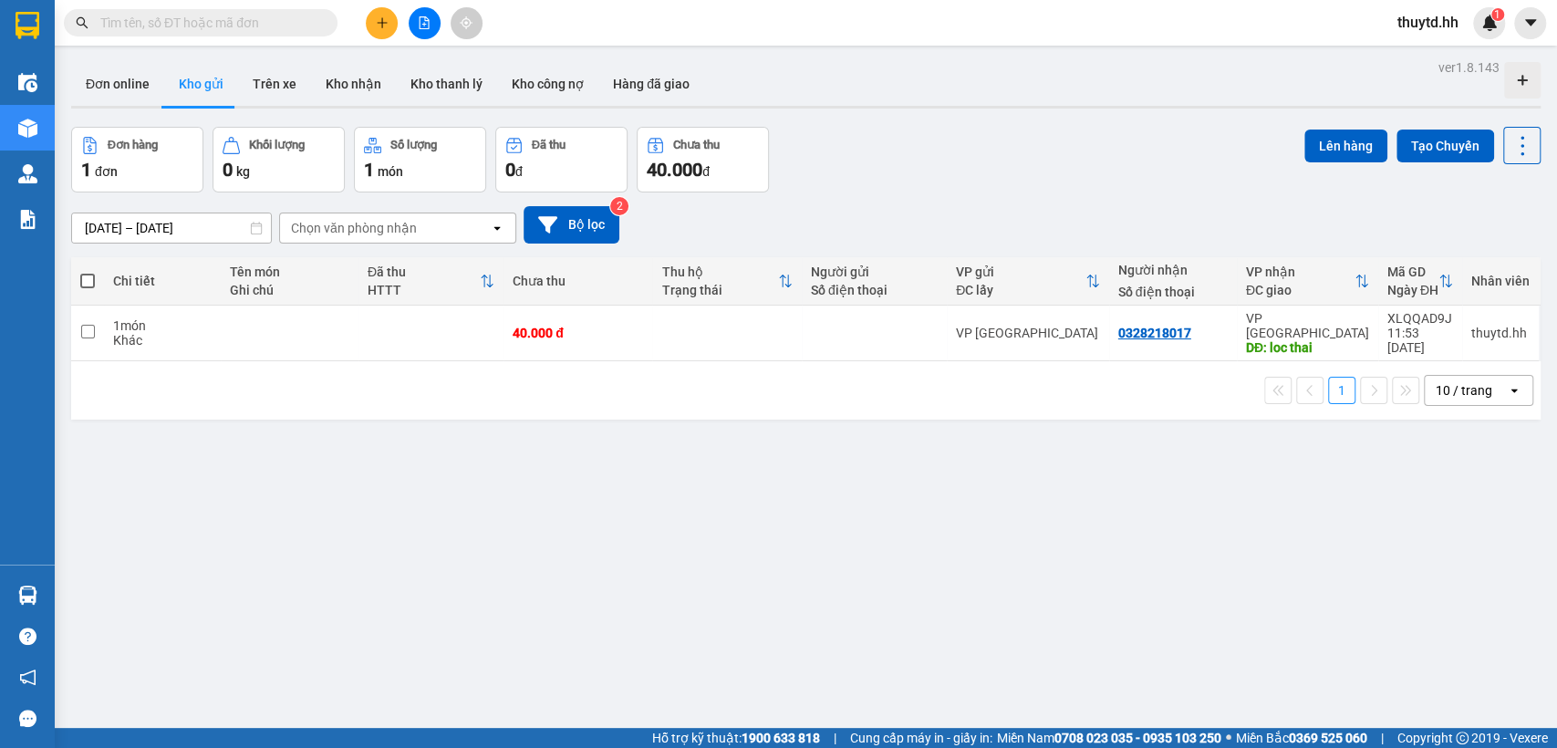
click at [89, 278] on span at bounding box center [87, 281] width 15 height 15
click at [88, 272] on input "checkbox" at bounding box center [88, 272] width 0 height 0
checkbox input "true"
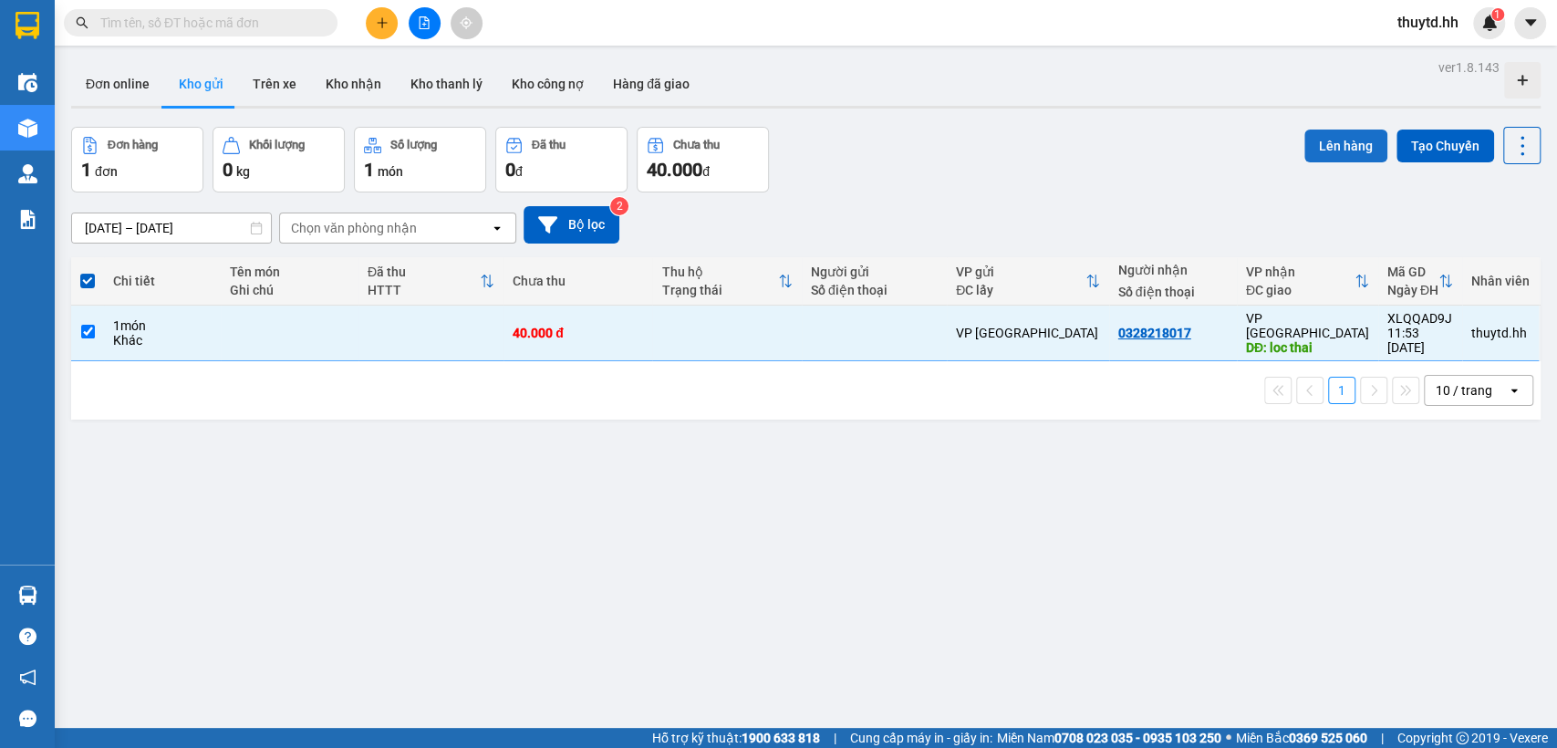
click at [1335, 150] on button "Lên hàng" at bounding box center [1346, 146] width 83 height 33
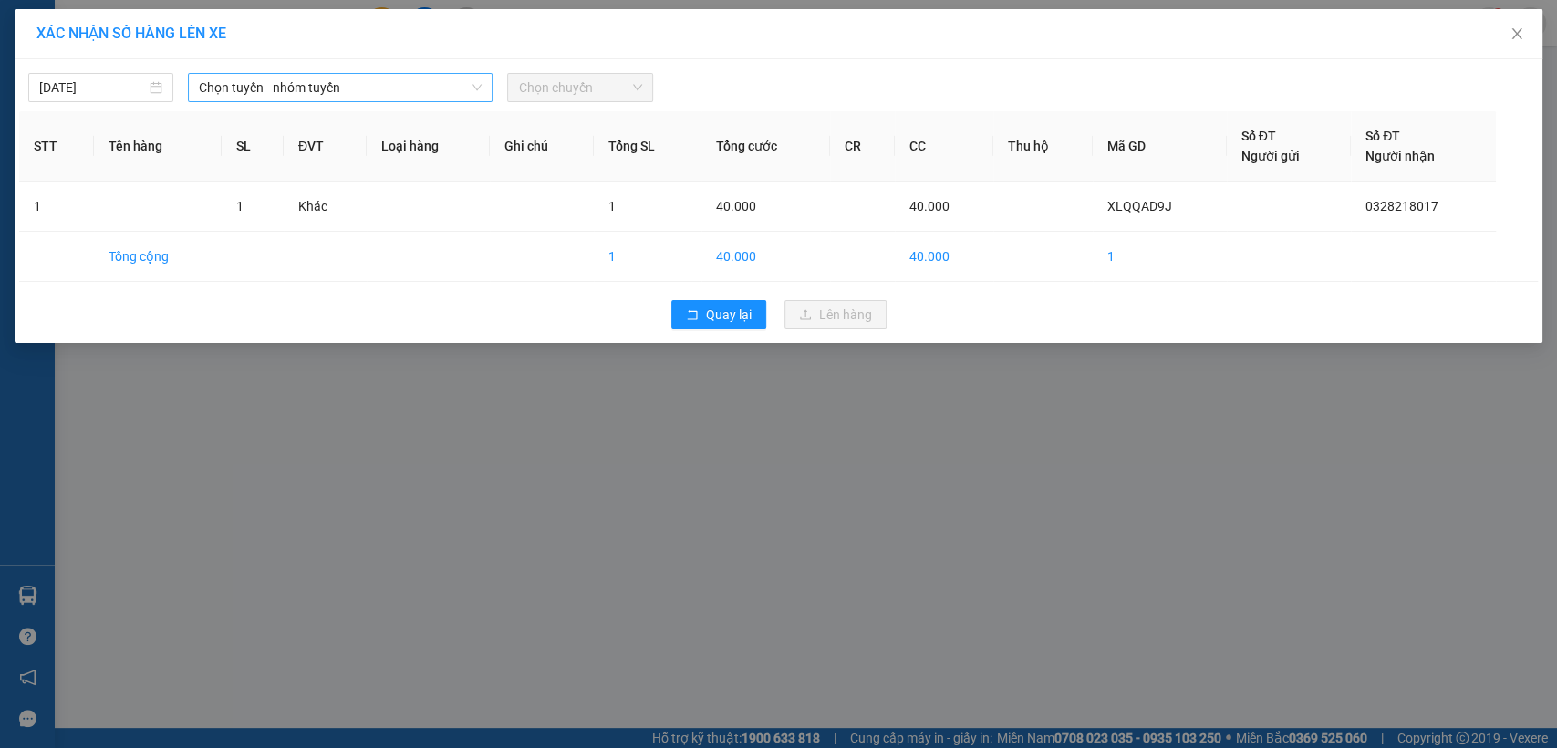
click at [297, 83] on span "Chọn tuyến - nhóm tuyến" at bounding box center [340, 87] width 283 height 27
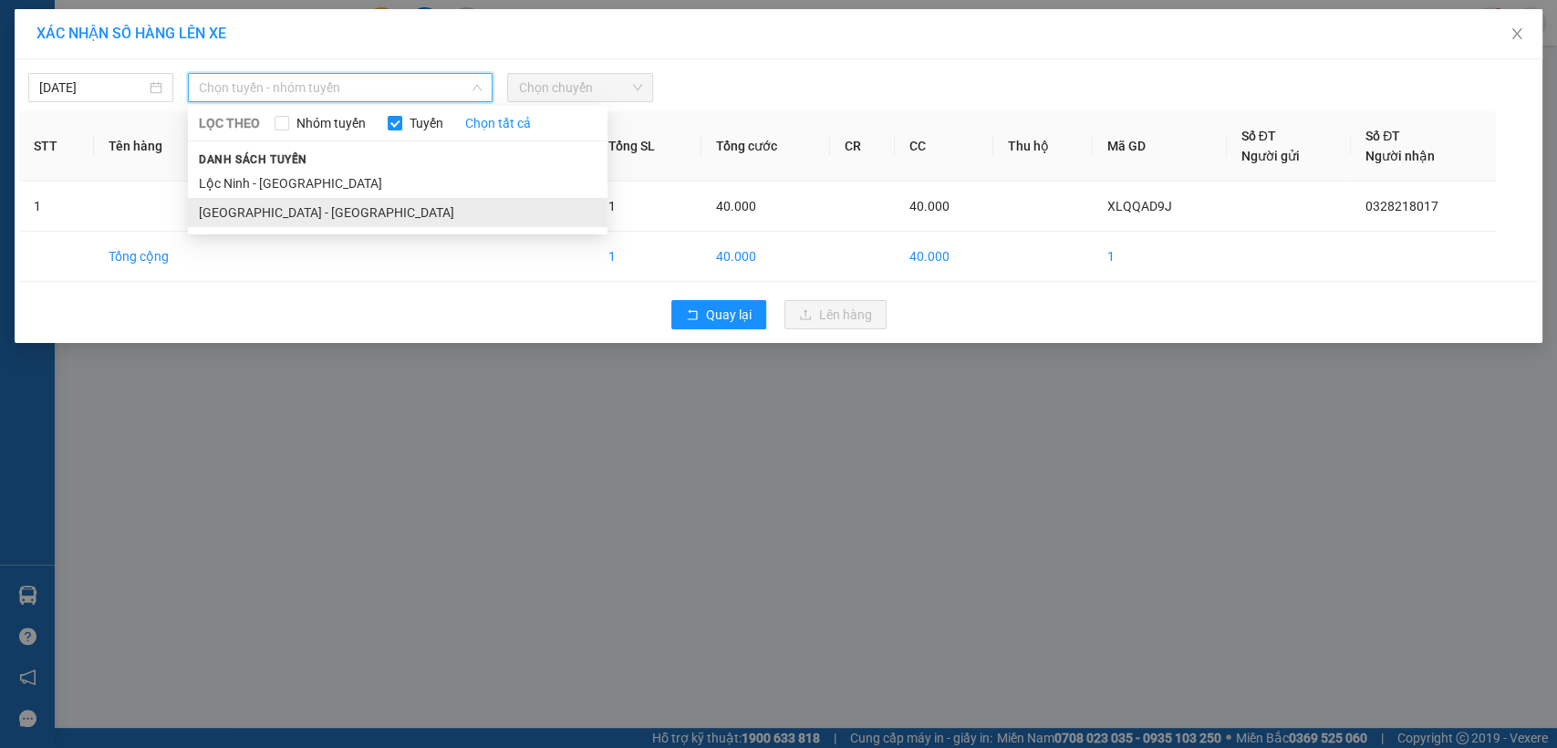
click at [276, 213] on li "[GEOGRAPHIC_DATA] - [GEOGRAPHIC_DATA]" at bounding box center [398, 212] width 420 height 29
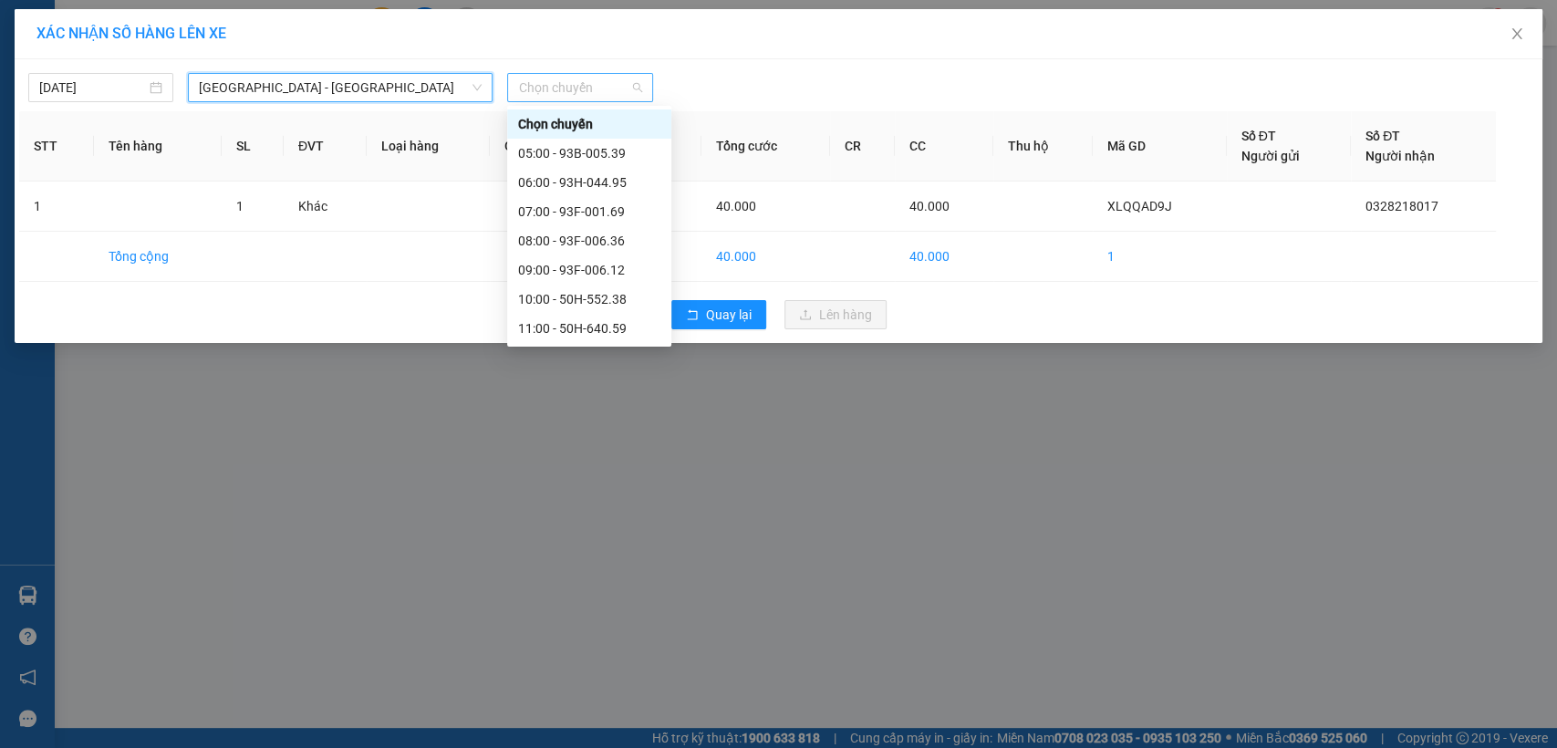
click at [587, 91] on span "Chọn chuyến" at bounding box center [579, 87] width 123 height 27
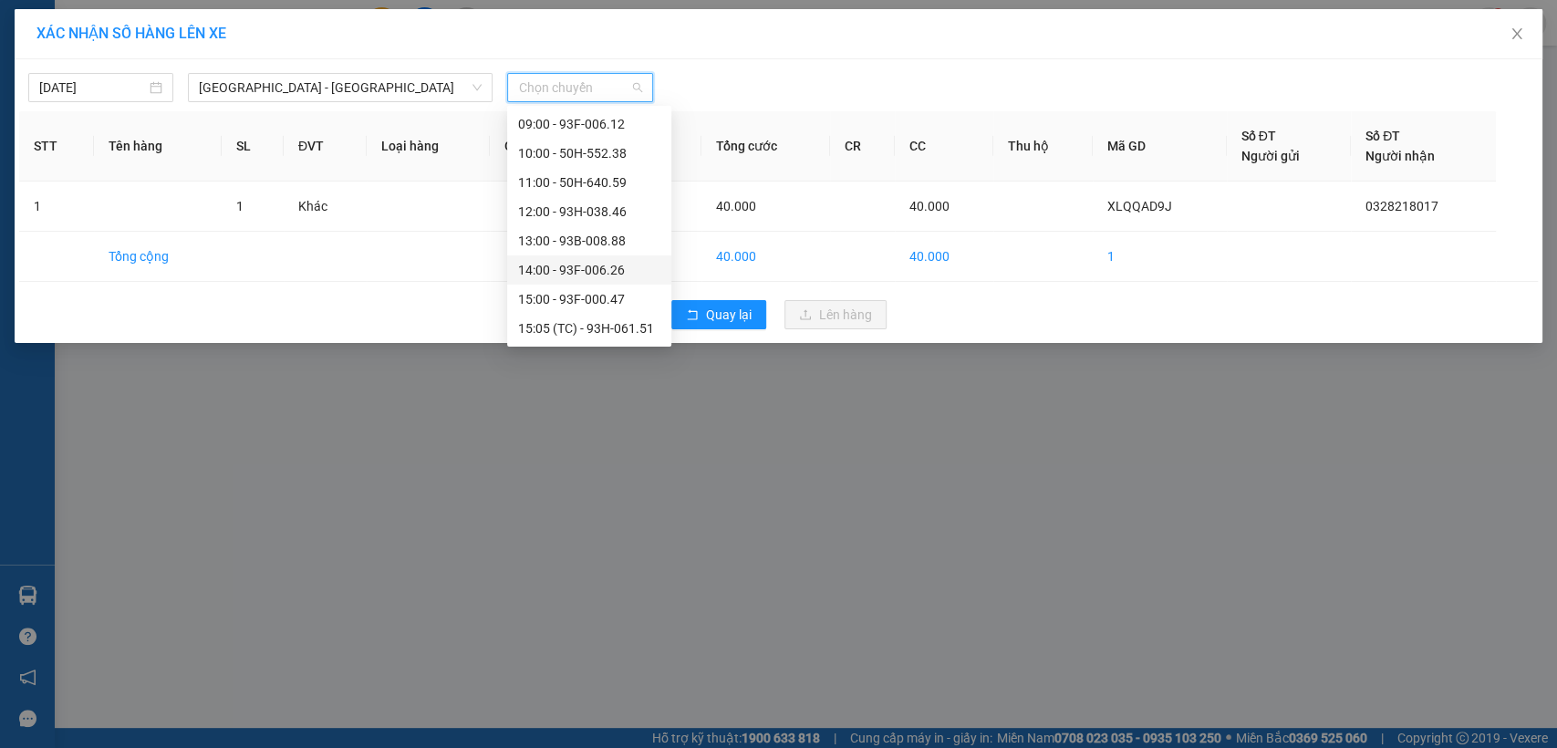
scroll to position [101, 0]
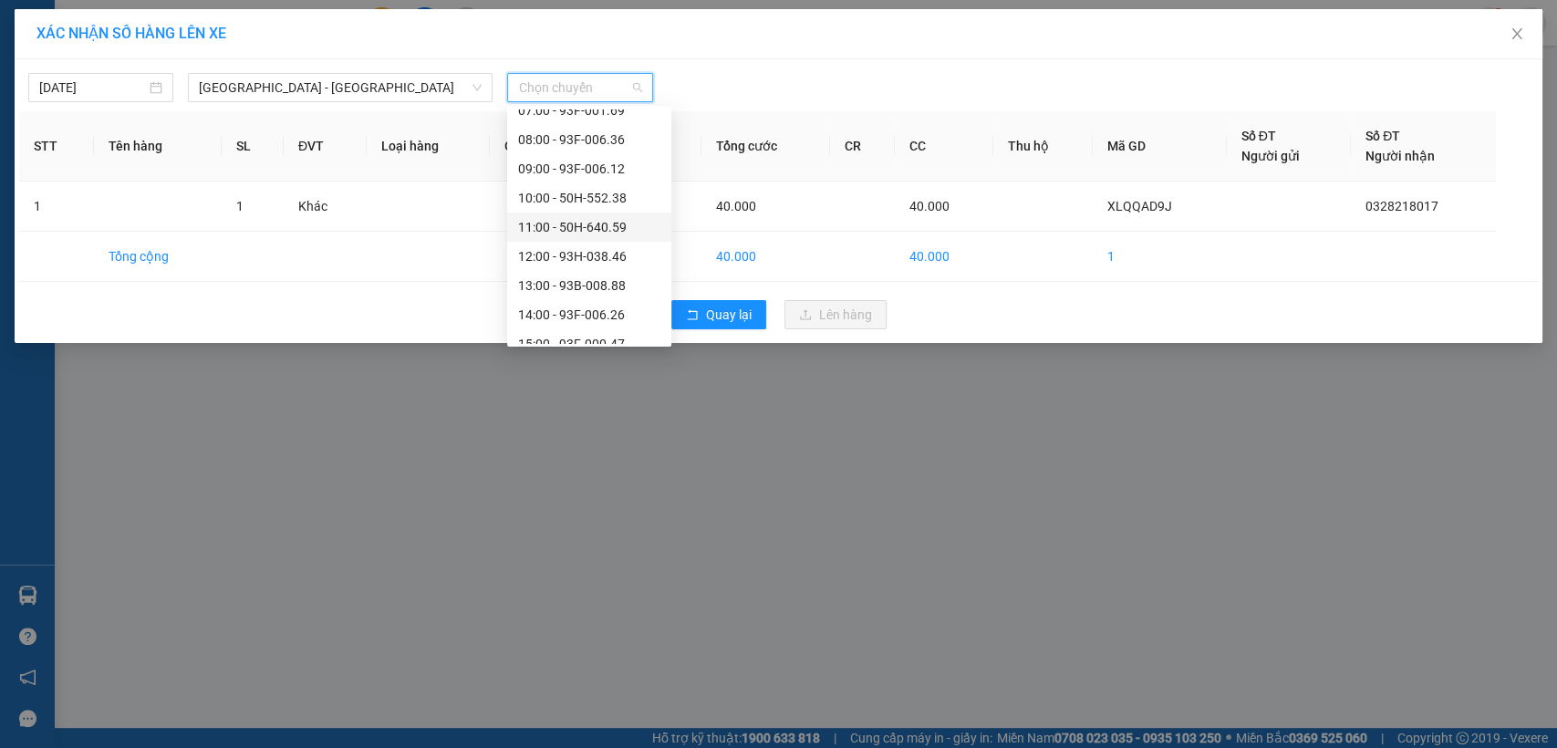
click at [574, 227] on div "11:00 - 50H-640.59" at bounding box center [589, 227] width 142 height 20
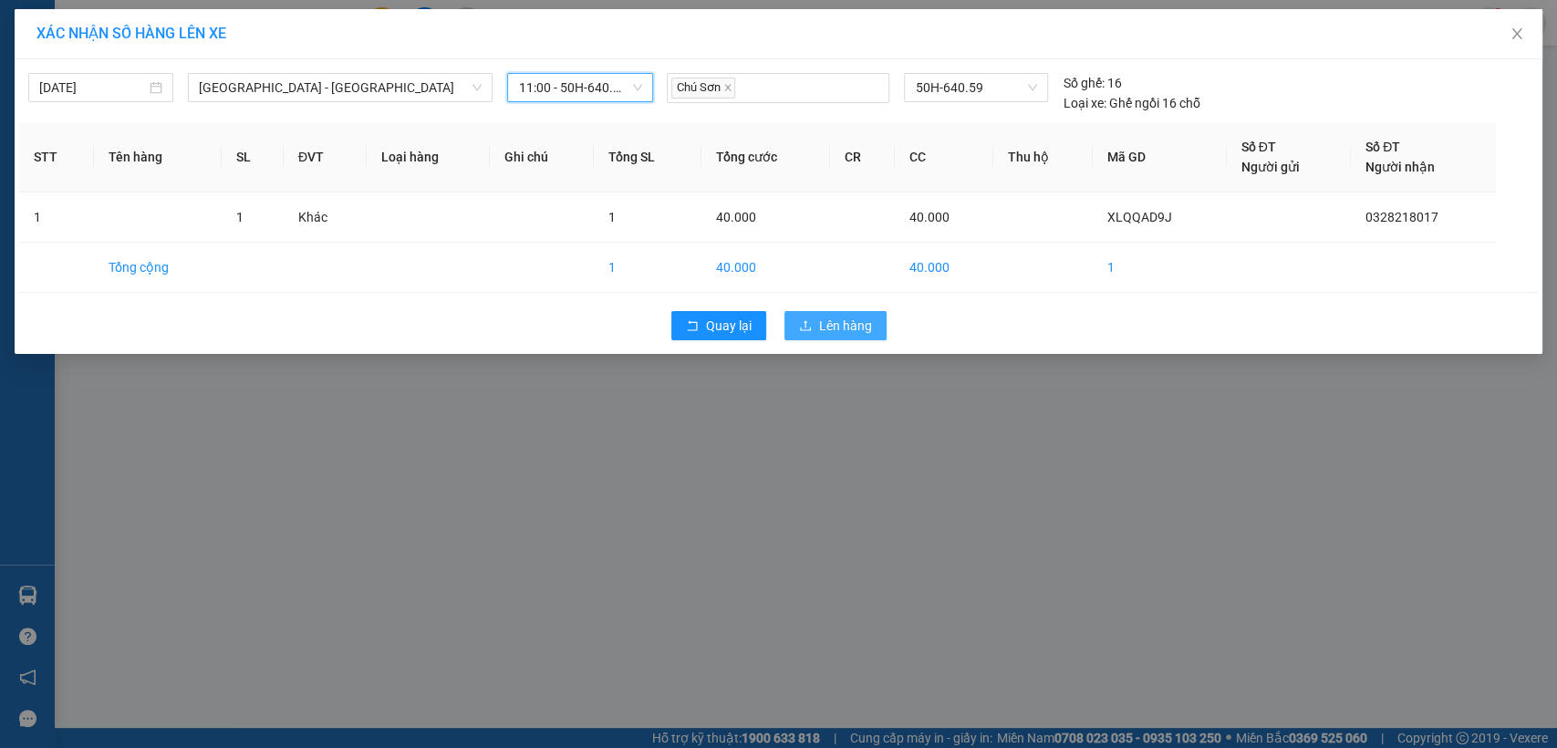
click at [859, 325] on span "Lên hàng" at bounding box center [845, 326] width 53 height 20
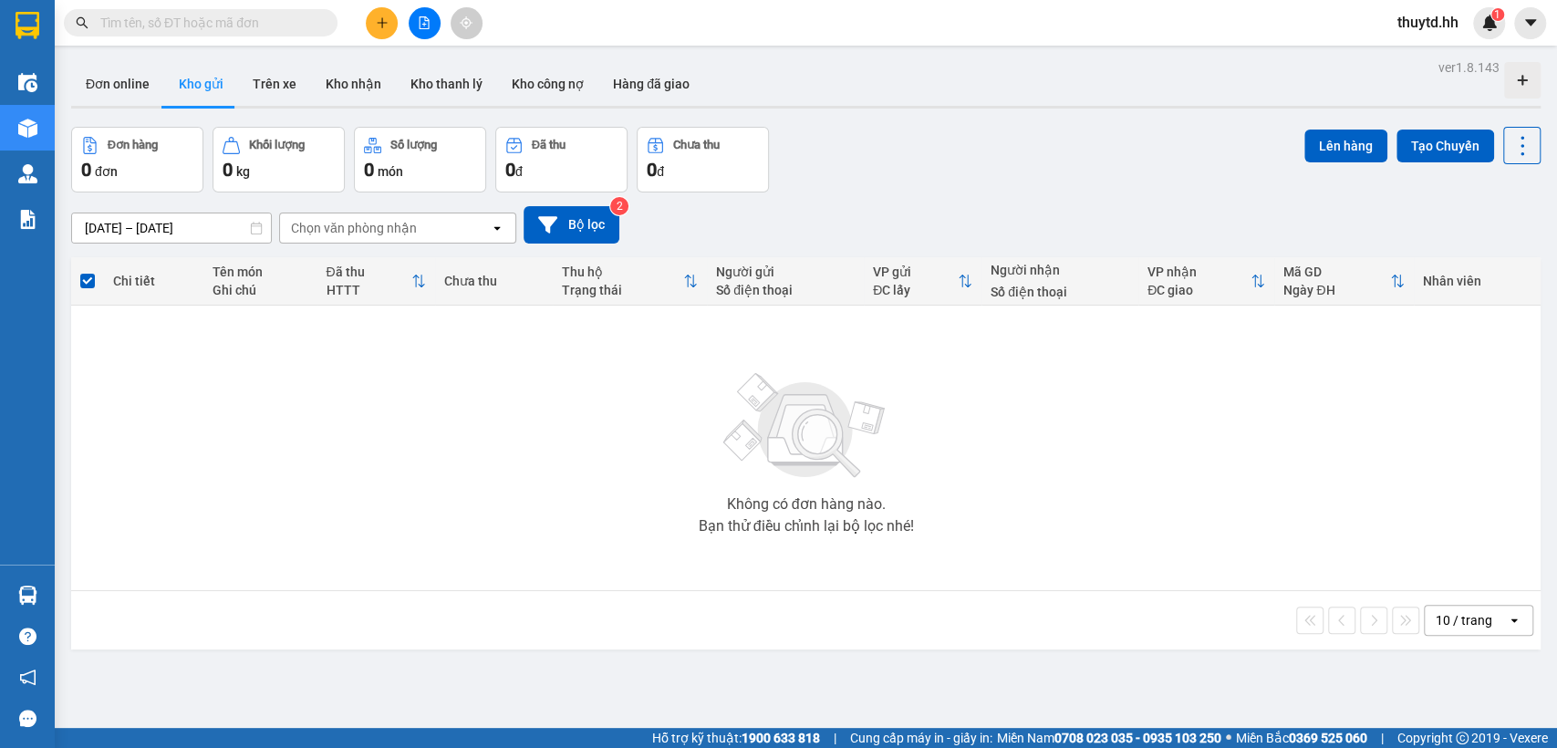
click at [384, 31] on button at bounding box center [382, 23] width 32 height 32
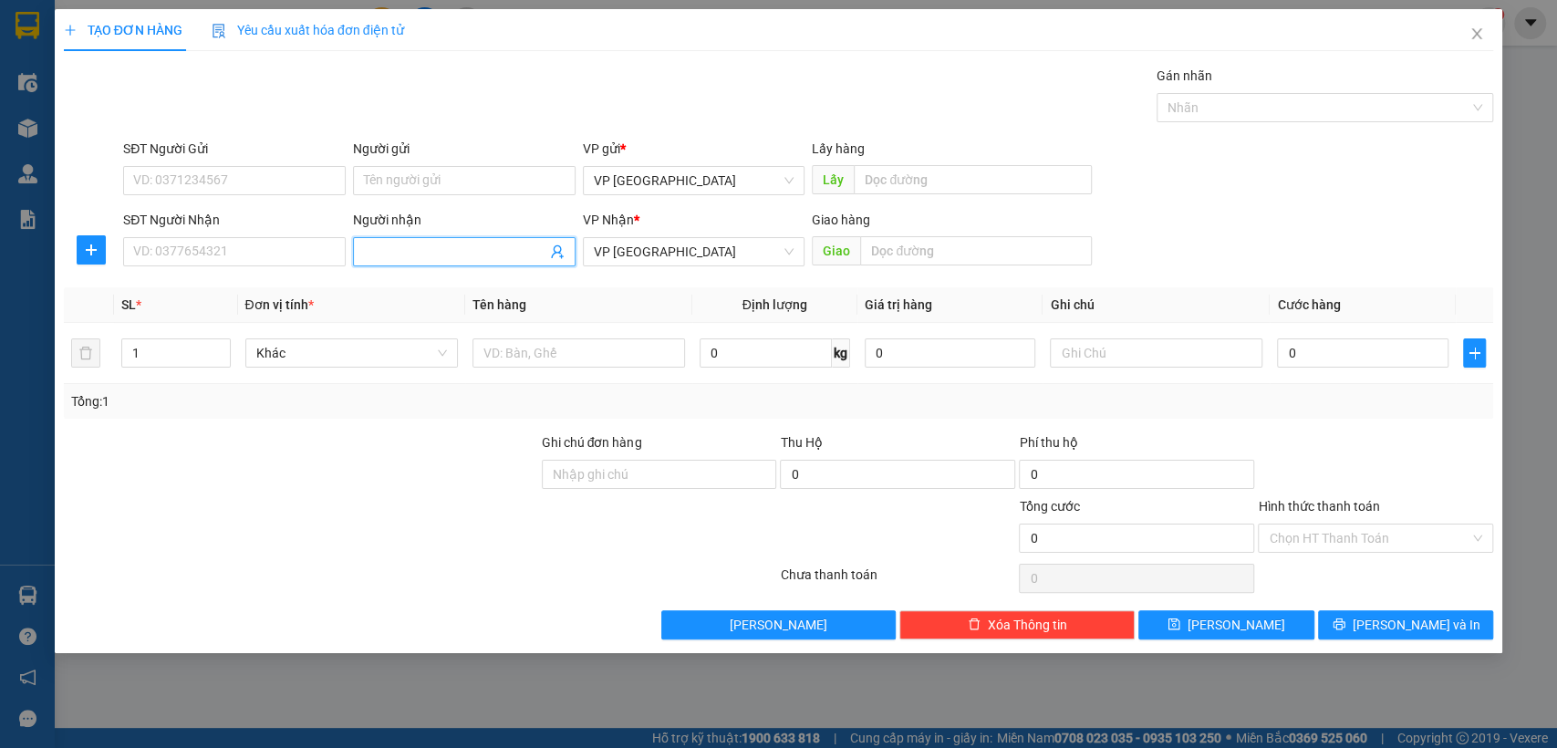
click at [396, 244] on input "Người nhận" at bounding box center [455, 252] width 182 height 20
type input "1bao vai bai xe [croi]"
click at [951, 250] on input "text" at bounding box center [976, 250] width 232 height 29
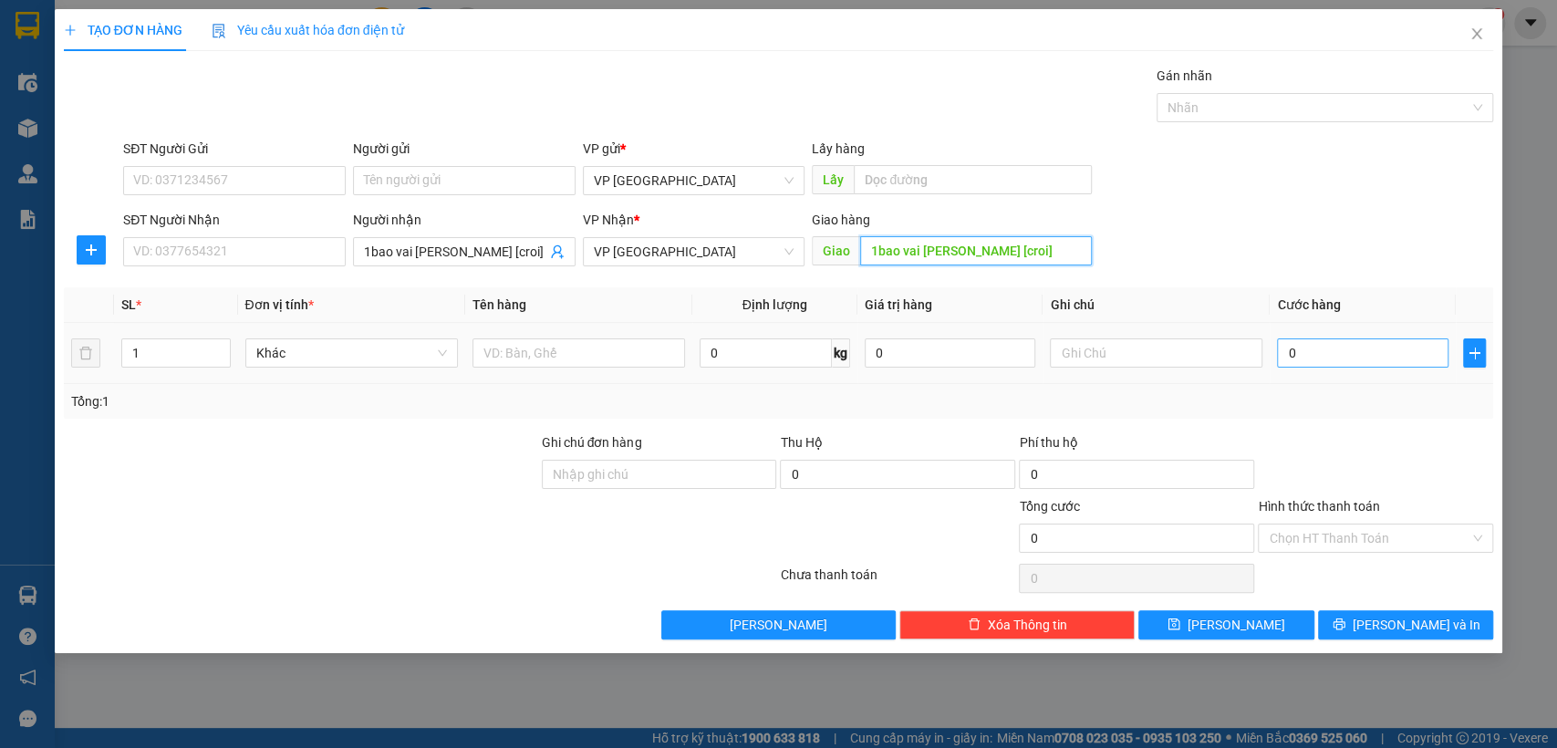
type input "1bao vai bai xe [croi]"
click at [1340, 345] on input "0" at bounding box center [1363, 352] width 172 height 29
type input "1"
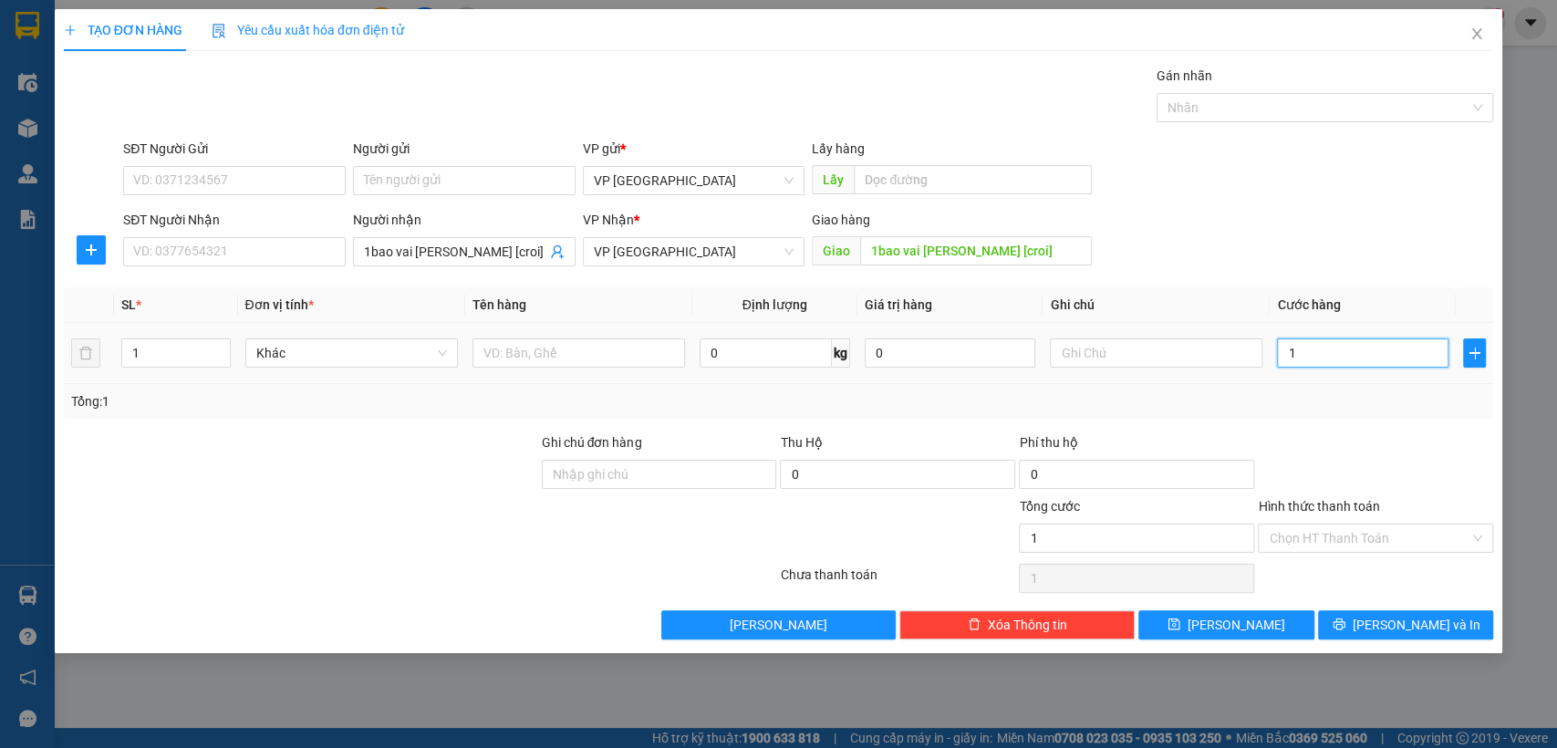
type input "10"
type input "100"
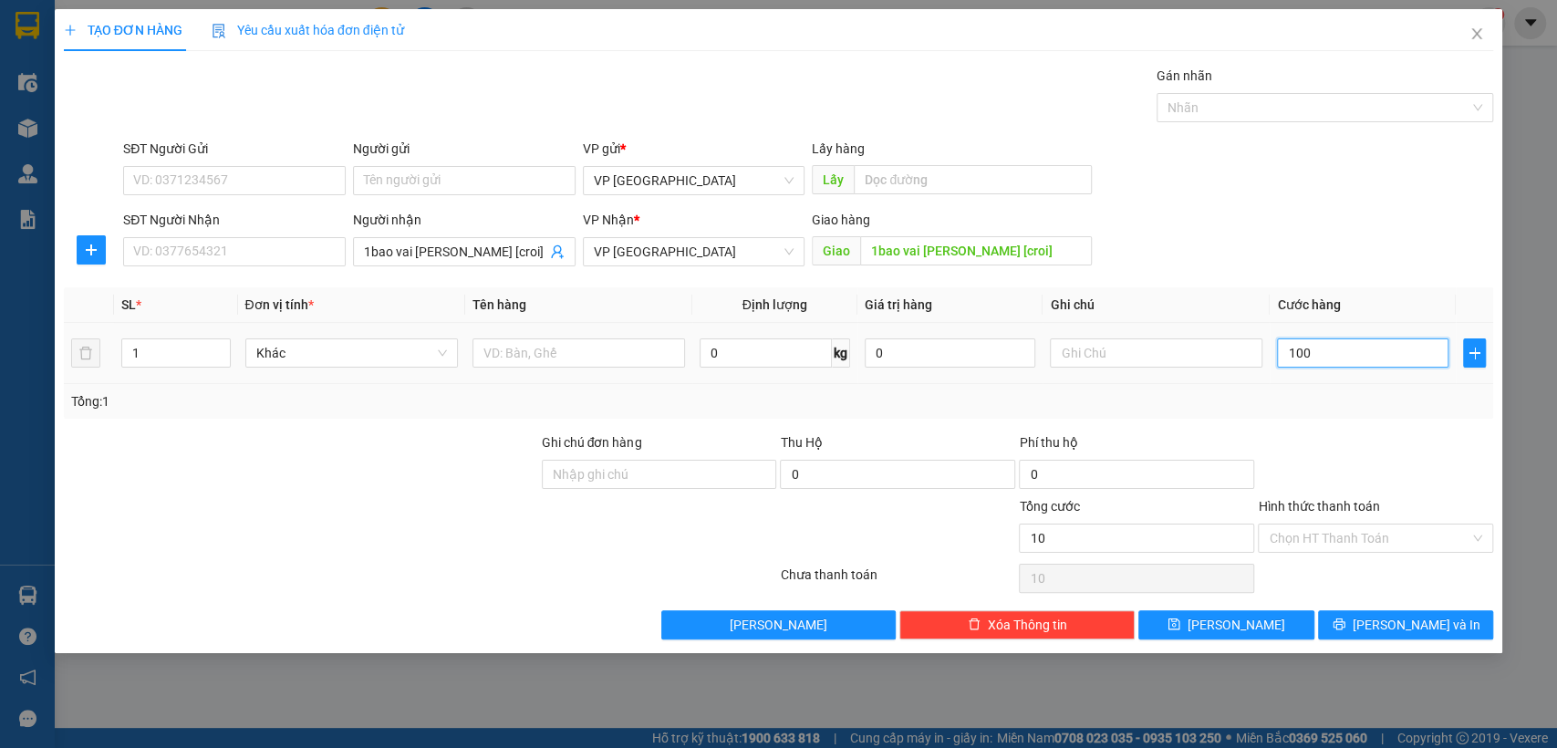
type input "100"
type input "1.000"
type input "10.000"
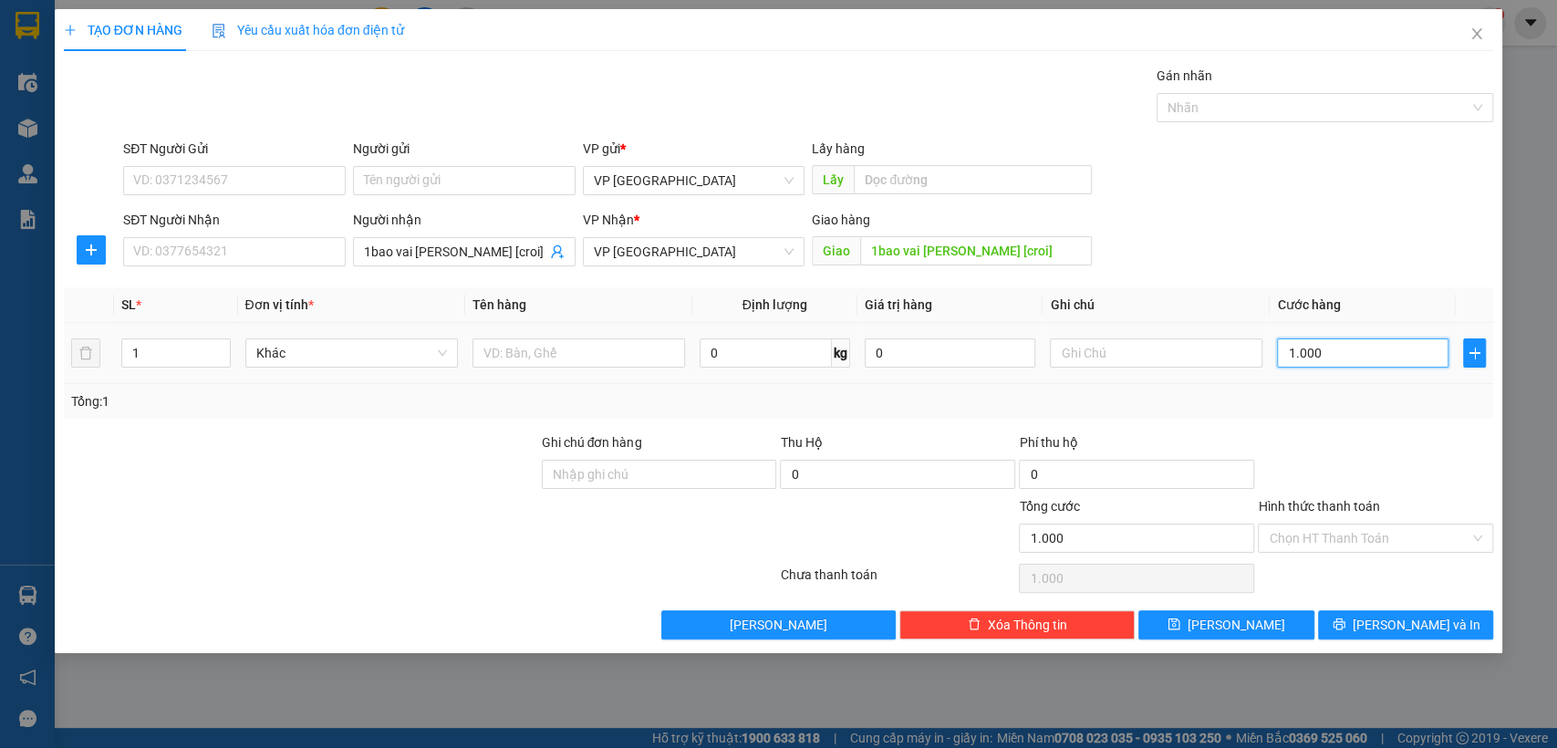
type input "10.000"
type input "100.000"
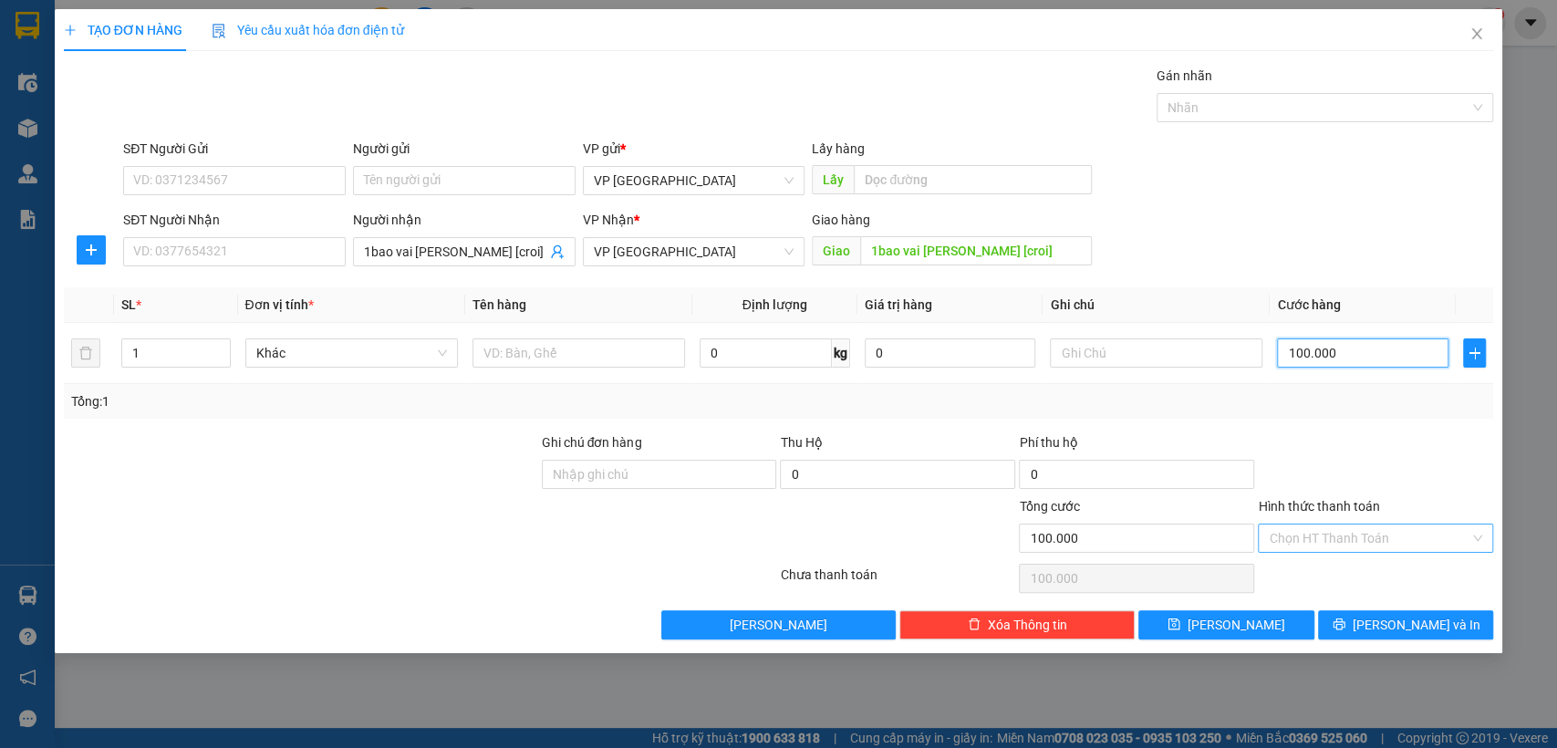
type input "100.000"
click at [1314, 531] on input "Hình thức thanh toán" at bounding box center [1369, 538] width 201 height 27
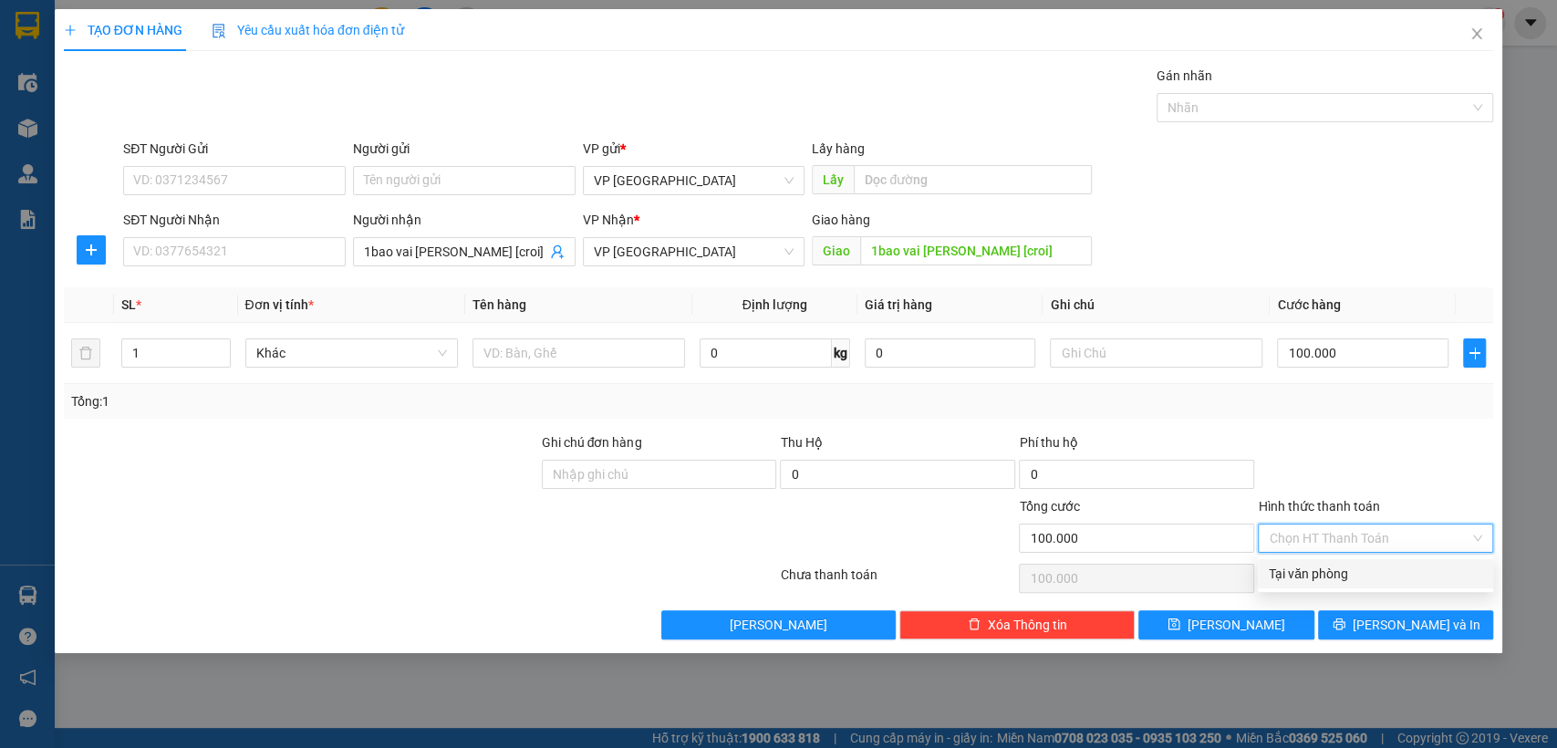
click at [1314, 570] on div "Tại văn phòng" at bounding box center [1375, 574] width 213 height 20
type input "0"
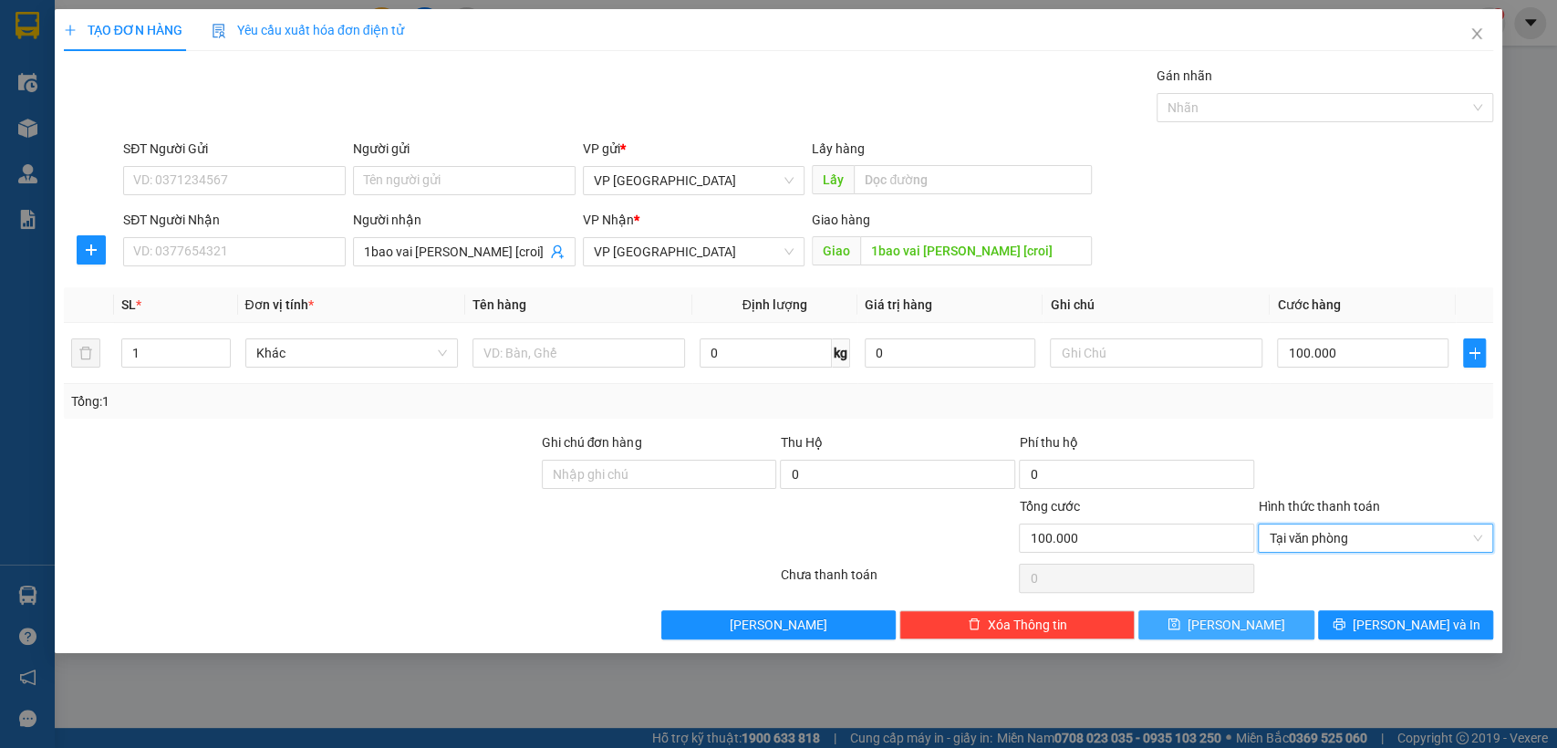
click at [1245, 621] on span "[PERSON_NAME]" at bounding box center [1237, 625] width 98 height 20
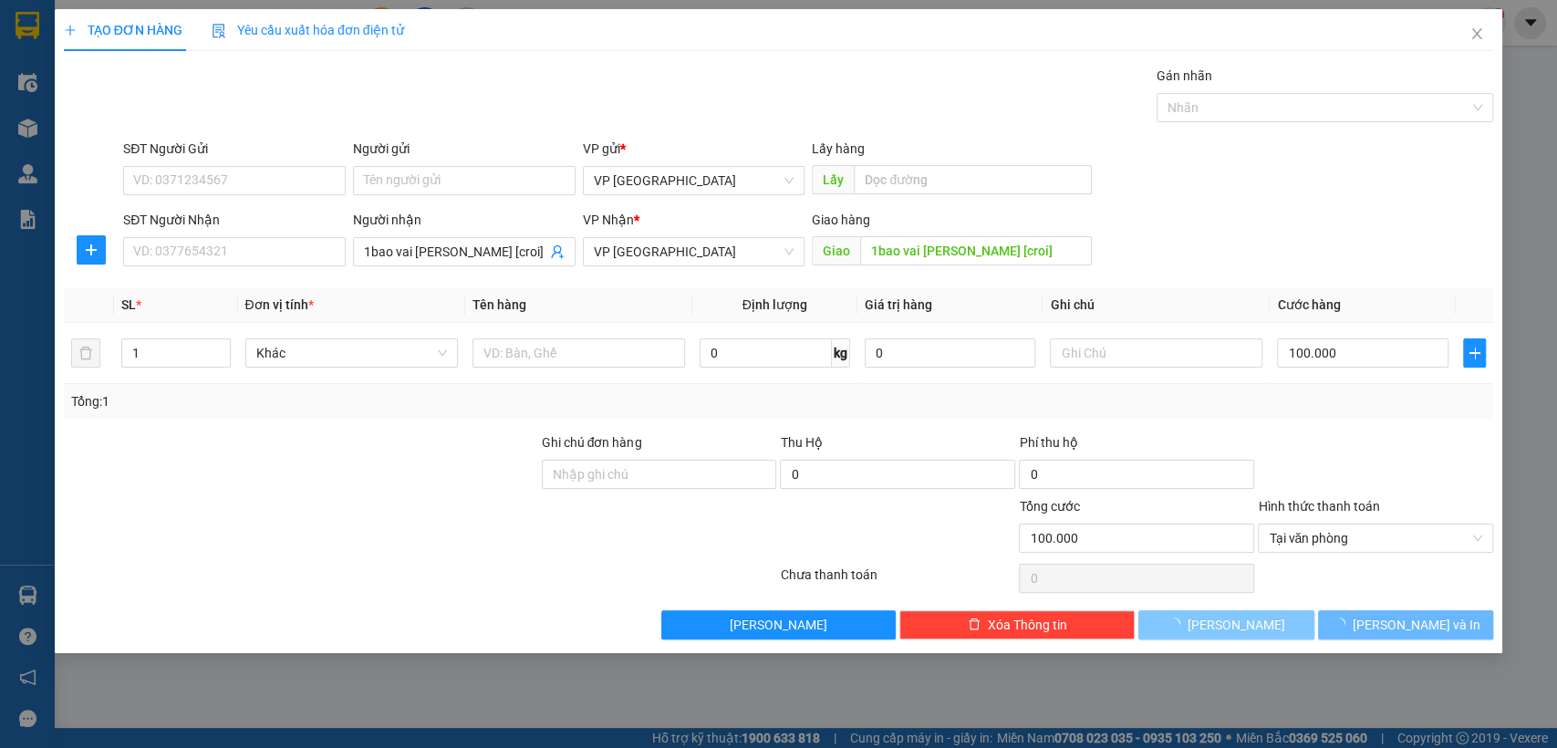
type input "0"
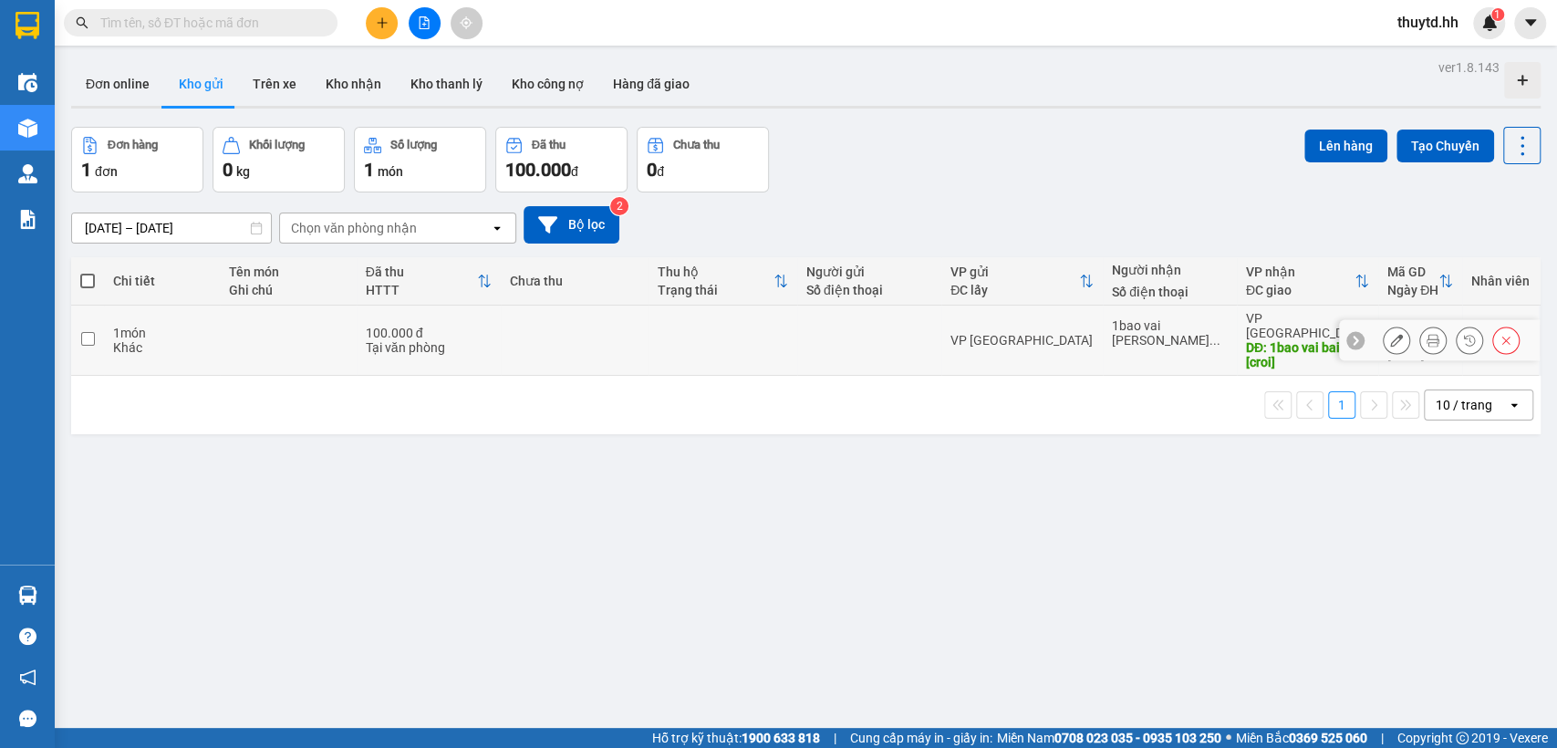
click at [91, 332] on input "checkbox" at bounding box center [88, 339] width 14 height 14
checkbox input "true"
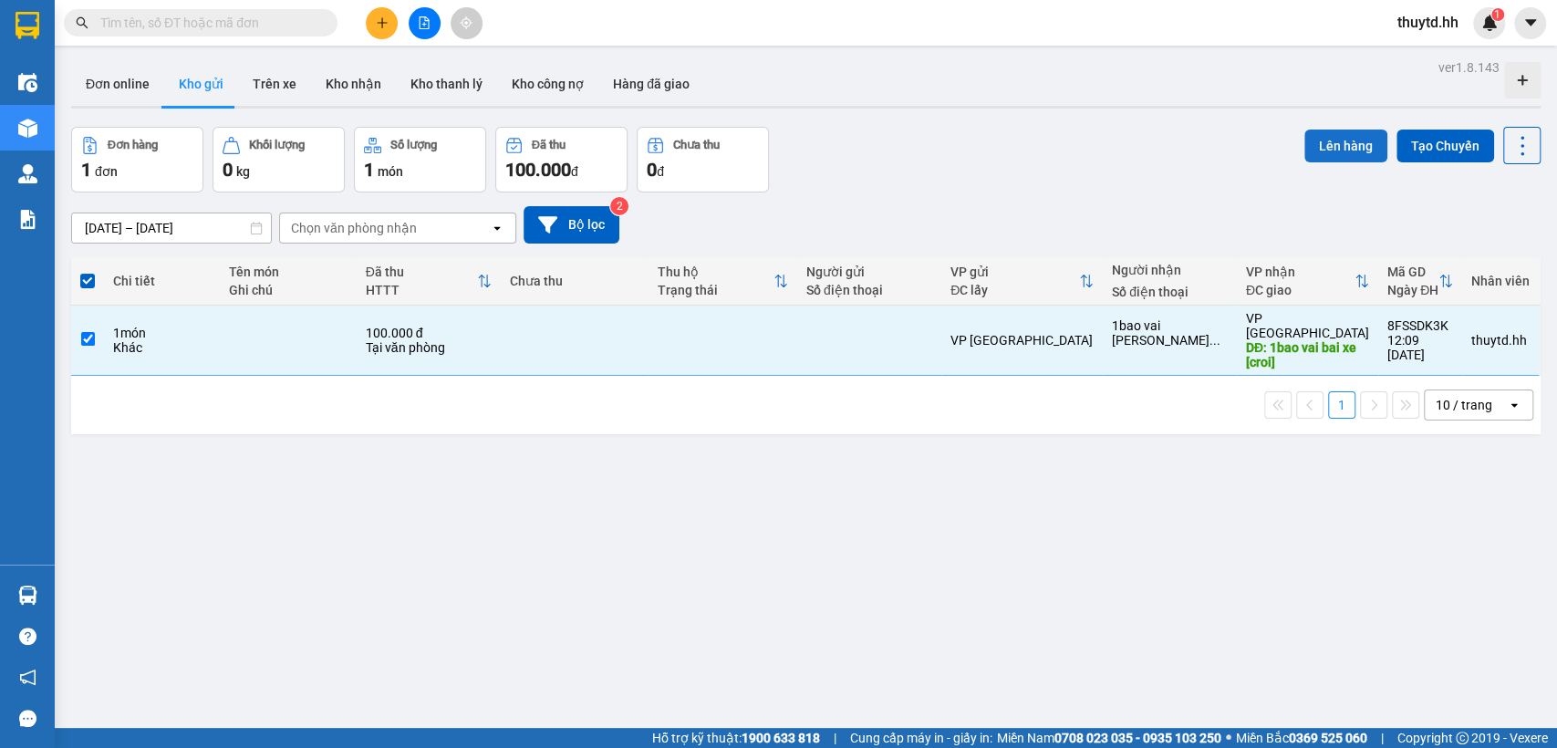
click at [1331, 137] on button "Lên hàng" at bounding box center [1346, 146] width 83 height 33
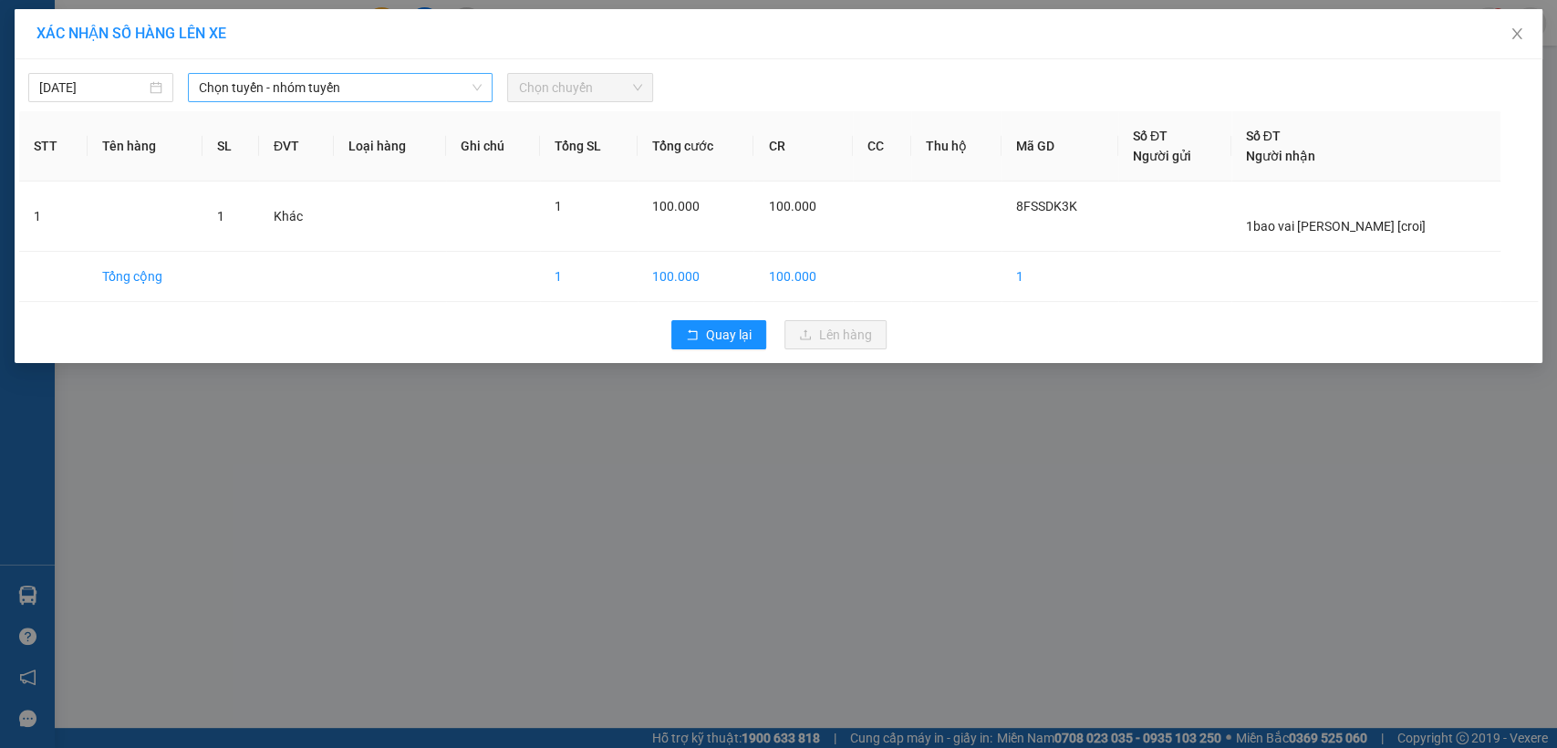
click at [408, 88] on span "Chọn tuyến - nhóm tuyến" at bounding box center [340, 87] width 283 height 27
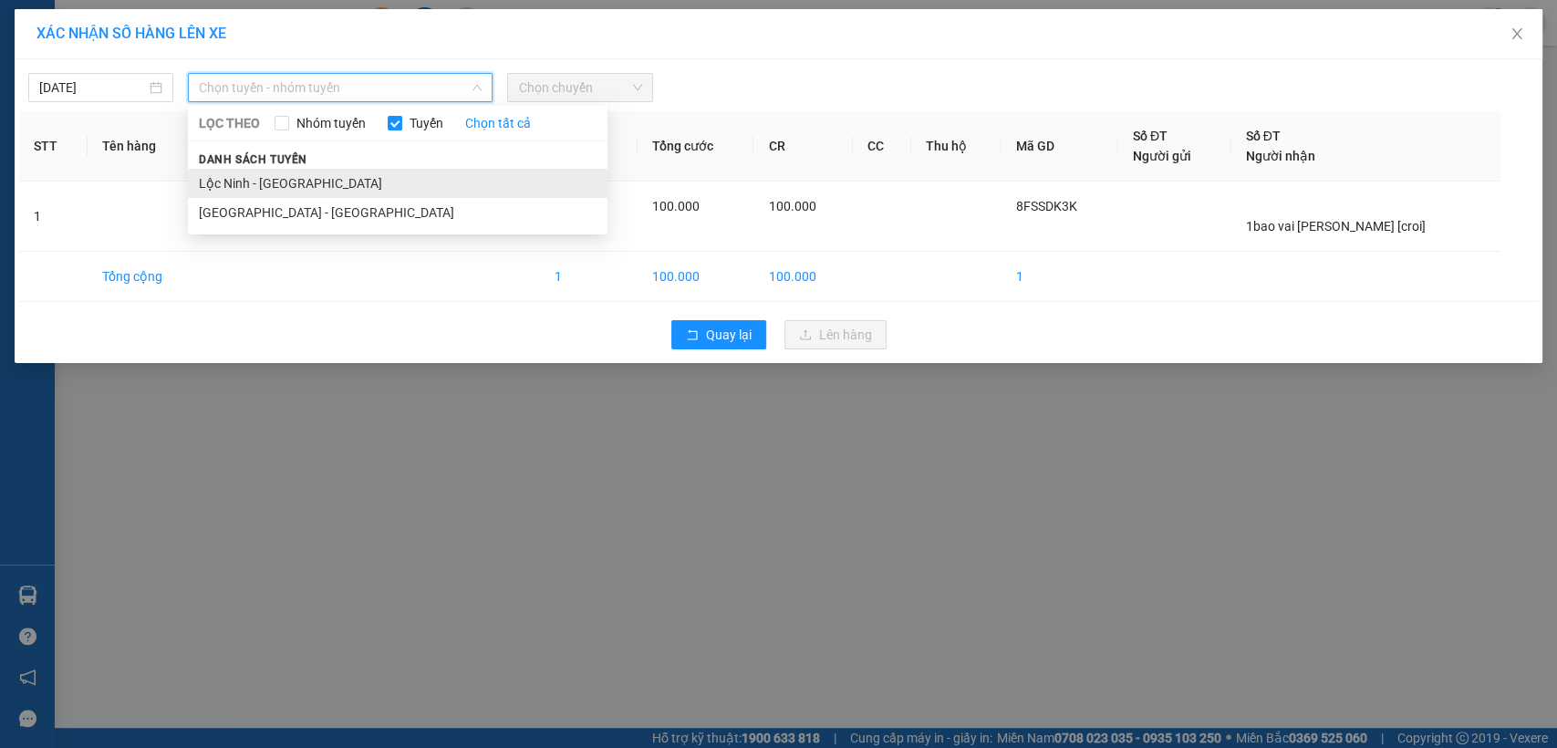
click at [223, 183] on li "Lộc Ninh - [GEOGRAPHIC_DATA]" at bounding box center [398, 183] width 420 height 29
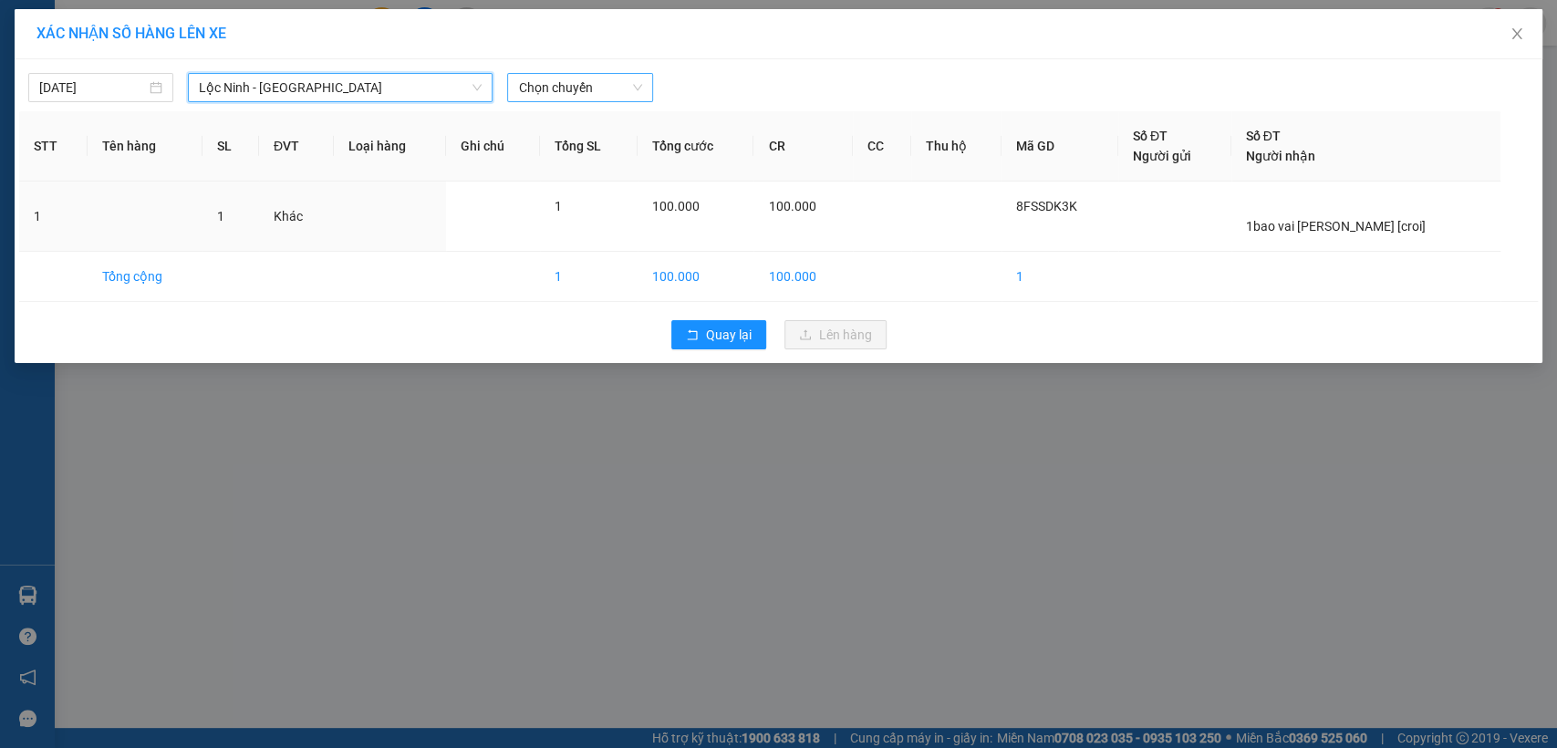
click at [601, 92] on span "Chọn chuyến" at bounding box center [579, 87] width 123 height 27
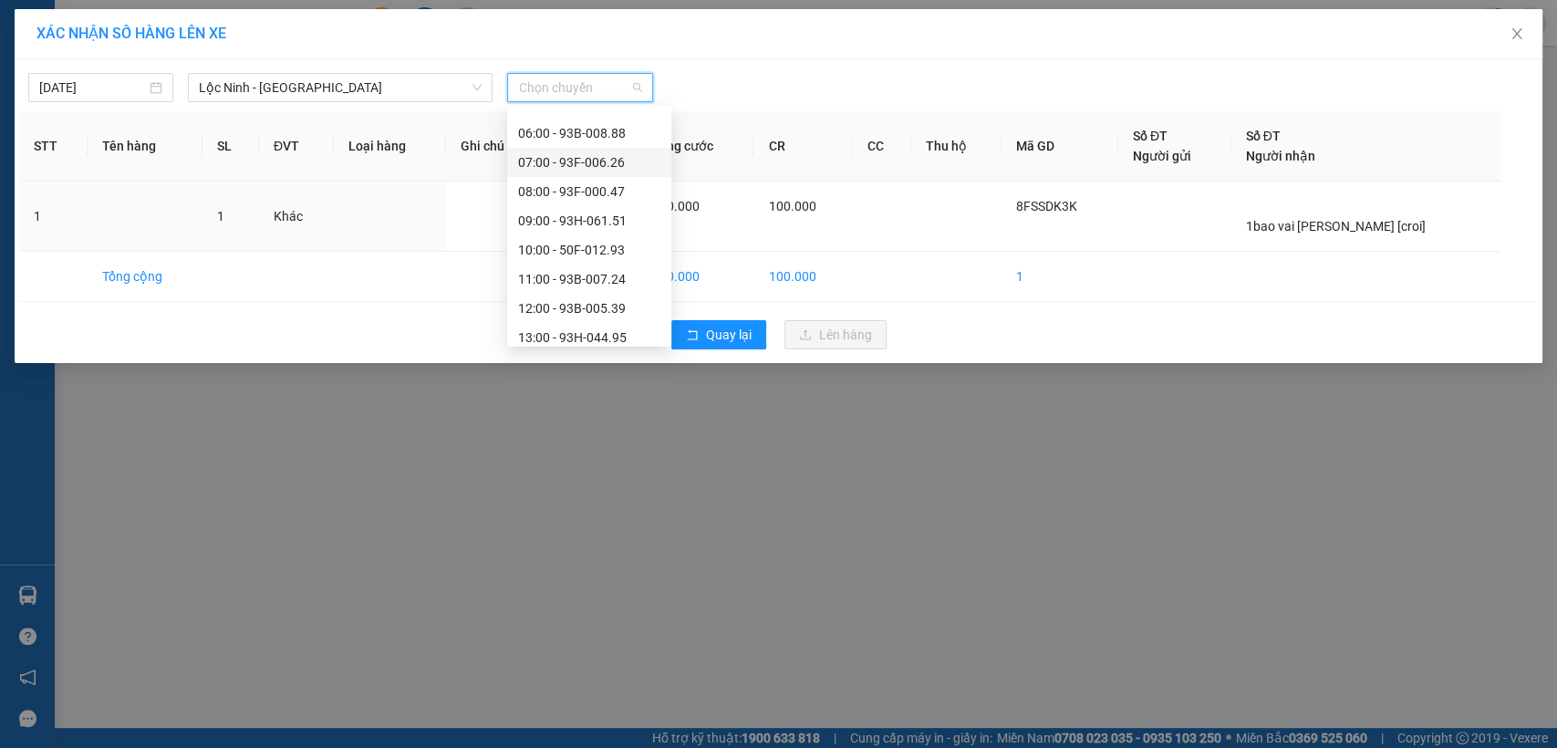
scroll to position [203, 0]
click at [555, 295] on div "12:00 - 93B-005.39" at bounding box center [589, 301] width 142 height 20
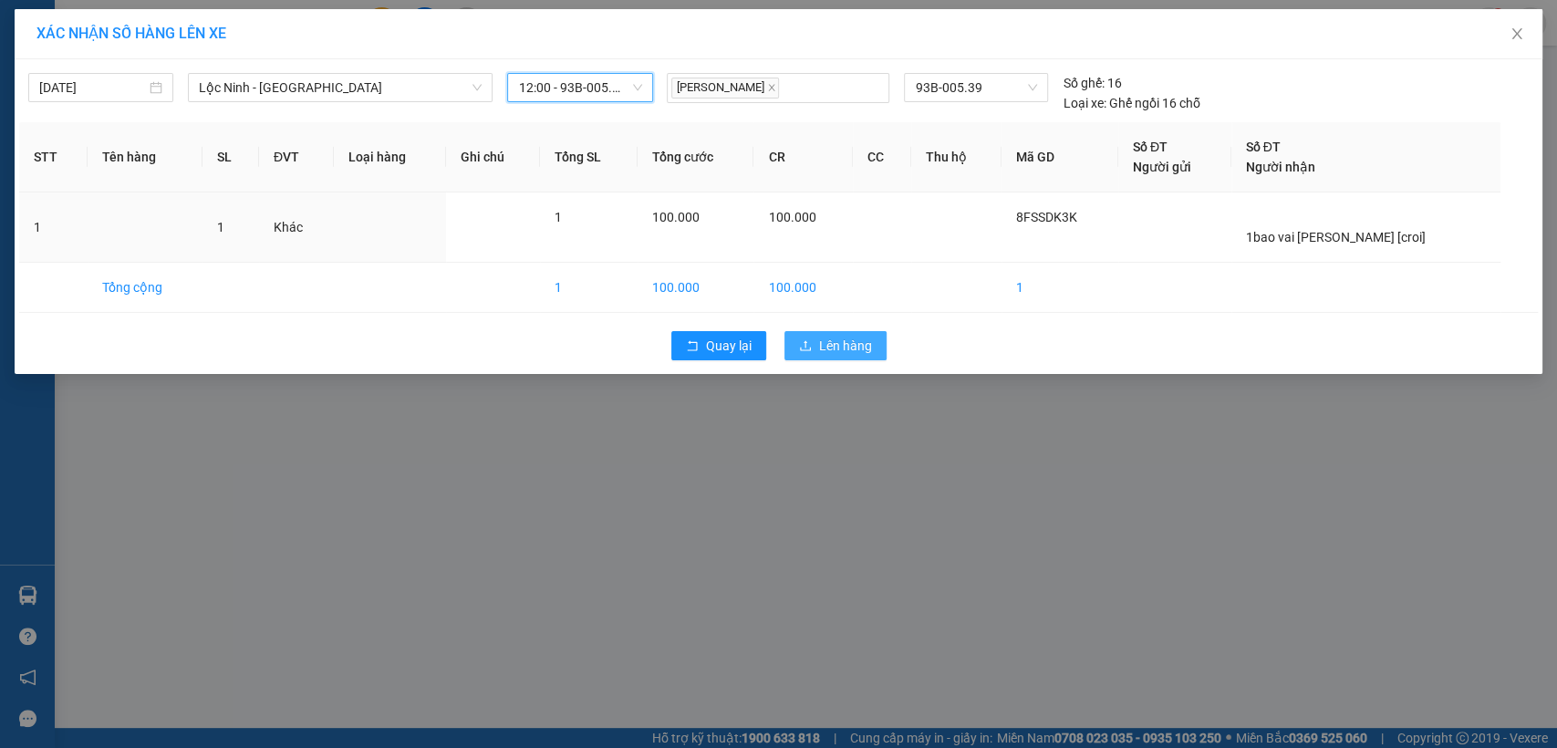
click at [854, 348] on span "Lên hàng" at bounding box center [845, 346] width 53 height 20
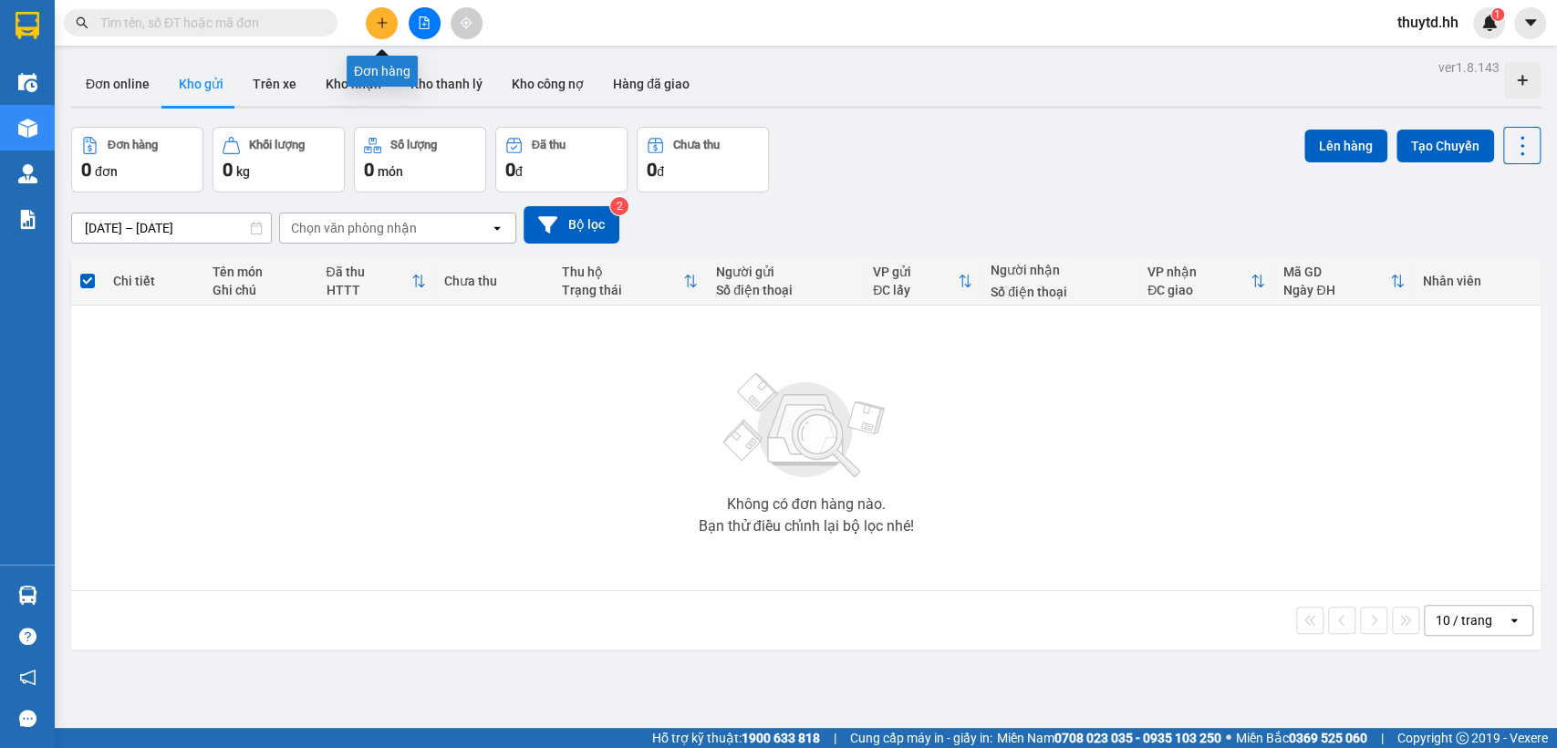
click at [378, 22] on icon "plus" at bounding box center [382, 22] width 13 height 13
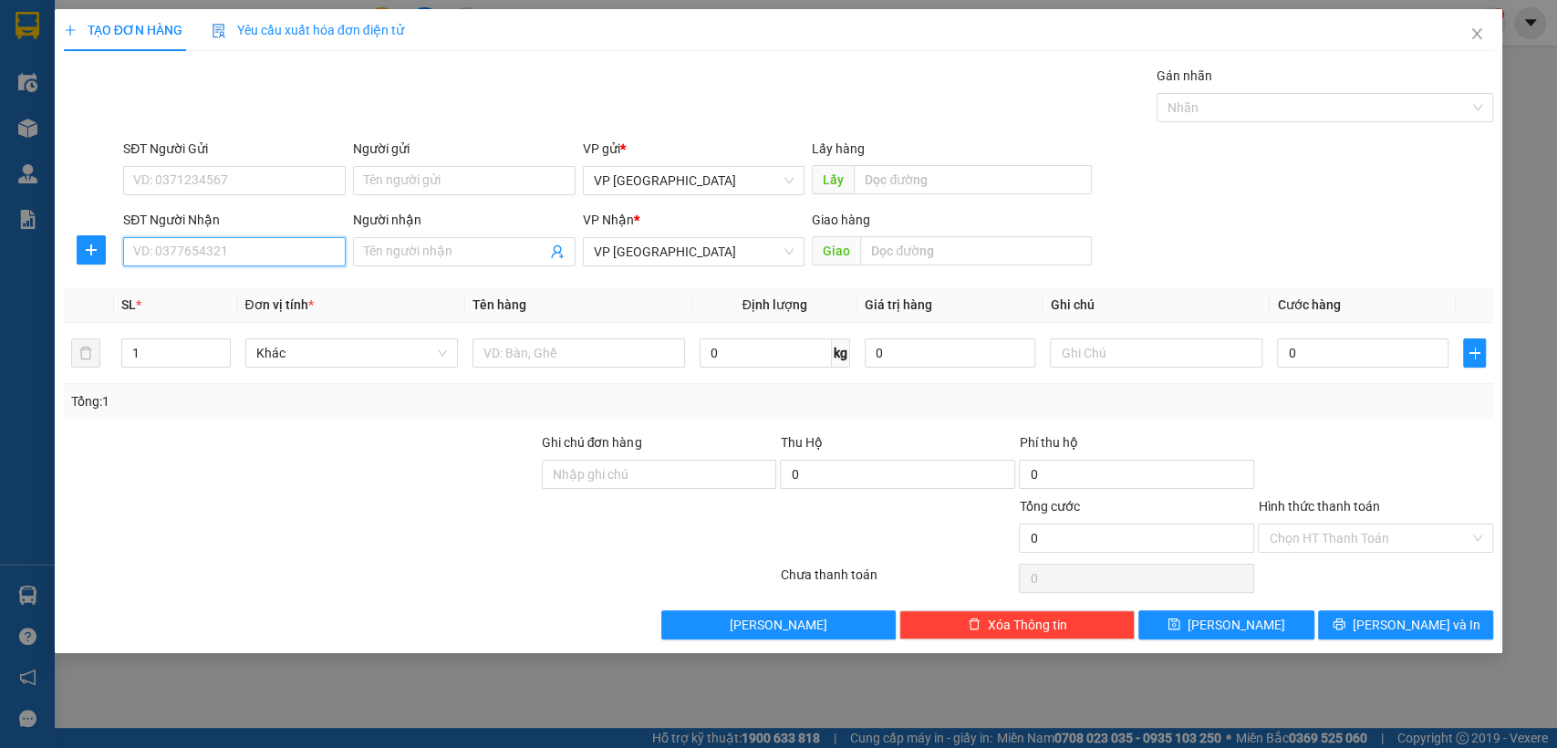
click at [336, 253] on input "SĐT Người Nhận" at bounding box center [234, 251] width 223 height 29
type input "0976380146"
click at [241, 280] on div "0976380146 - lá giong" at bounding box center [234, 288] width 201 height 20
type input "lá giong"
type input "Bãi xe"
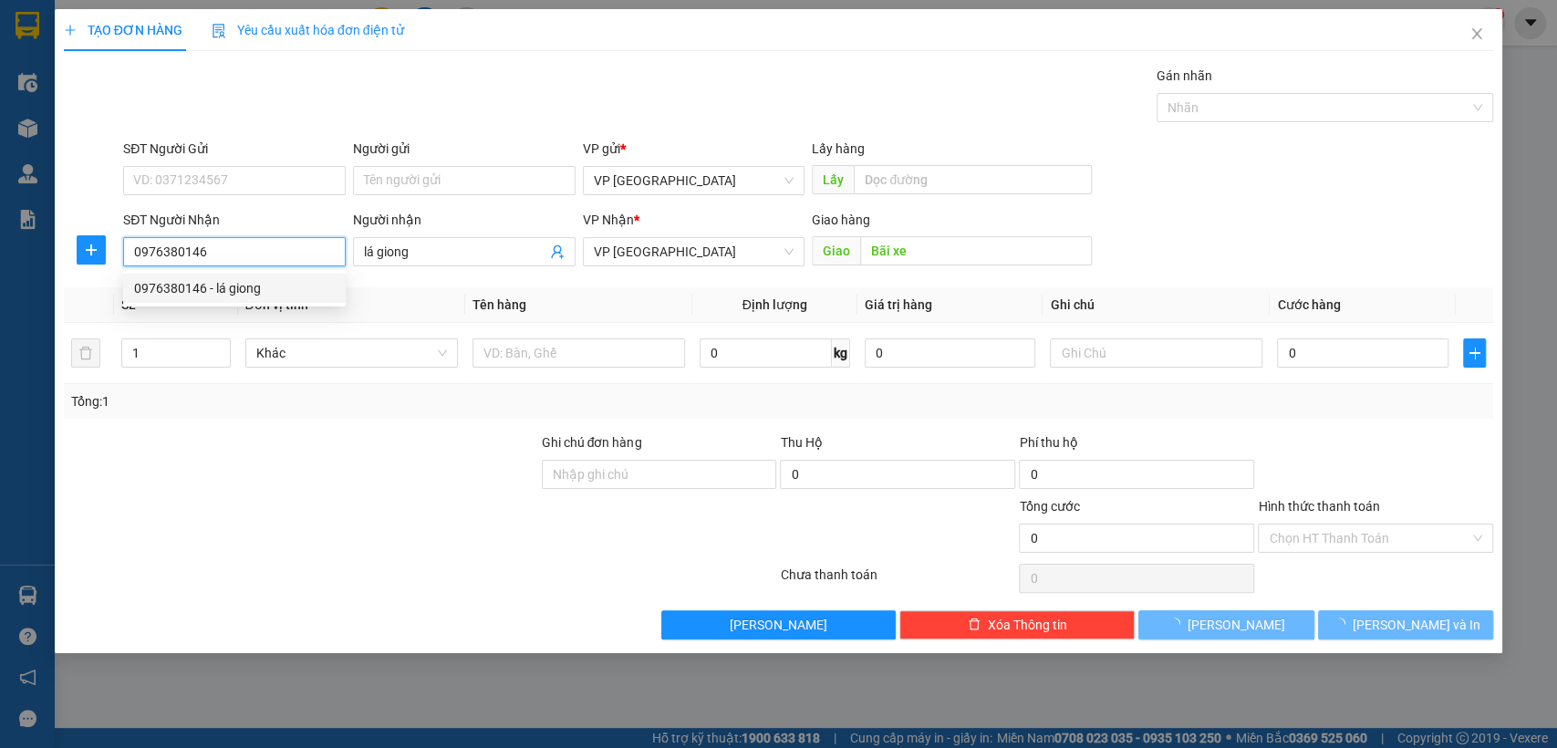
type input "50.000"
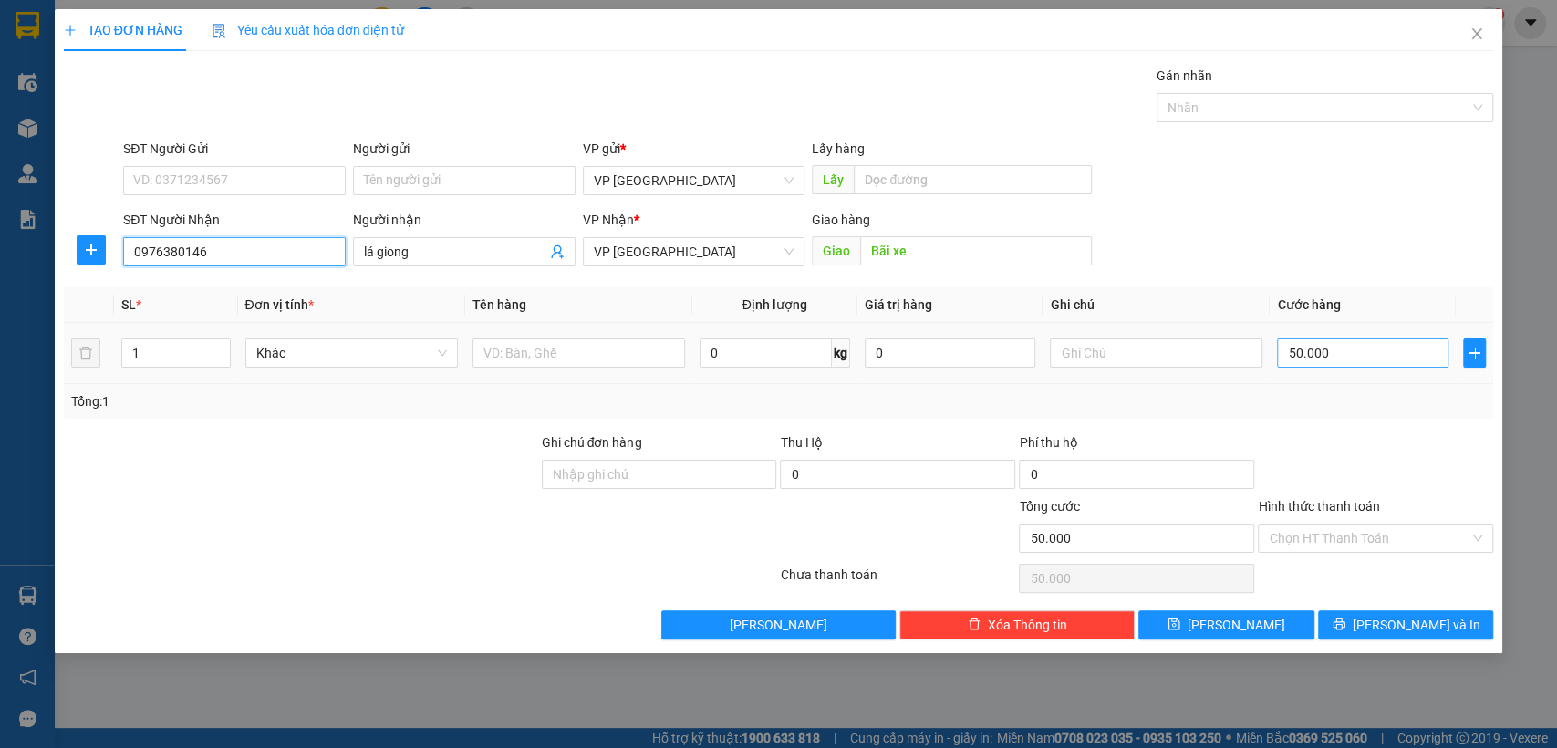
type input "0976380146"
click at [1384, 359] on input "50.000" at bounding box center [1363, 352] width 172 height 29
type input "6"
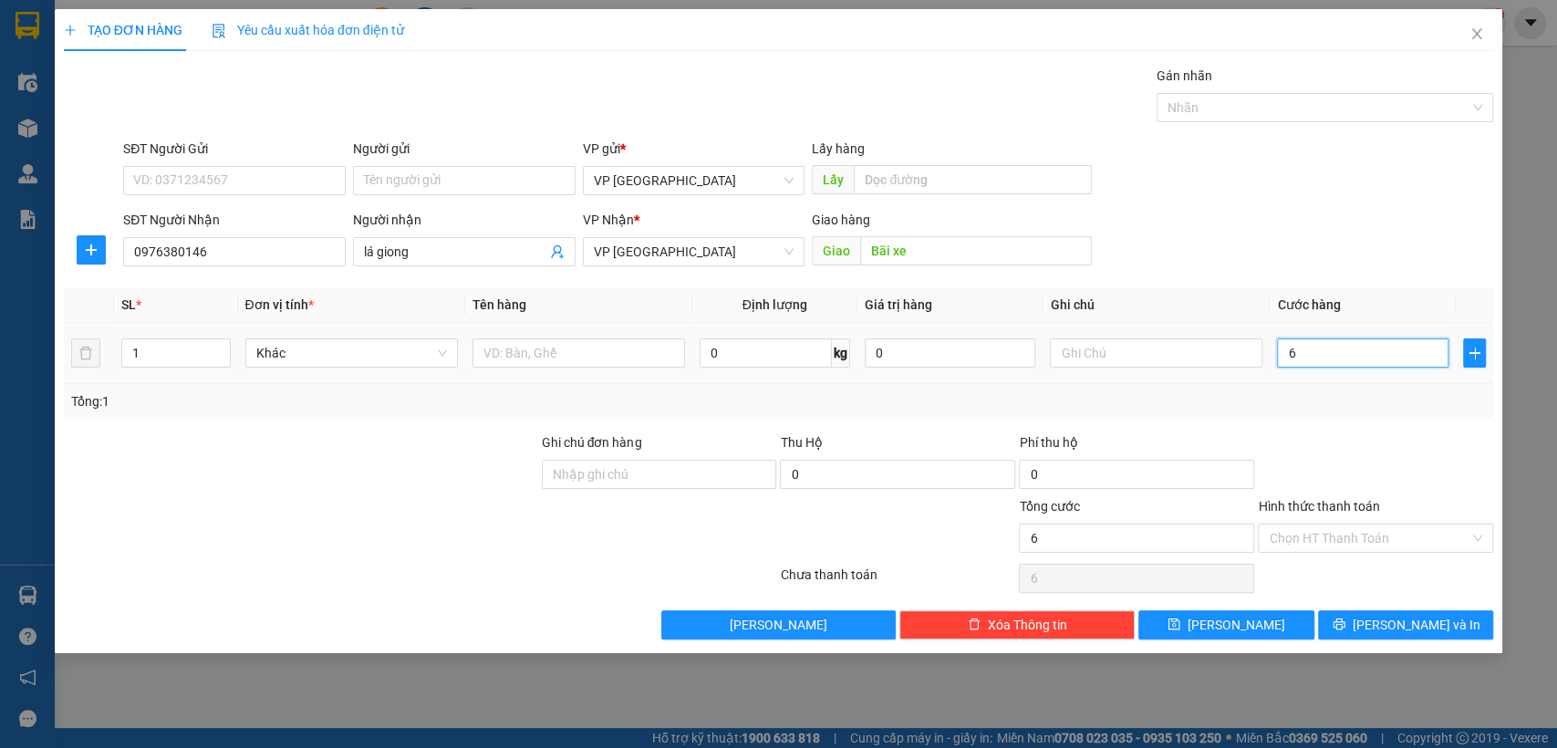
type input "60"
type input "600"
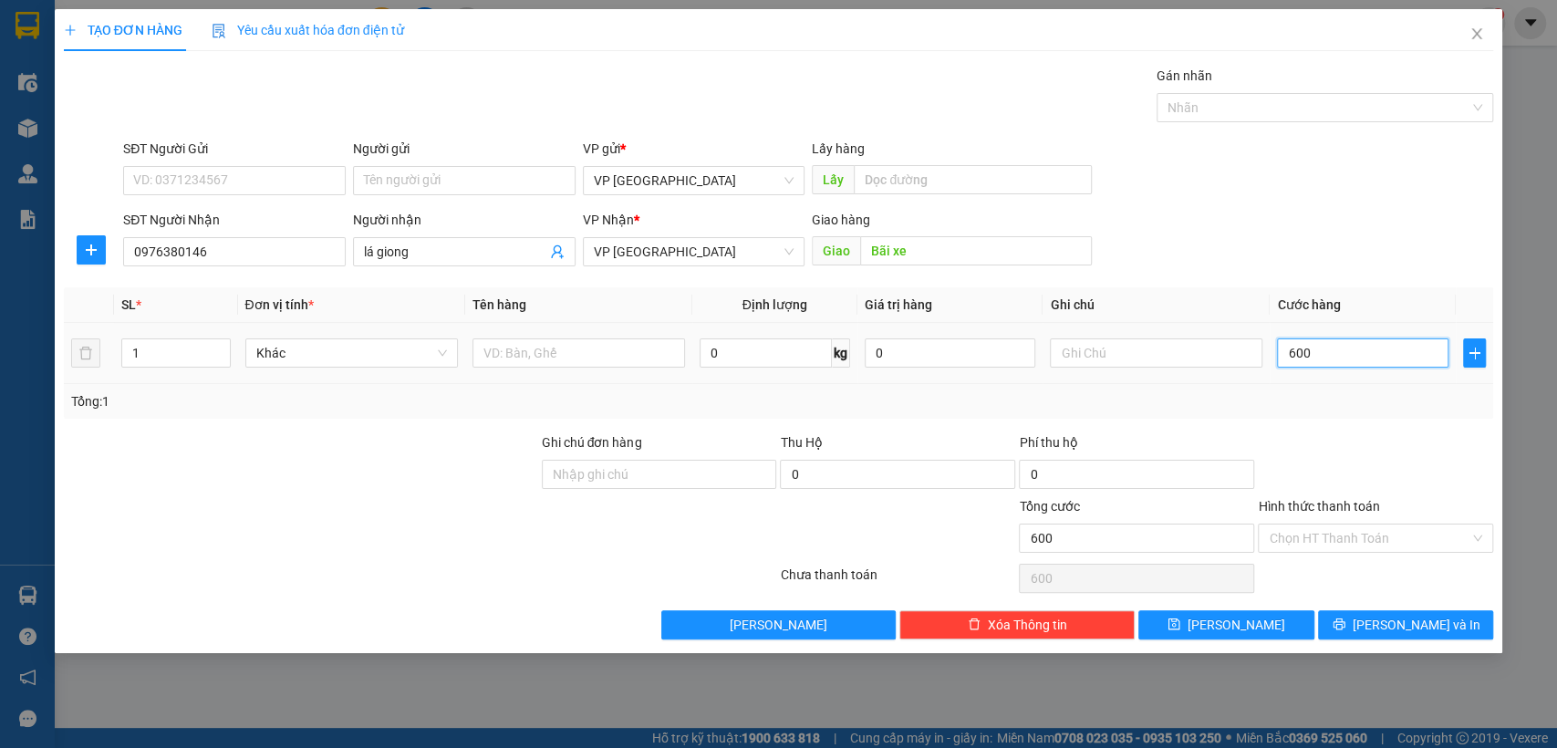
type input "6.000"
type input "60.000"
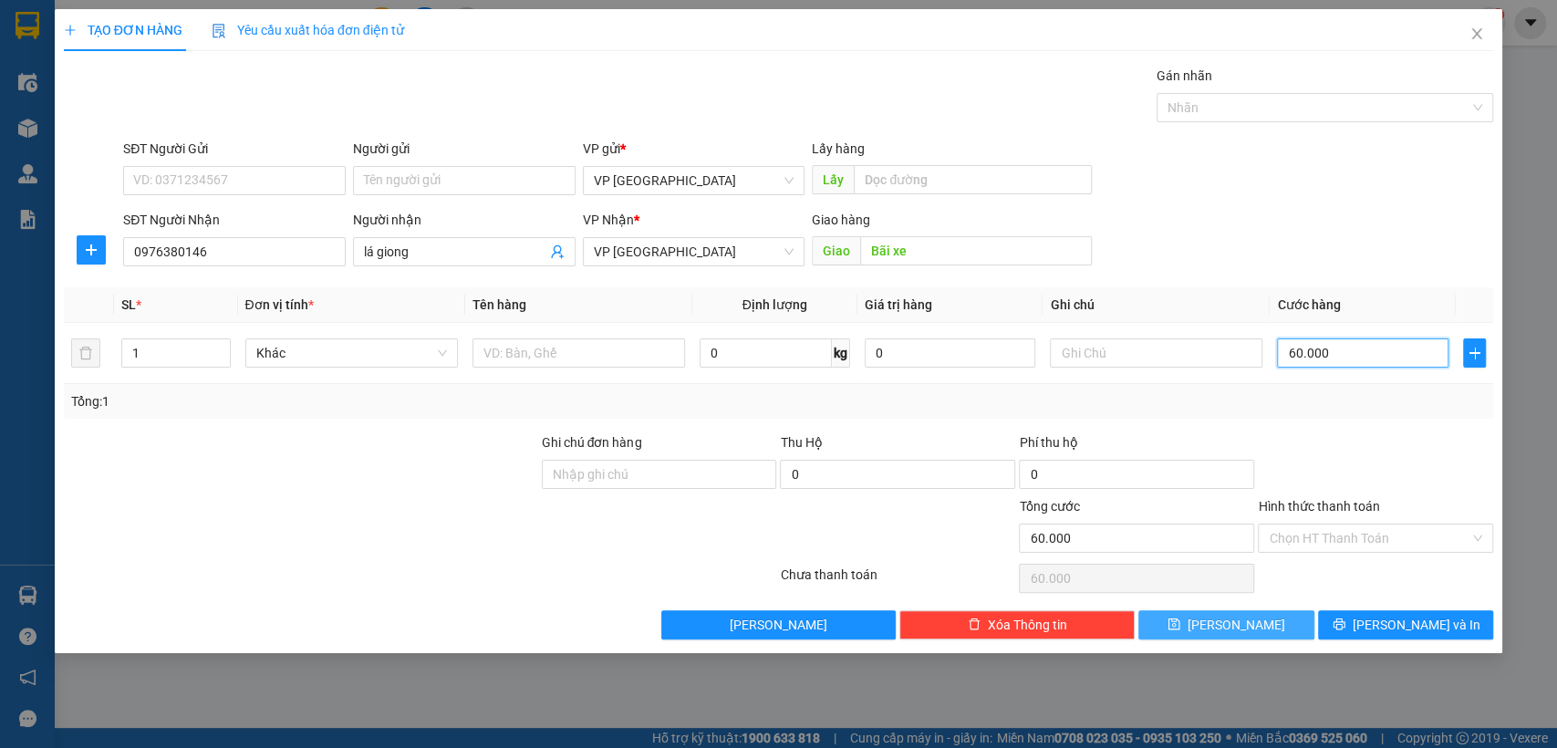
type input "60.000"
click at [1262, 623] on button "[PERSON_NAME]" at bounding box center [1226, 624] width 175 height 29
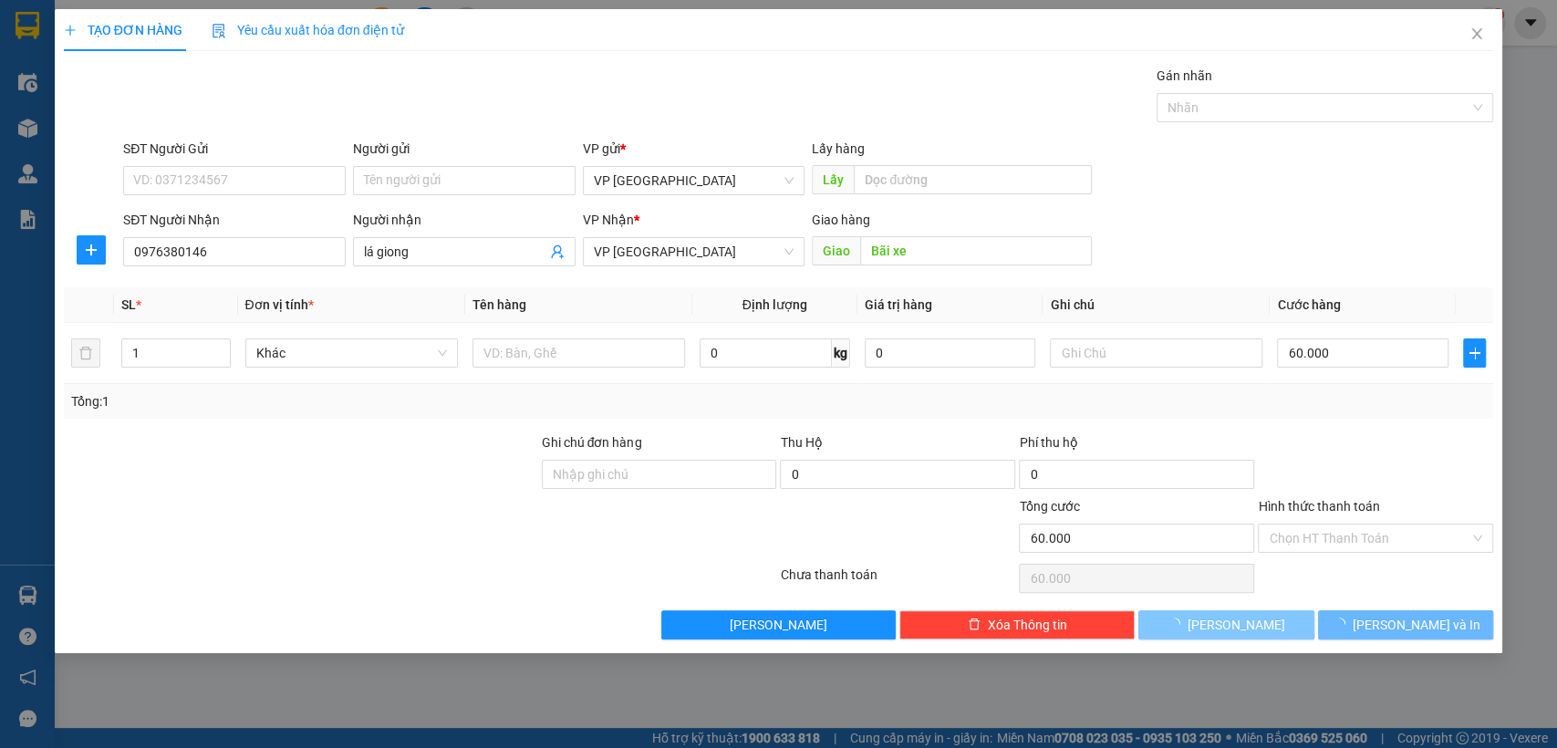
type input "0"
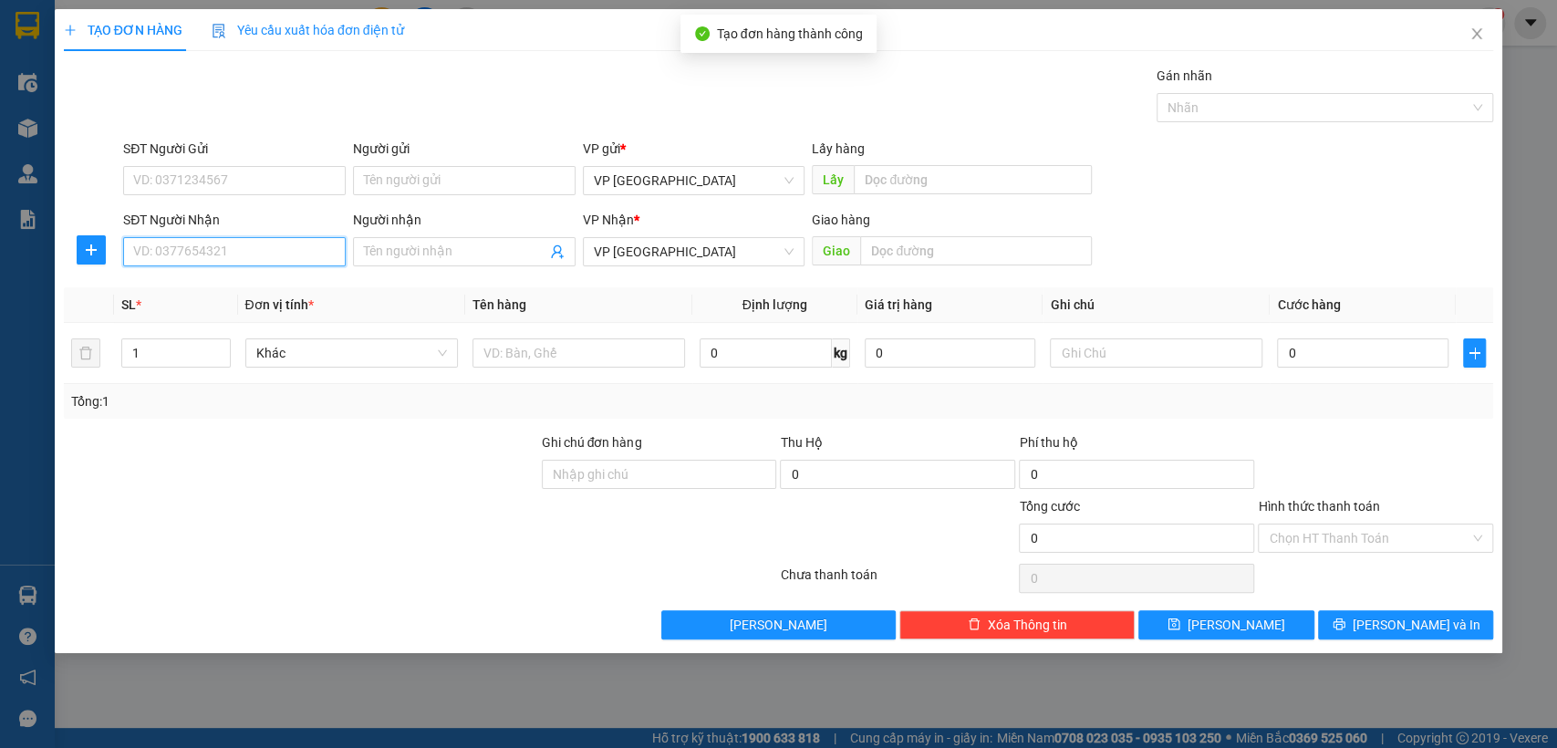
click at [215, 247] on input "SĐT Người Nhận" at bounding box center [234, 251] width 223 height 29
type input "0368539071"
click at [185, 289] on div "0368539071" at bounding box center [234, 288] width 201 height 20
type input "Bãi"
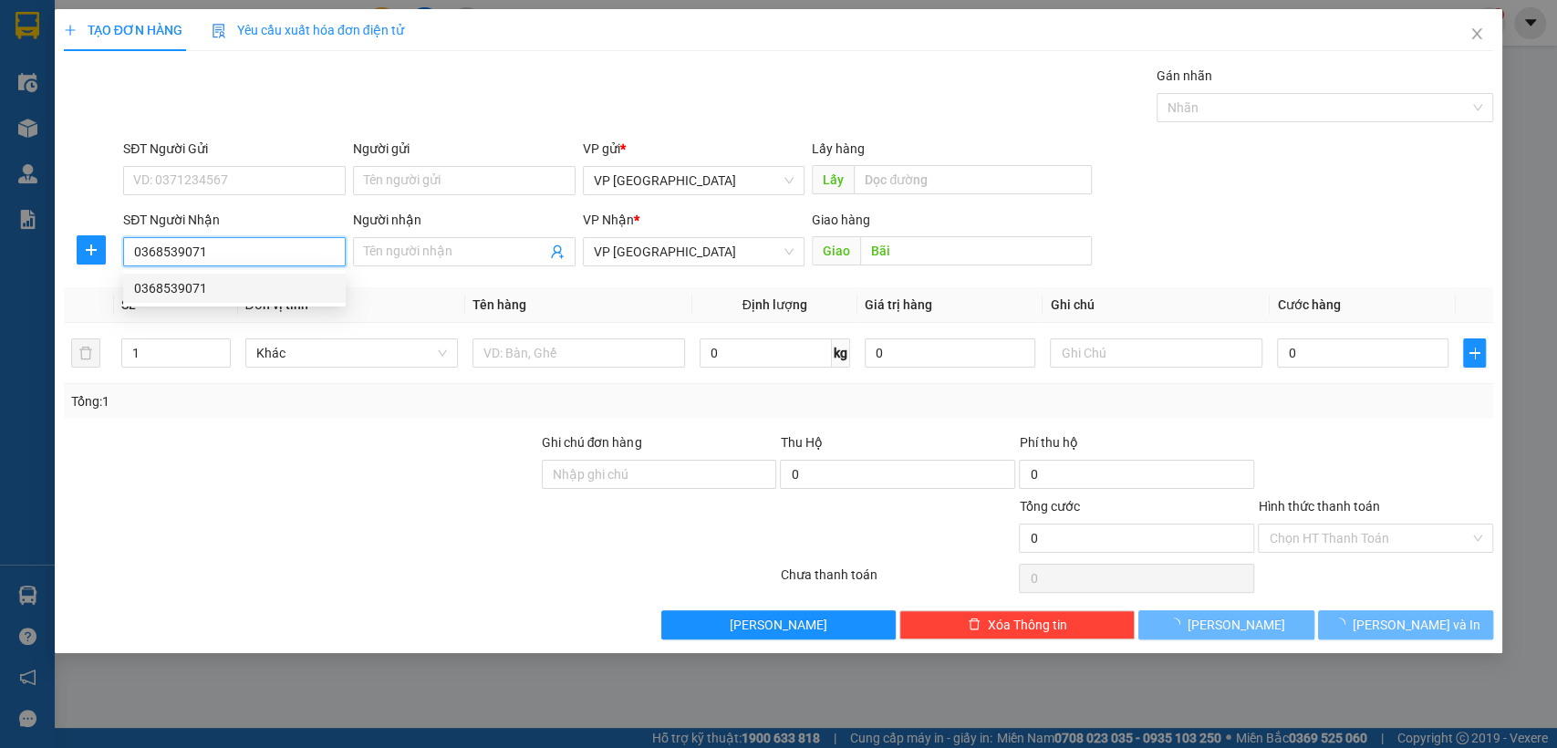
type input "30.000"
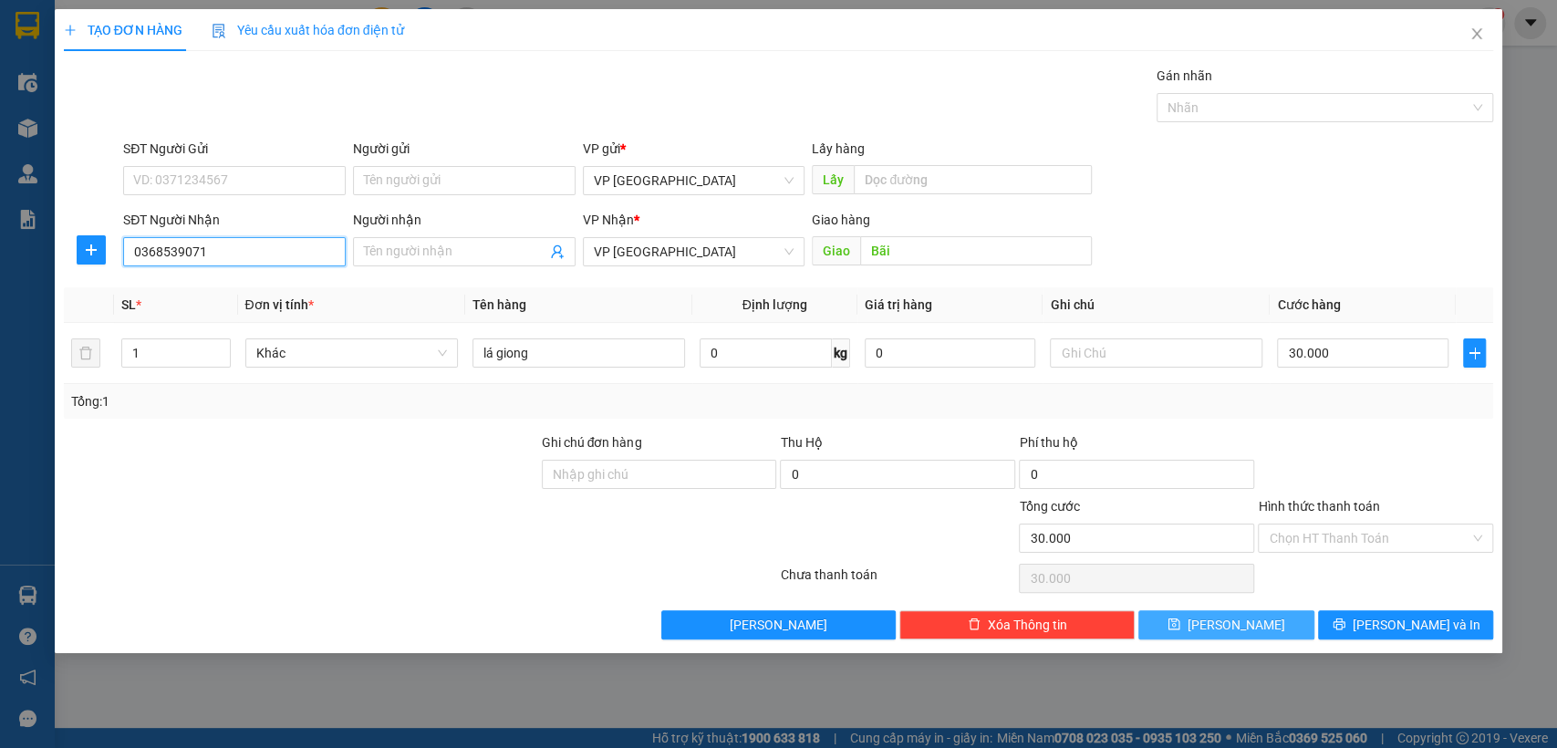
type input "0368539071"
click at [1247, 619] on button "[PERSON_NAME]" at bounding box center [1226, 624] width 175 height 29
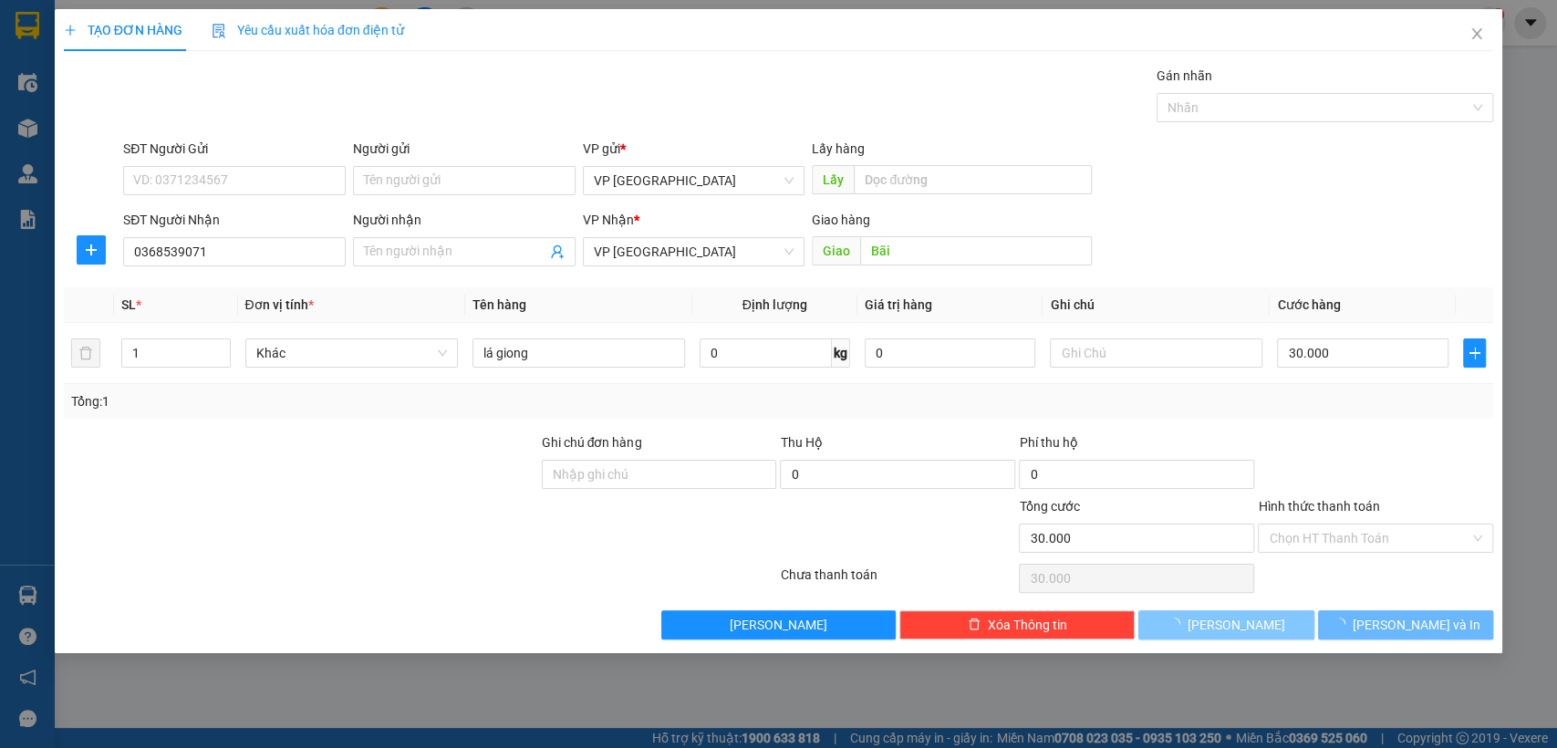
type input "0"
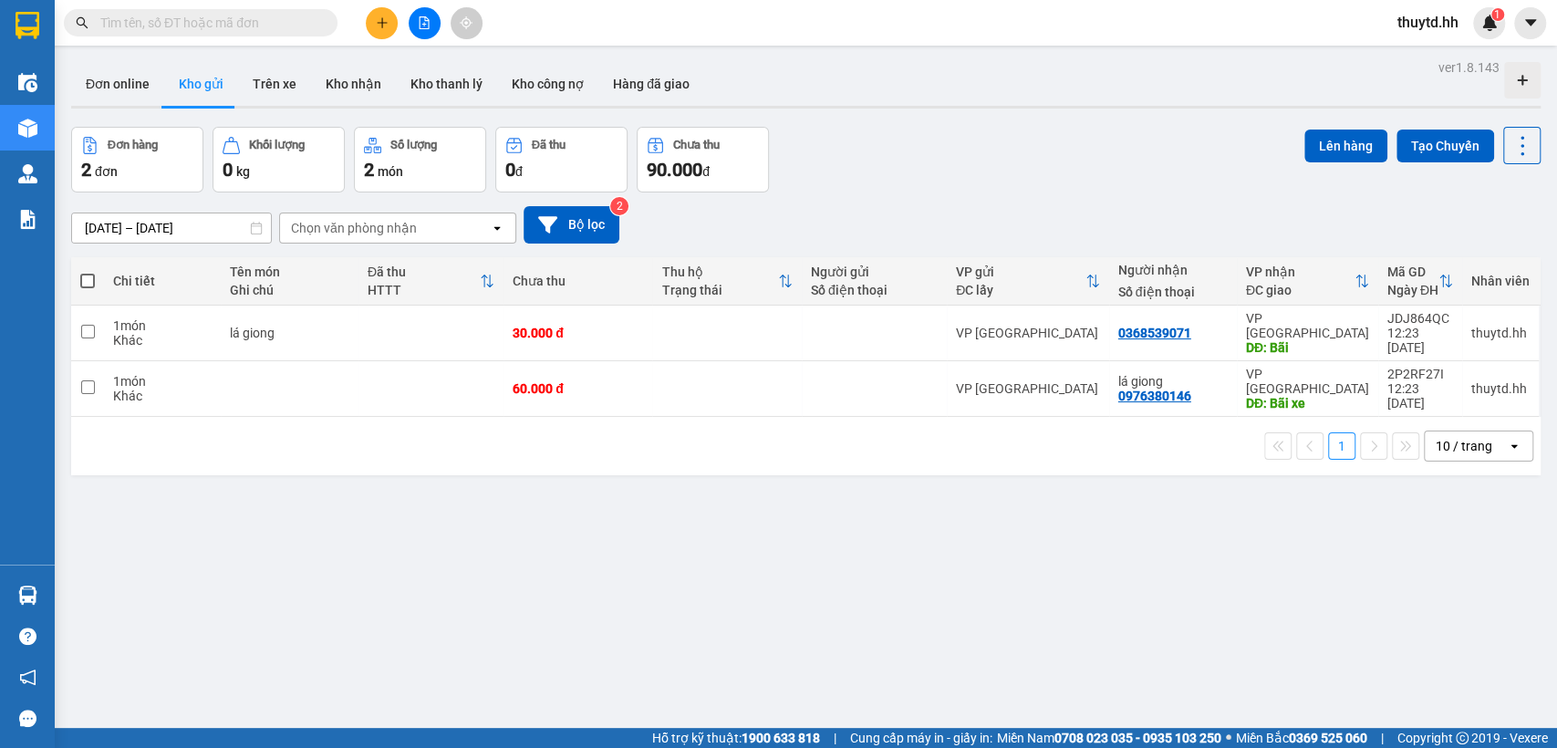
drag, startPoint x: 88, startPoint y: 276, endPoint x: 155, endPoint y: 276, distance: 67.5
click at [89, 276] on span at bounding box center [87, 281] width 15 height 15
click at [88, 272] on input "checkbox" at bounding box center [88, 272] width 0 height 0
checkbox input "true"
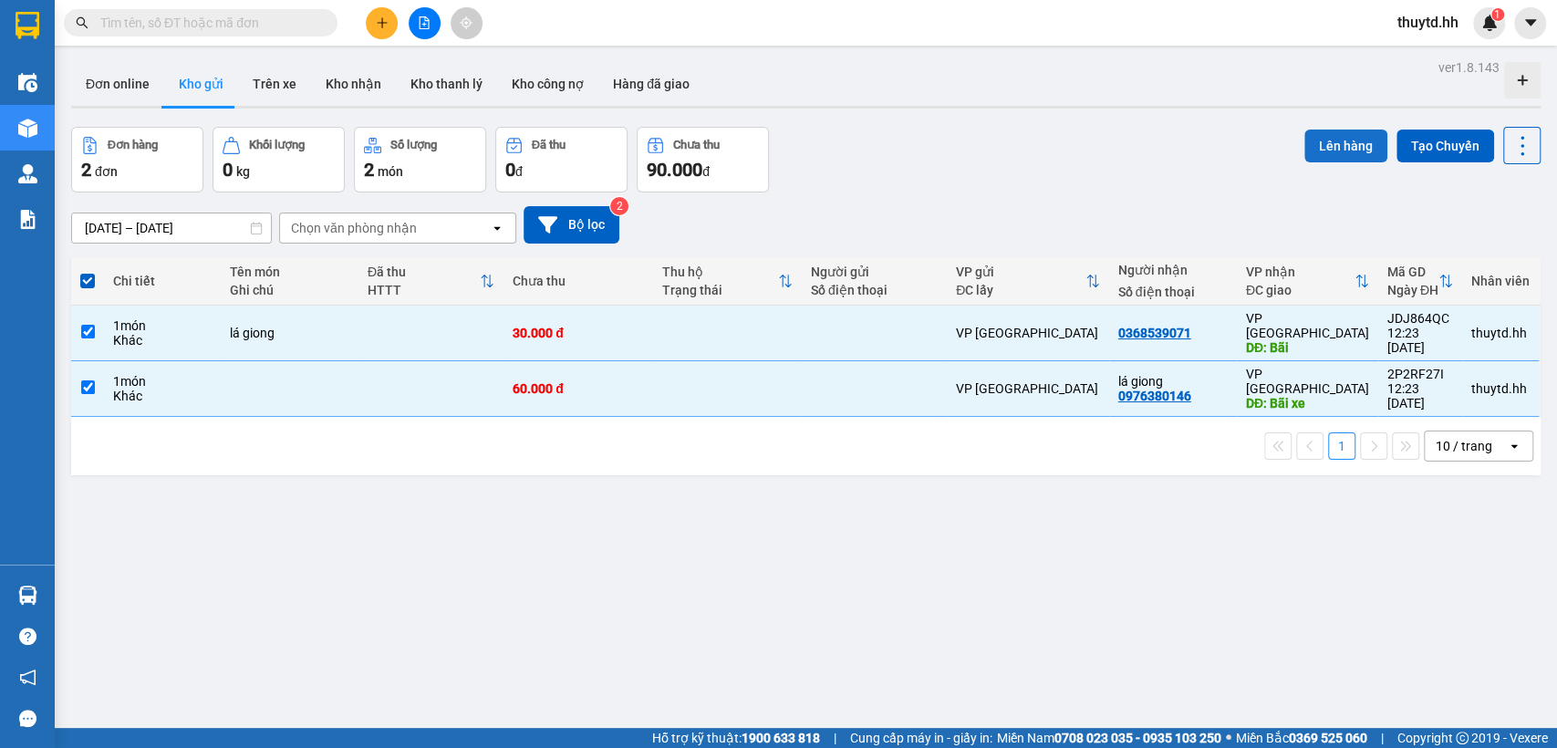
click at [1358, 153] on button "Lên hàng" at bounding box center [1346, 146] width 83 height 33
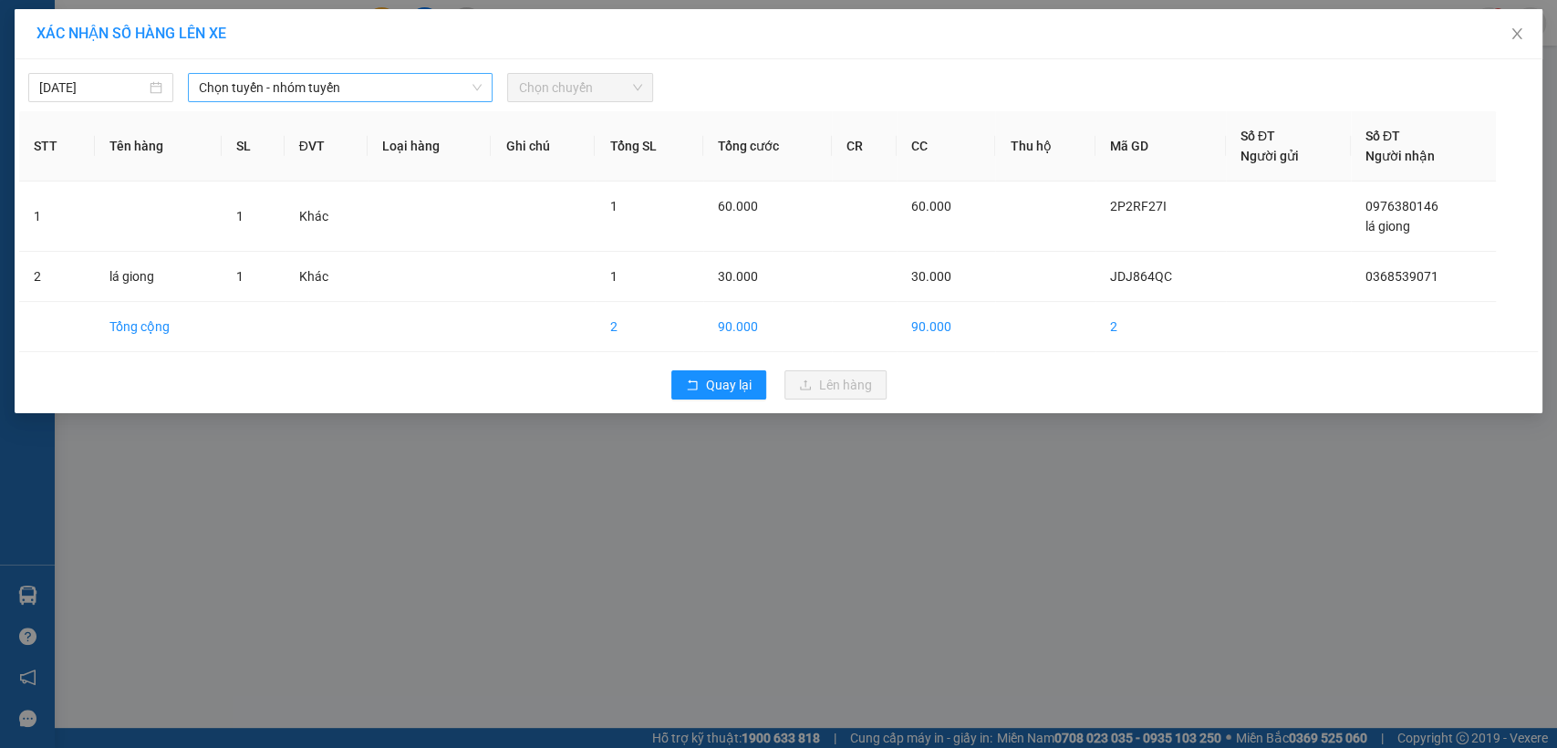
click at [442, 90] on span "Chọn tuyến - nhóm tuyến" at bounding box center [340, 87] width 283 height 27
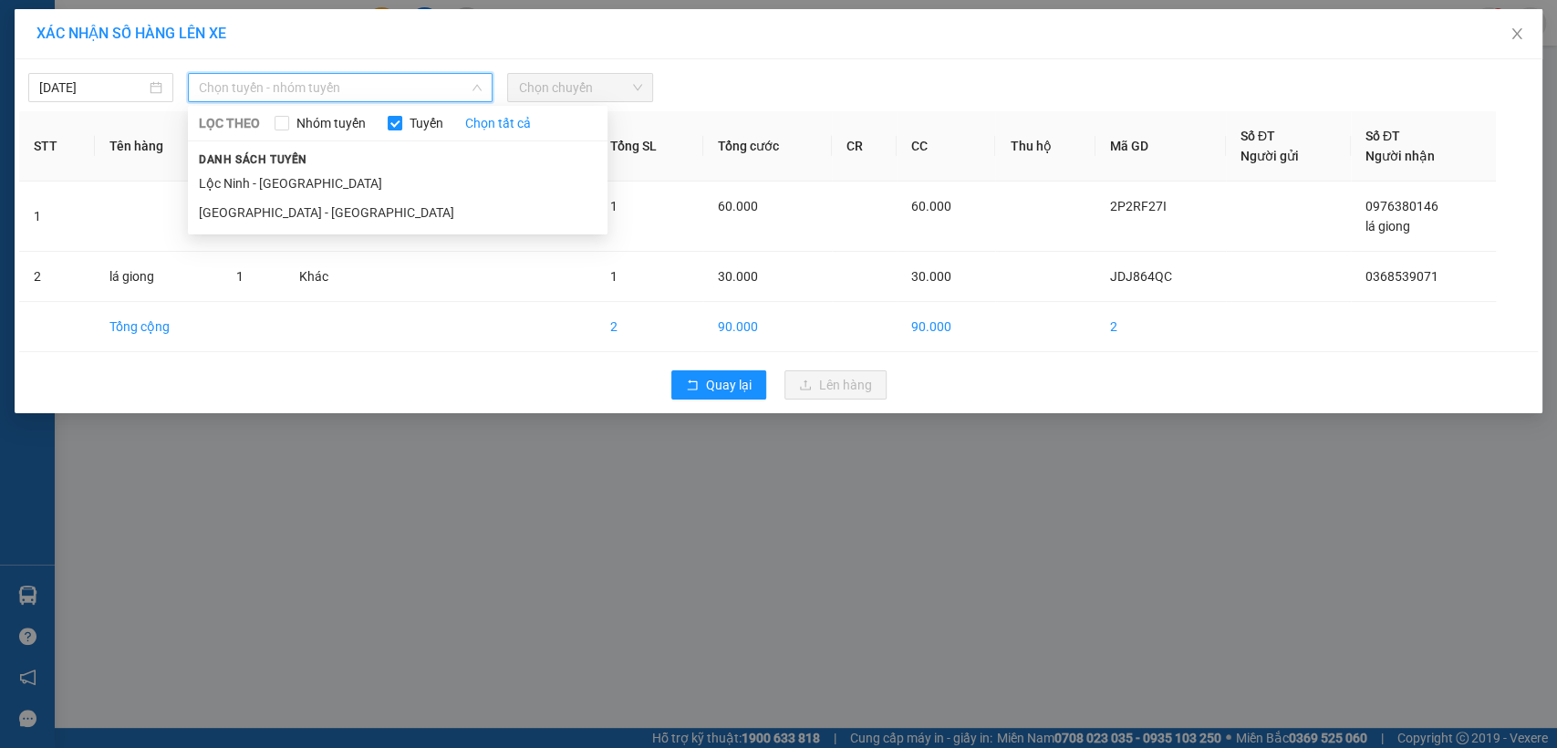
drag, startPoint x: 262, startPoint y: 191, endPoint x: 303, endPoint y: 172, distance: 45.3
click at [262, 189] on li "Lộc Ninh - [GEOGRAPHIC_DATA]" at bounding box center [398, 183] width 420 height 29
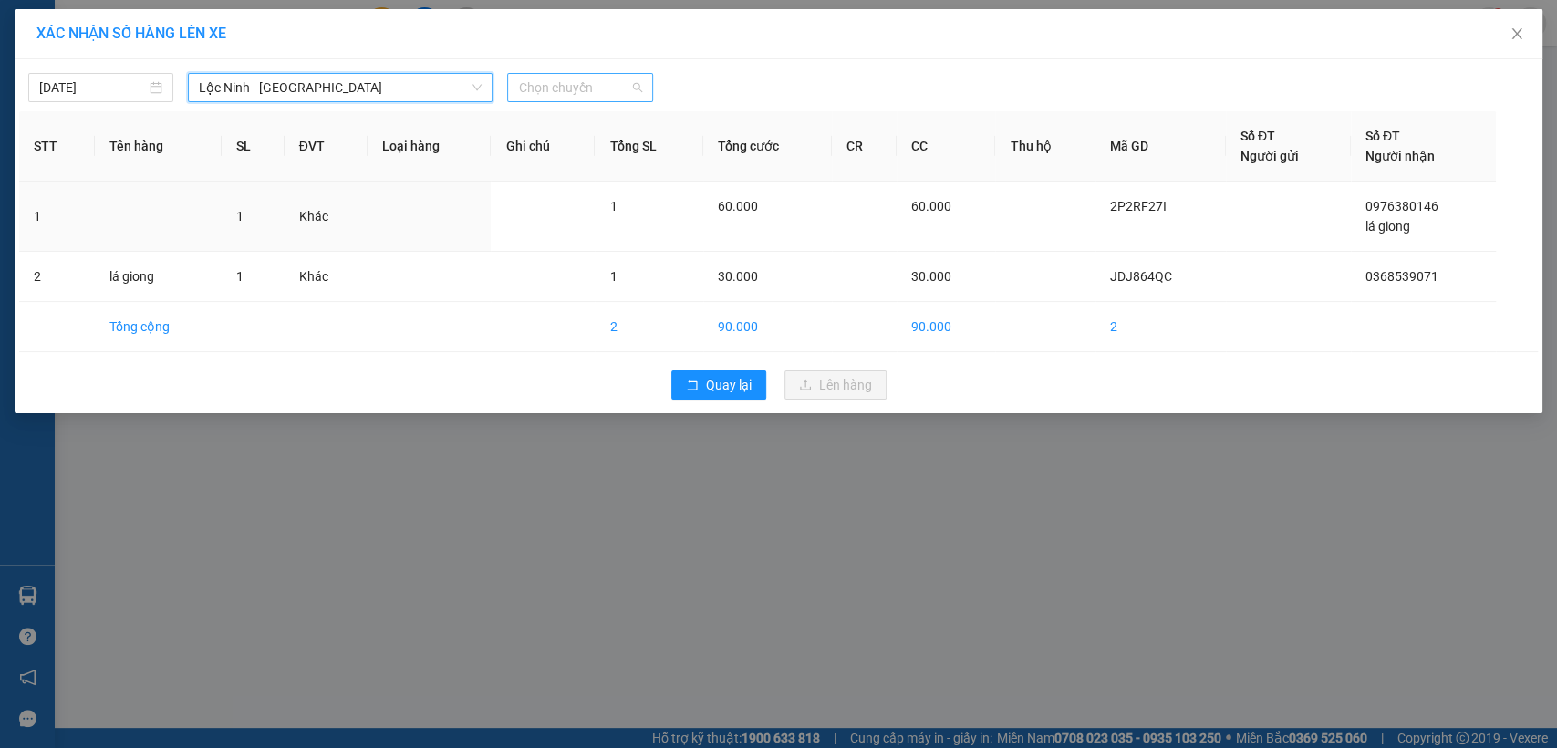
click at [621, 90] on span "Chọn chuyến" at bounding box center [579, 87] width 123 height 27
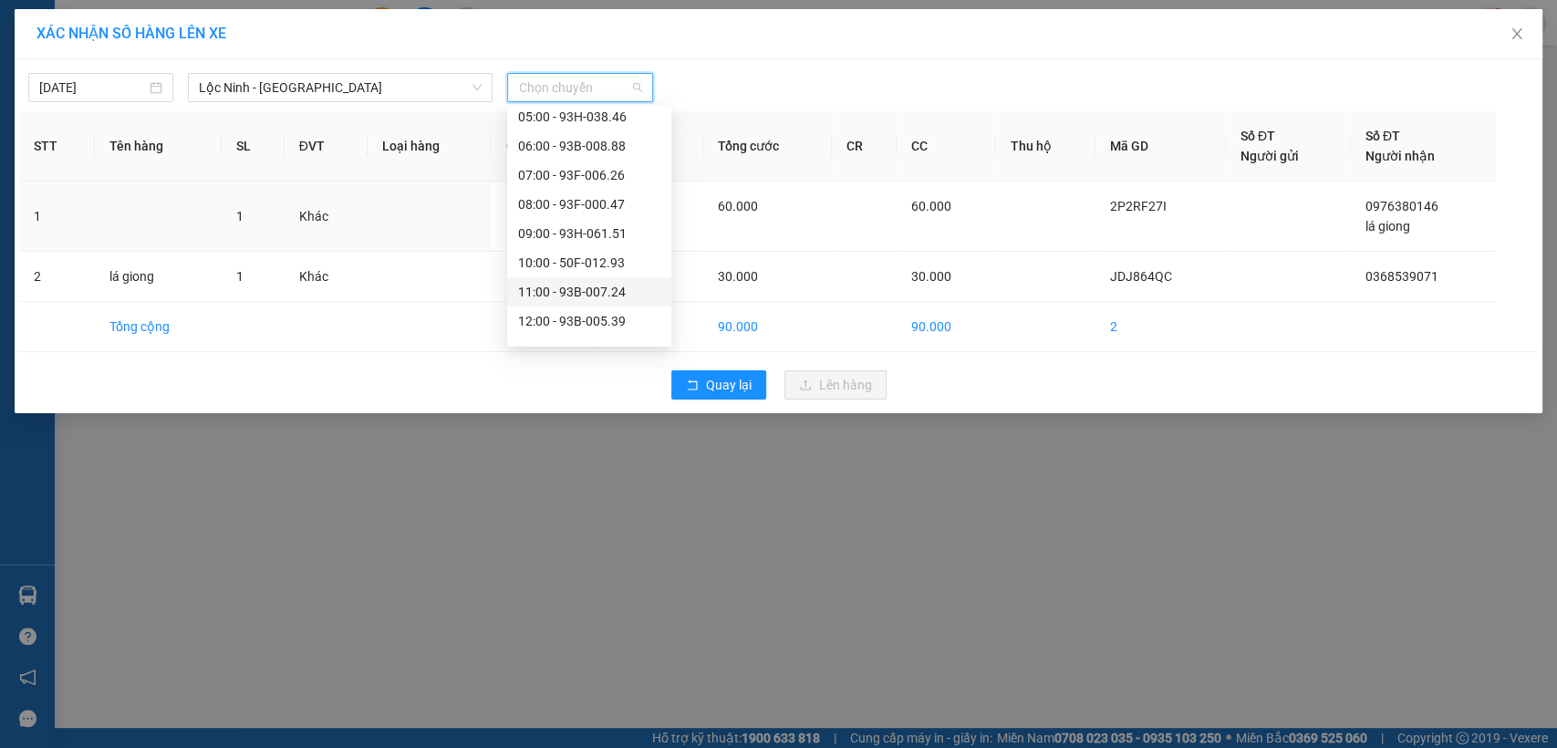
scroll to position [304, 0]
click at [570, 197] on div "12:00 - 93B-005.39" at bounding box center [589, 200] width 142 height 20
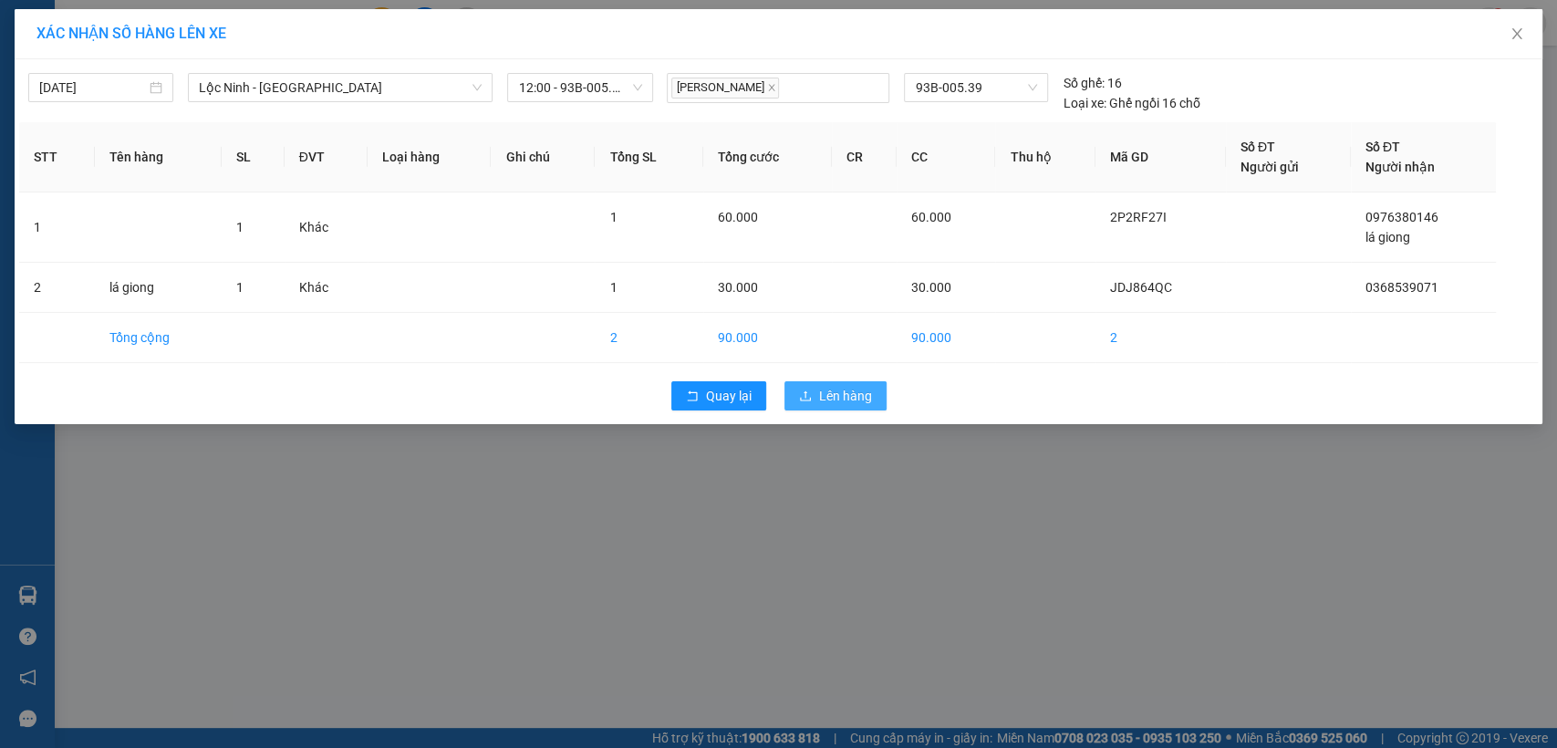
click at [832, 391] on span "Lên hàng" at bounding box center [845, 396] width 53 height 20
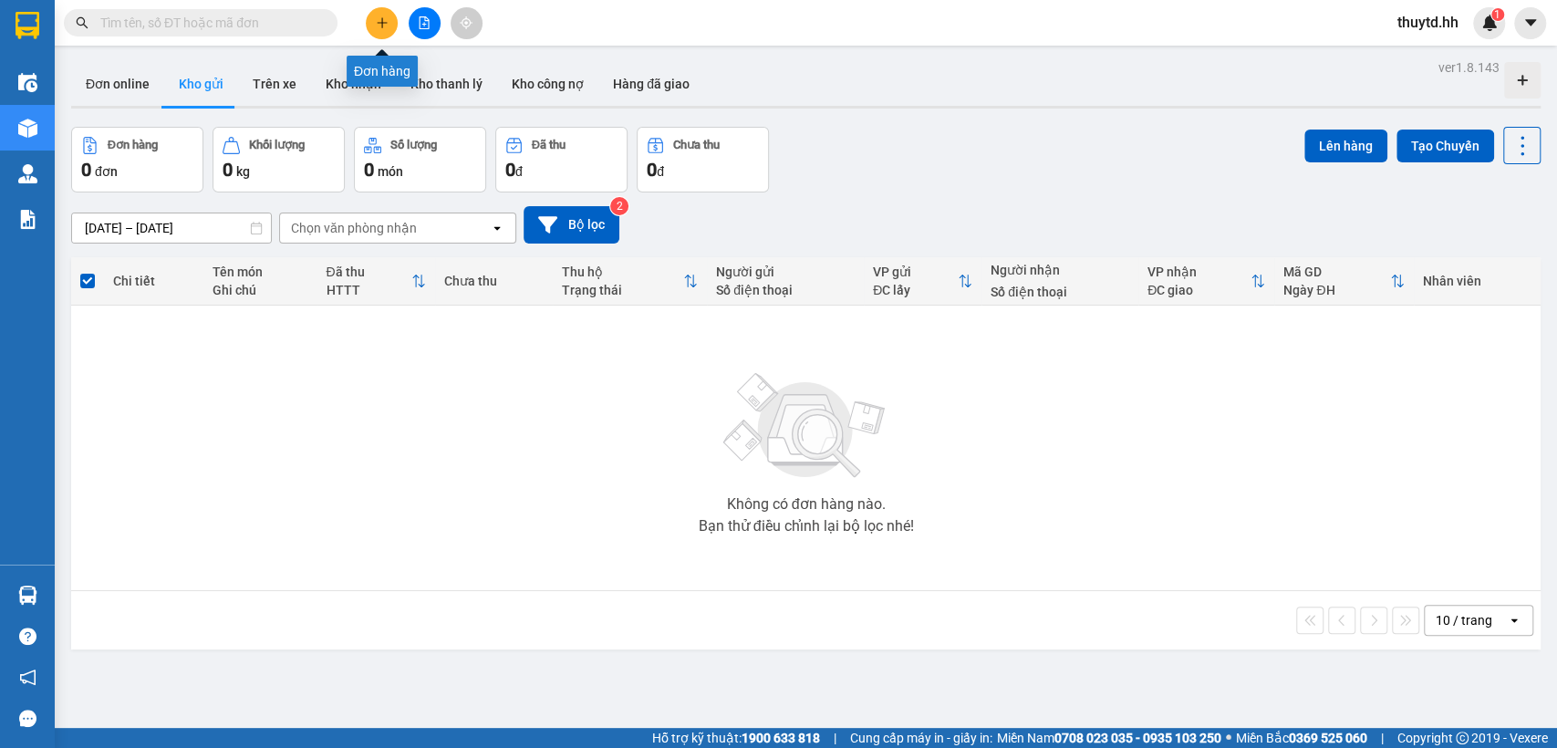
click at [391, 18] on button at bounding box center [382, 23] width 32 height 32
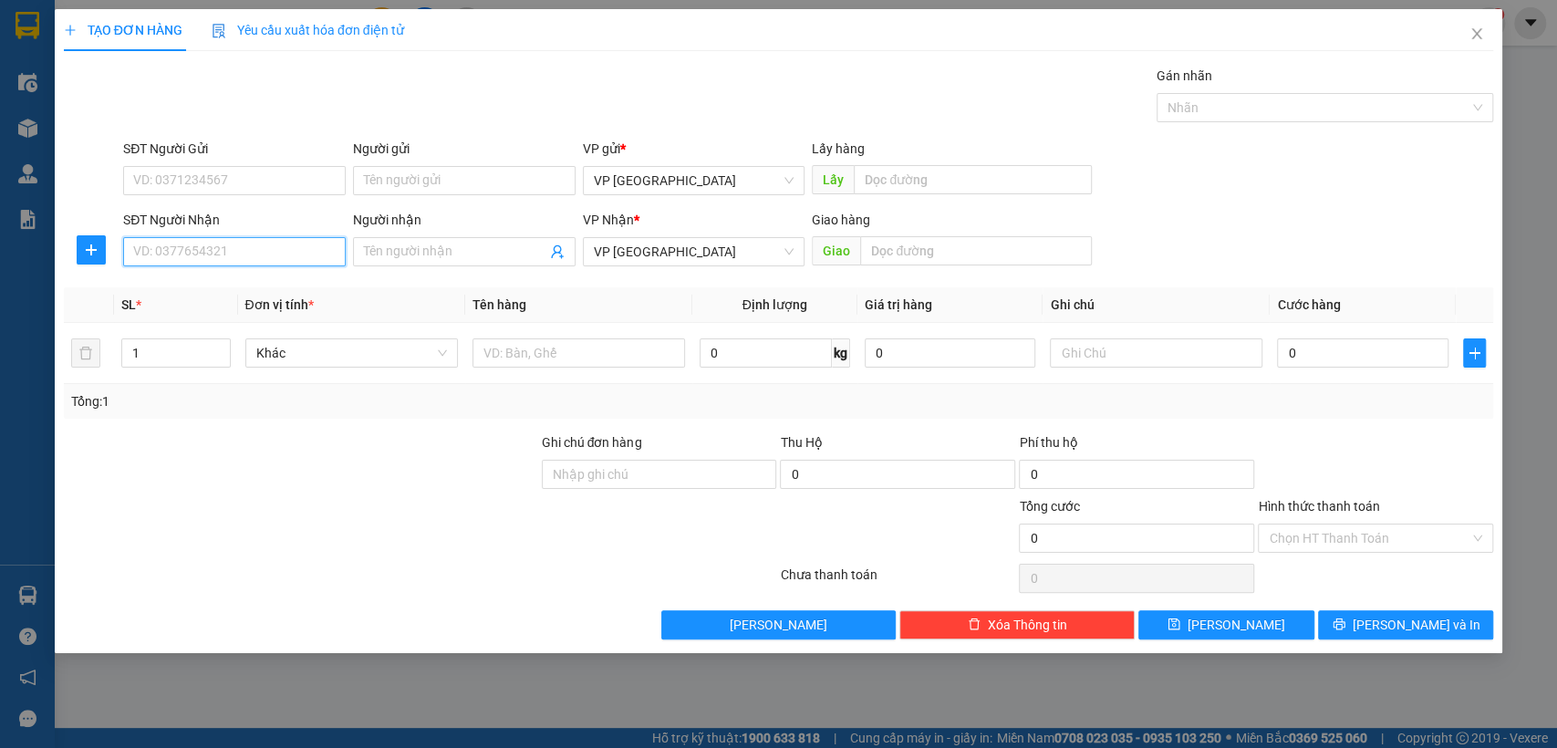
click at [299, 259] on input "SĐT Người Nhận" at bounding box center [234, 251] width 223 height 29
type input "0982464071"
click at [222, 286] on div "0982464071 - kcn vsip" at bounding box center [234, 288] width 201 height 20
type input "kcn vsip"
type input "kcn vsip [cuoc rồi]"
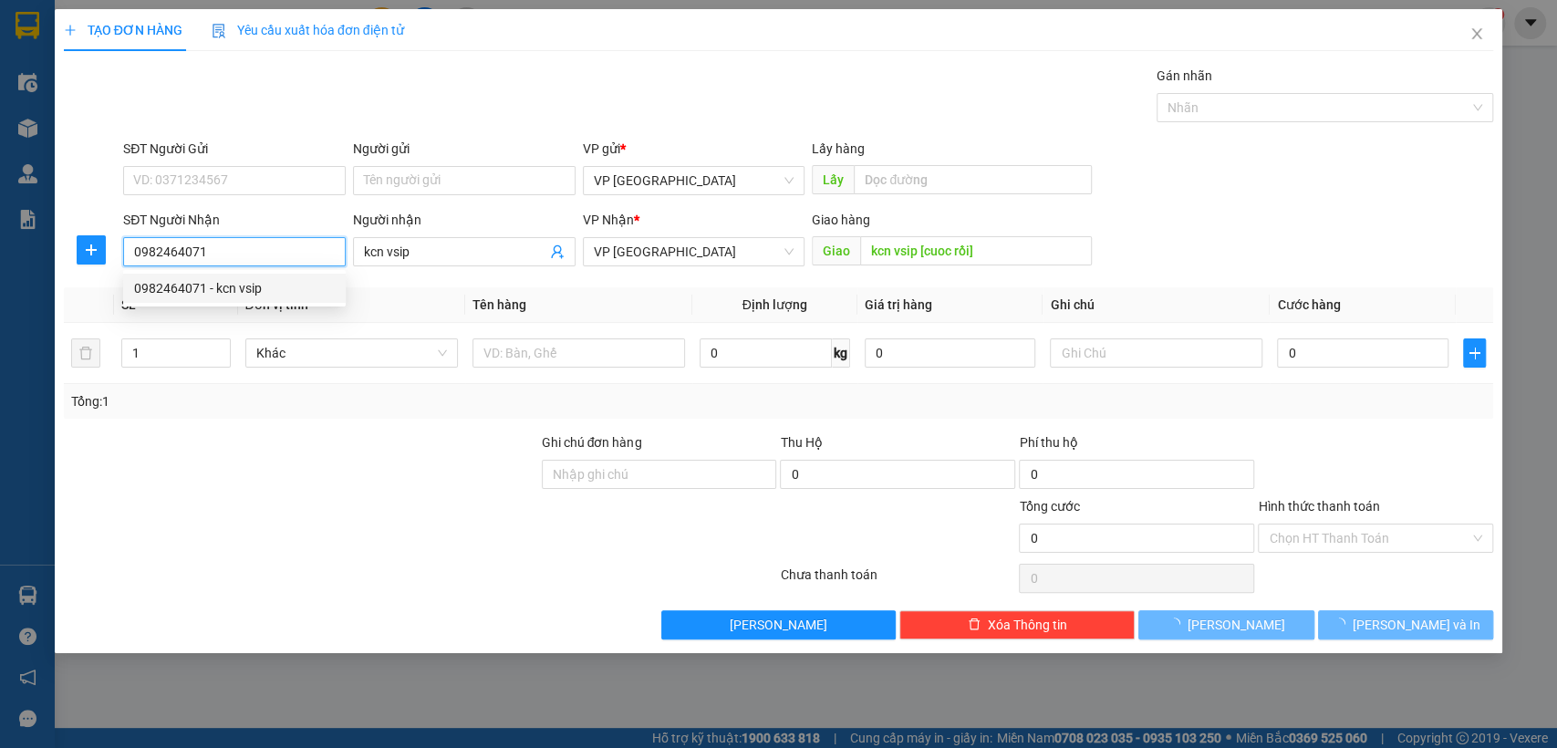
type input "30.000"
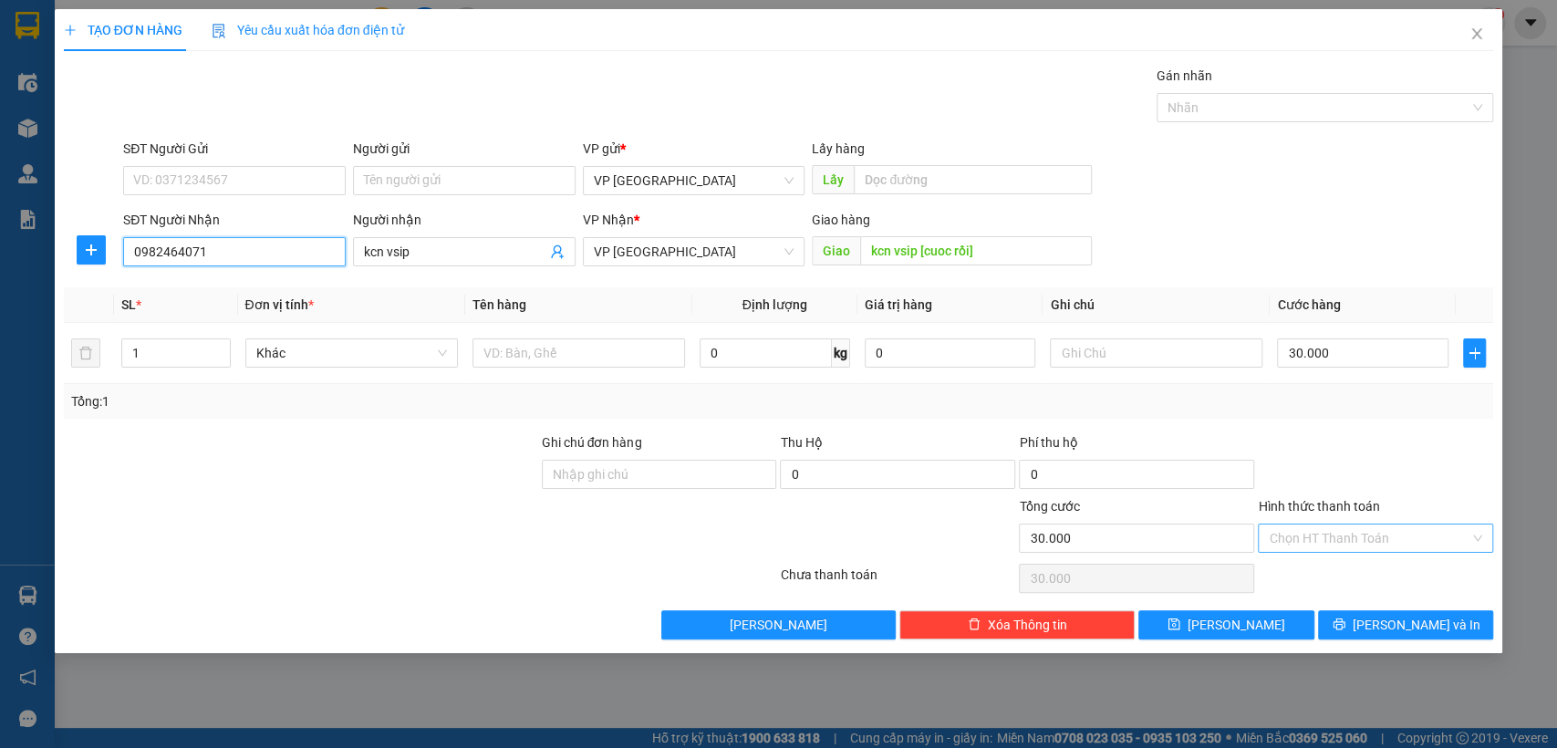
type input "0982464071"
click at [1390, 543] on input "Hình thức thanh toán" at bounding box center [1369, 538] width 201 height 27
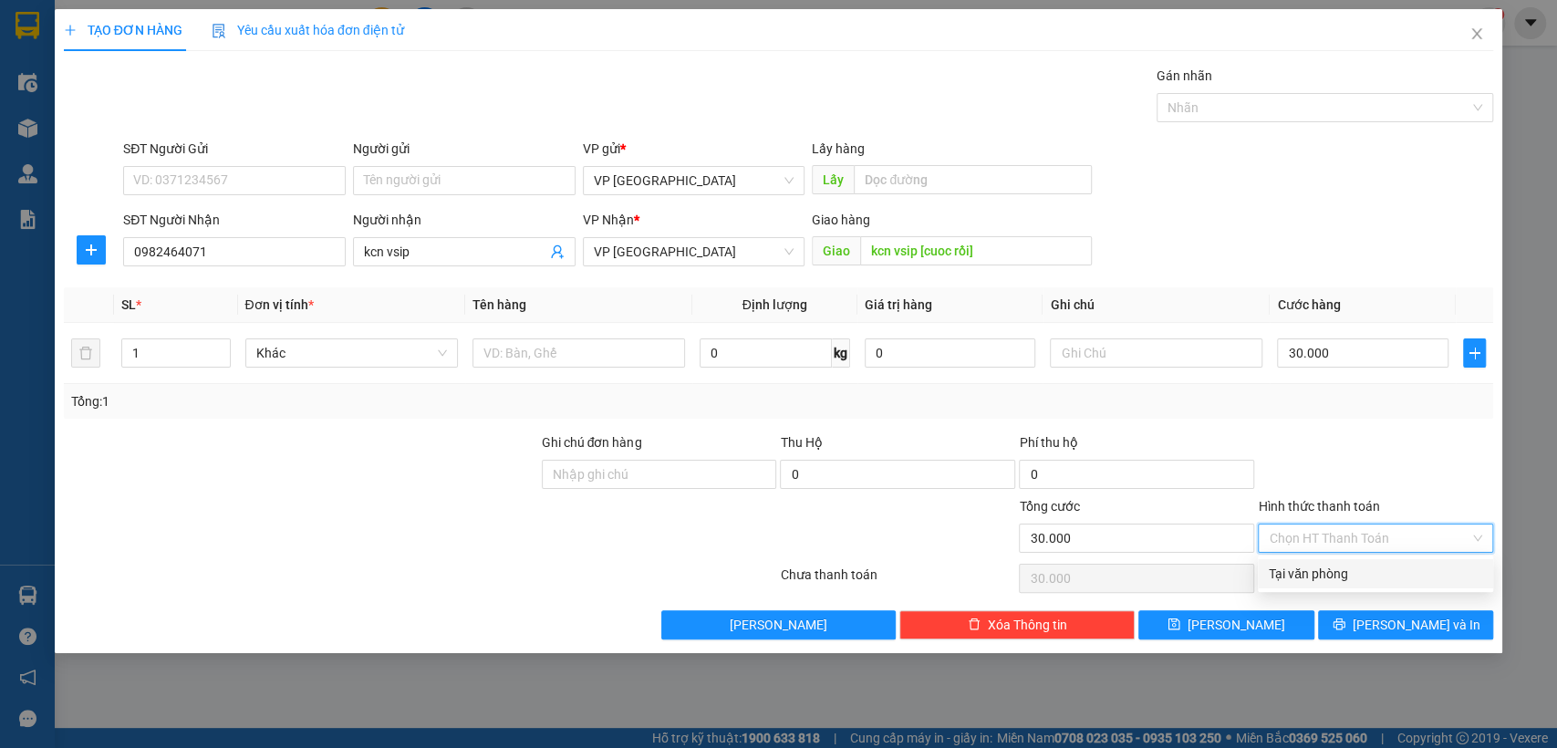
click at [1336, 578] on div "Tại văn phòng" at bounding box center [1375, 574] width 213 height 20
type input "0"
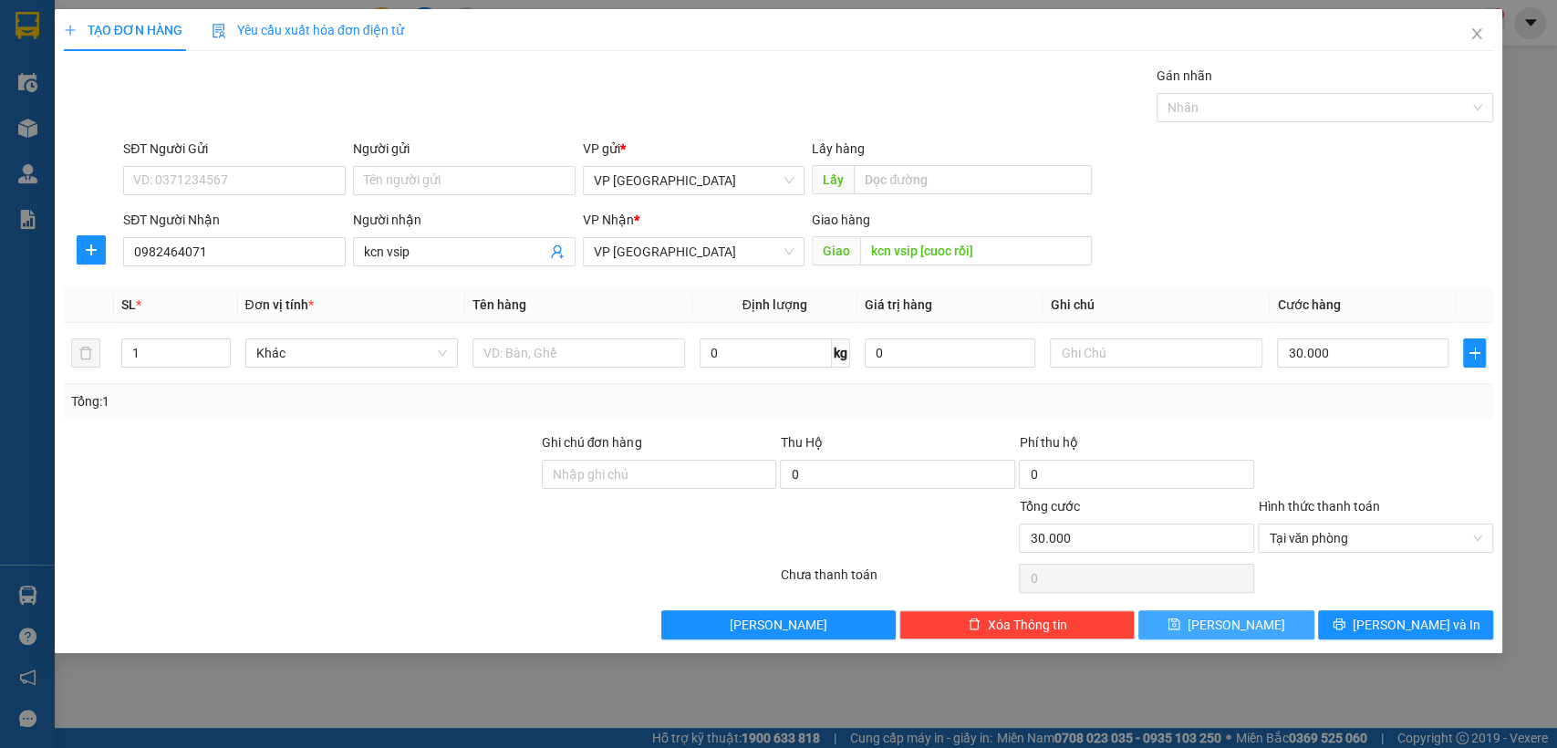
drag, startPoint x: 1233, startPoint y: 623, endPoint x: 1227, endPoint y: 606, distance: 18.2
click at [1234, 623] on span "[PERSON_NAME]" at bounding box center [1237, 625] width 98 height 20
type input "0"
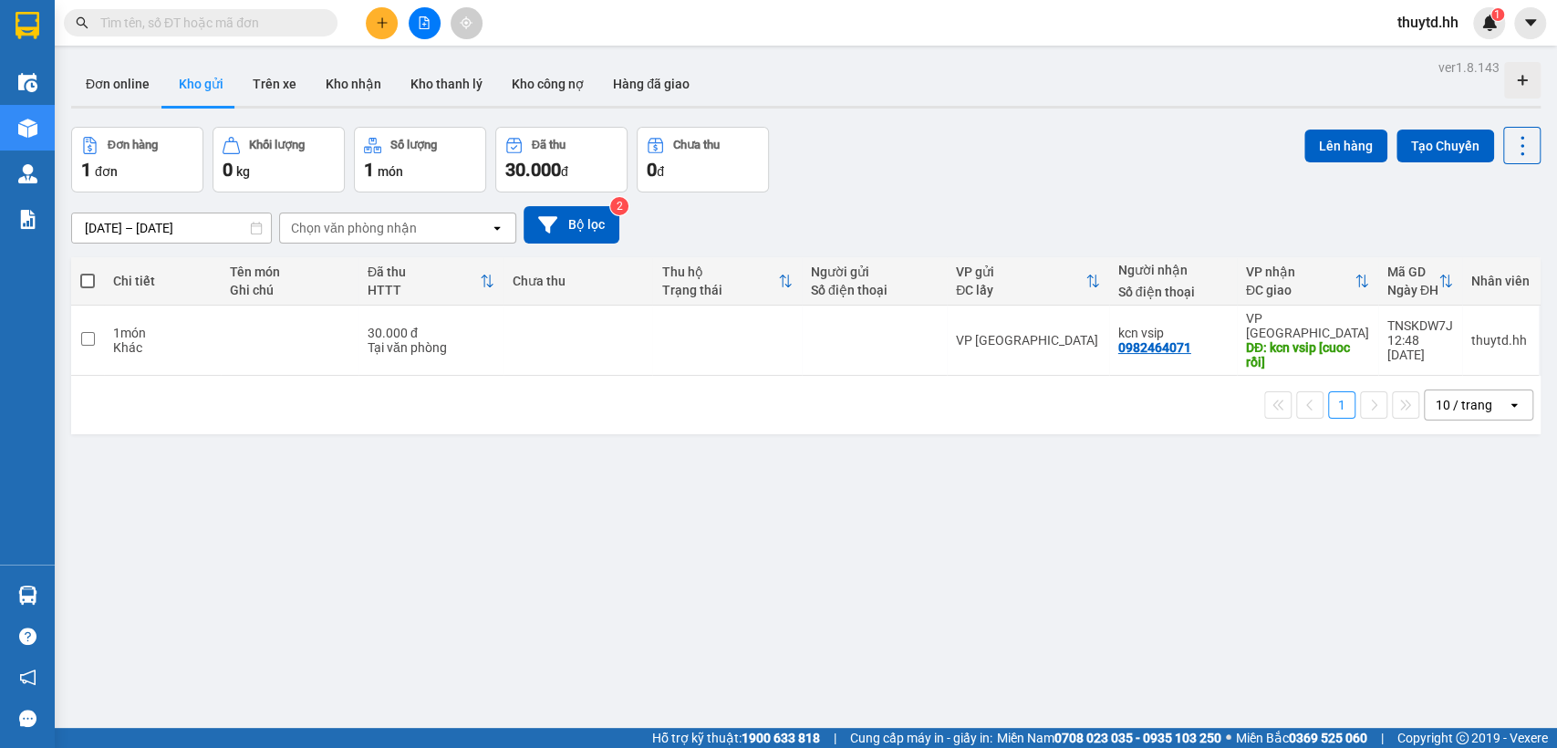
click at [88, 279] on span at bounding box center [87, 281] width 15 height 15
click at [88, 272] on input "checkbox" at bounding box center [88, 272] width 0 height 0
checkbox input "true"
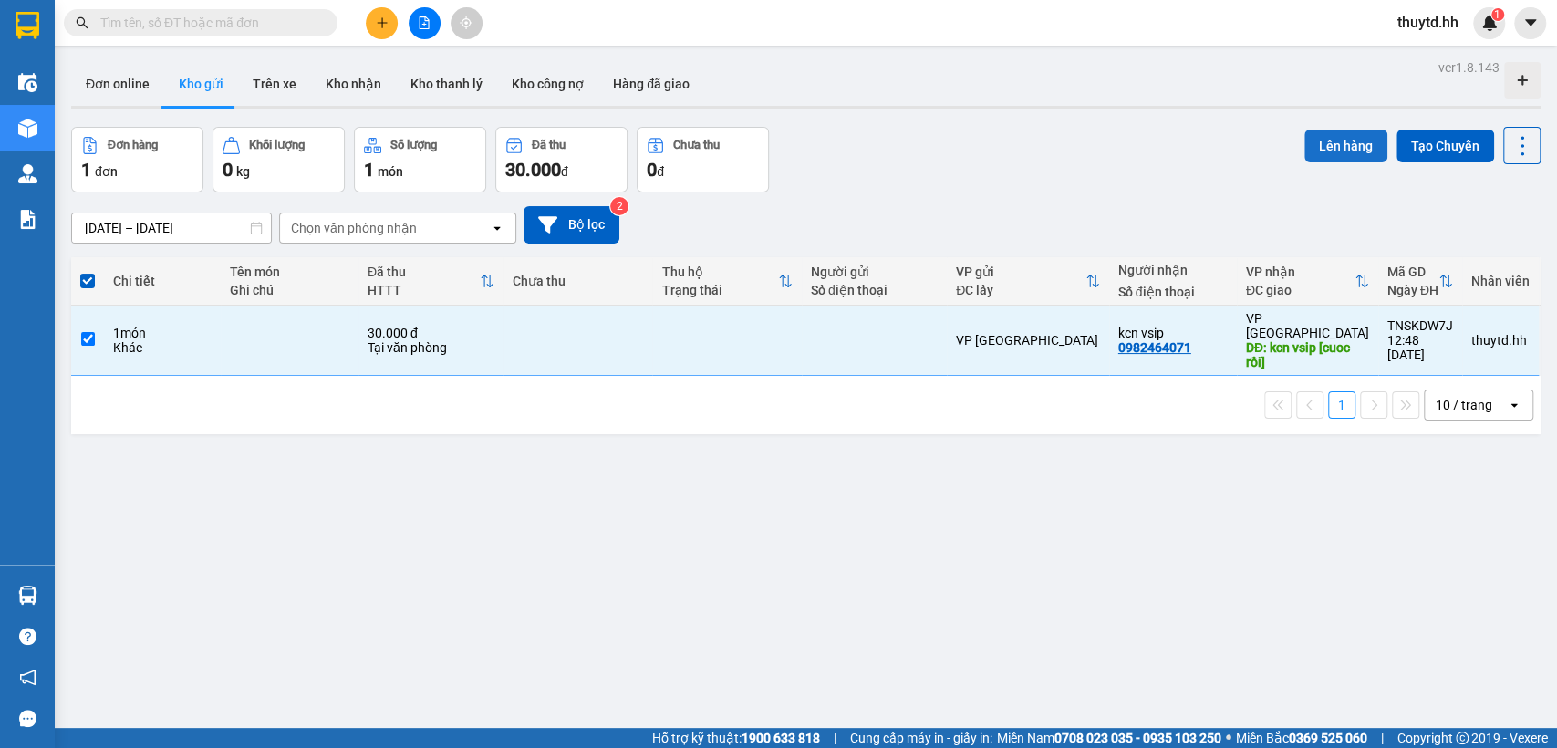
click at [1360, 145] on button "Lên hàng" at bounding box center [1346, 146] width 83 height 33
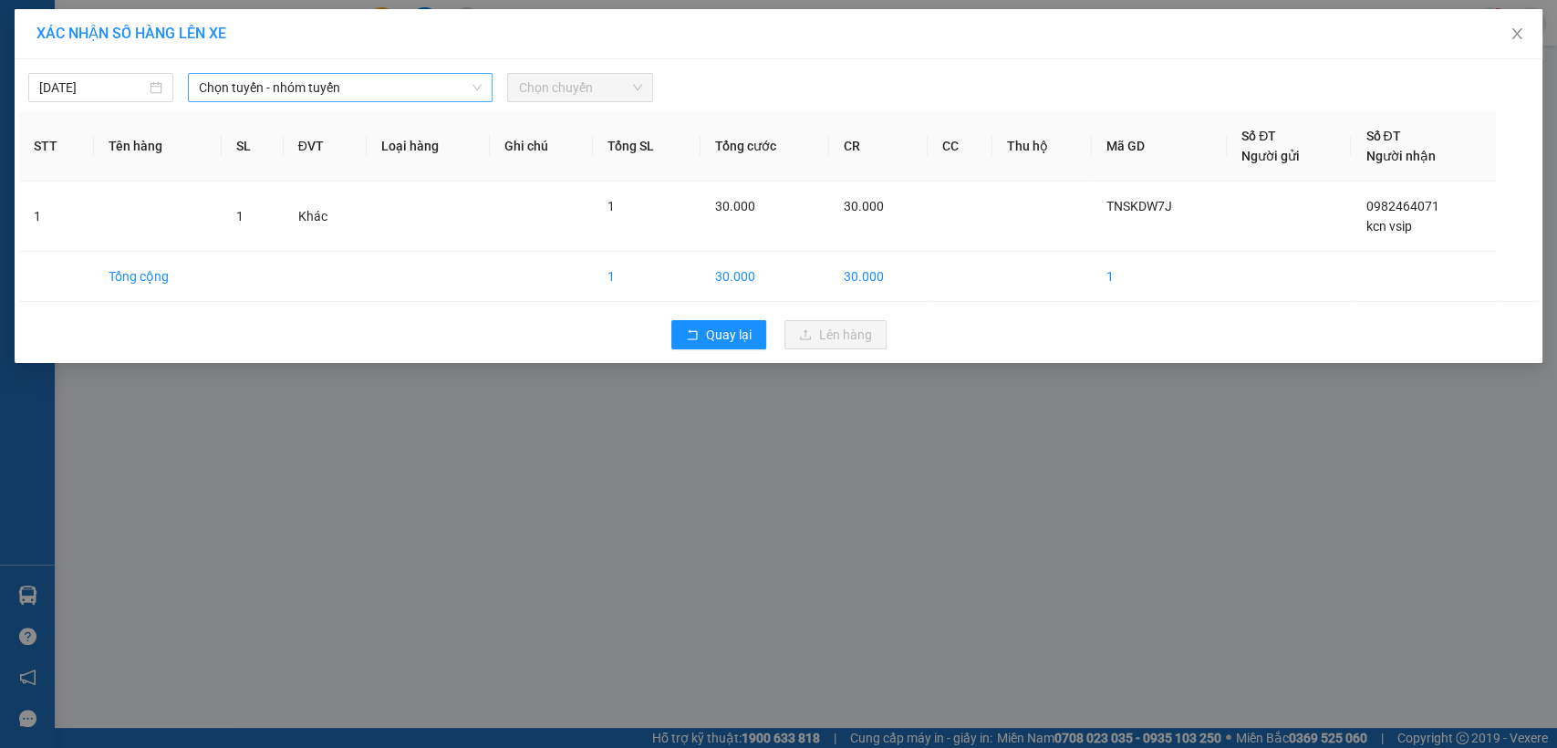
click at [440, 98] on span "Chọn tuyến - nhóm tuyến" at bounding box center [340, 87] width 283 height 27
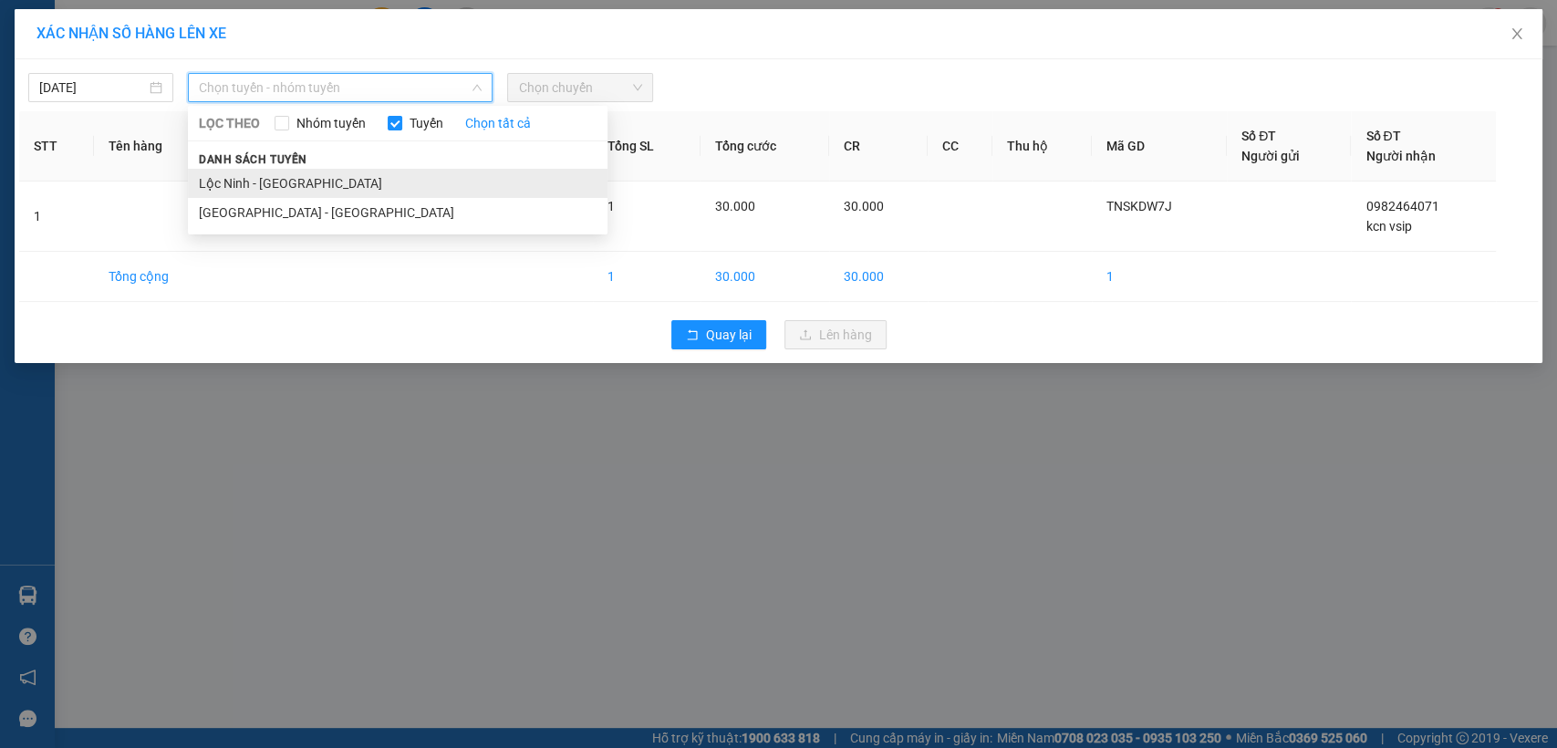
click at [257, 185] on li "Lộc Ninh - [GEOGRAPHIC_DATA]" at bounding box center [398, 183] width 420 height 29
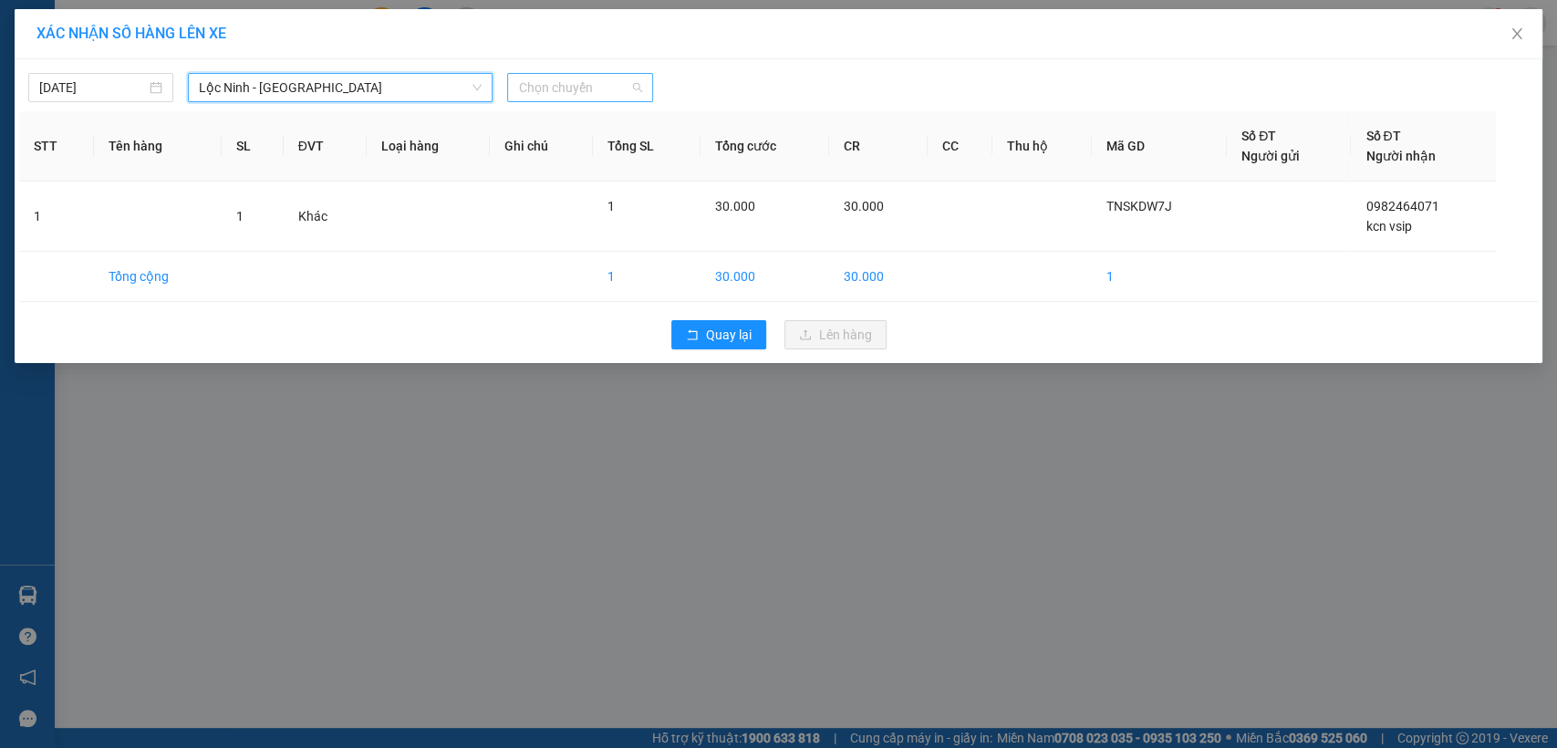
click at [599, 99] on span "Chọn chuyến" at bounding box center [579, 87] width 123 height 27
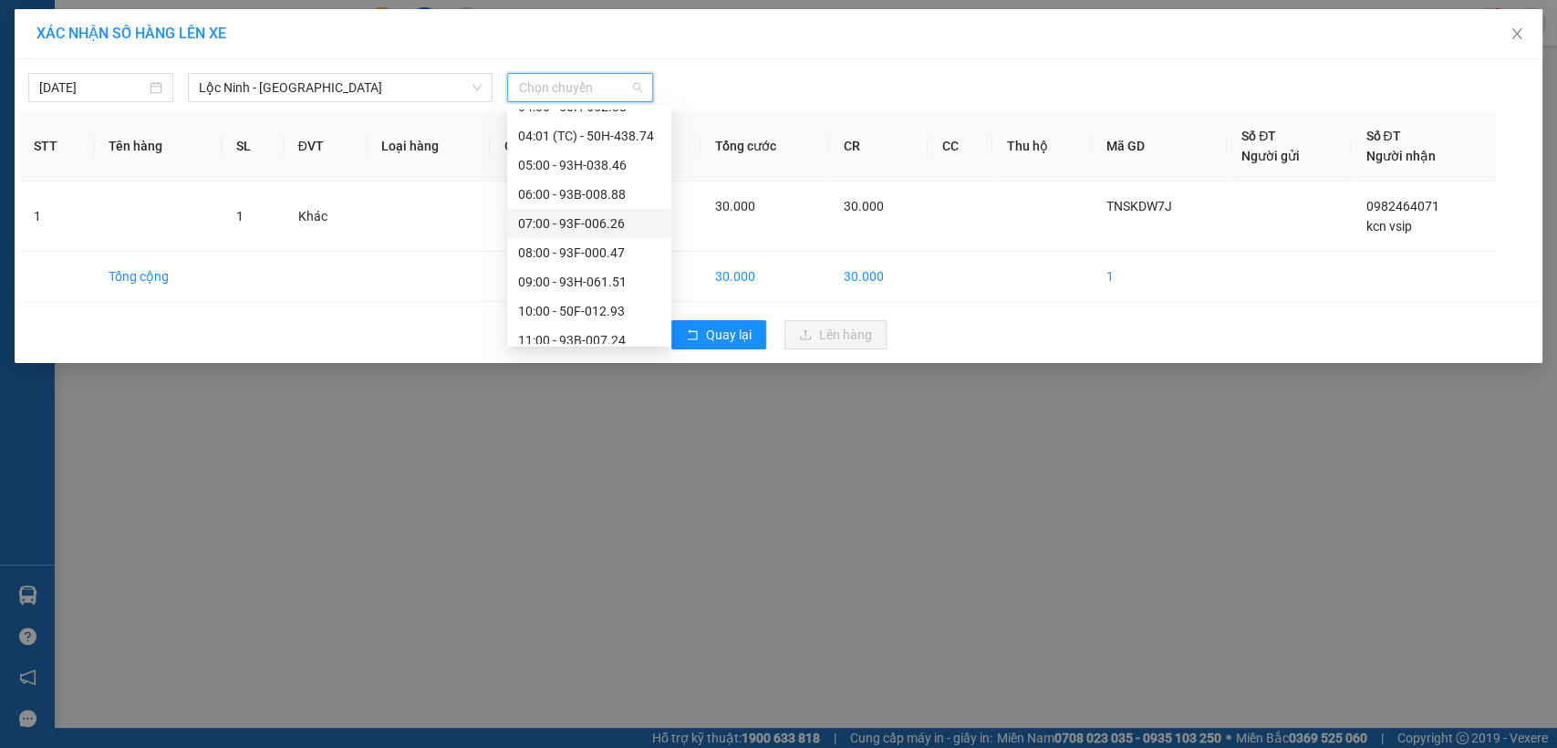
scroll to position [203, 0]
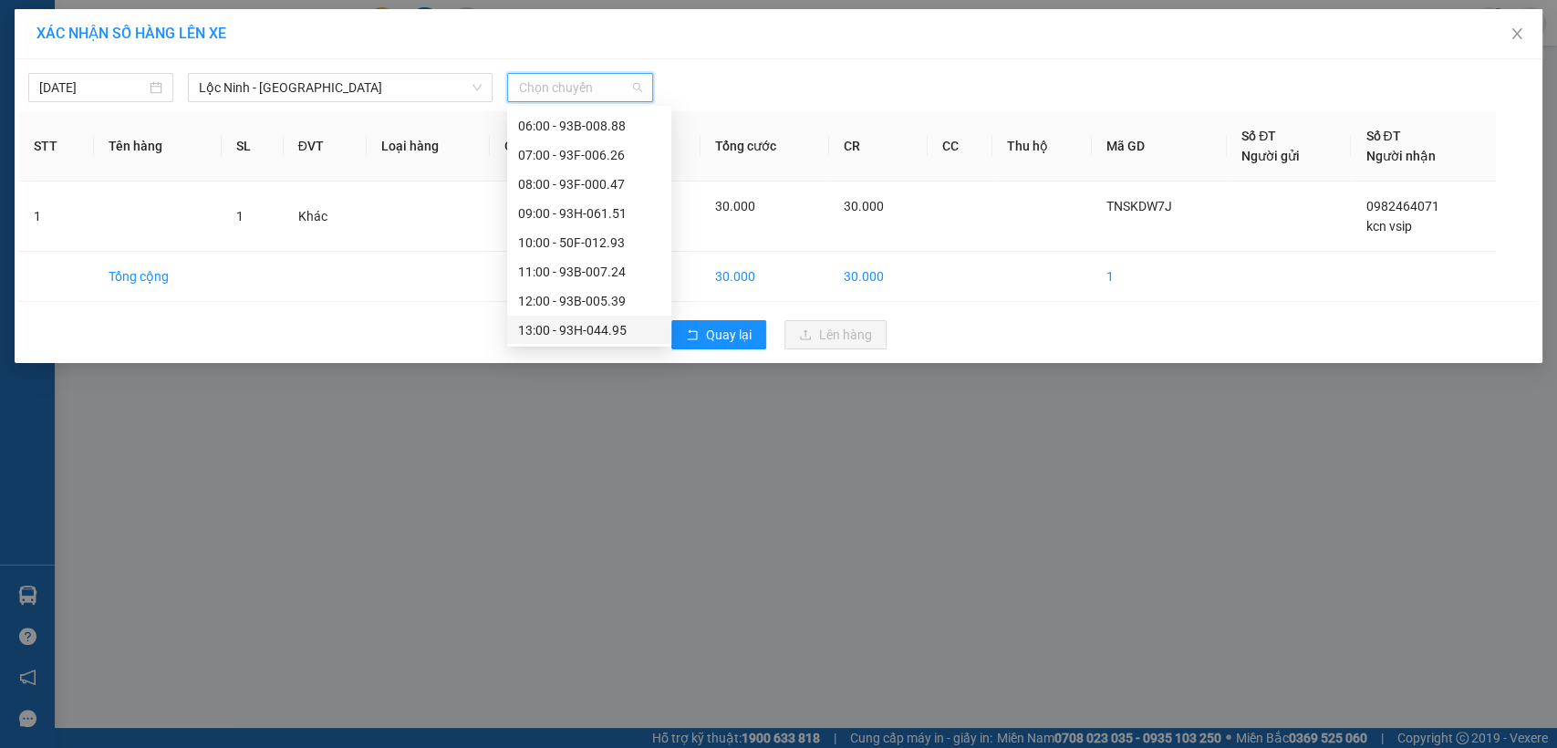
click at [553, 329] on div "13:00 - 93H-044.95" at bounding box center [589, 330] width 142 height 20
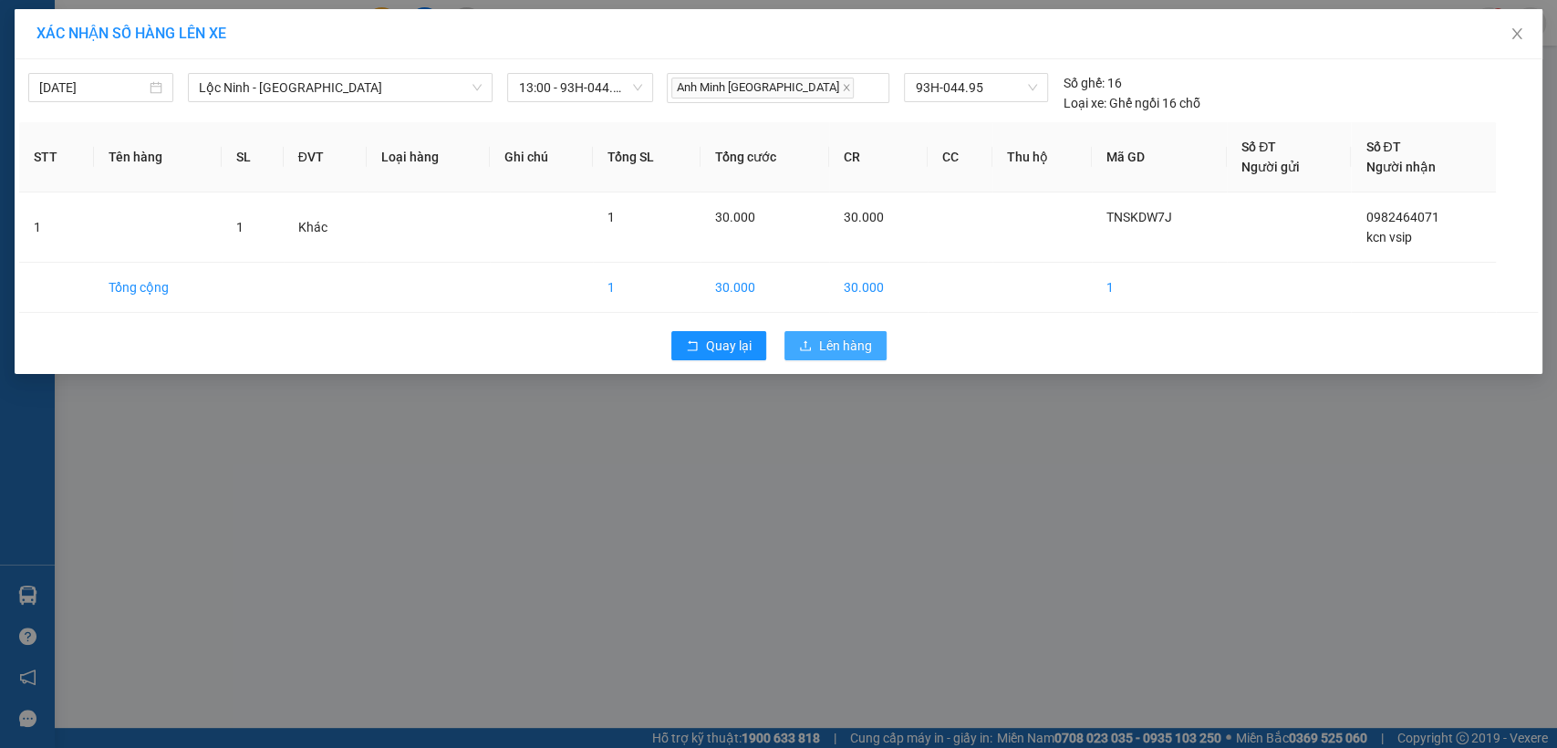
click at [844, 349] on span "Lên hàng" at bounding box center [845, 346] width 53 height 20
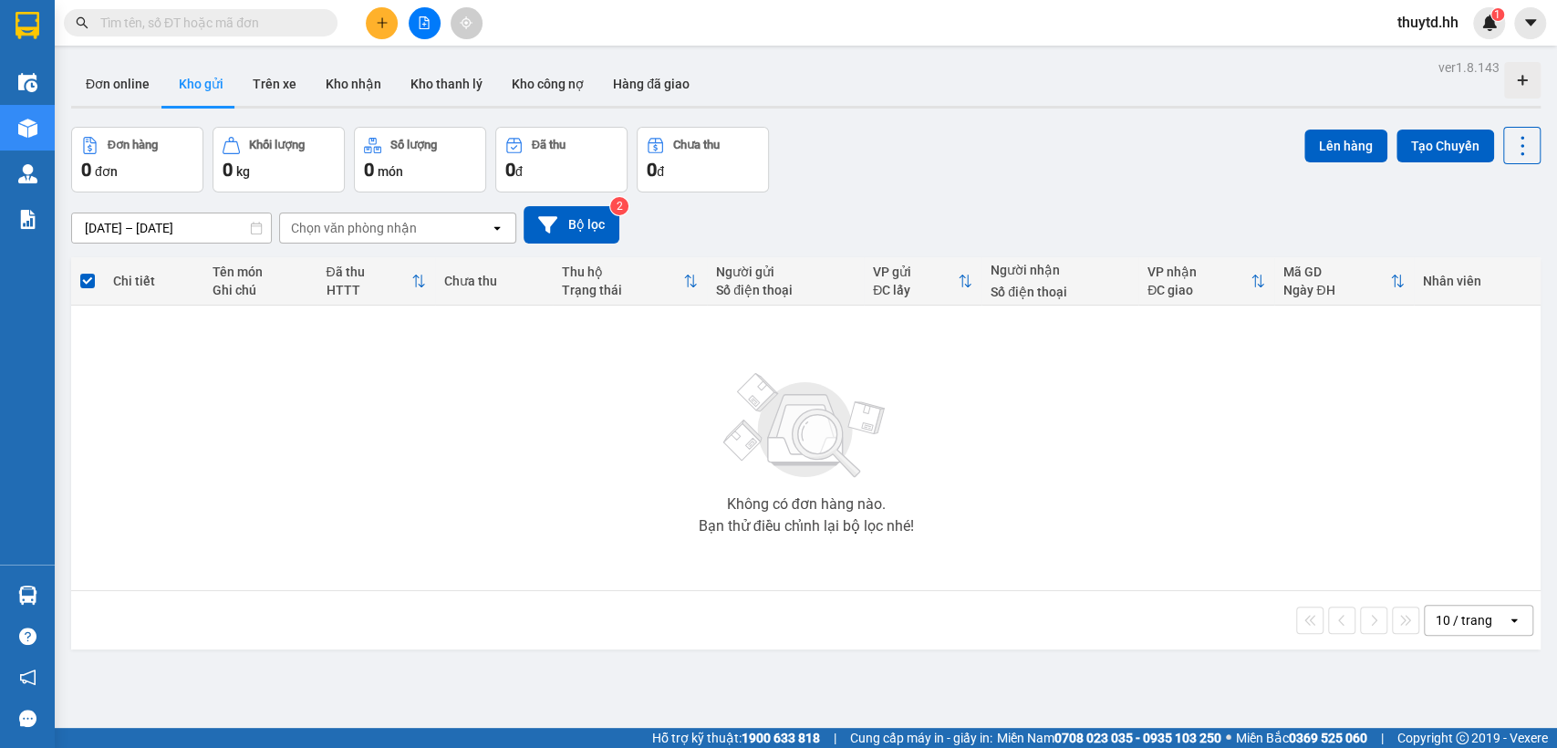
click at [382, 31] on button at bounding box center [382, 23] width 32 height 32
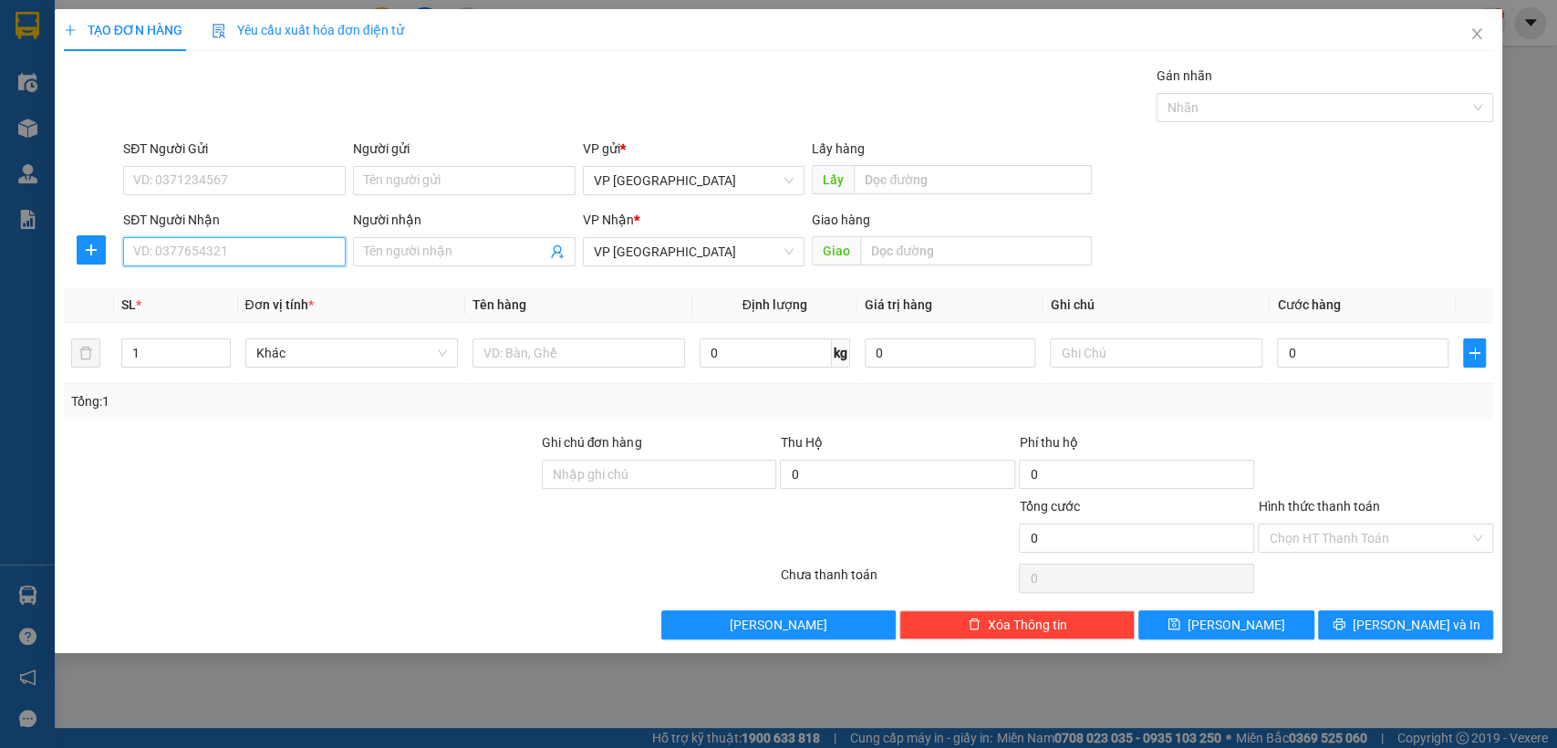
click at [270, 265] on input "SĐT Người Nhận" at bounding box center [234, 251] width 223 height 29
click at [277, 274] on div "Transit Pickup Surcharge Ids Transit Deliver Surcharge Ids Transit Deliver Surc…" at bounding box center [779, 353] width 1431 height 574
click at [274, 259] on input "SĐT Người Nhận" at bounding box center [234, 251] width 223 height 29
type input "0328375614"
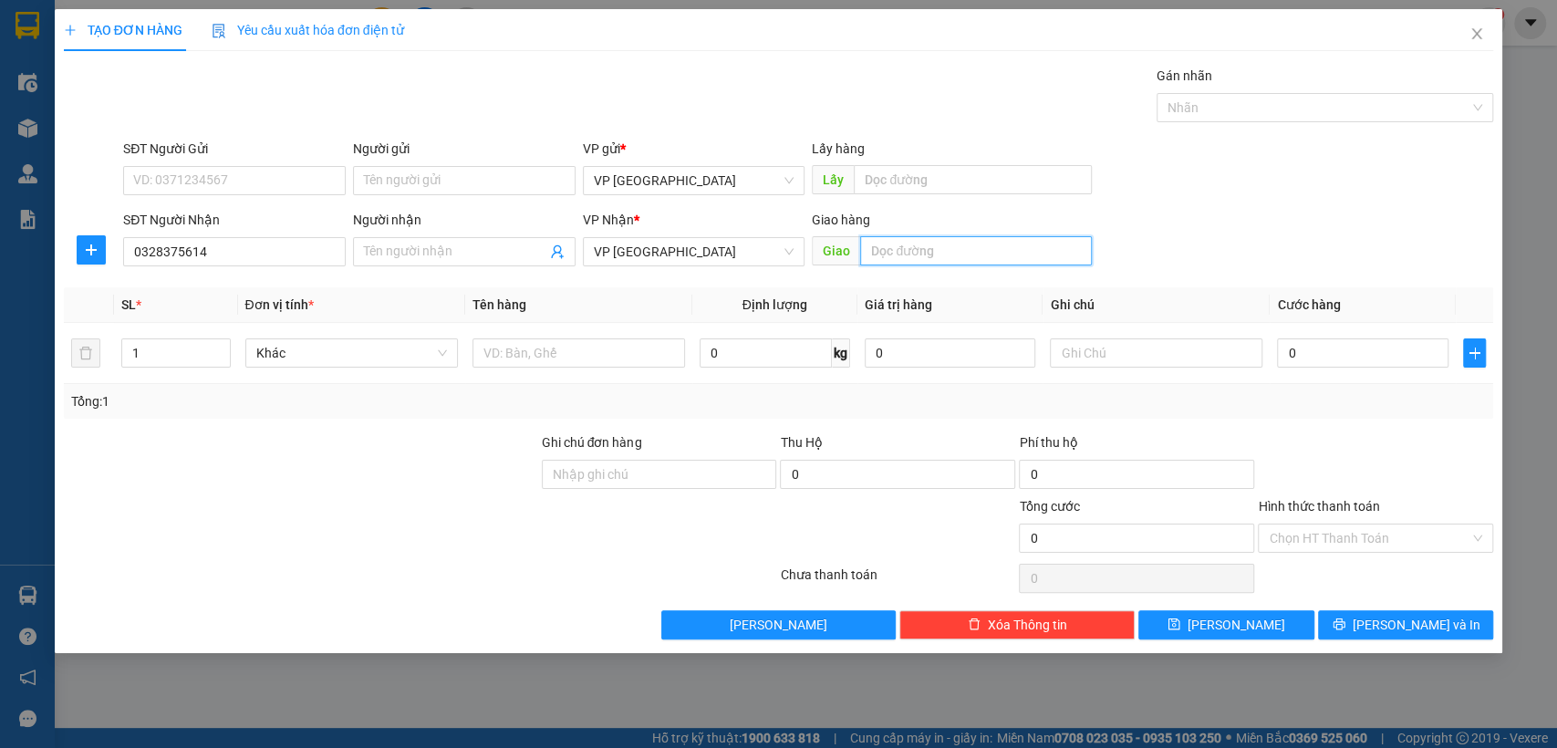
click at [942, 248] on input "text" at bounding box center [976, 250] width 232 height 29
type input "bthanh"
click at [1369, 357] on input "0" at bounding box center [1363, 352] width 172 height 29
type input "5"
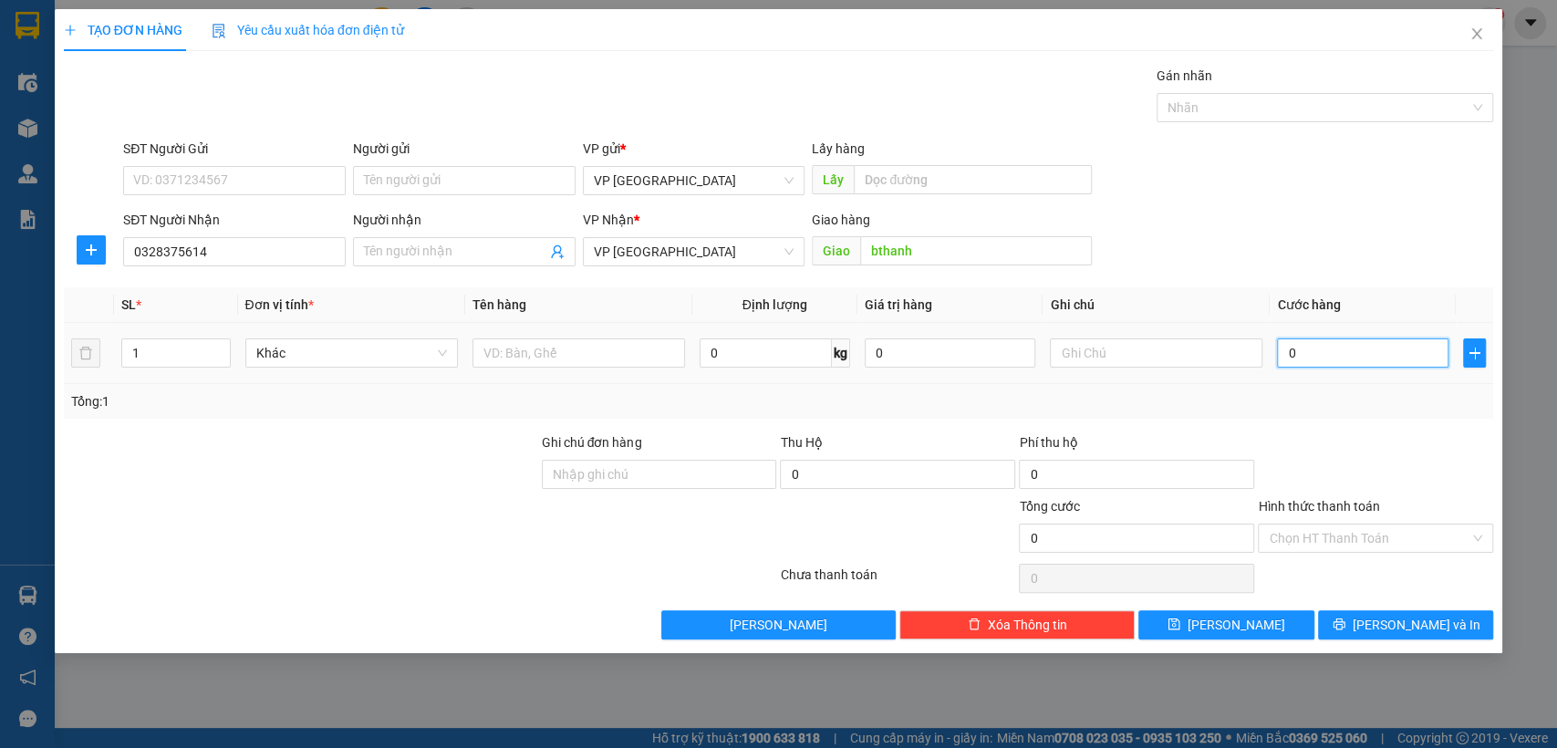
type input "5"
type input "50"
type input "500"
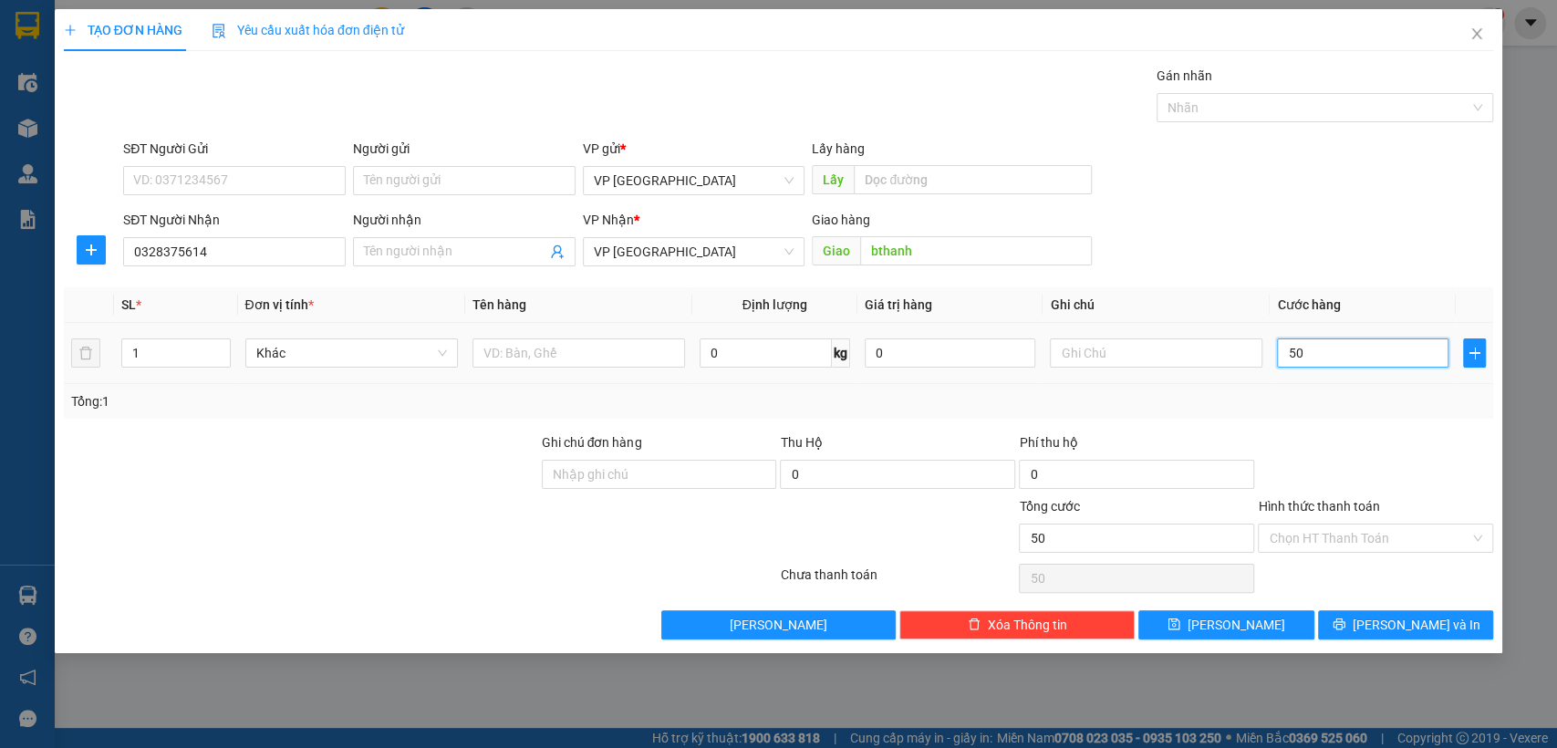
type input "500"
type input "5.000"
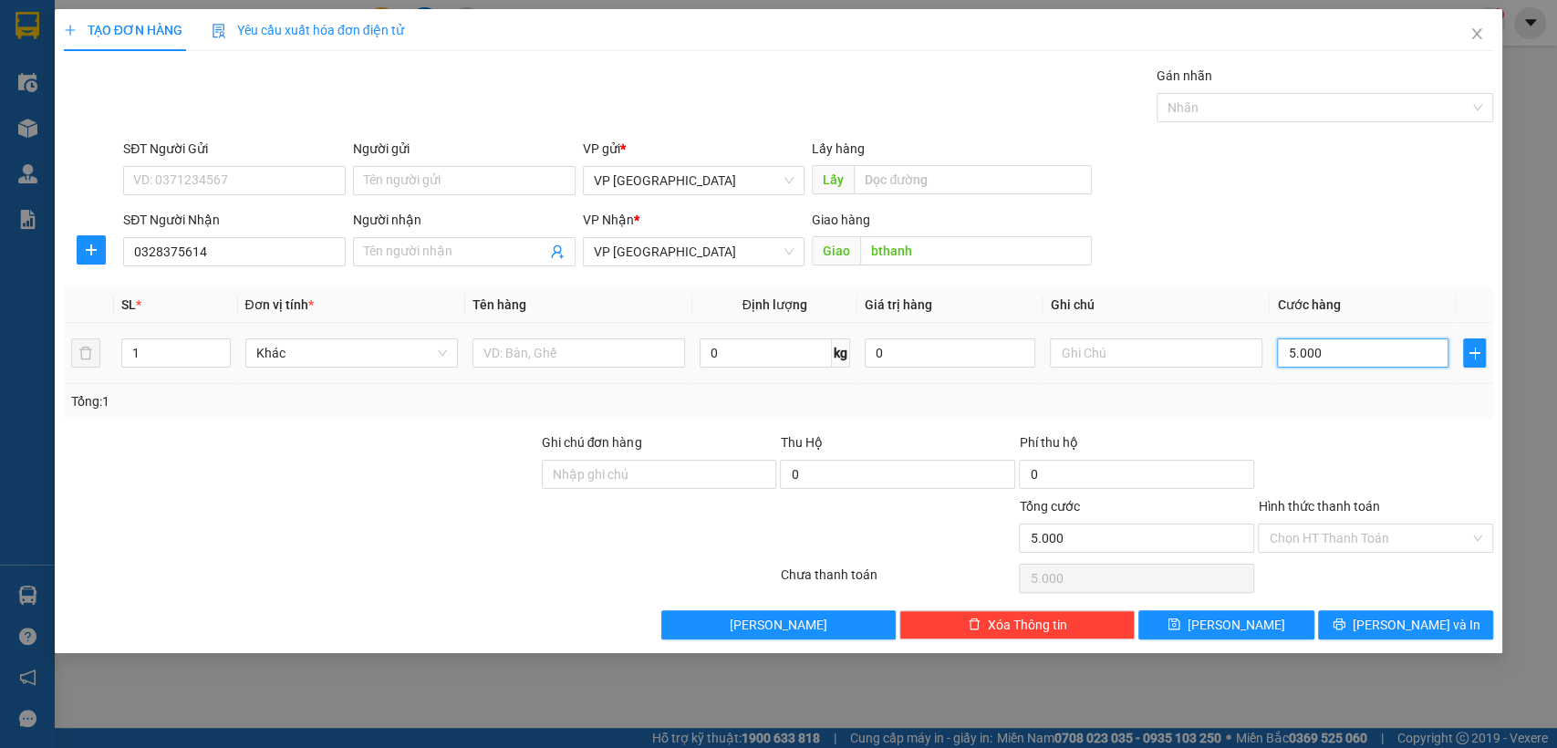
type input "50.000"
type input "500.000"
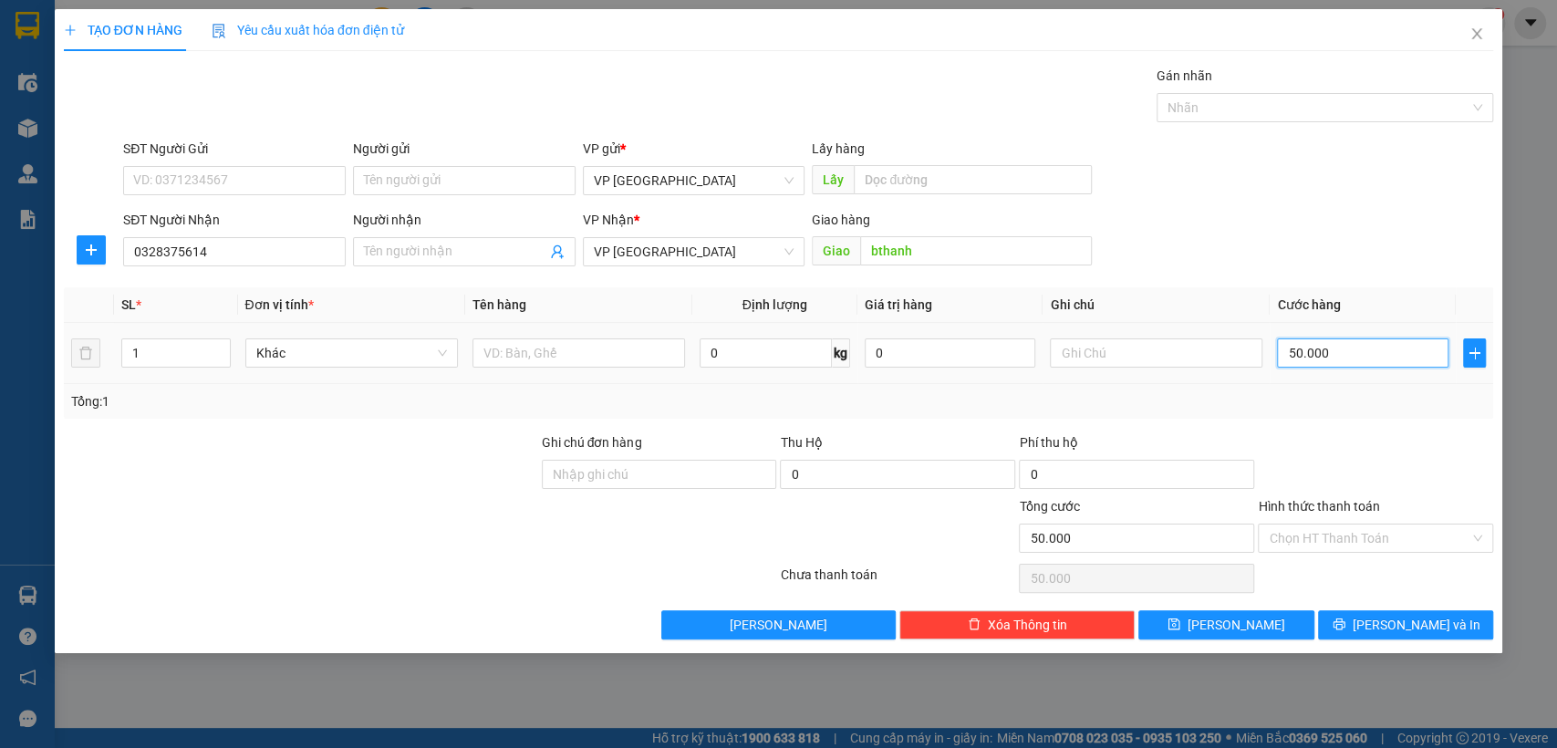
type input "500.000"
type input "50.000"
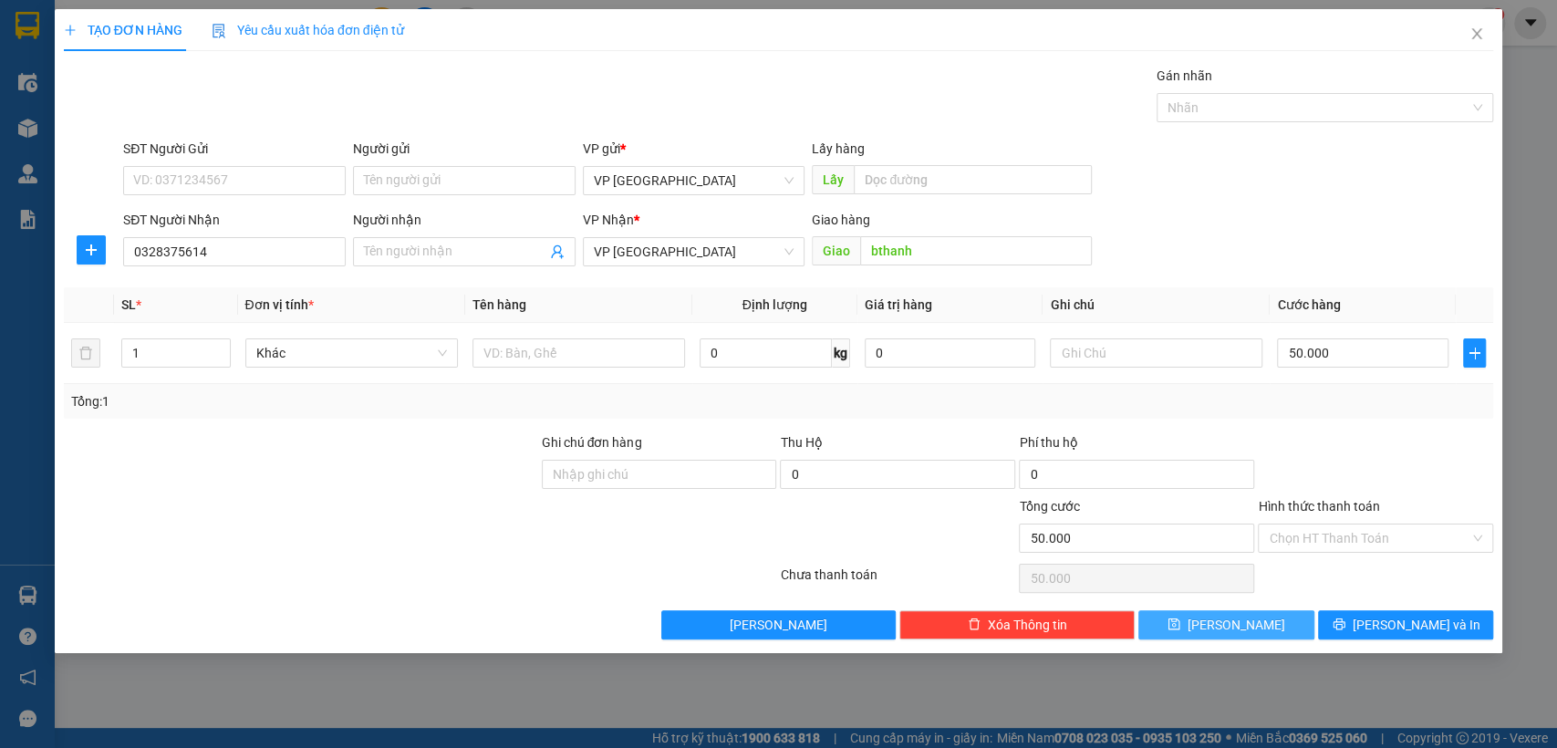
click at [1233, 627] on span "[PERSON_NAME]" at bounding box center [1237, 625] width 98 height 20
type input "0"
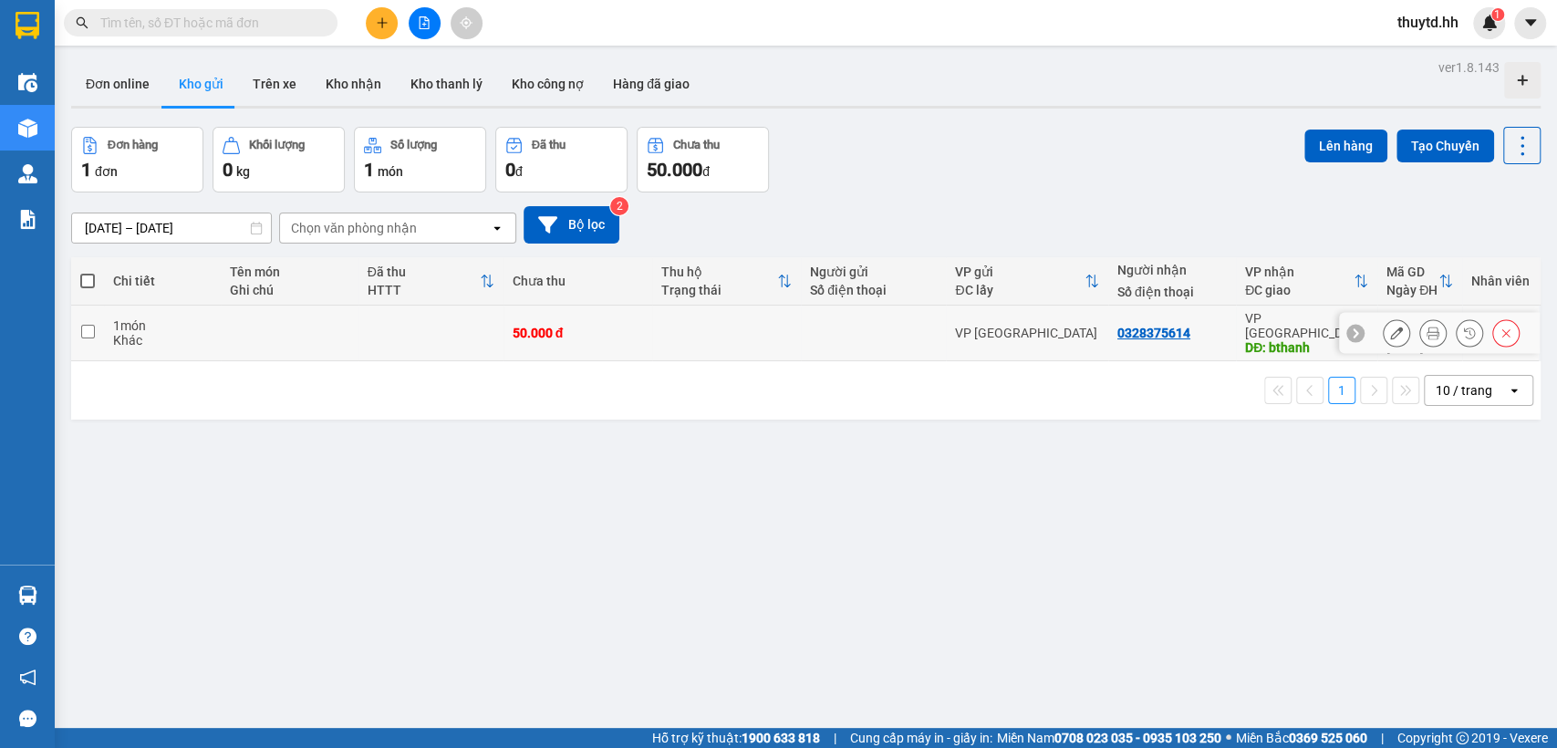
click at [86, 325] on input "checkbox" at bounding box center [88, 332] width 14 height 14
checkbox input "true"
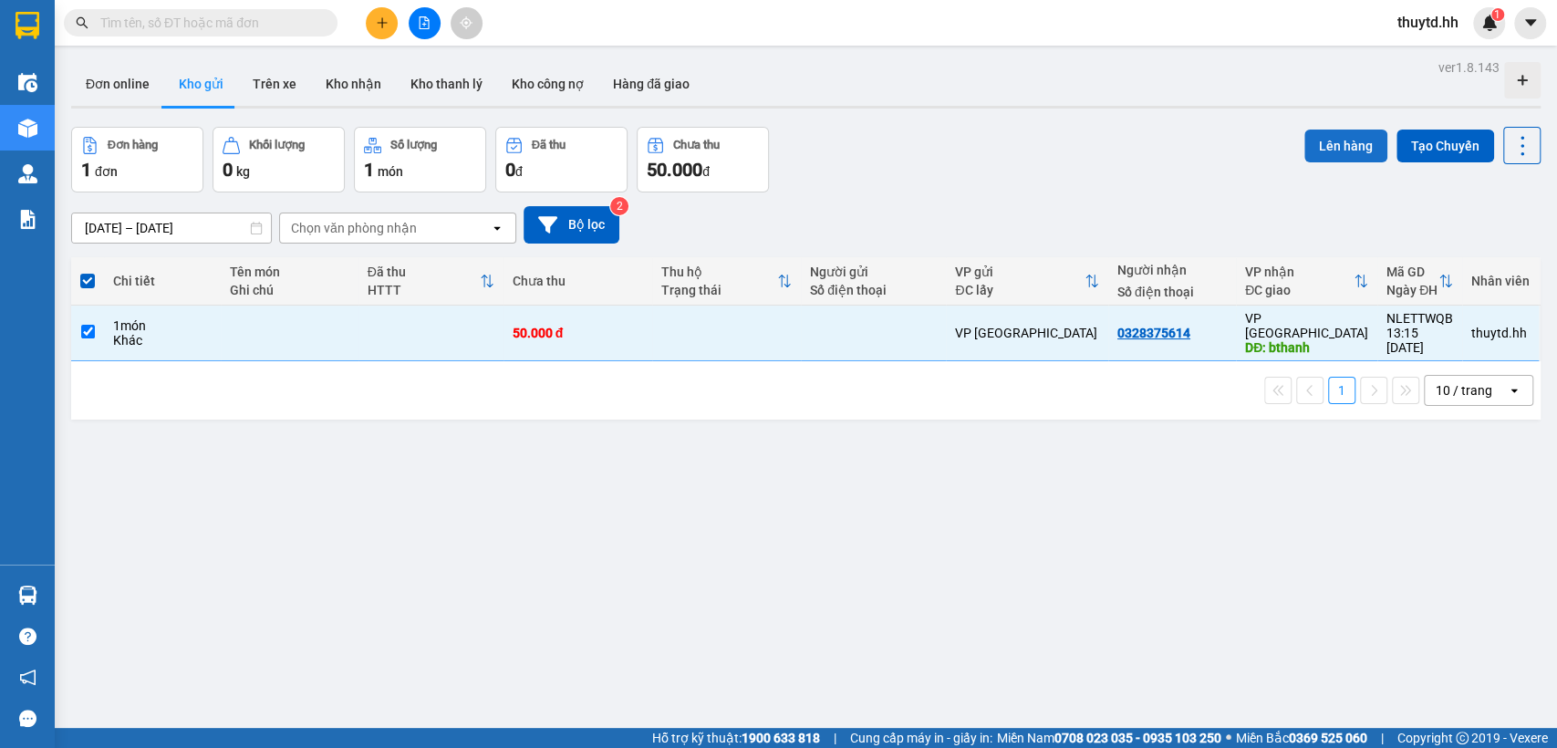
click at [1326, 138] on button "Lên hàng" at bounding box center [1346, 146] width 83 height 33
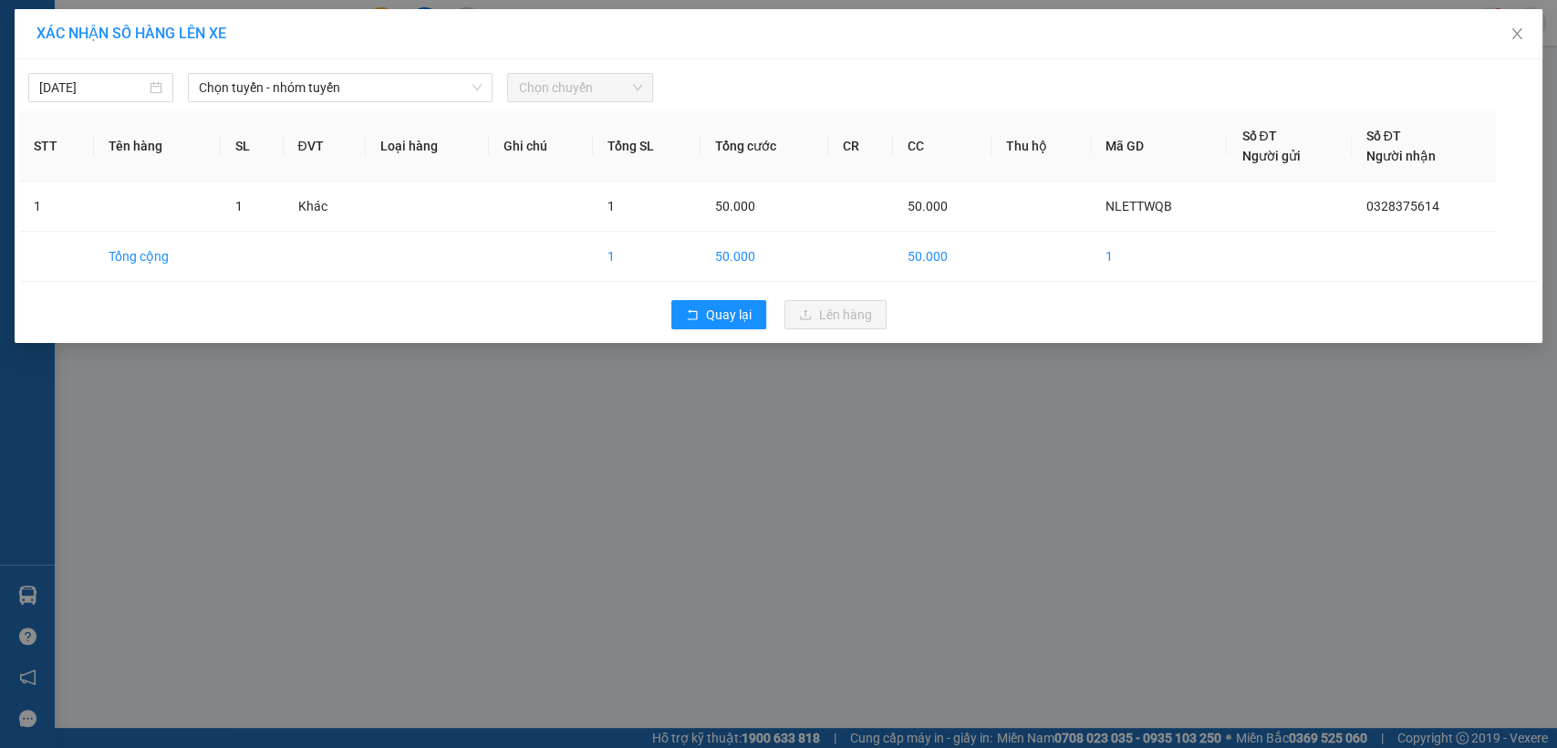
click at [394, 59] on div "12/09/2025 Chọn tuyến - nhóm tuyến Chọn chuyến STT Tên hàng SL ĐVT Loại hàng Gh…" at bounding box center [779, 201] width 1528 height 284
click at [387, 85] on span "Chọn tuyến - nhóm tuyến" at bounding box center [340, 87] width 283 height 27
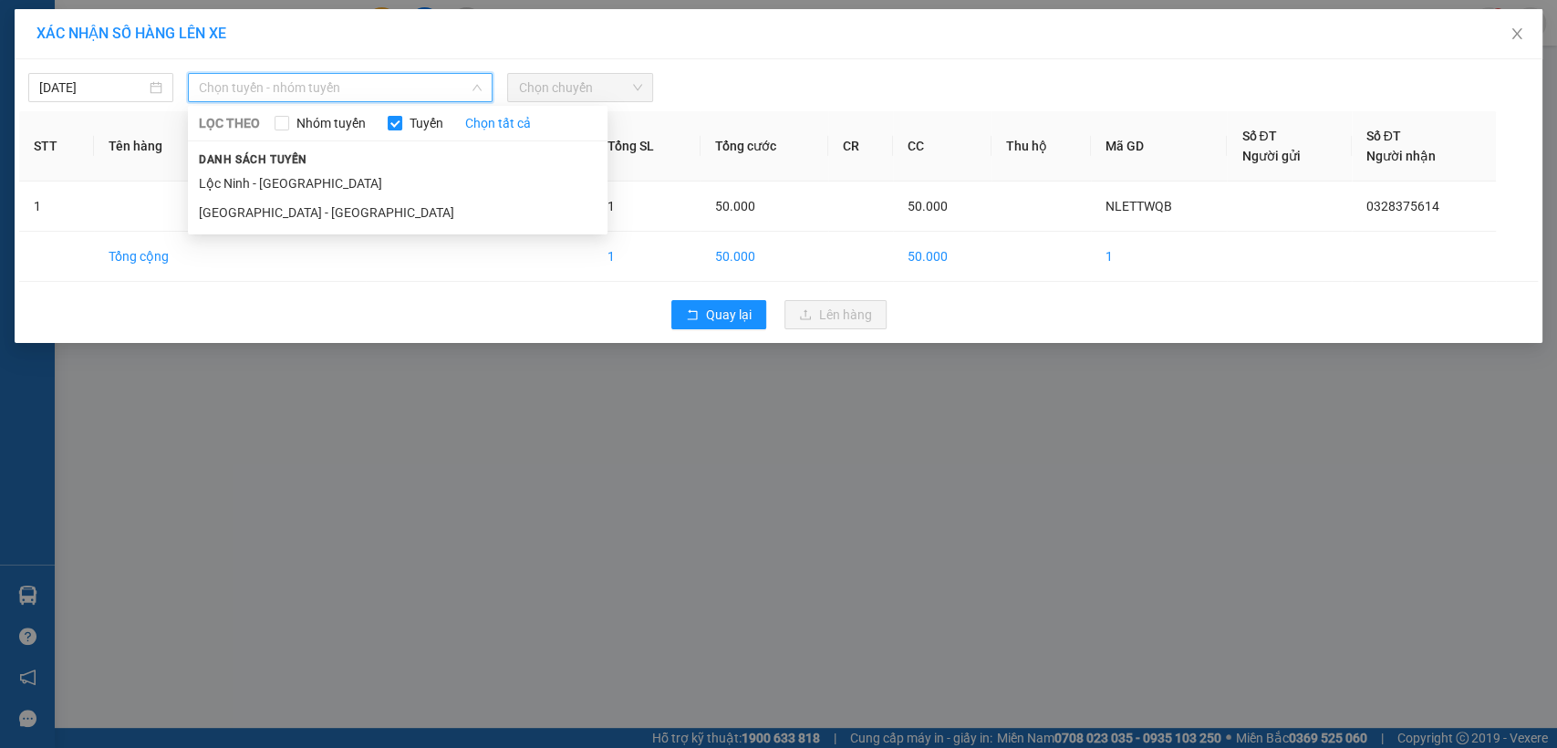
drag, startPoint x: 292, startPoint y: 177, endPoint x: 576, endPoint y: 83, distance: 298.9
click at [293, 177] on li "Lộc Ninh - [GEOGRAPHIC_DATA]" at bounding box center [398, 183] width 420 height 29
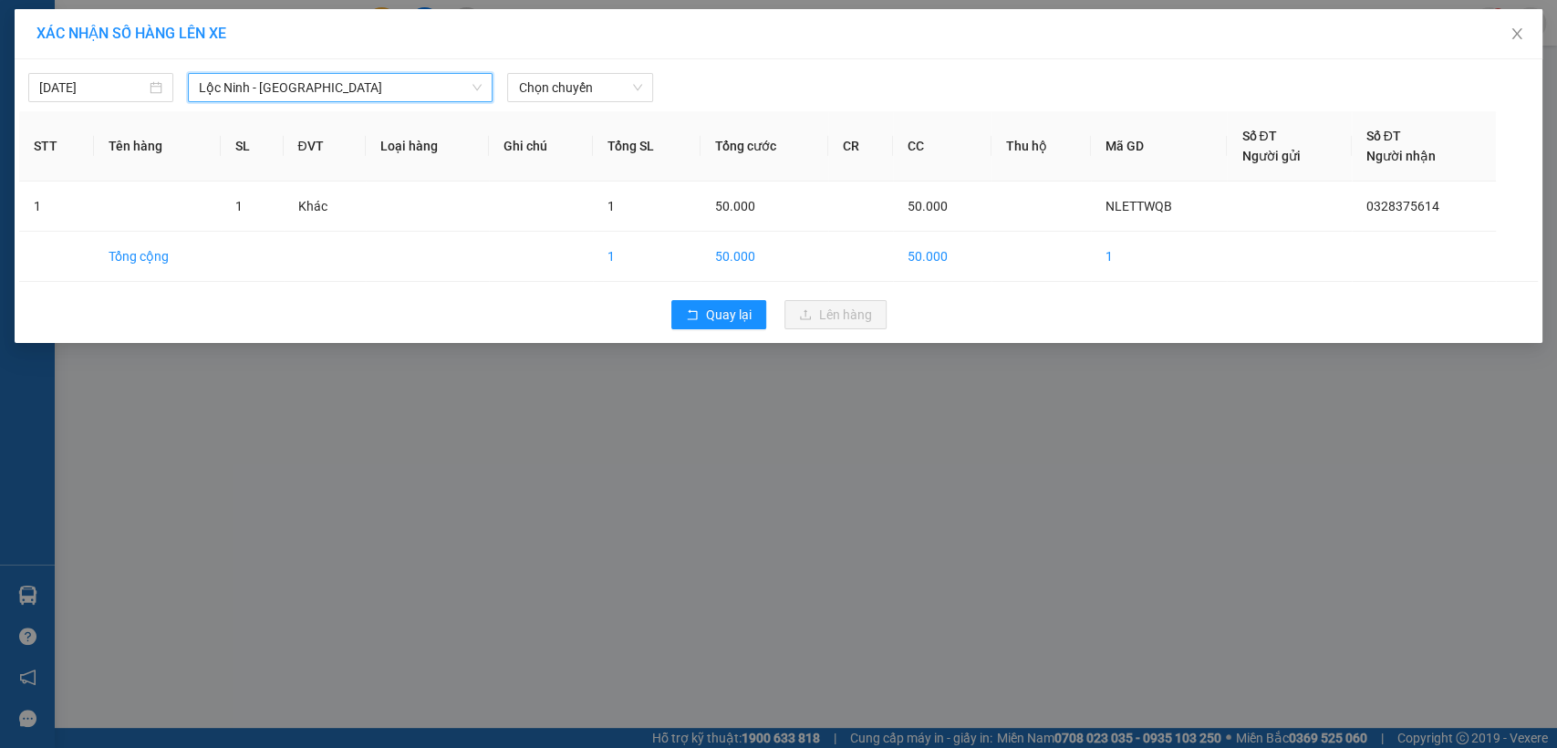
click at [629, 69] on div "12/09/2025 Lộc Ninh - Sài Gòn Lộc Ninh - Sài Gòn LỌC THEO Nhóm tuyến Tuyến Chọn…" at bounding box center [778, 83] width 1519 height 38
click at [619, 97] on span "Chọn chuyến" at bounding box center [579, 87] width 123 height 27
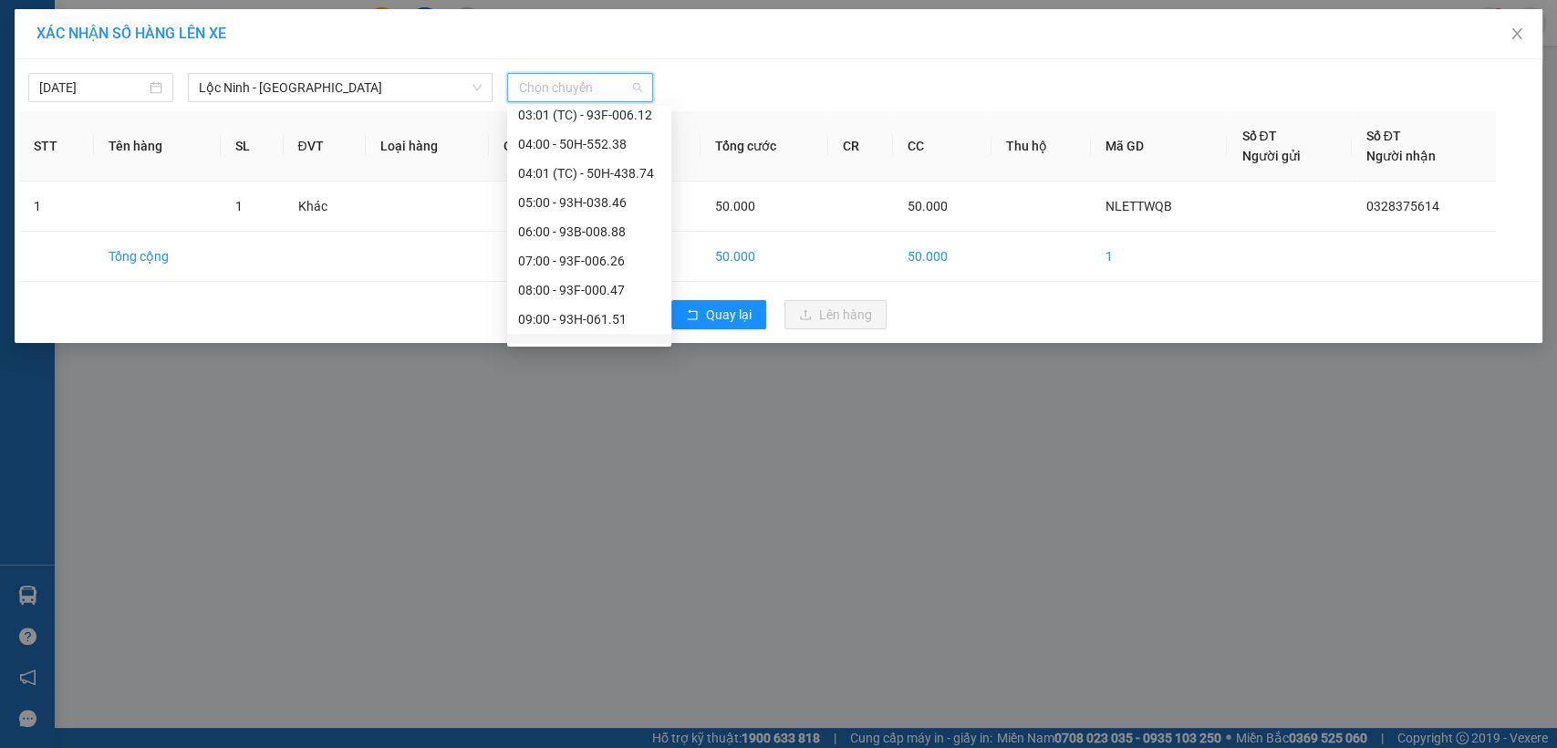
scroll to position [203, 0]
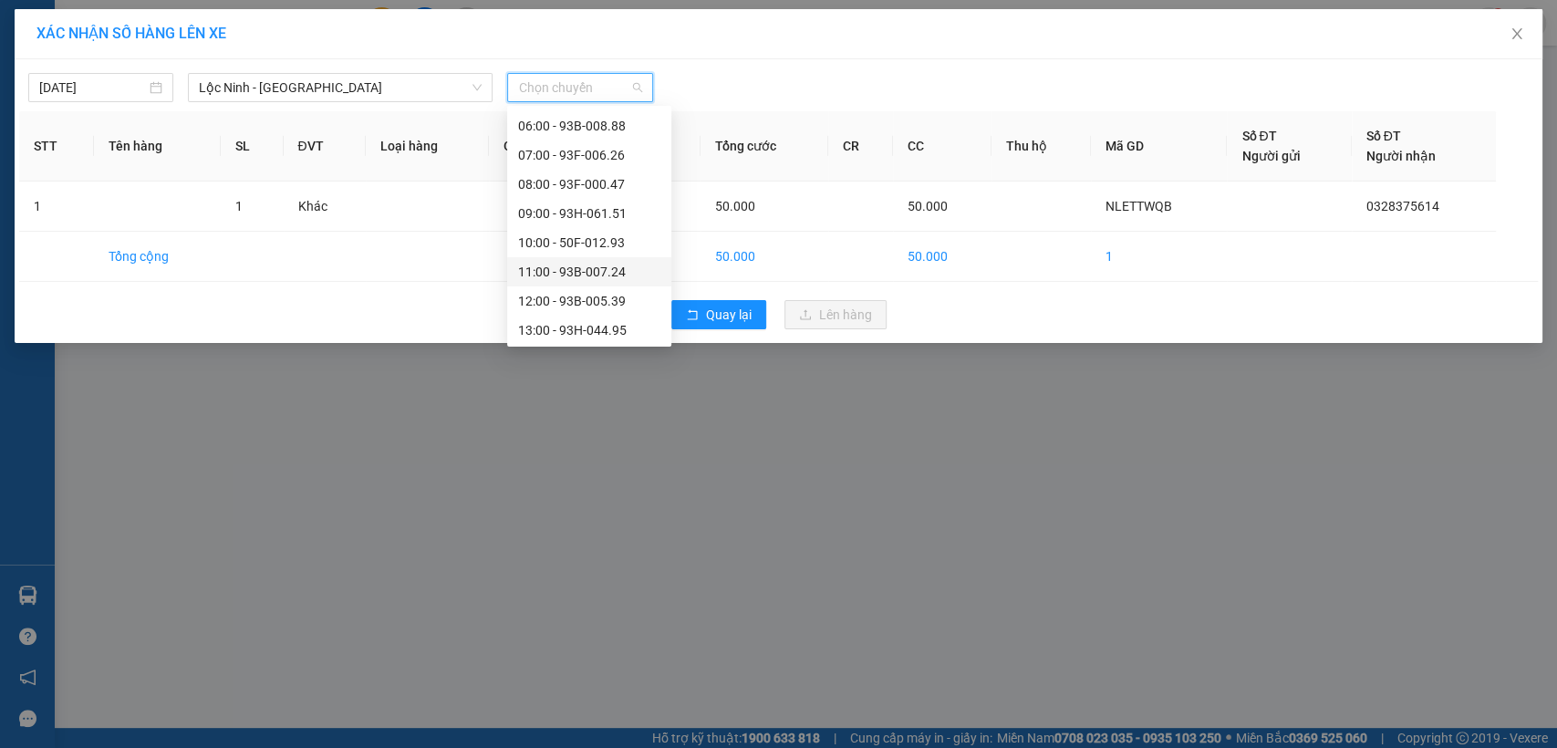
click at [574, 263] on div "11:00 - 93B-007.24" at bounding box center [589, 272] width 142 height 20
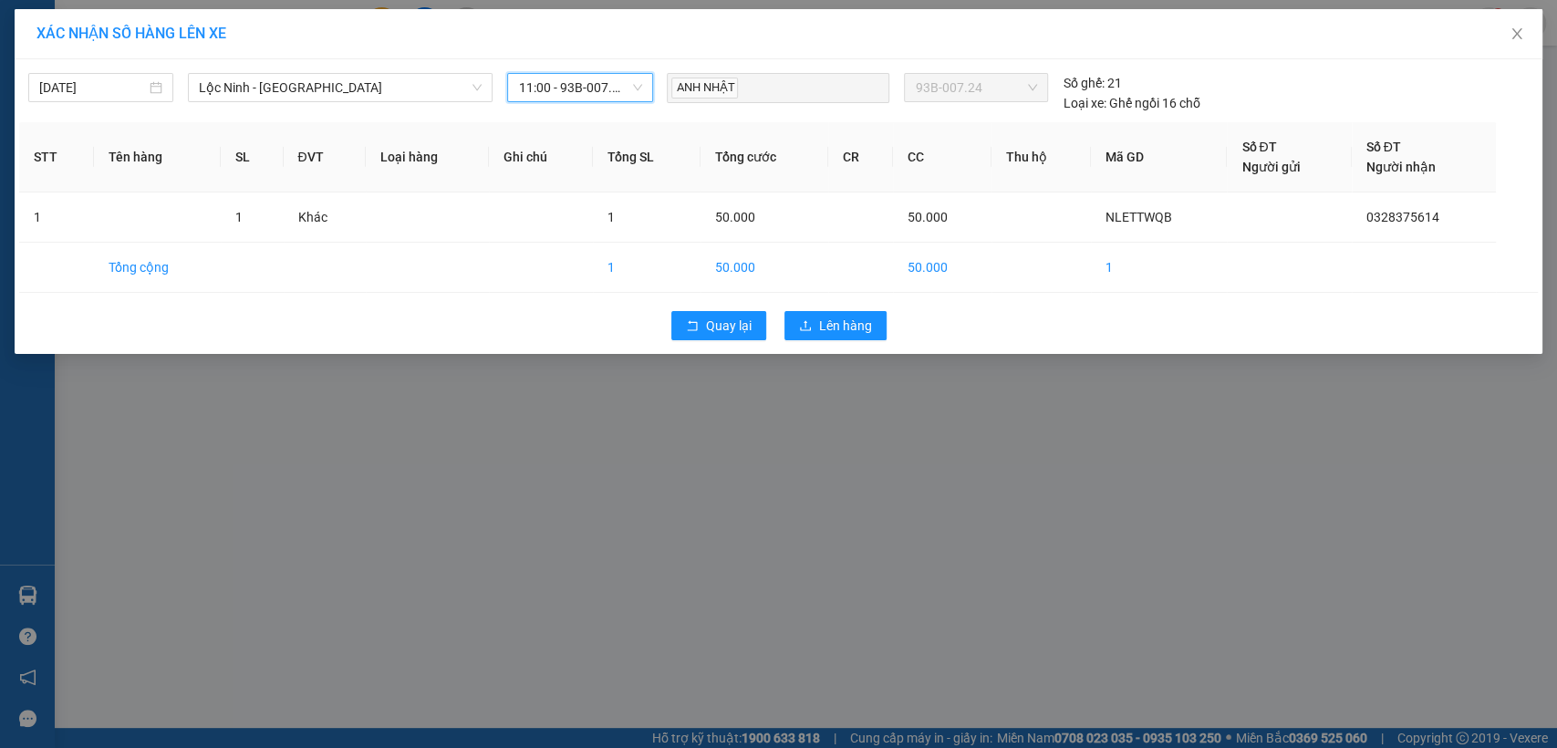
click at [606, 87] on span "11:00 - 93B-007.24" at bounding box center [579, 87] width 123 height 27
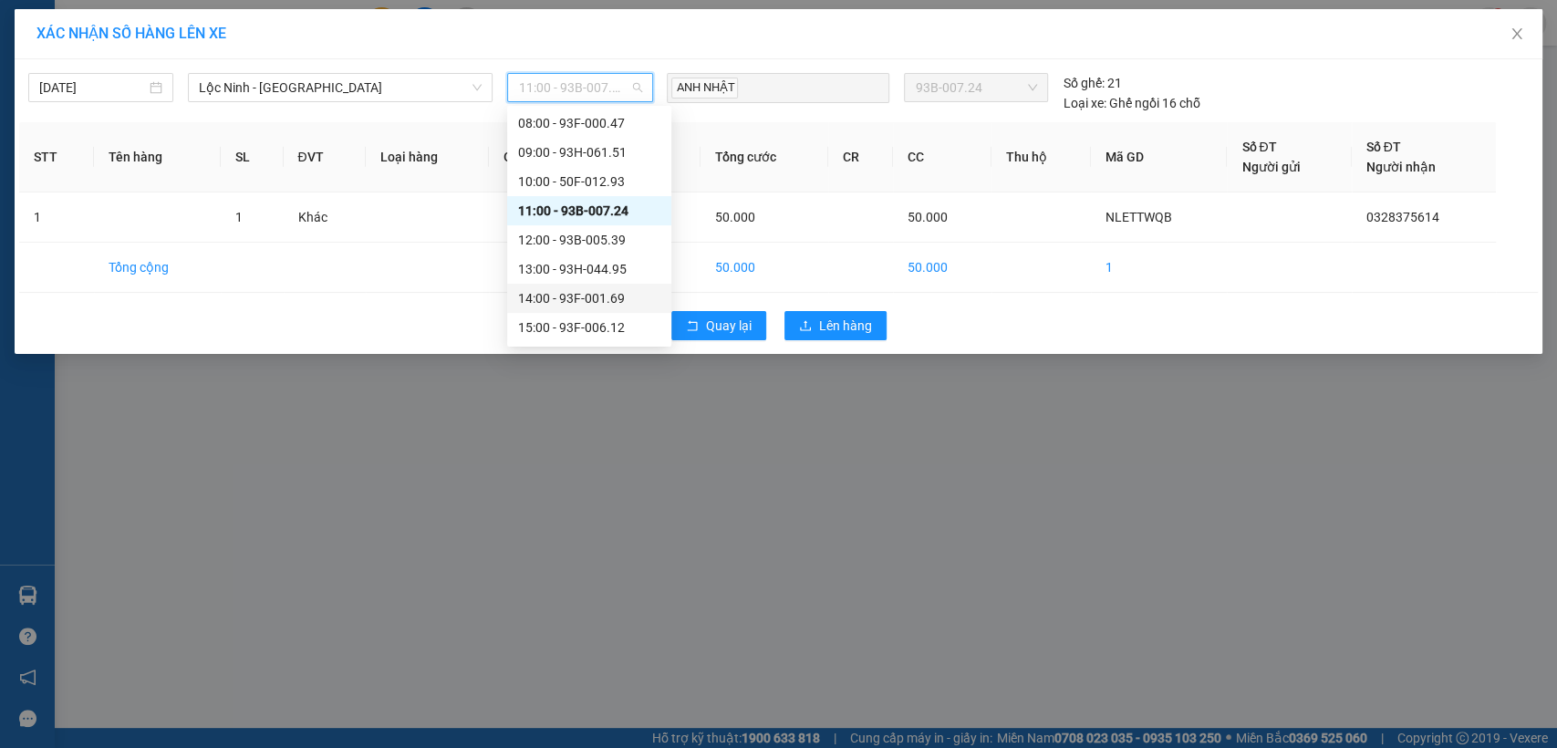
scroll to position [304, 0]
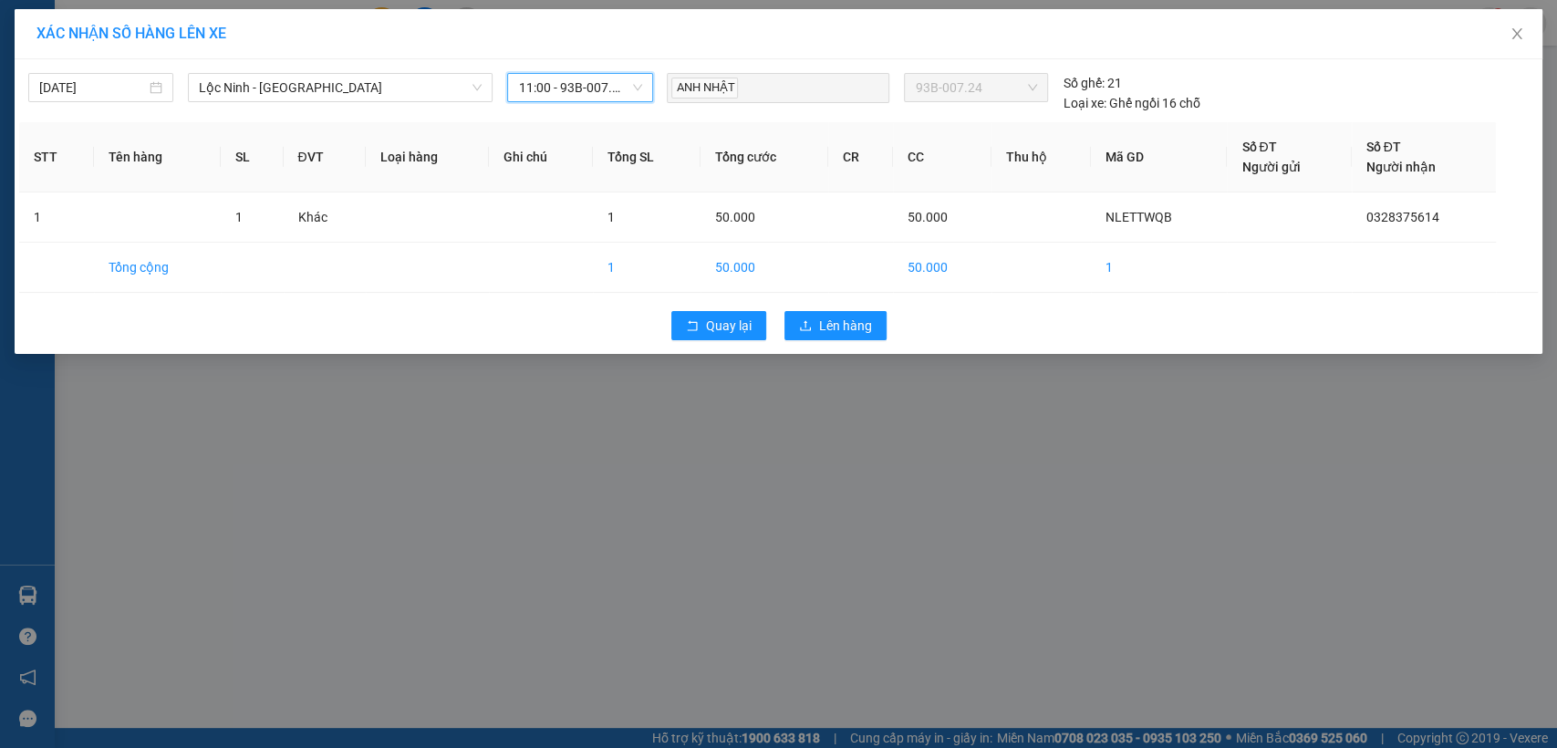
click at [578, 82] on span "11:00 - 93B-007.24" at bounding box center [579, 87] width 123 height 27
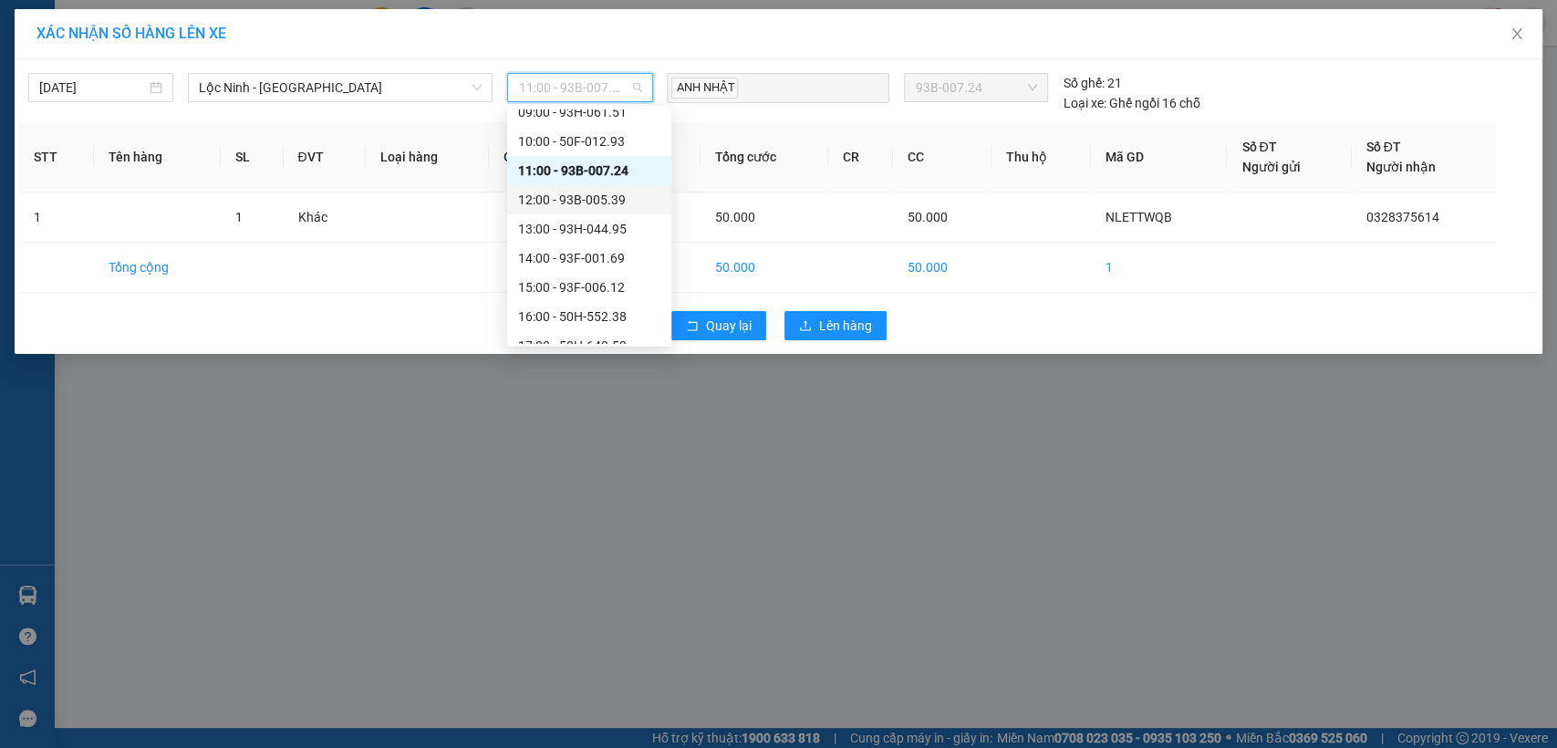
click at [557, 205] on div "12:00 - 93B-005.39" at bounding box center [589, 200] width 142 height 20
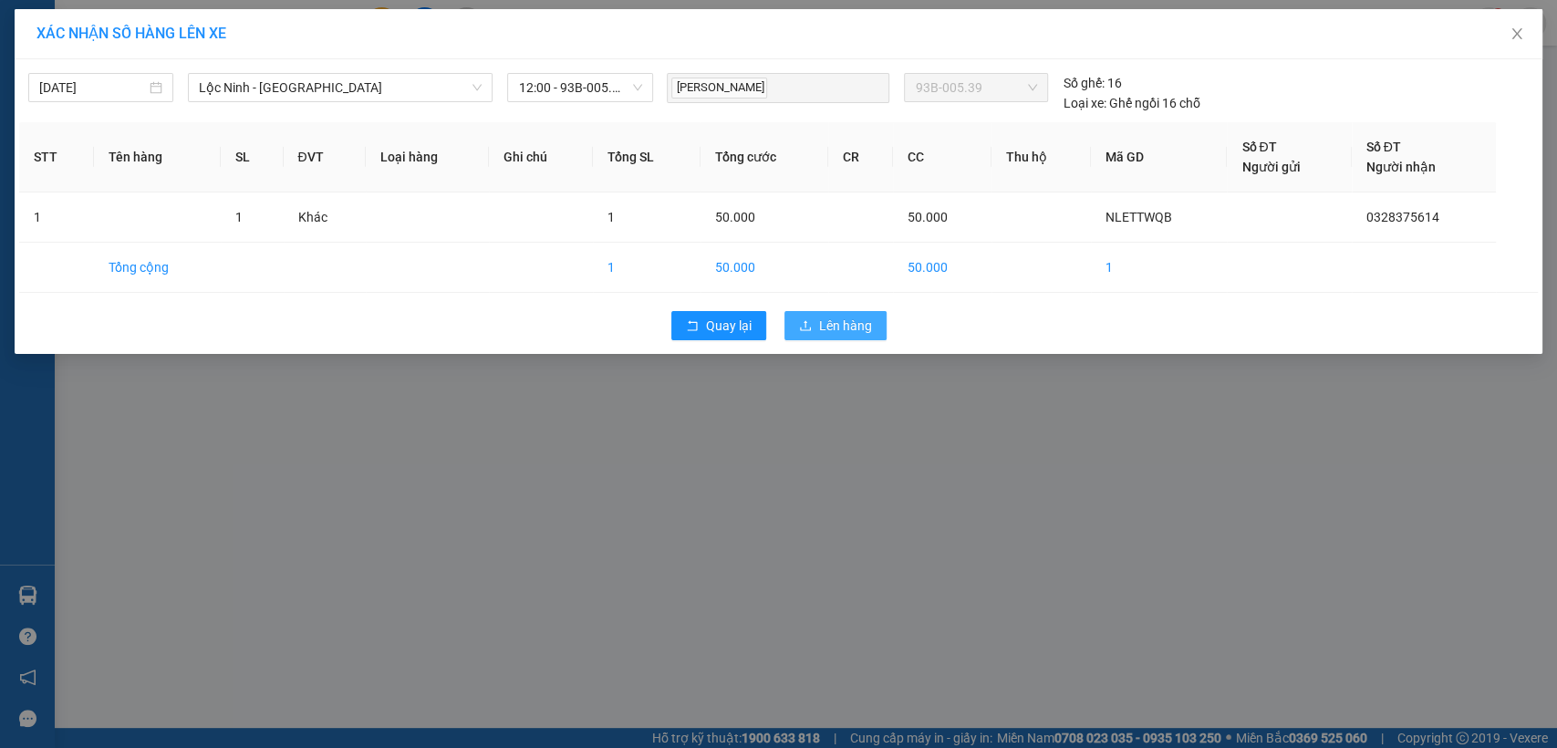
click at [834, 336] on button "Lên hàng" at bounding box center [836, 325] width 102 height 29
